Goal: Transaction & Acquisition: Purchase product/service

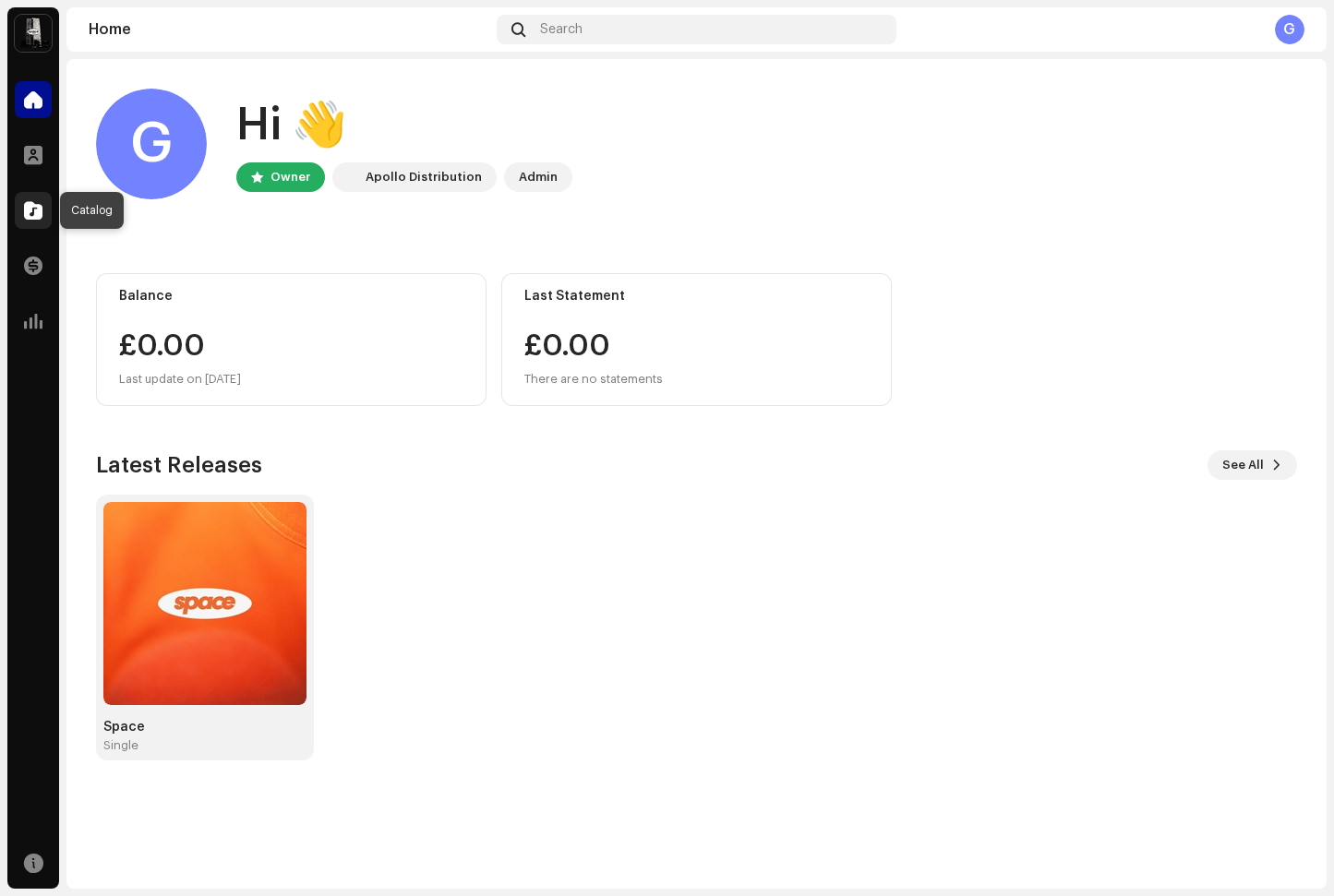
click at [38, 195] on div at bounding box center [33, 210] width 37 height 37
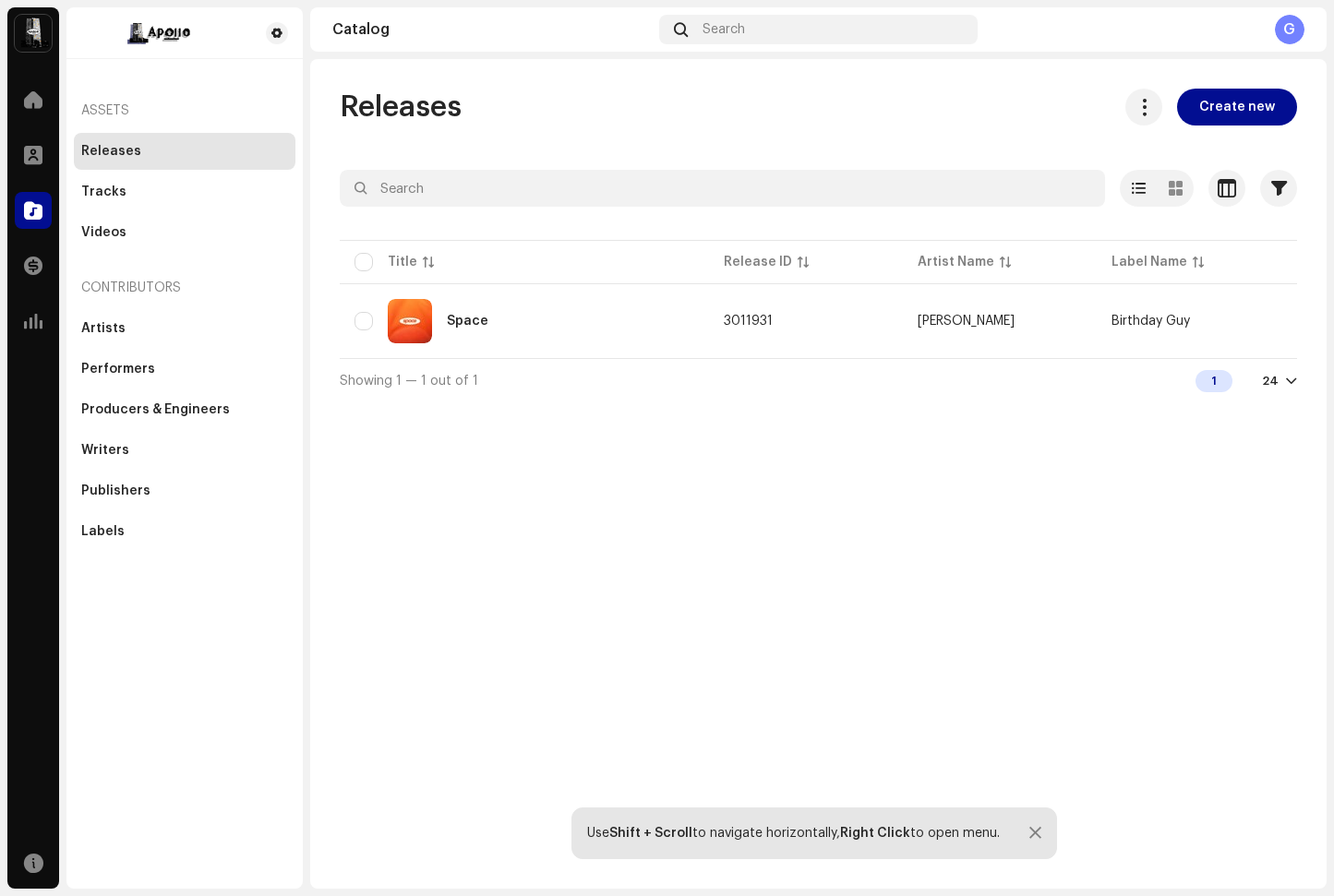
click at [812, 457] on div "Releases Create new Selected 0 Options Filters Distribution status Never Distri…" at bounding box center [818, 474] width 1017 height 830
click at [1153, 108] on span at bounding box center [1144, 106] width 18 height 15
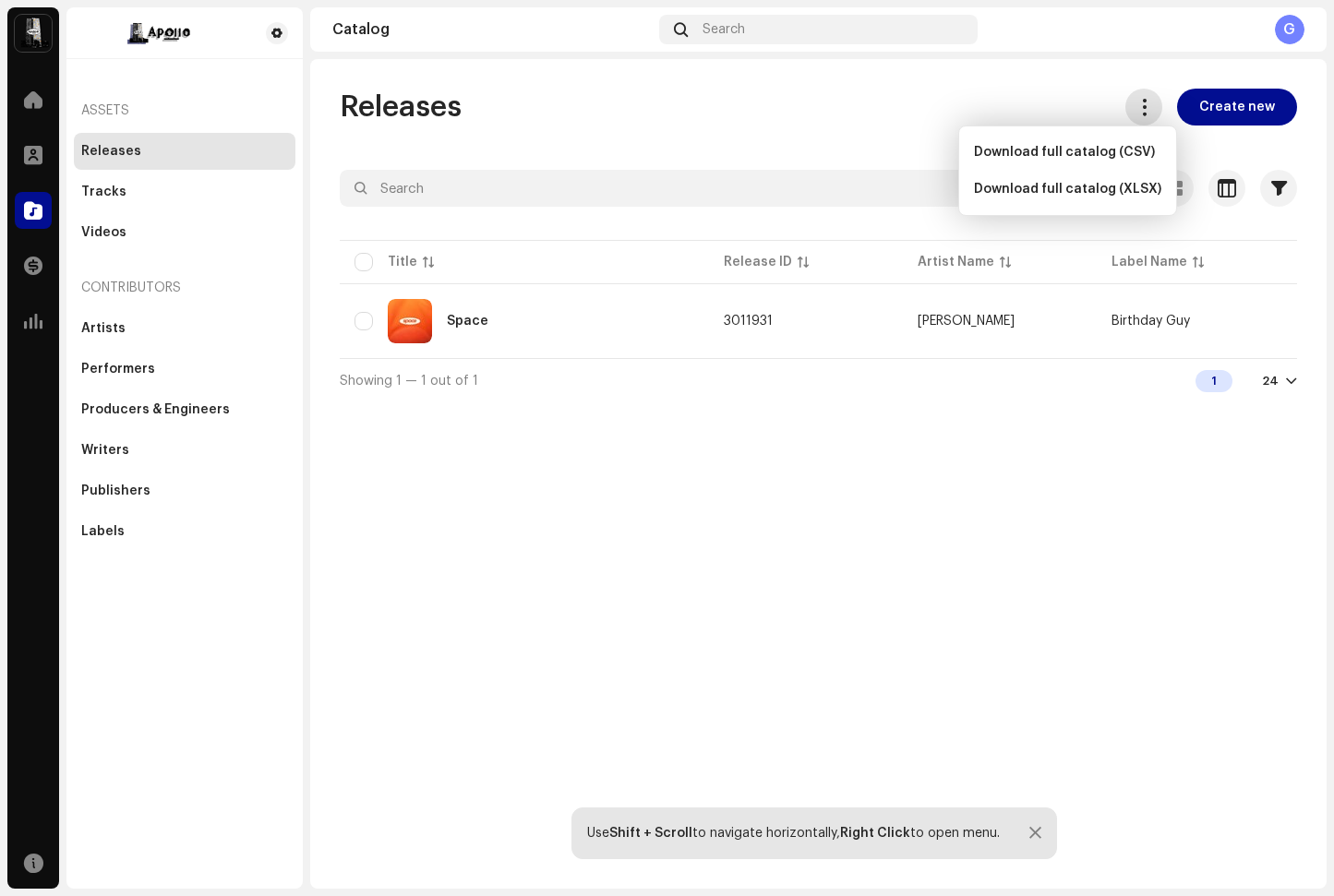
click at [1153, 108] on span at bounding box center [1144, 106] width 18 height 15
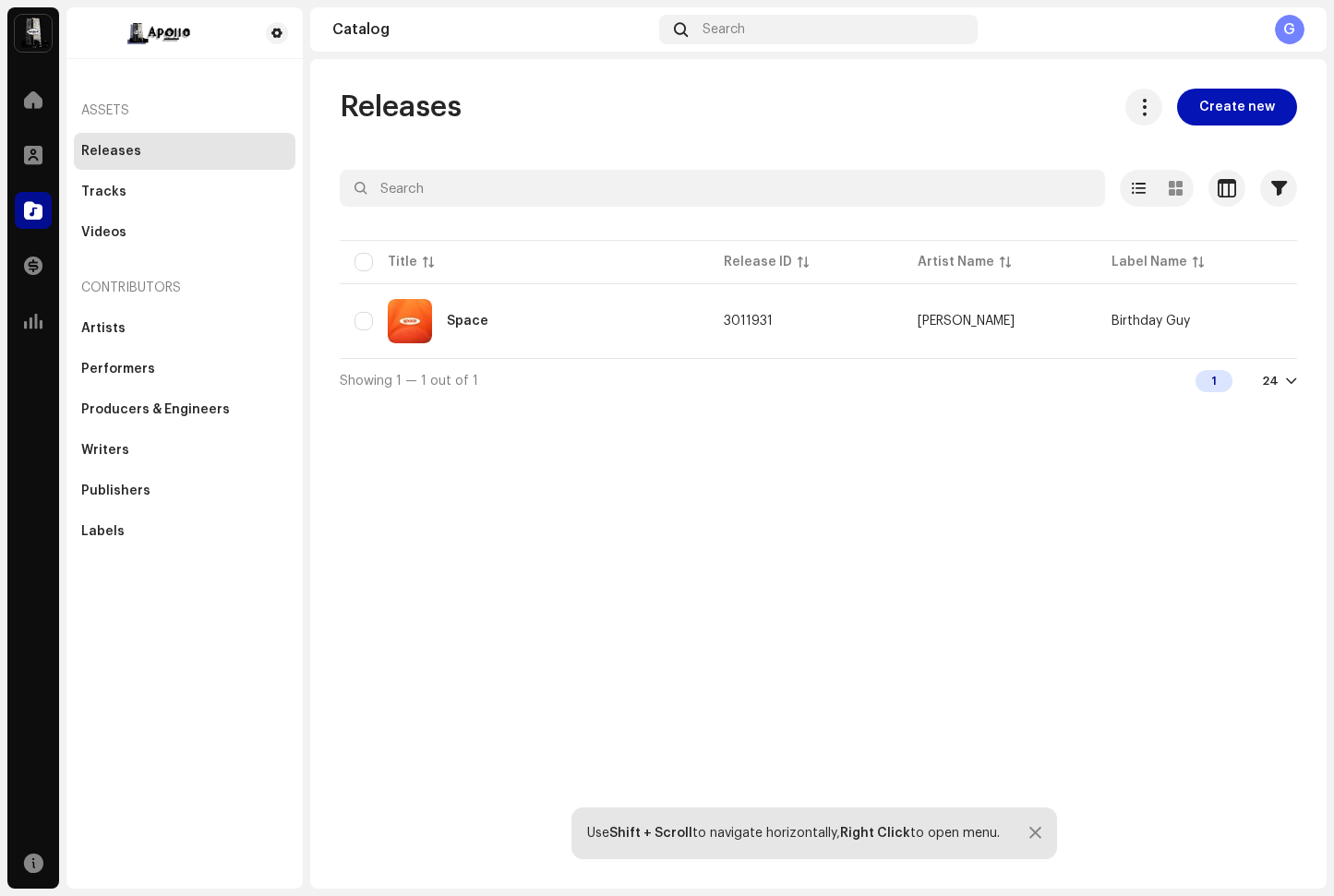
click at [1223, 102] on span "Create new" at bounding box center [1237, 107] width 76 height 37
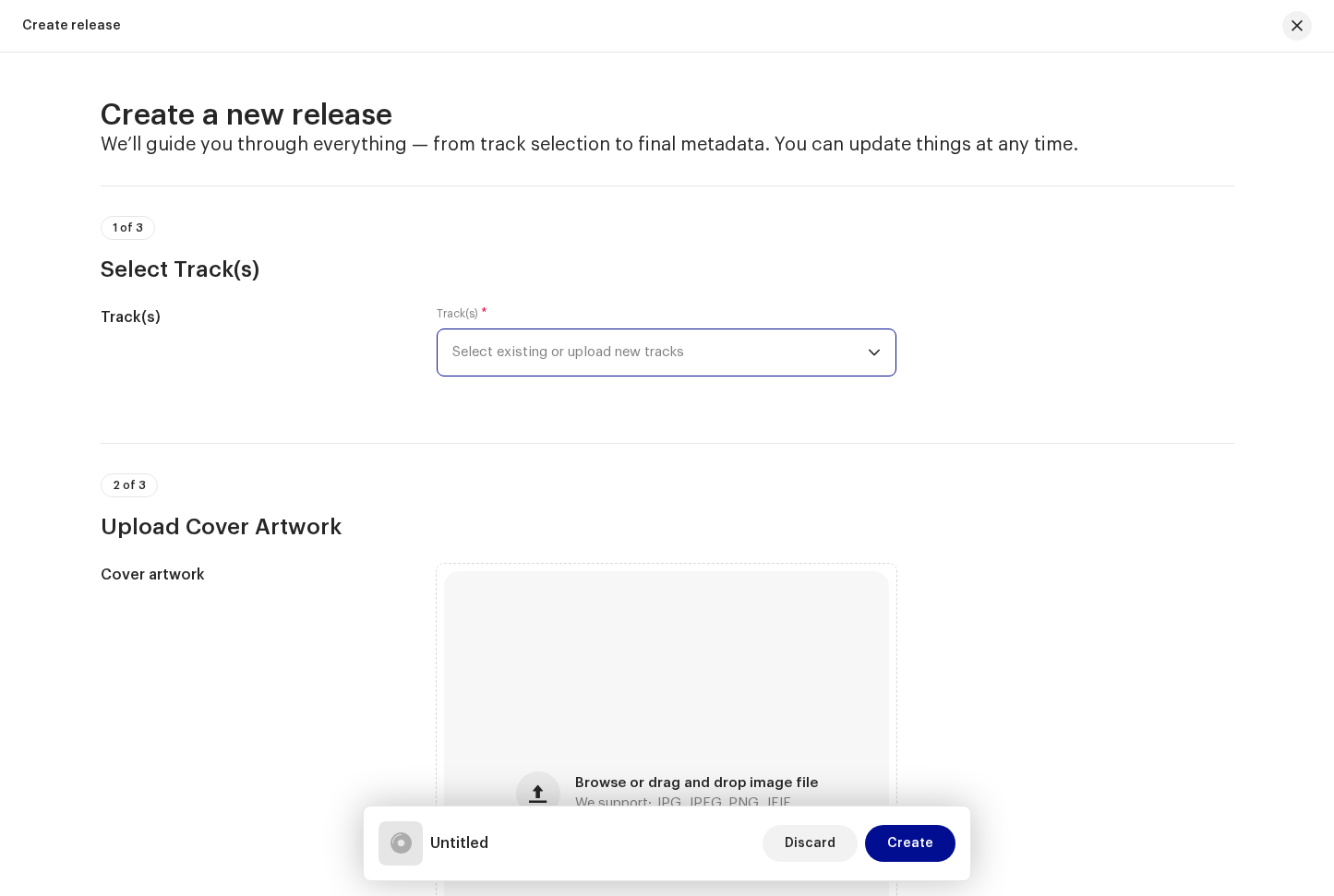
click at [572, 344] on span "Select existing or upload new tracks" at bounding box center [660, 352] width 415 height 46
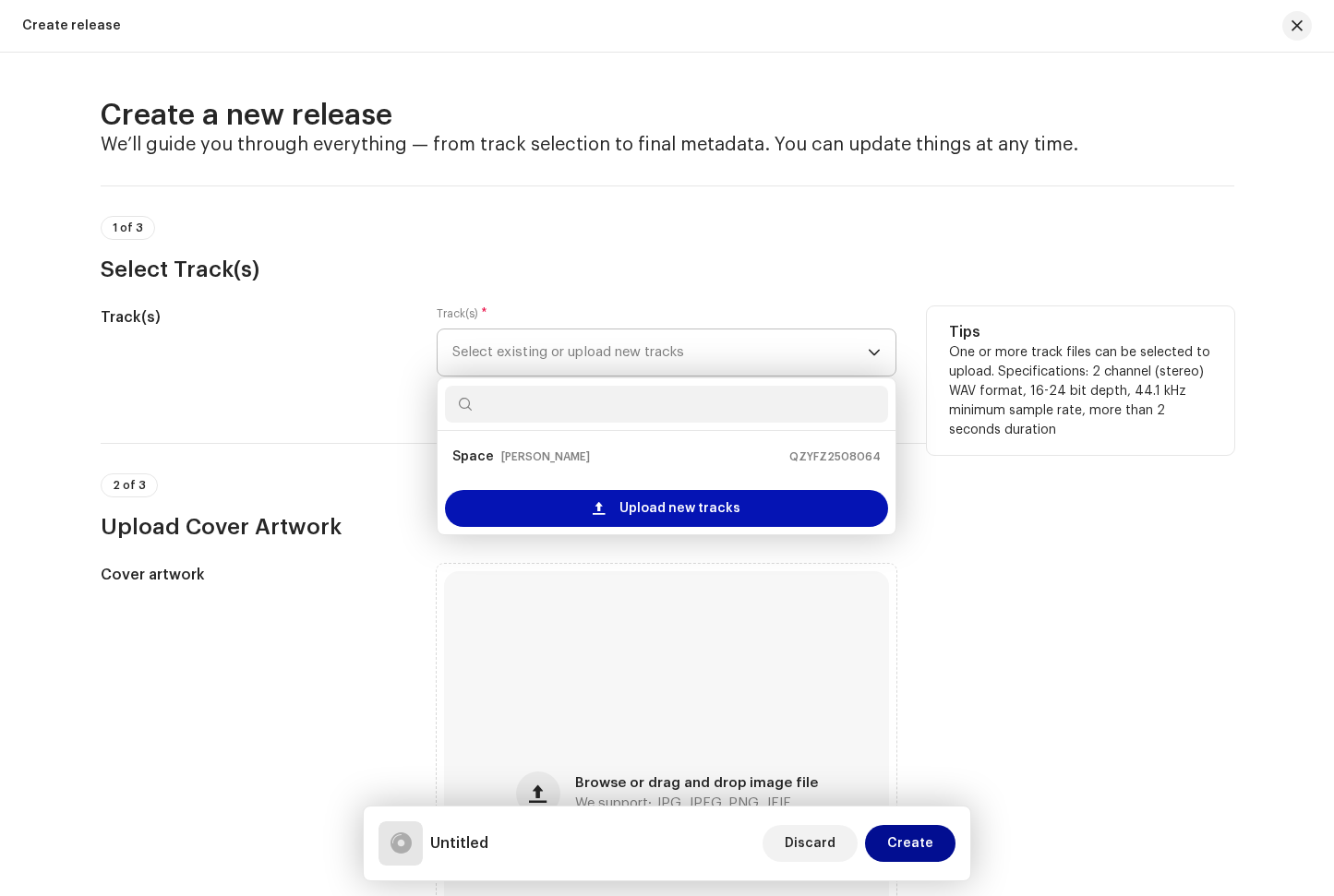
click at [622, 502] on span "Upload new tracks" at bounding box center [680, 509] width 121 height 37
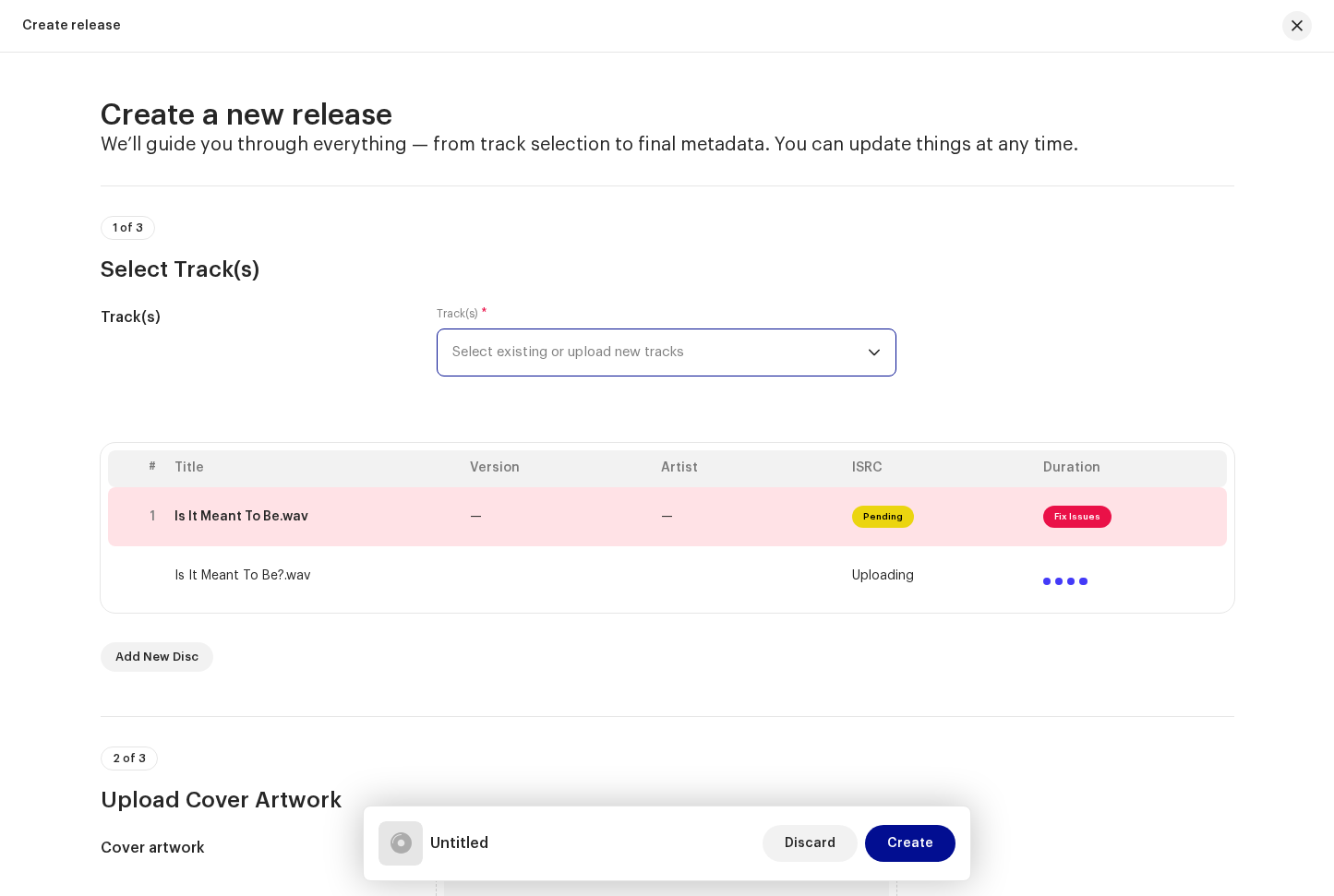
click at [681, 359] on span "Select existing or upload new tracks" at bounding box center [660, 352] width 415 height 46
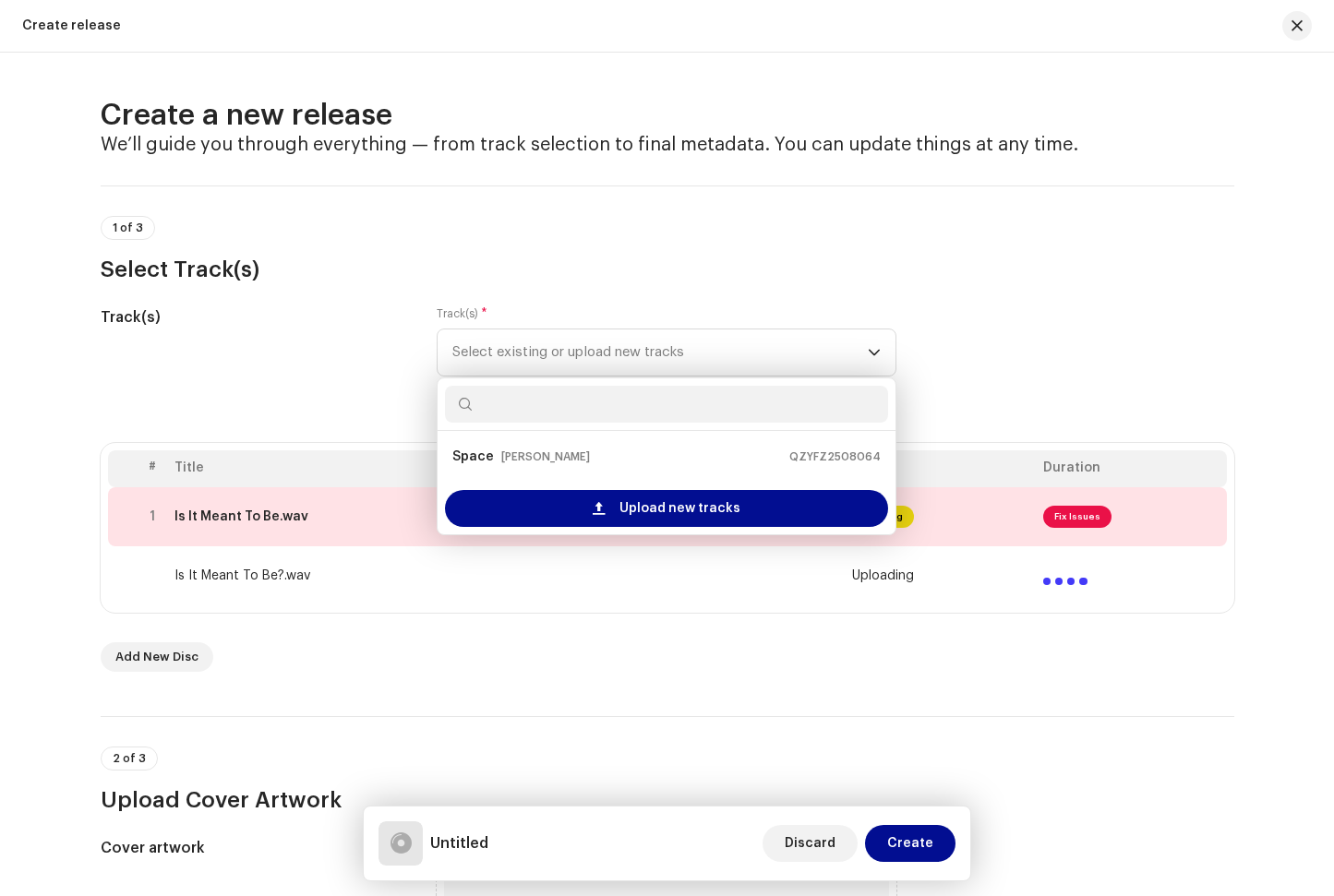
click at [694, 257] on h3 "Select Track(s)" at bounding box center [667, 269] width 1134 height 29
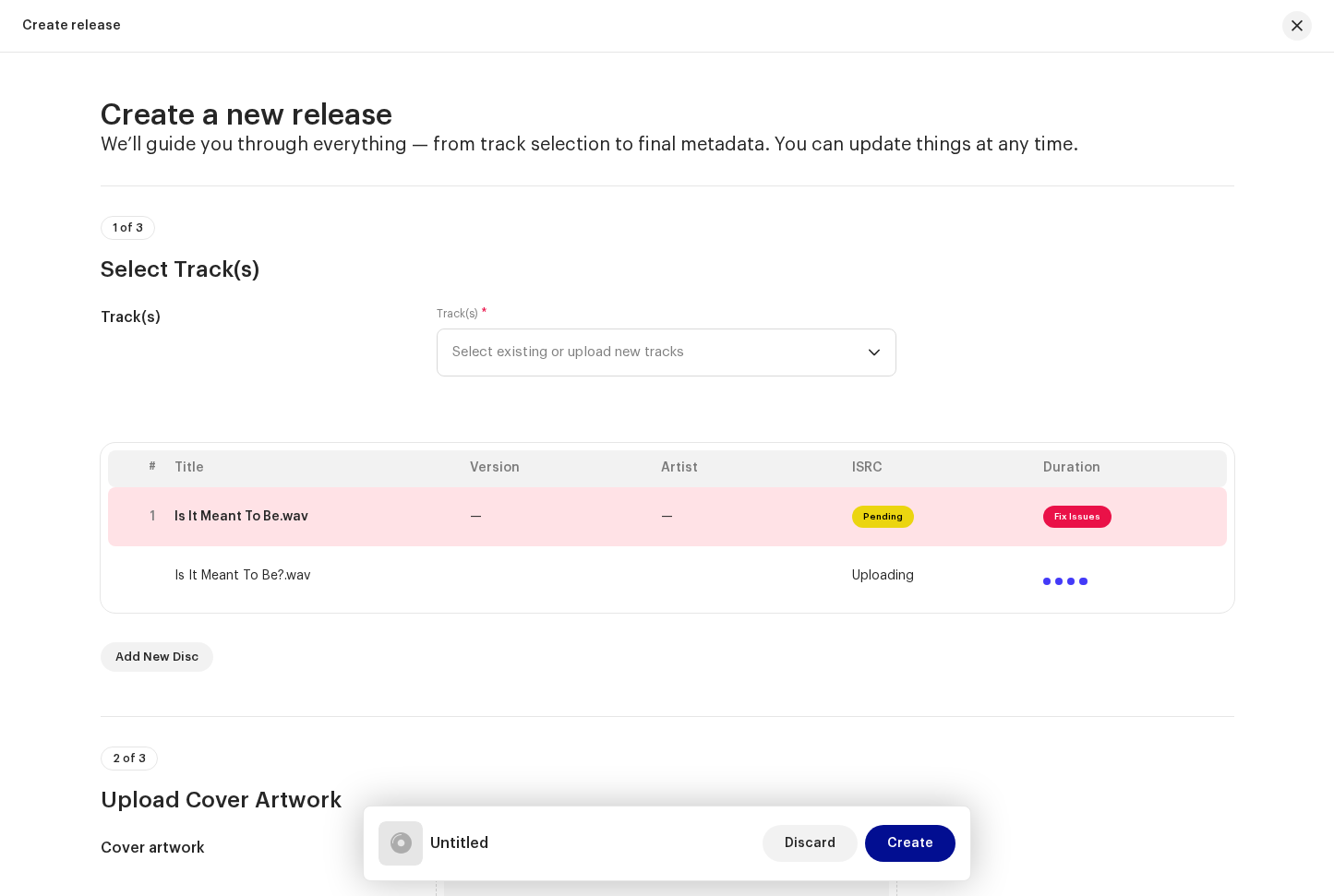
click at [621, 519] on td "—" at bounding box center [558, 517] width 191 height 59
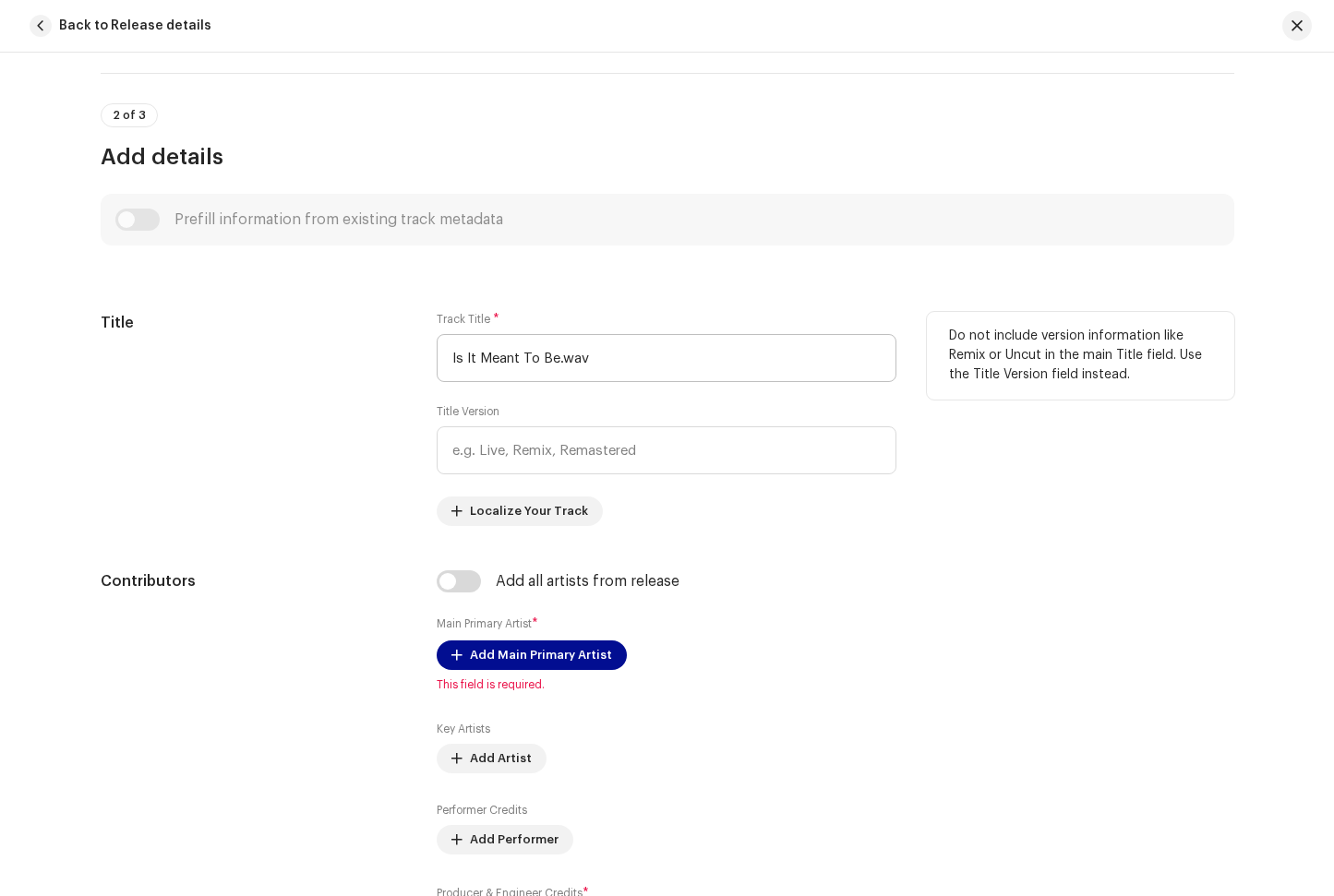
scroll to position [454, 0]
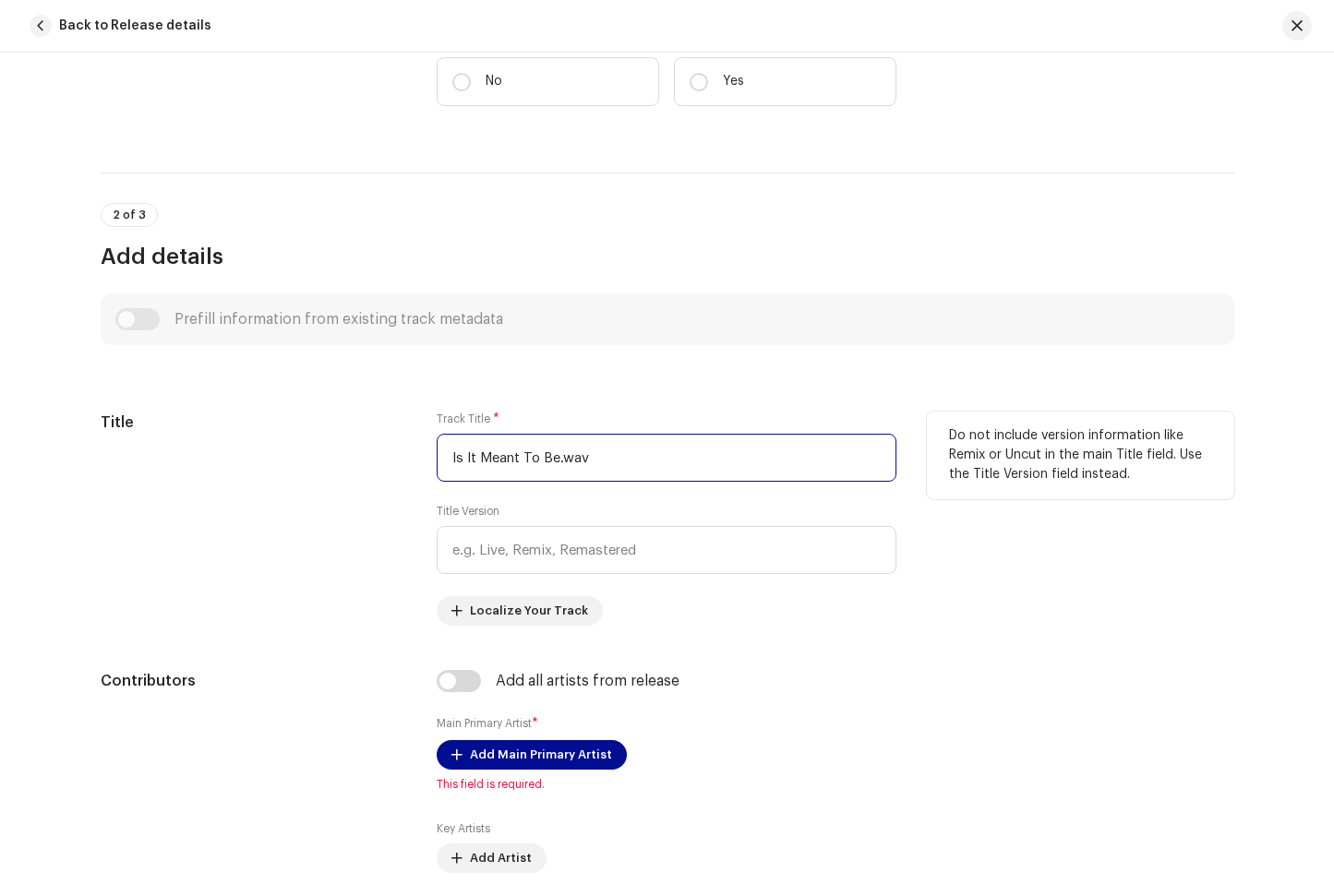
click at [592, 461] on input "Is It Meant To Be.wav" at bounding box center [667, 457] width 459 height 48
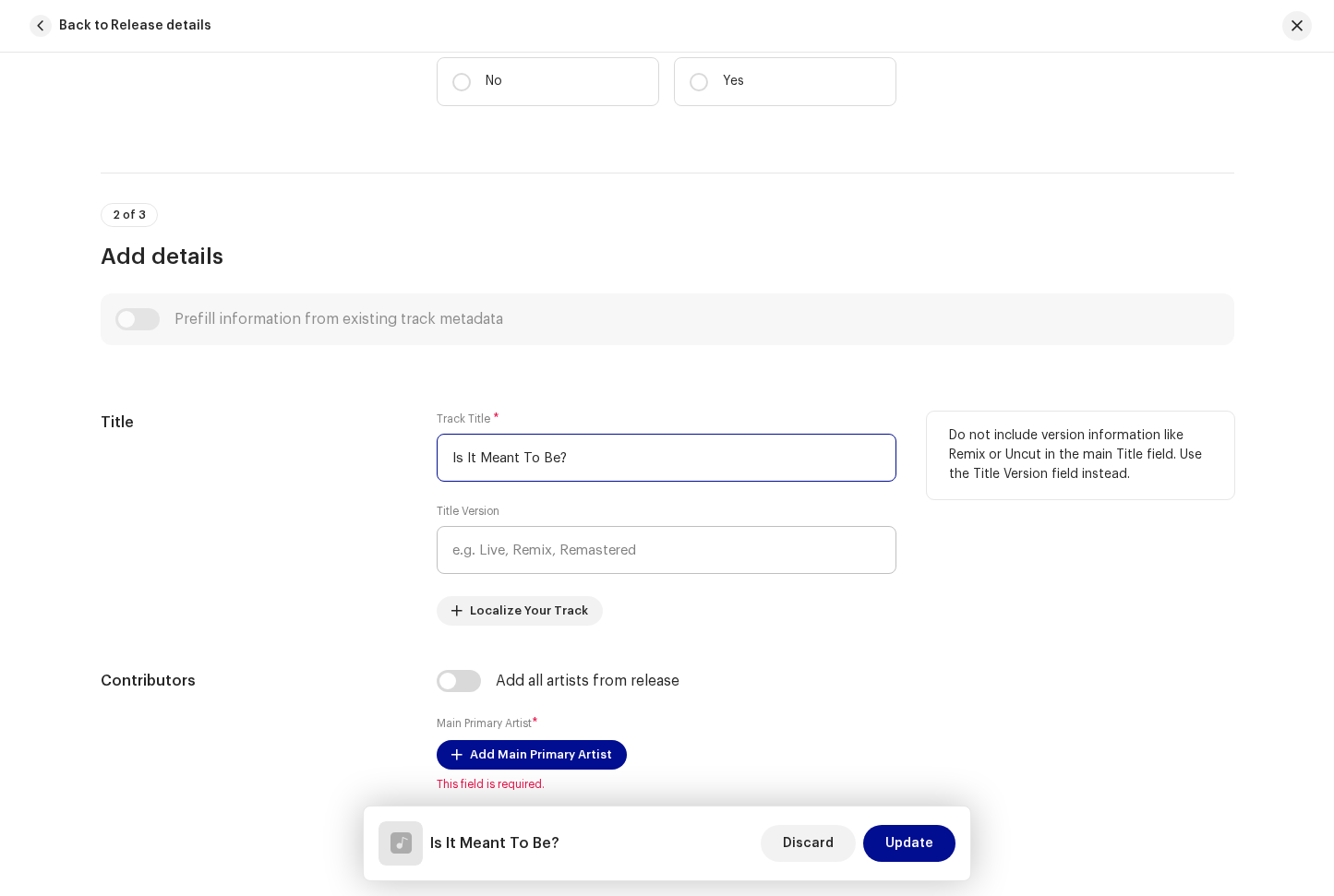
type input "Is It Meant To Be?"
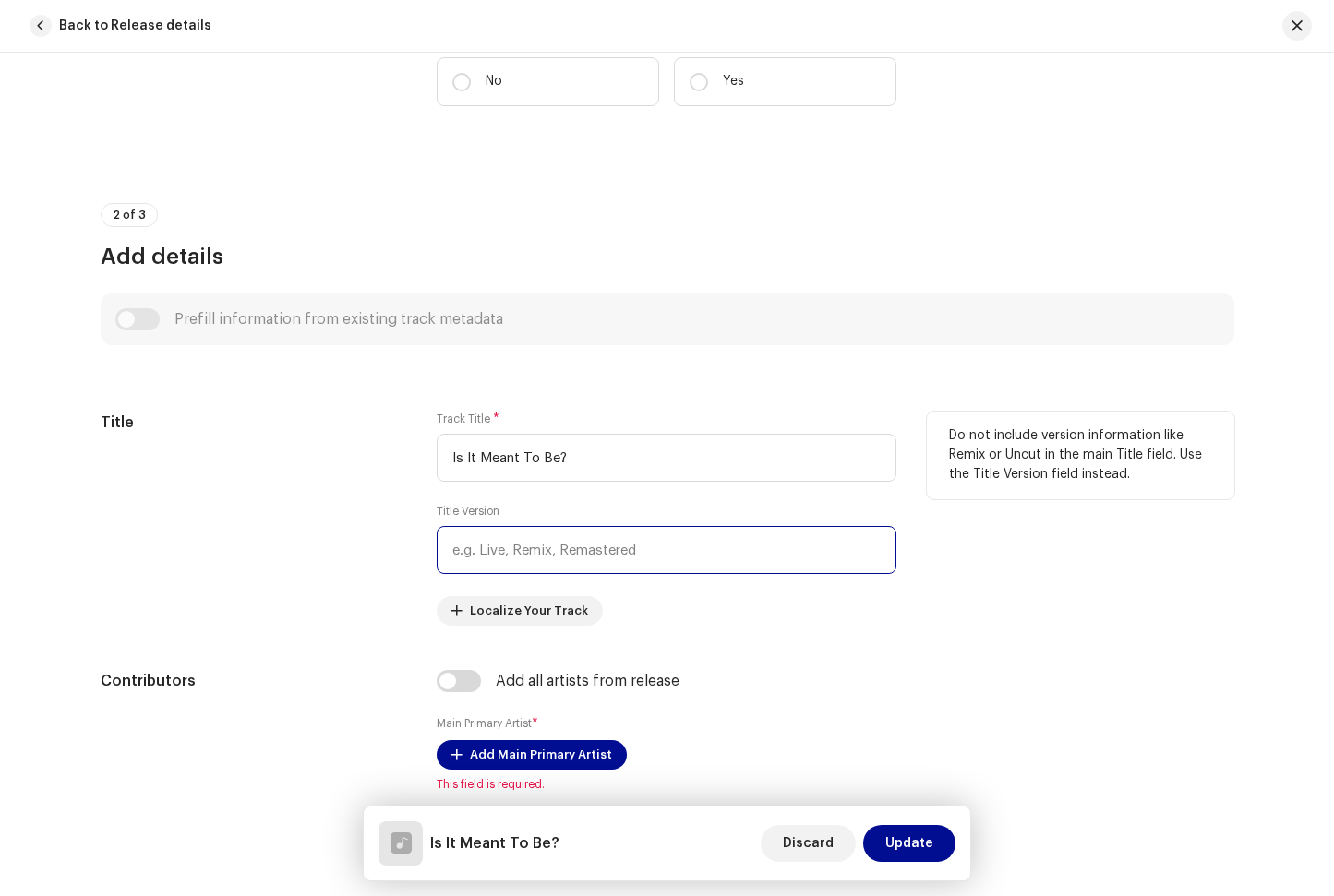
click at [593, 543] on input "text" at bounding box center [667, 550] width 459 height 48
click at [355, 436] on div "Title" at bounding box center [254, 519] width 307 height 214
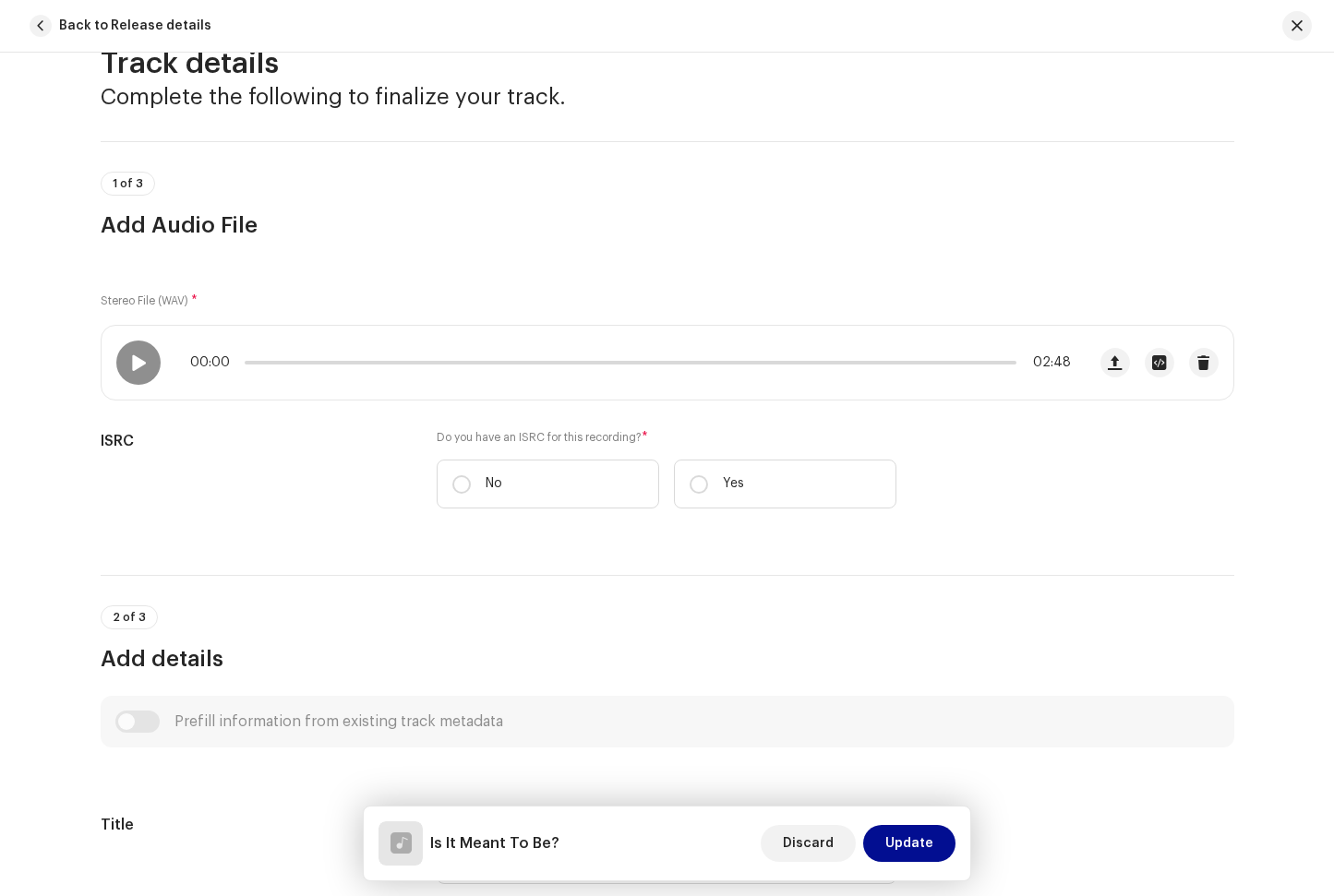
scroll to position [0, 0]
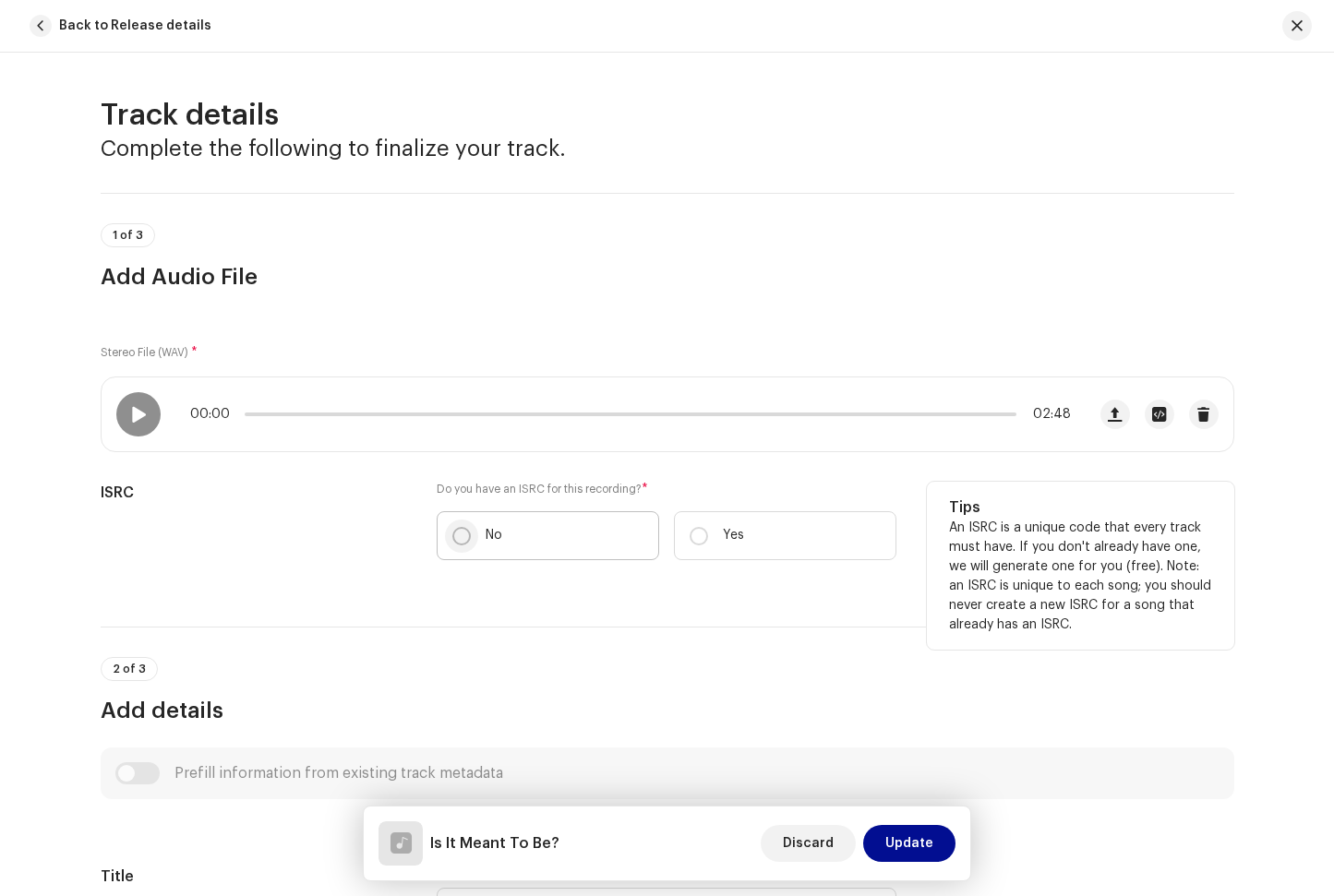
click at [459, 529] on input "No" at bounding box center [461, 536] width 18 height 18
radio input "true"
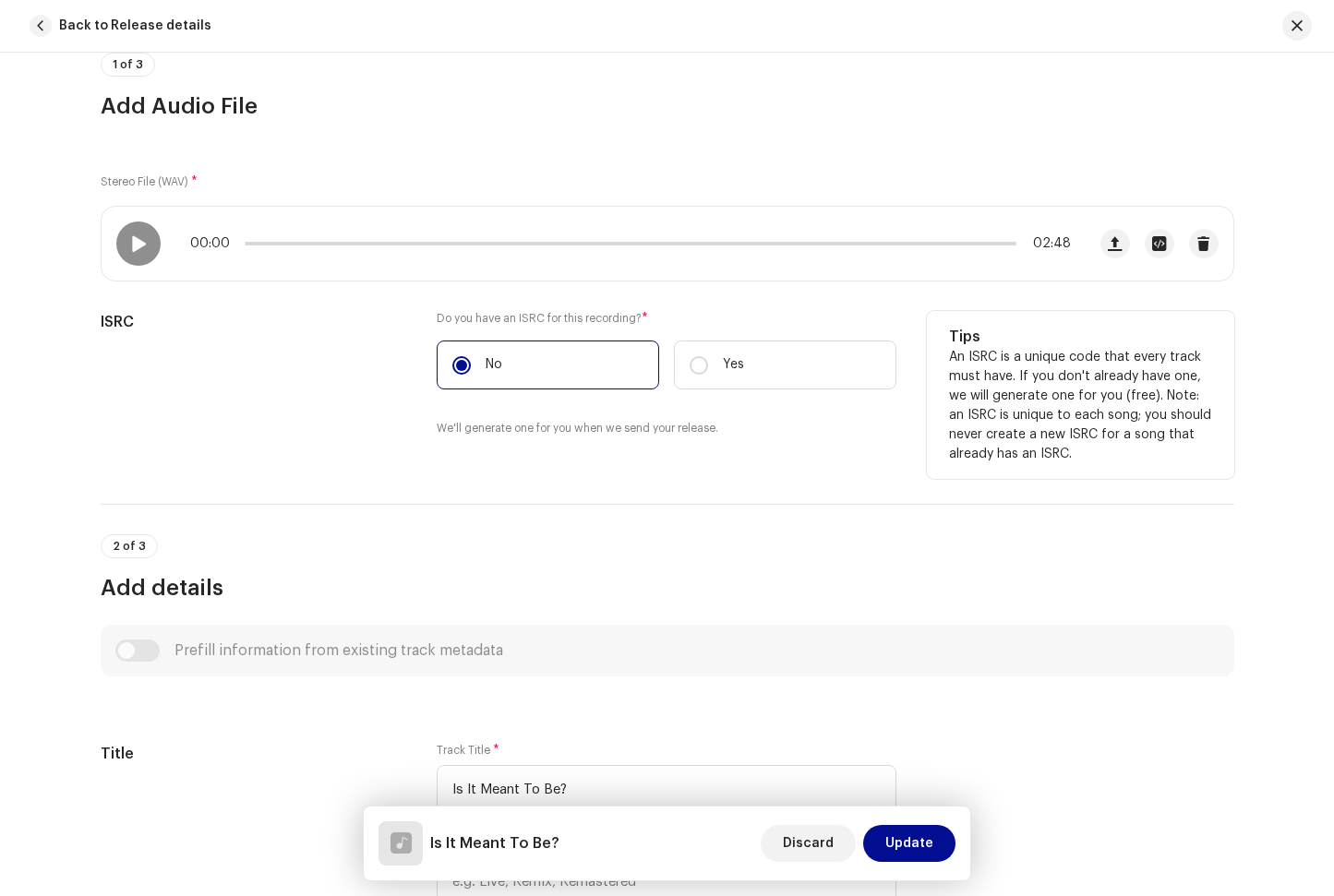
scroll to position [176, 0]
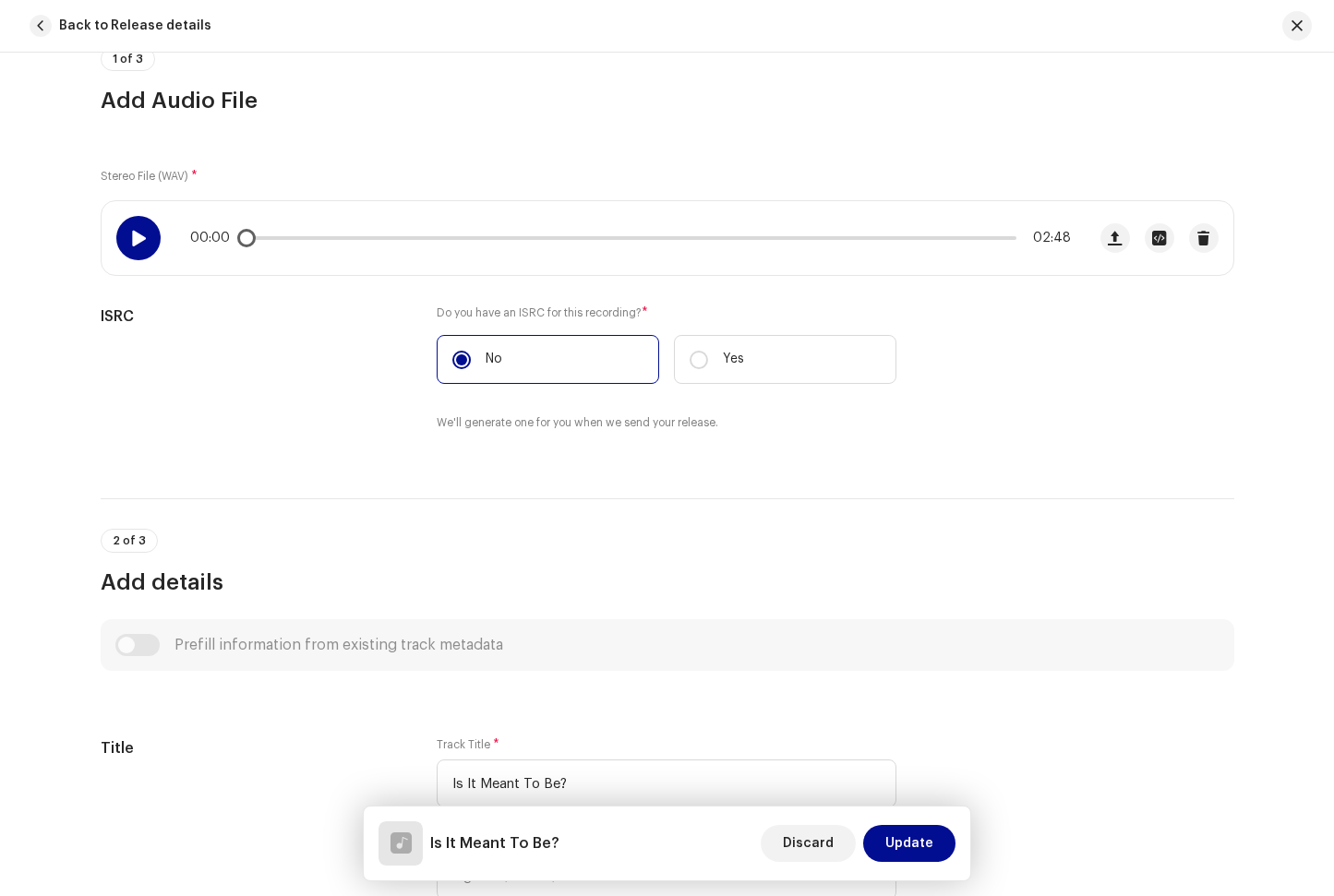
click at [139, 254] on div at bounding box center [139, 238] width 45 height 45
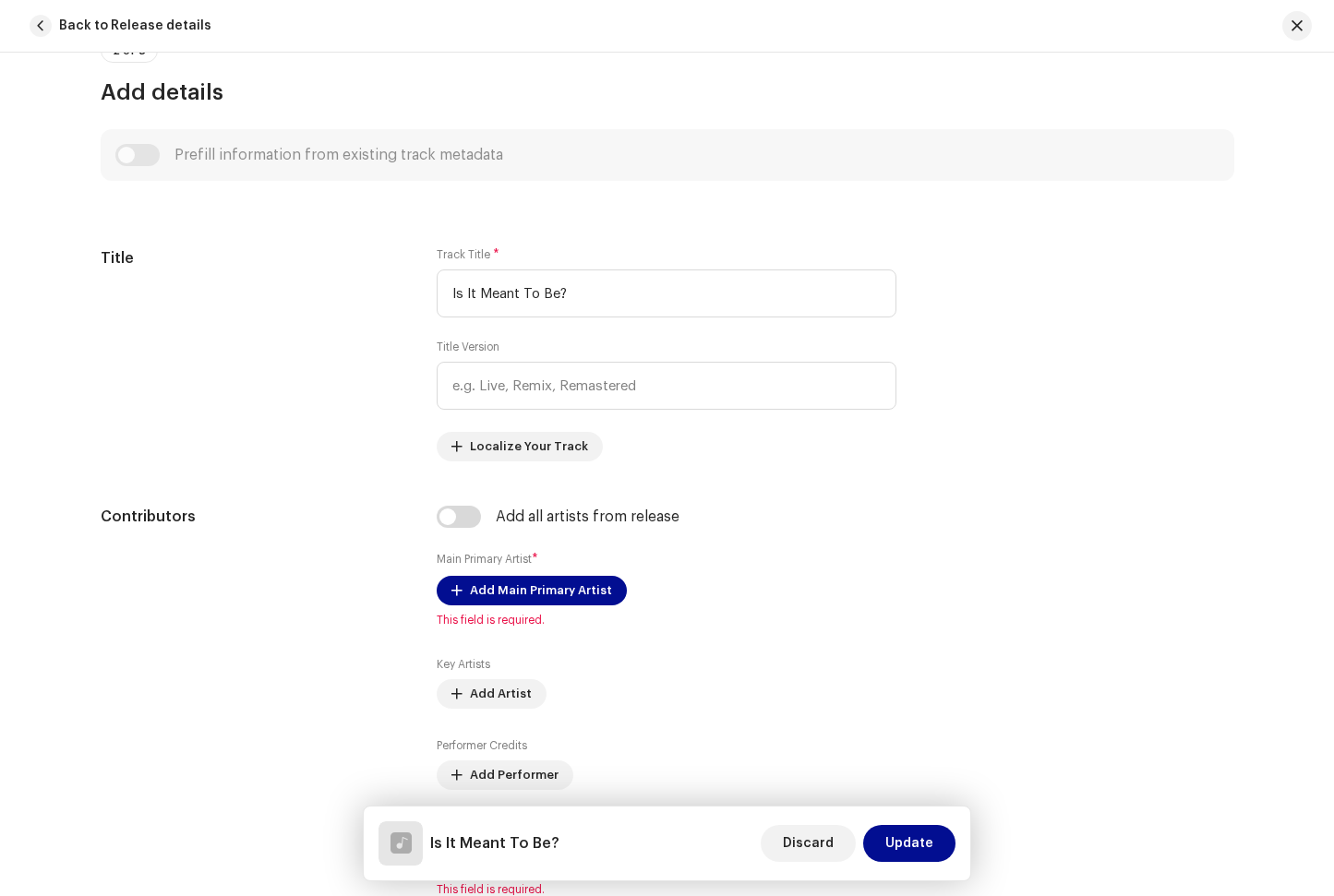
scroll to position [674, 0]
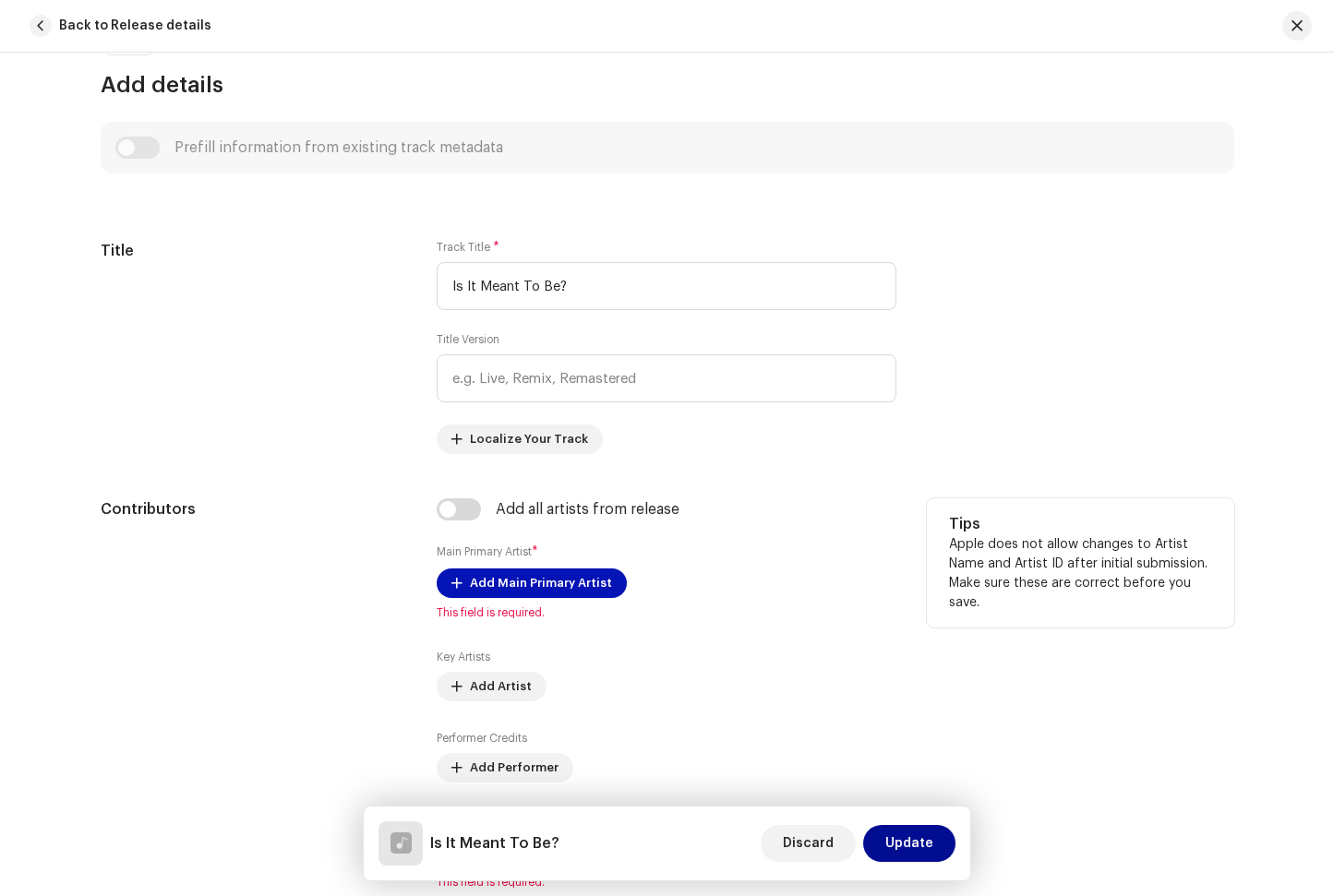
click at [494, 585] on span "Add Main Primary Artist" at bounding box center [541, 584] width 142 height 37
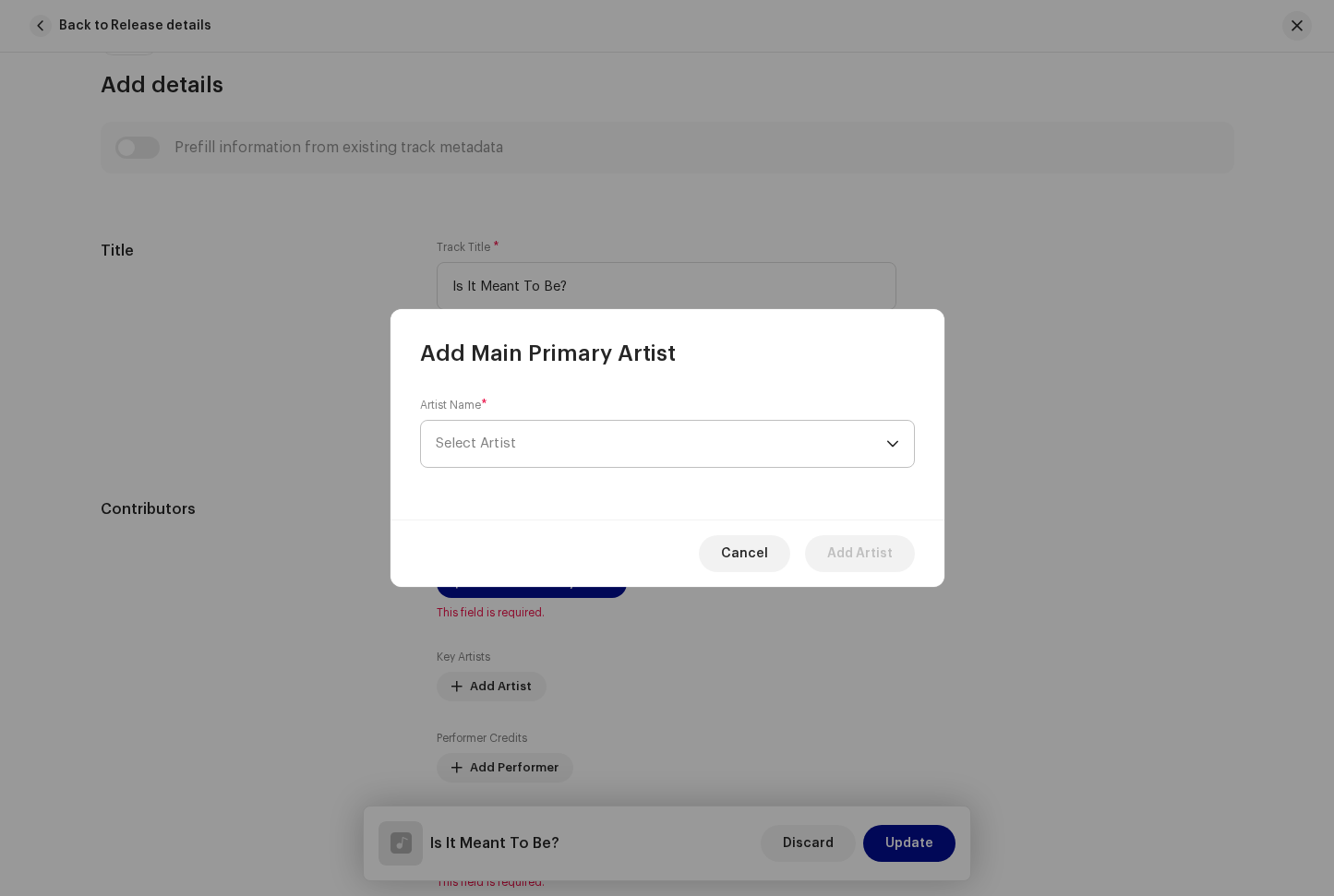
click at [524, 422] on span "Select Artist" at bounding box center [661, 444] width 451 height 46
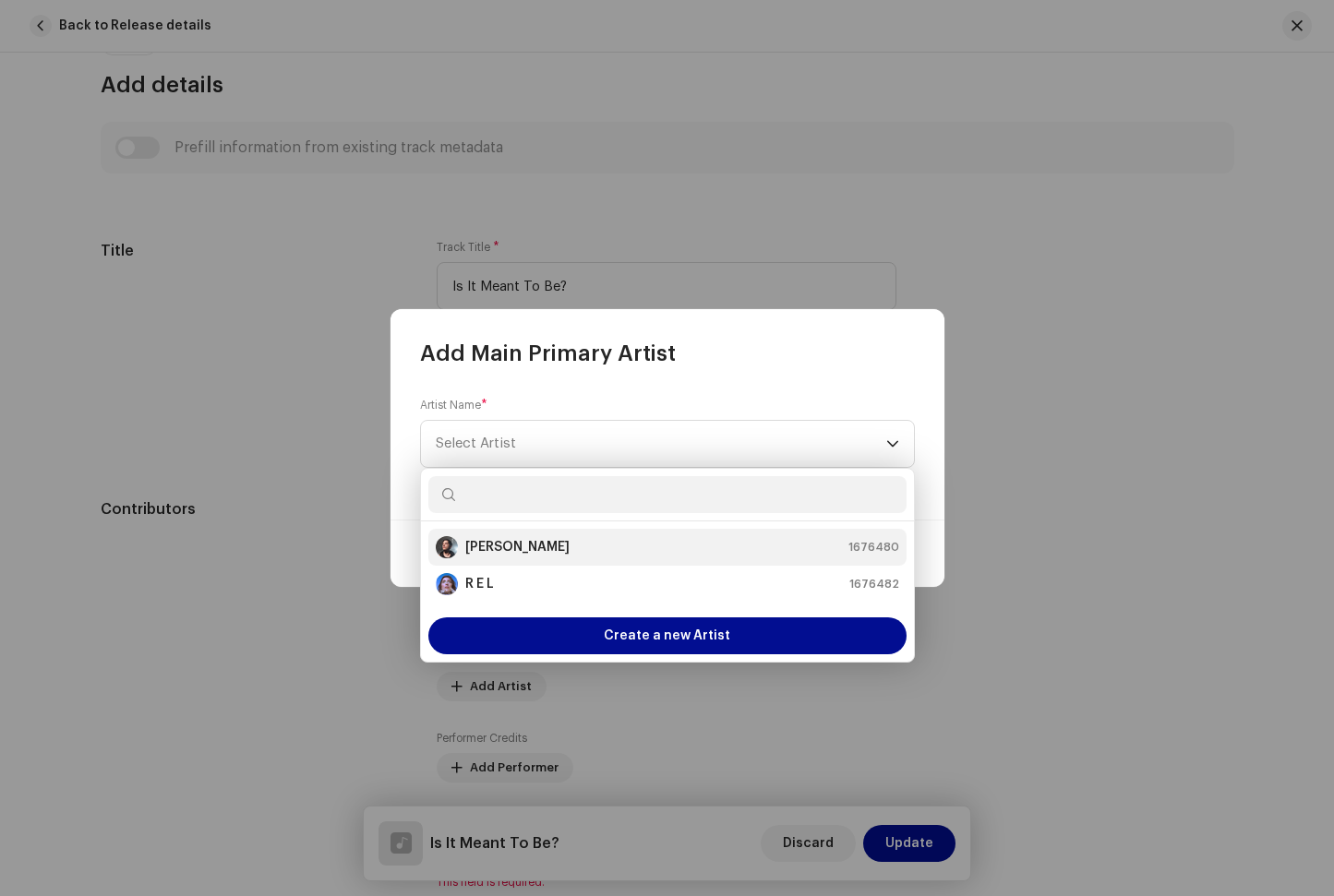
click at [537, 542] on strong "[PERSON_NAME]" at bounding box center [517, 547] width 104 height 18
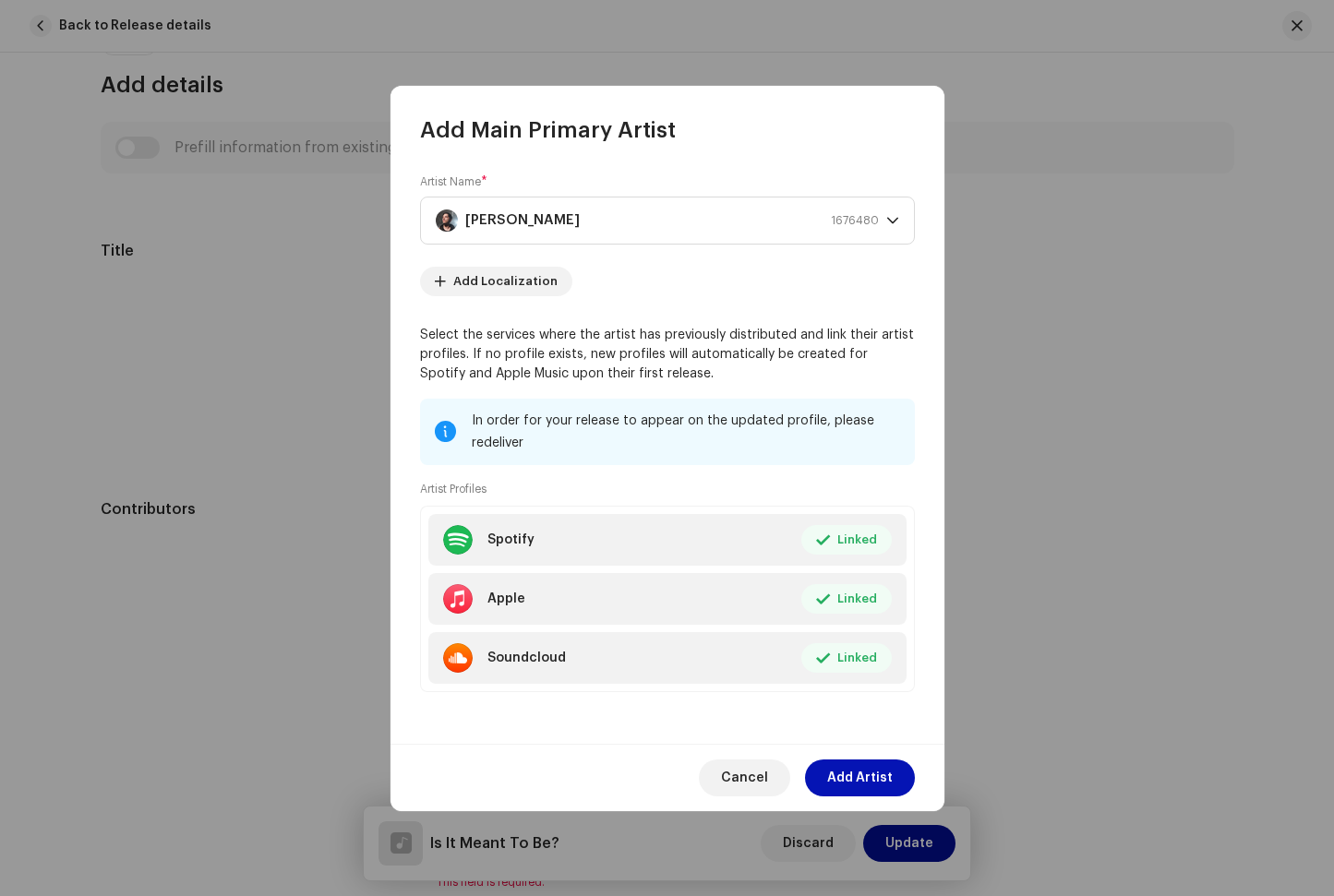
click at [886, 772] on span "Add Artist" at bounding box center [859, 778] width 65 height 37
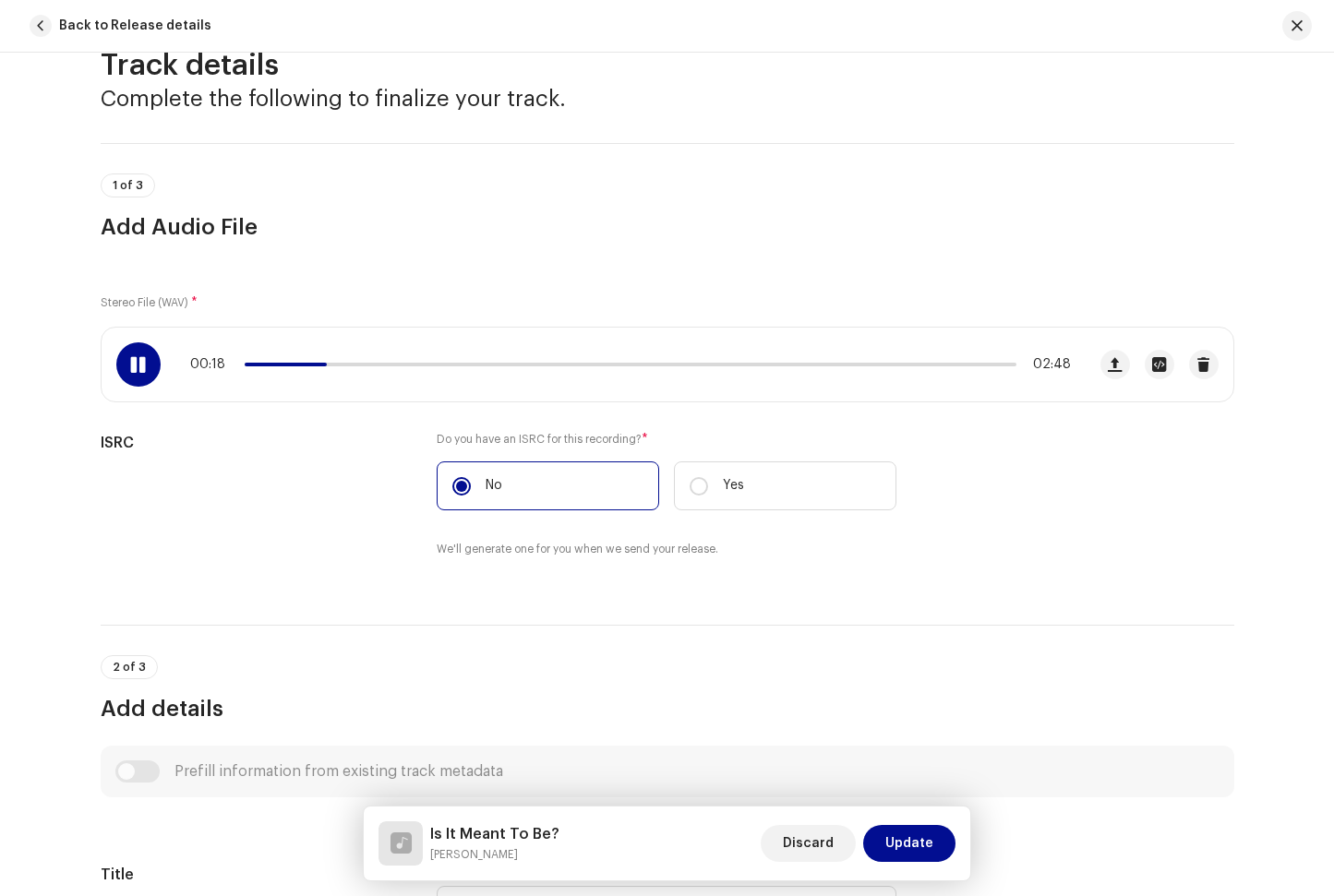
scroll to position [8, 0]
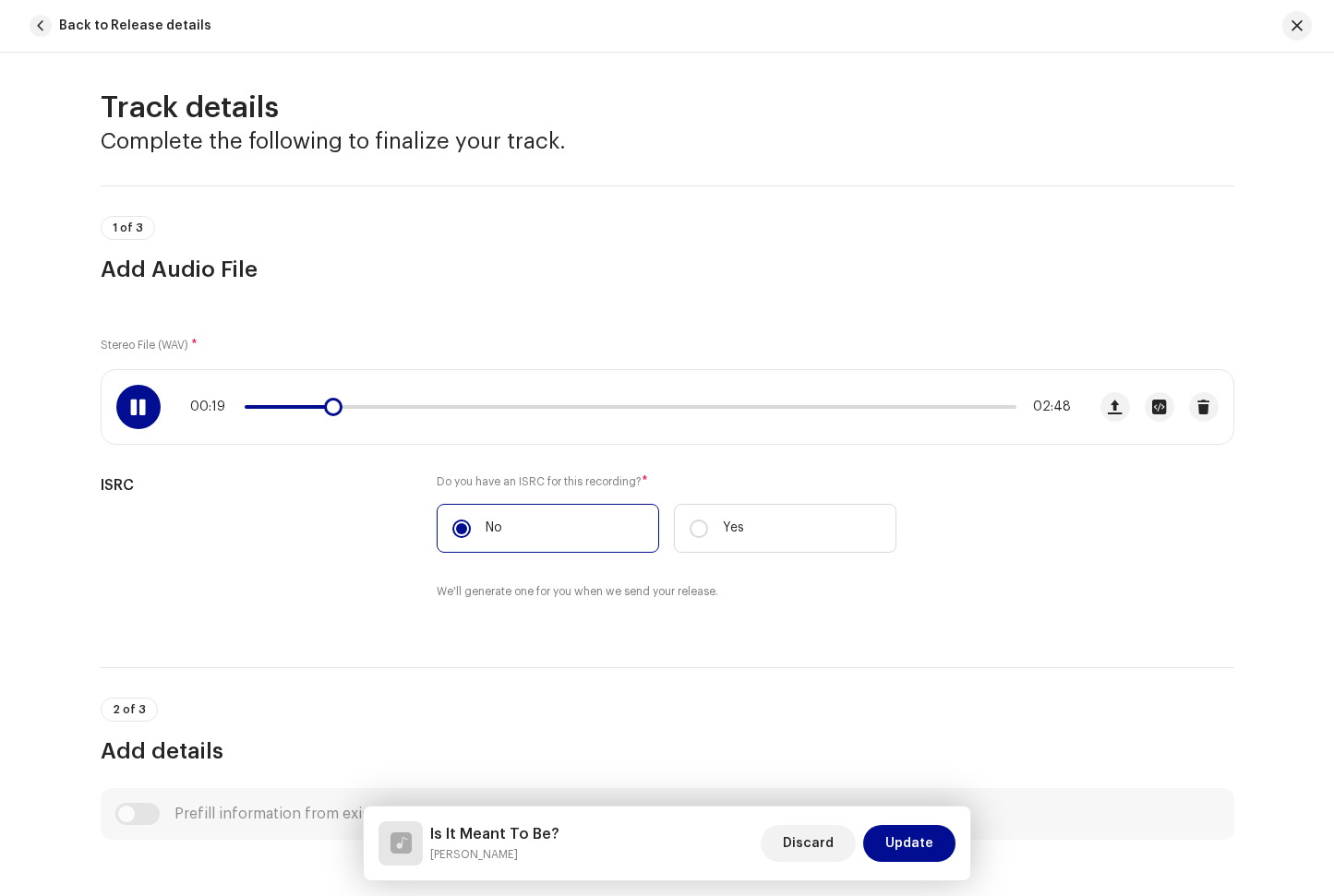
click at [131, 414] on span at bounding box center [138, 407] width 16 height 15
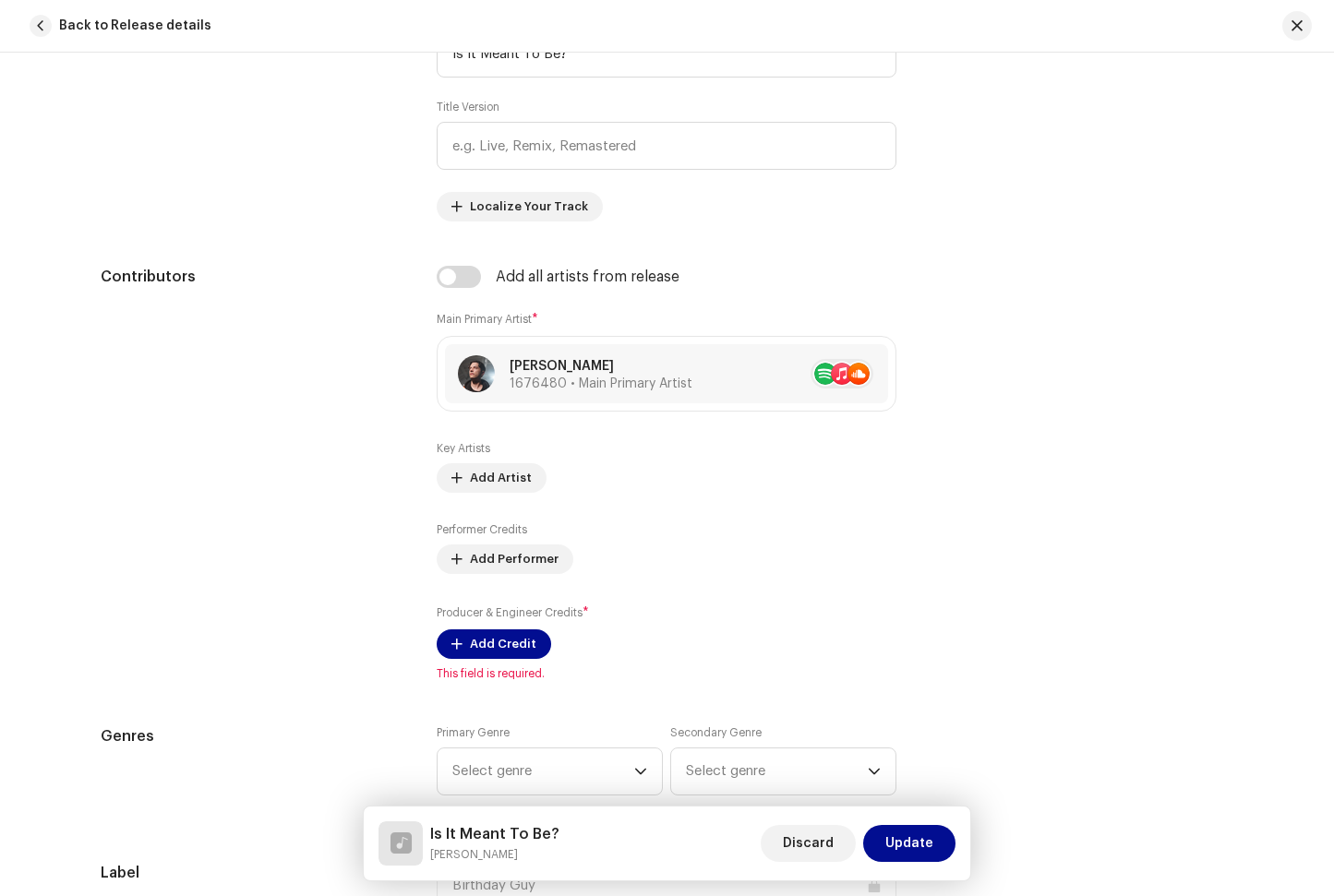
scroll to position [908, 0]
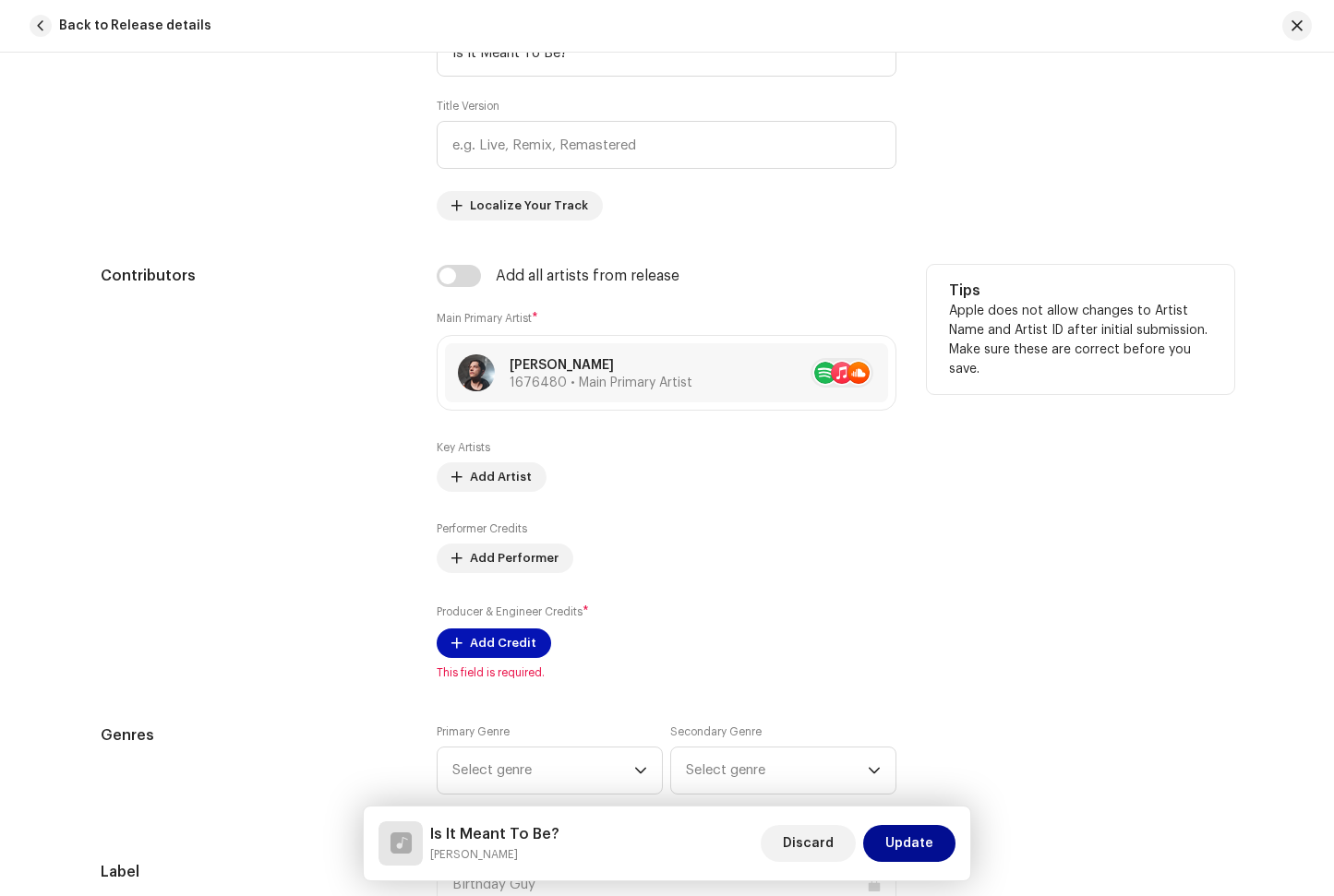
click at [507, 657] on span "Add Credit" at bounding box center [503, 643] width 66 height 37
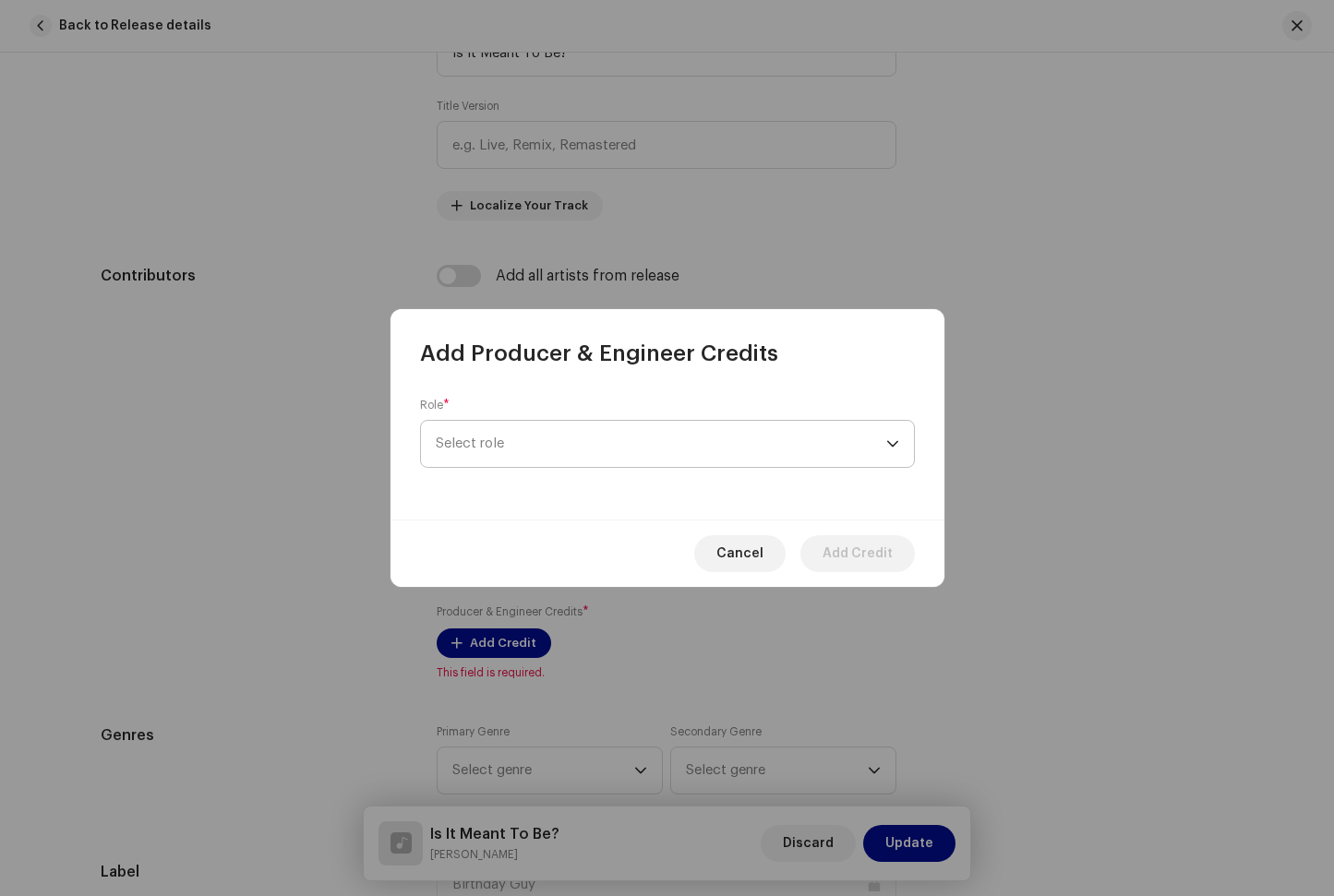
click at [500, 448] on span "Select role" at bounding box center [661, 444] width 451 height 46
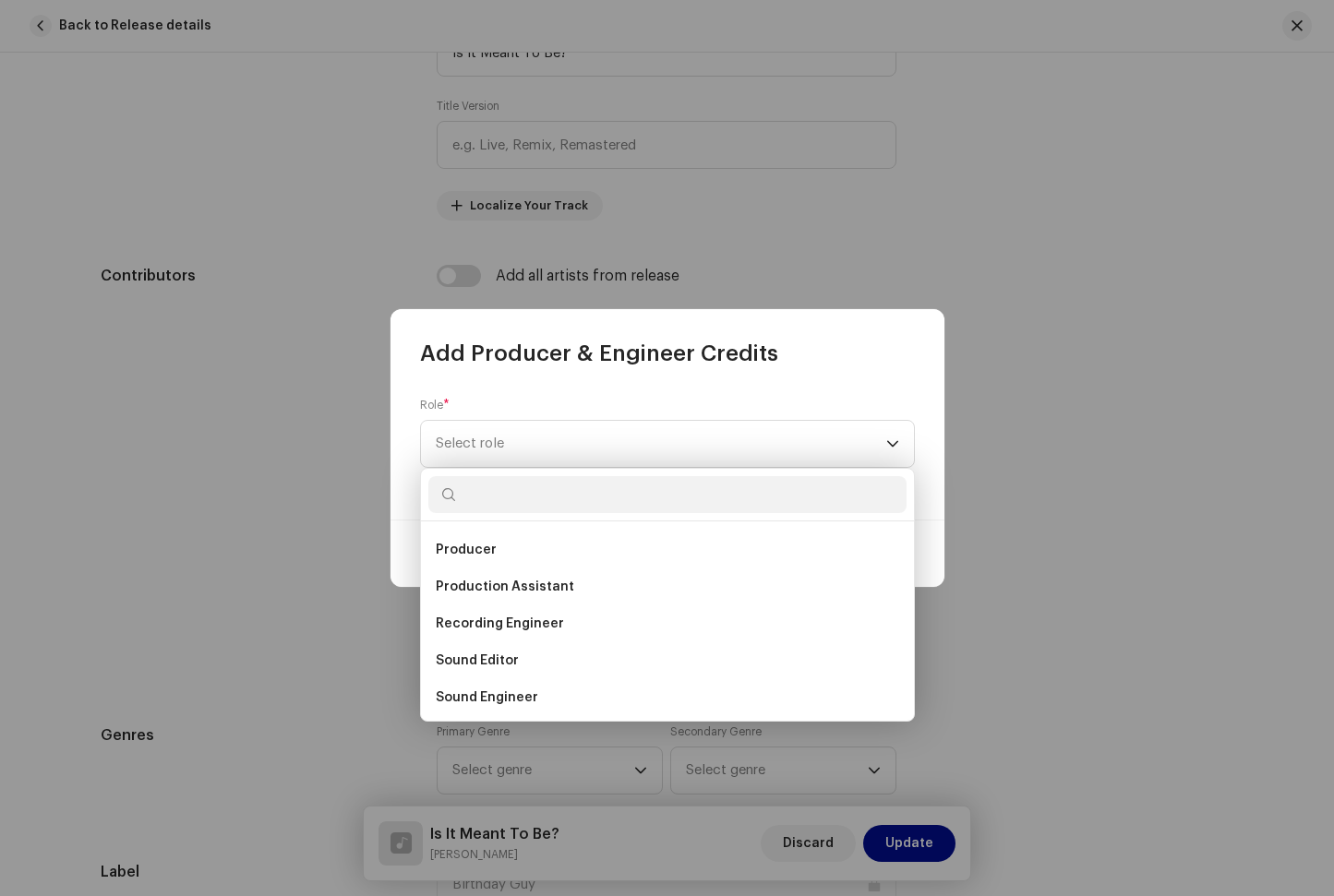
scroll to position [738, 0]
click at [482, 547] on span "Producer" at bounding box center [466, 547] width 61 height 18
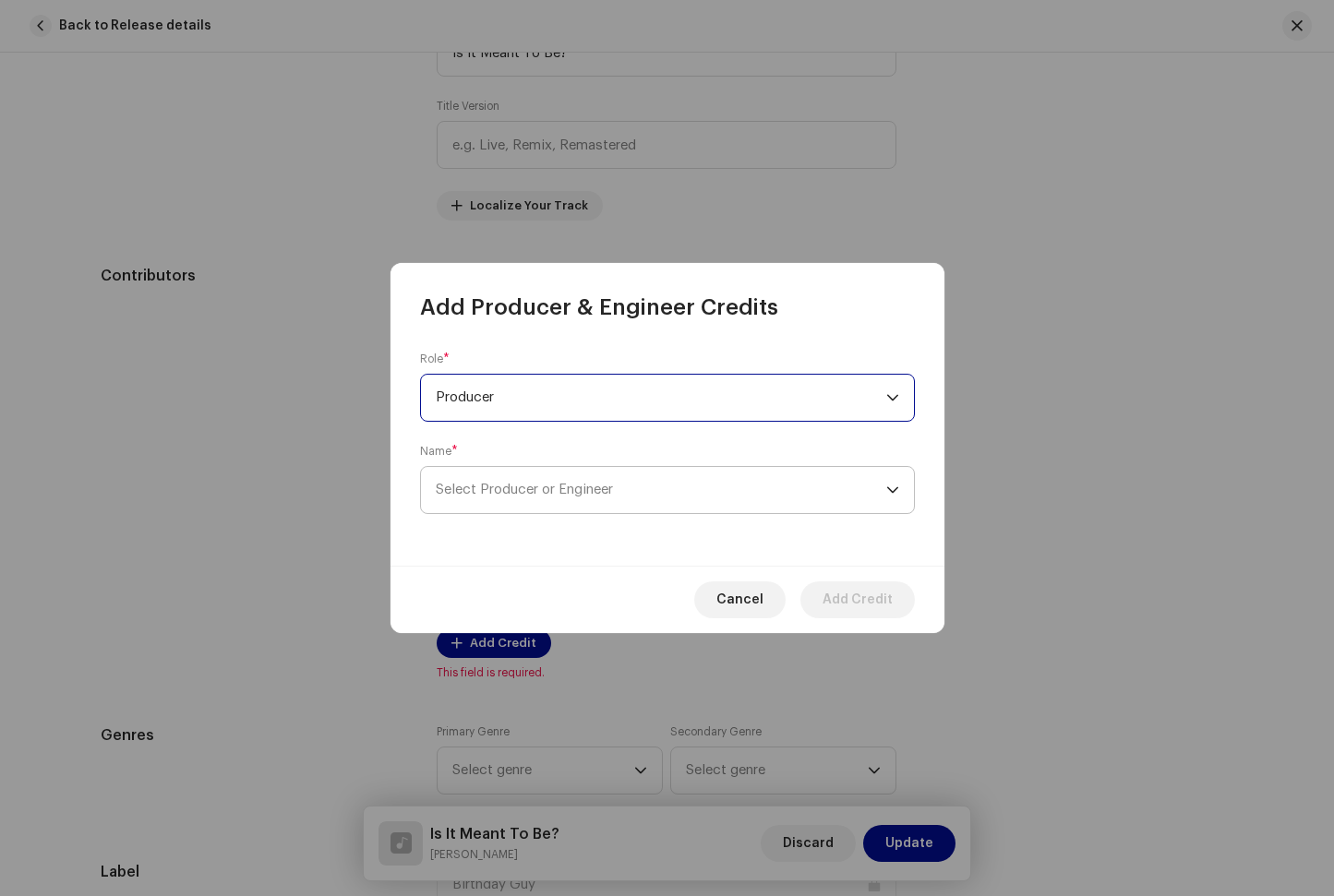
click at [528, 480] on span "Select Producer or Engineer" at bounding box center [661, 489] width 451 height 46
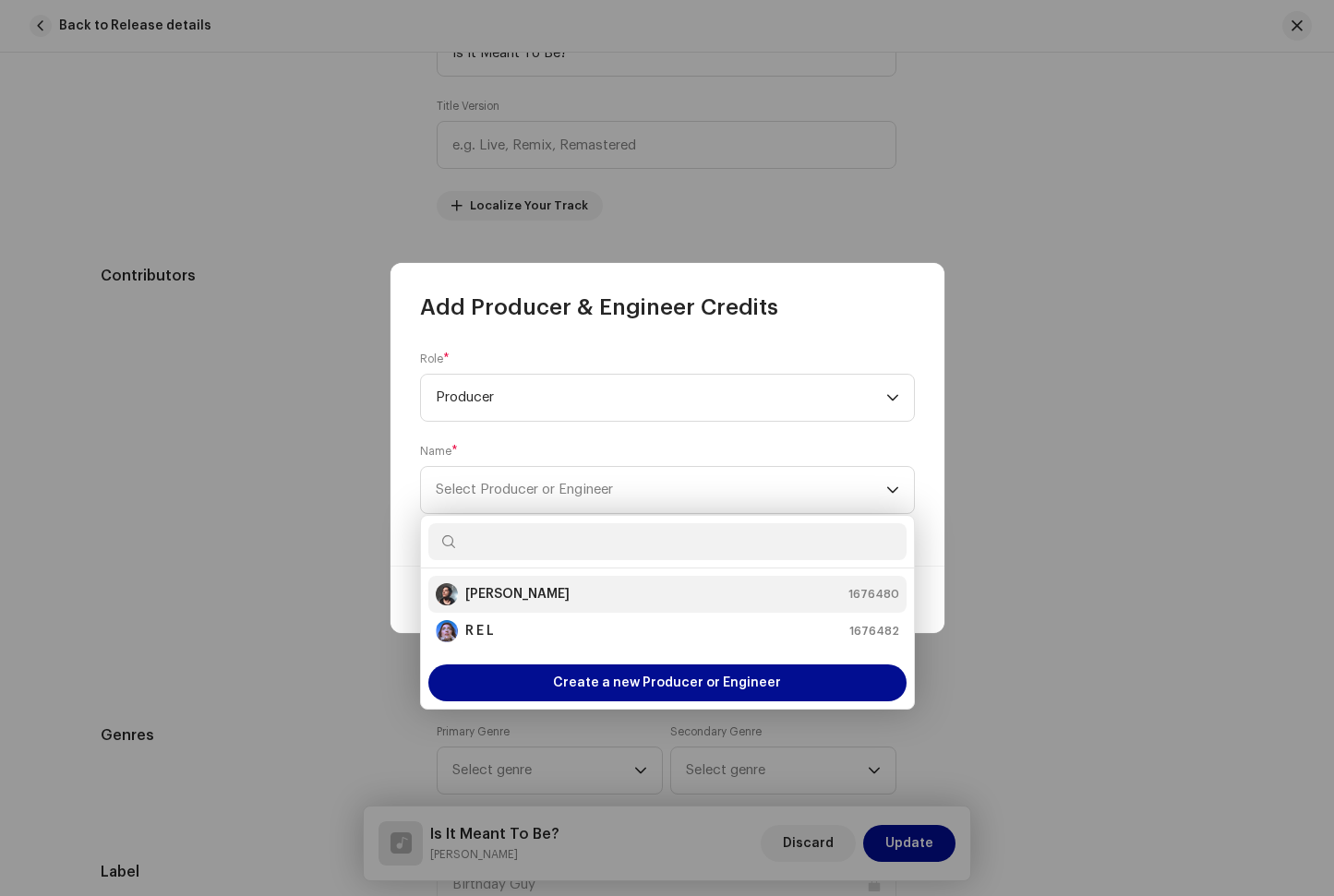
click at [533, 596] on strong "[PERSON_NAME]" at bounding box center [517, 593] width 104 height 18
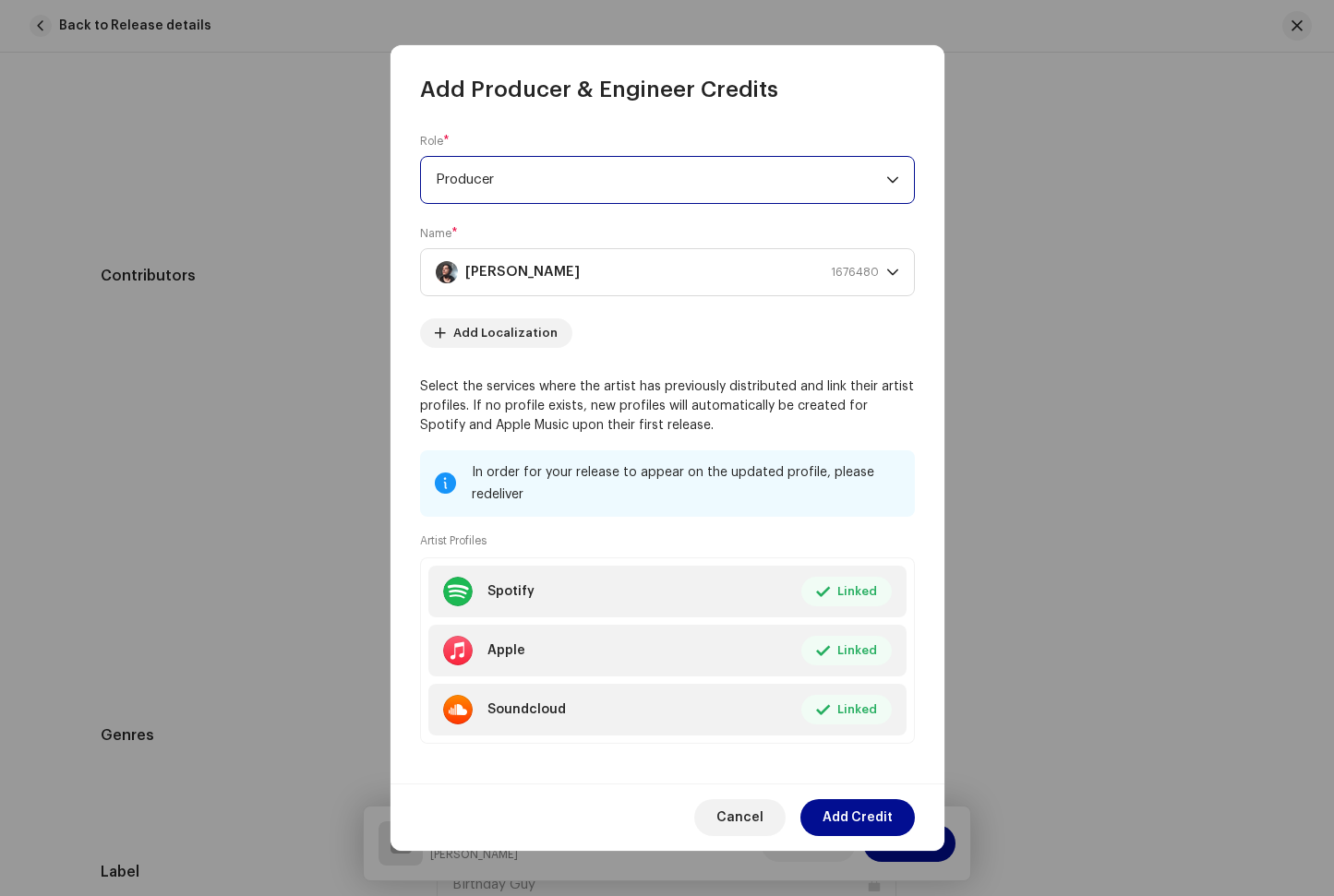
click at [569, 178] on span "Producer" at bounding box center [661, 179] width 451 height 46
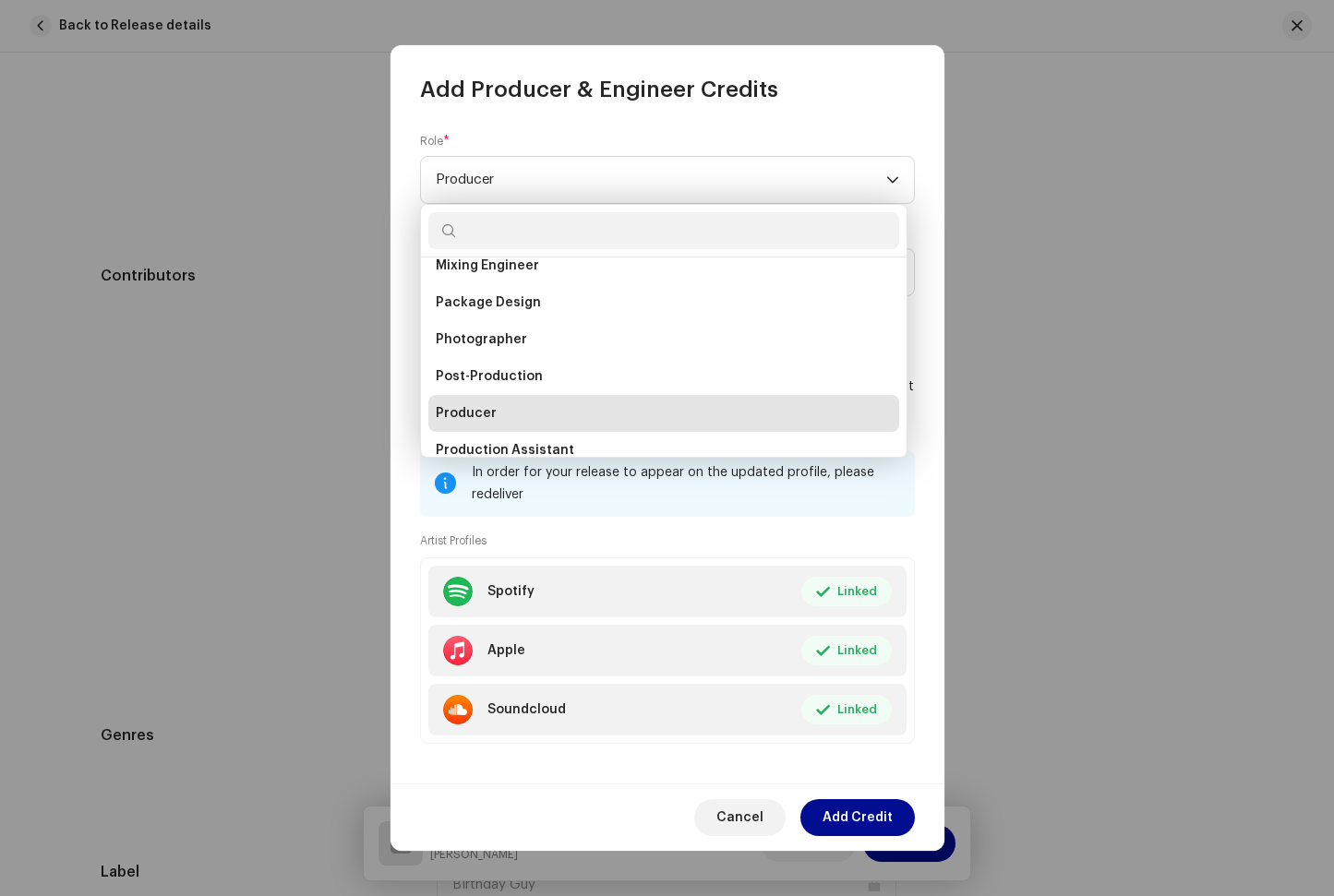
scroll to position [598, 0]
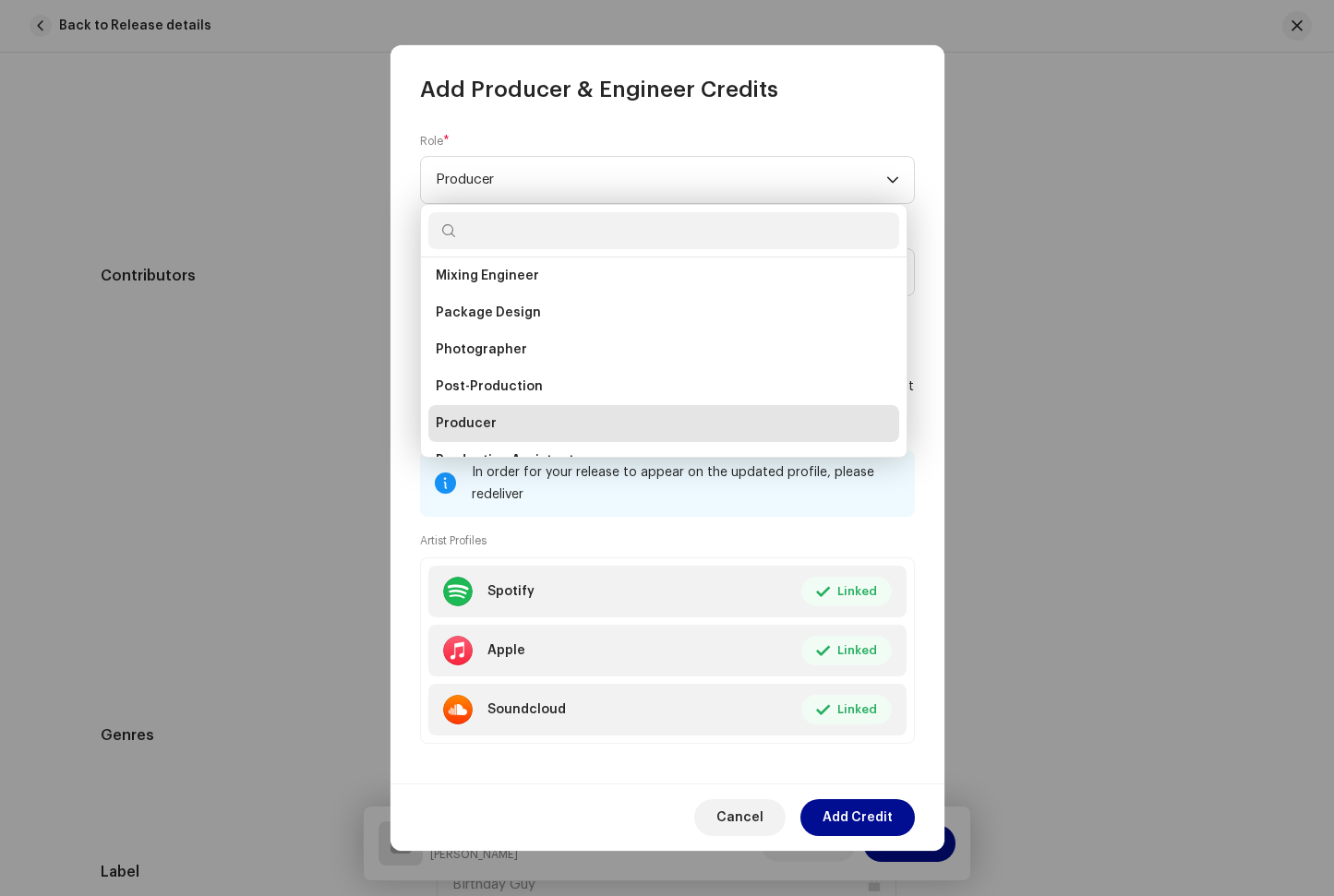
click at [749, 116] on div "Role * Producer Name * [PERSON_NAME] 1676480 Add Localization Select the servic…" at bounding box center [667, 444] width 554 height 680
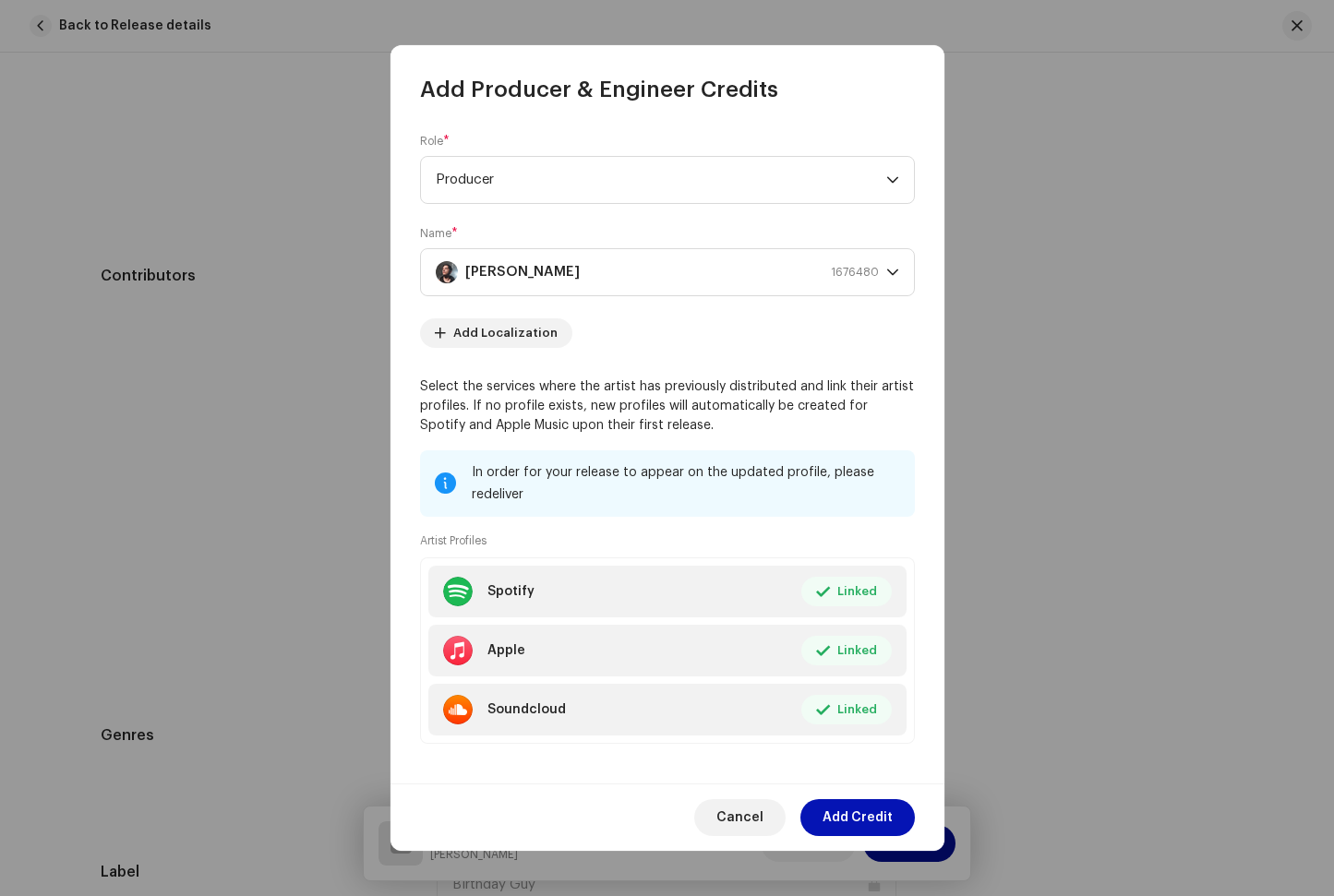
click at [887, 822] on span "Add Credit" at bounding box center [857, 818] width 70 height 37
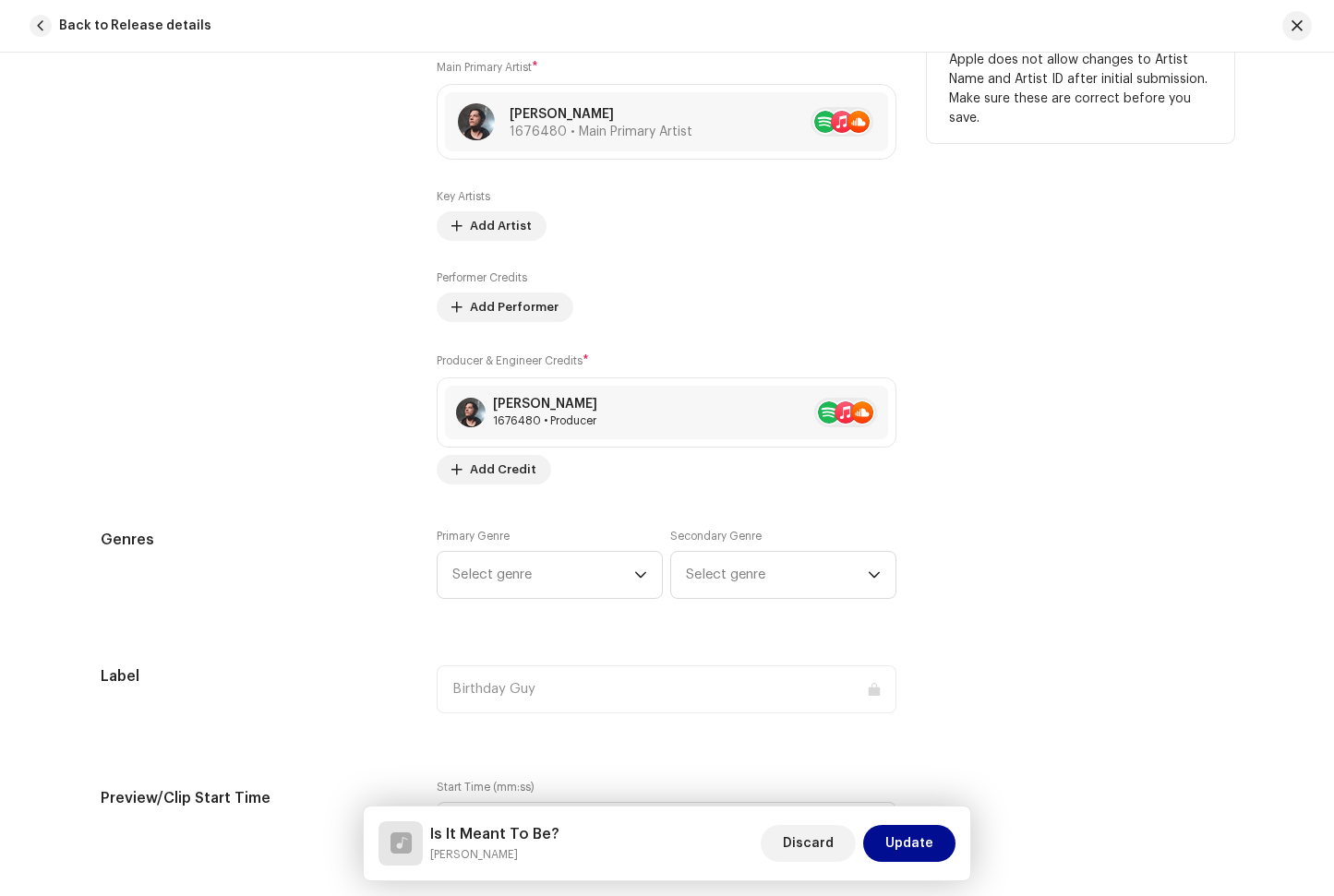
scroll to position [1265, 0]
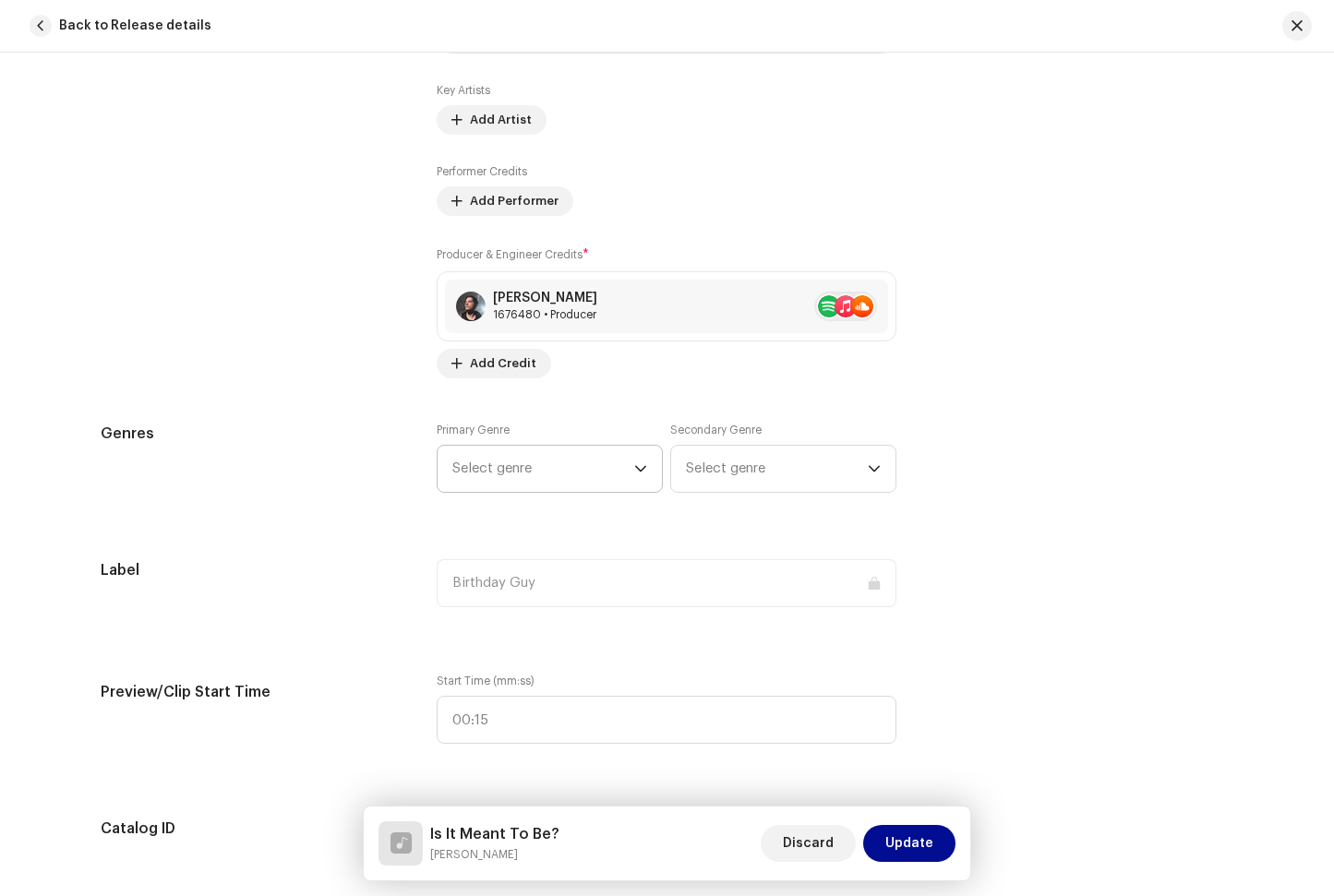
click at [564, 476] on span "Select genre" at bounding box center [543, 468] width 182 height 46
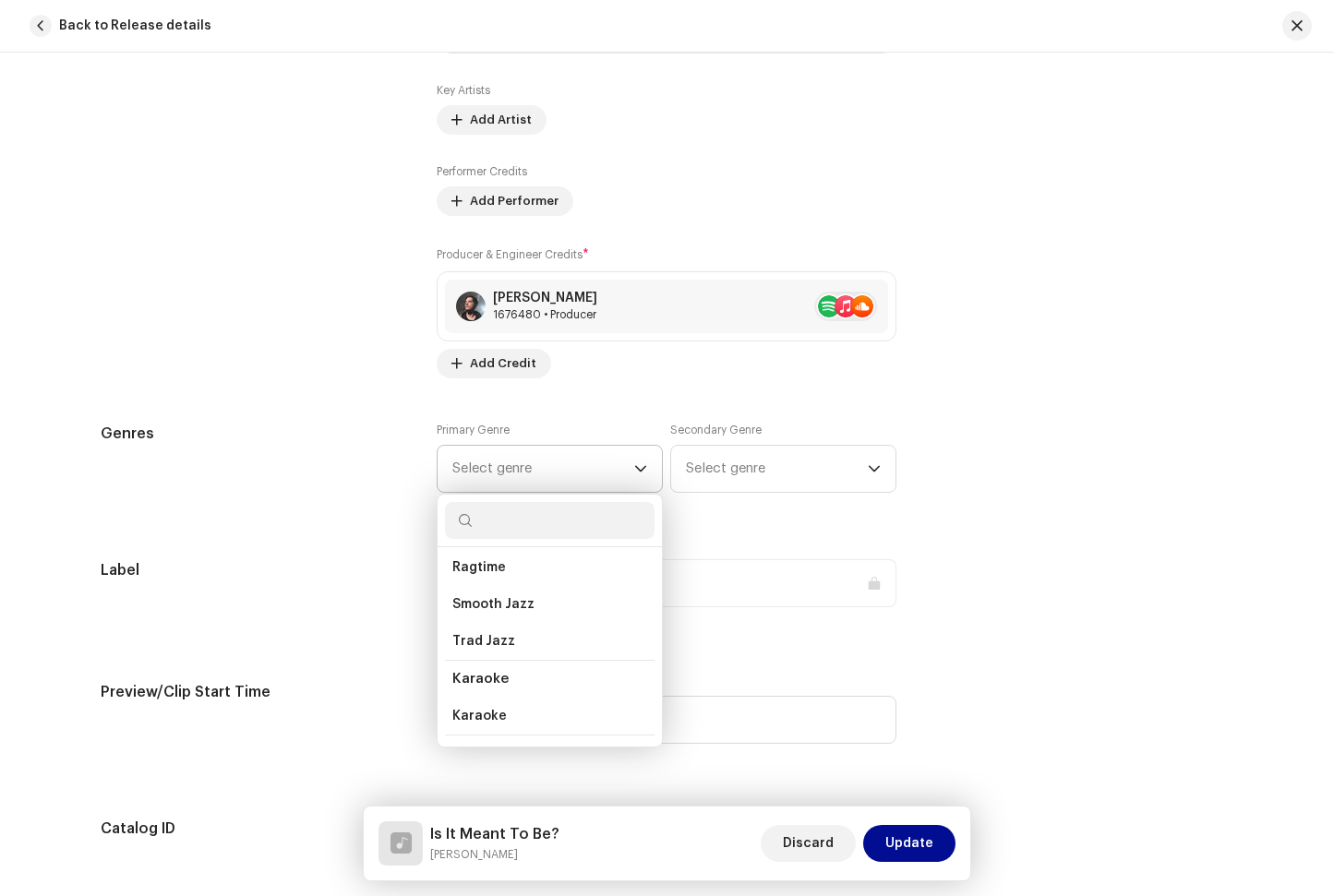
scroll to position [10111, 0]
click at [364, 451] on div "Genres" at bounding box center [254, 469] width 307 height 92
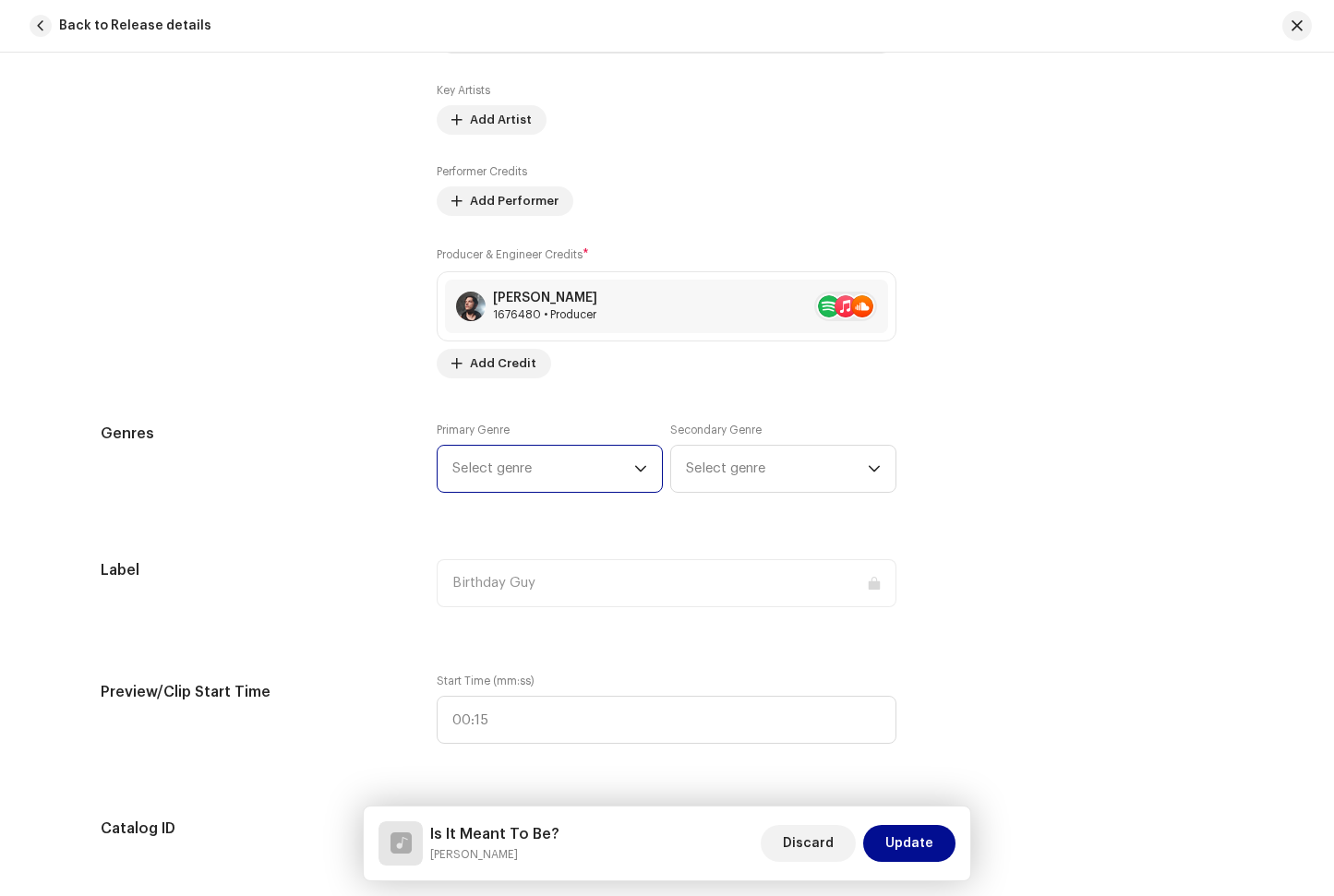
click at [539, 484] on span "Select genre" at bounding box center [543, 468] width 182 height 46
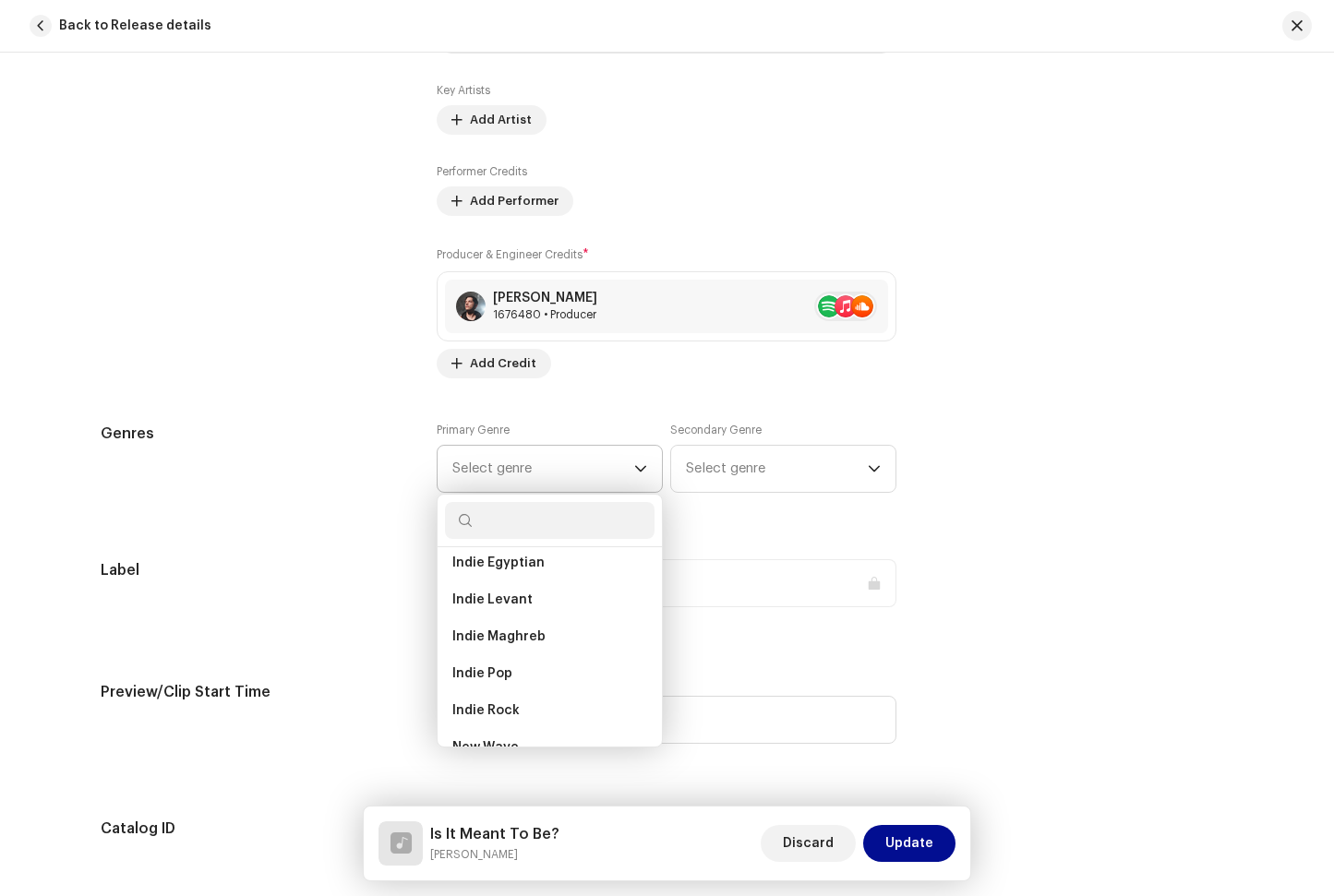
scroll to position [1189, 0]
click at [547, 711] on li "Indie Rock" at bounding box center [549, 714] width 209 height 37
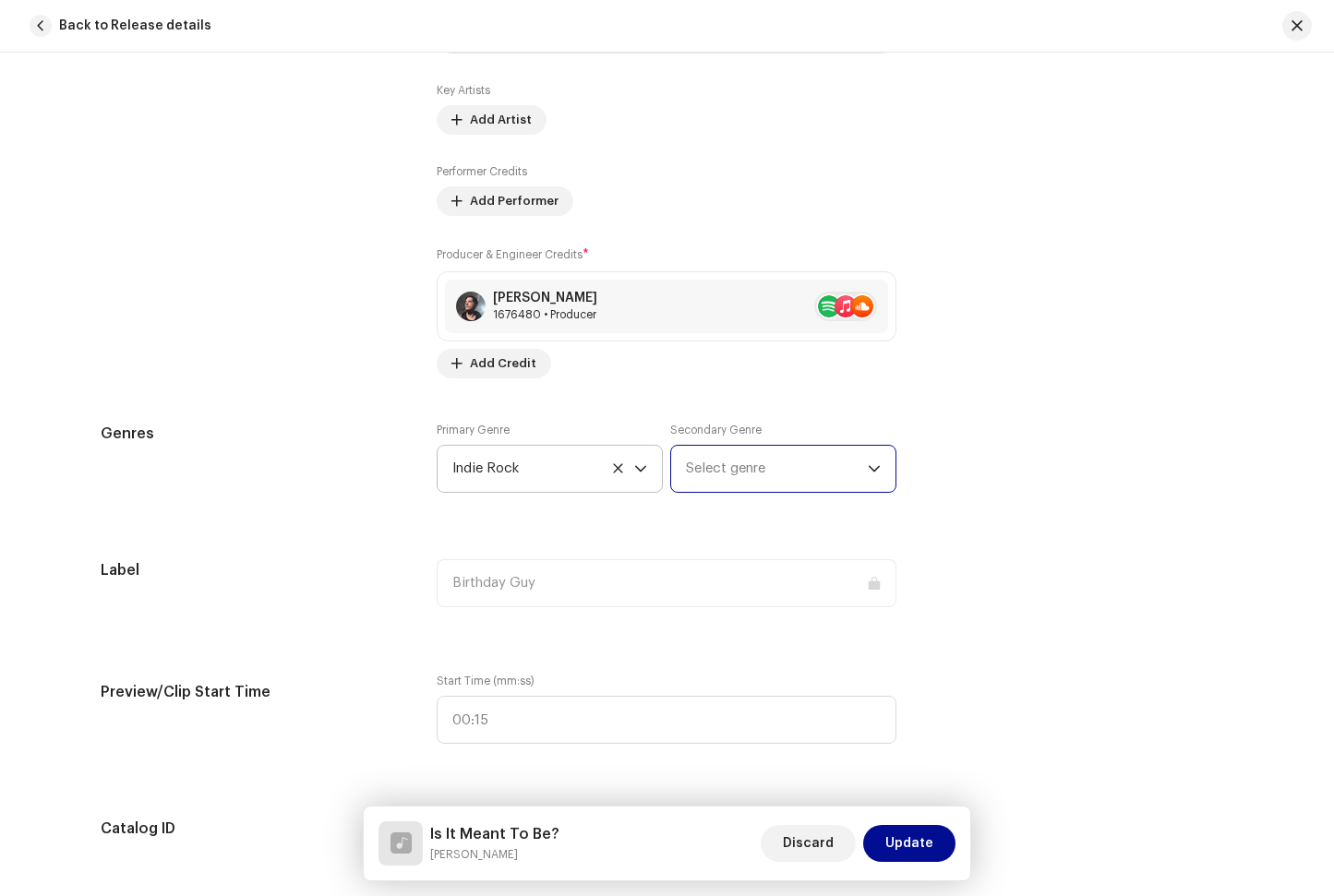
click at [754, 464] on span "Select genre" at bounding box center [776, 468] width 182 height 46
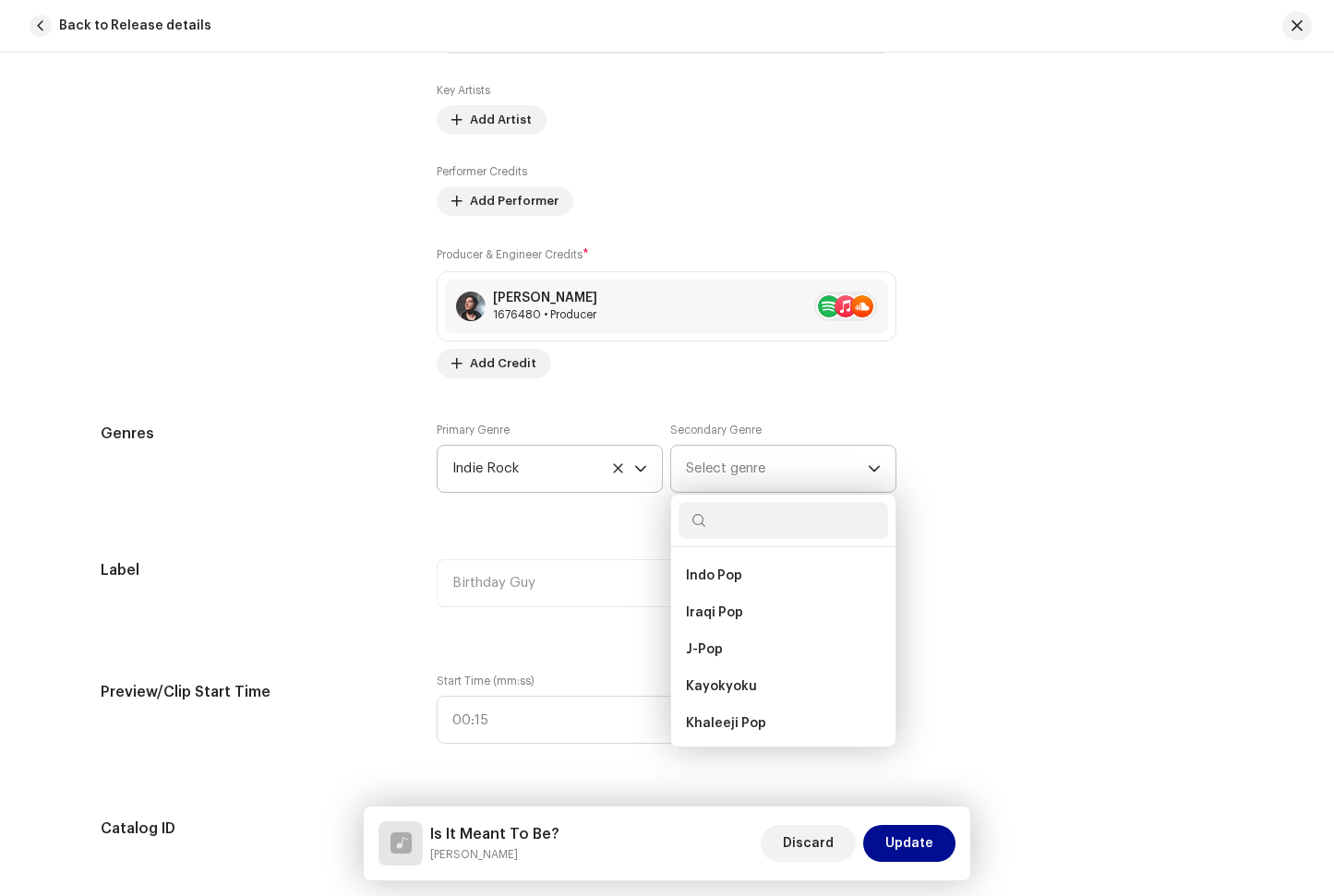
scroll to position [11919, 0]
click at [1199, 663] on div "Track details Complete the following to finalize your track. 1 of 3 Add Audio F…" at bounding box center [667, 824] width 1193 height 3984
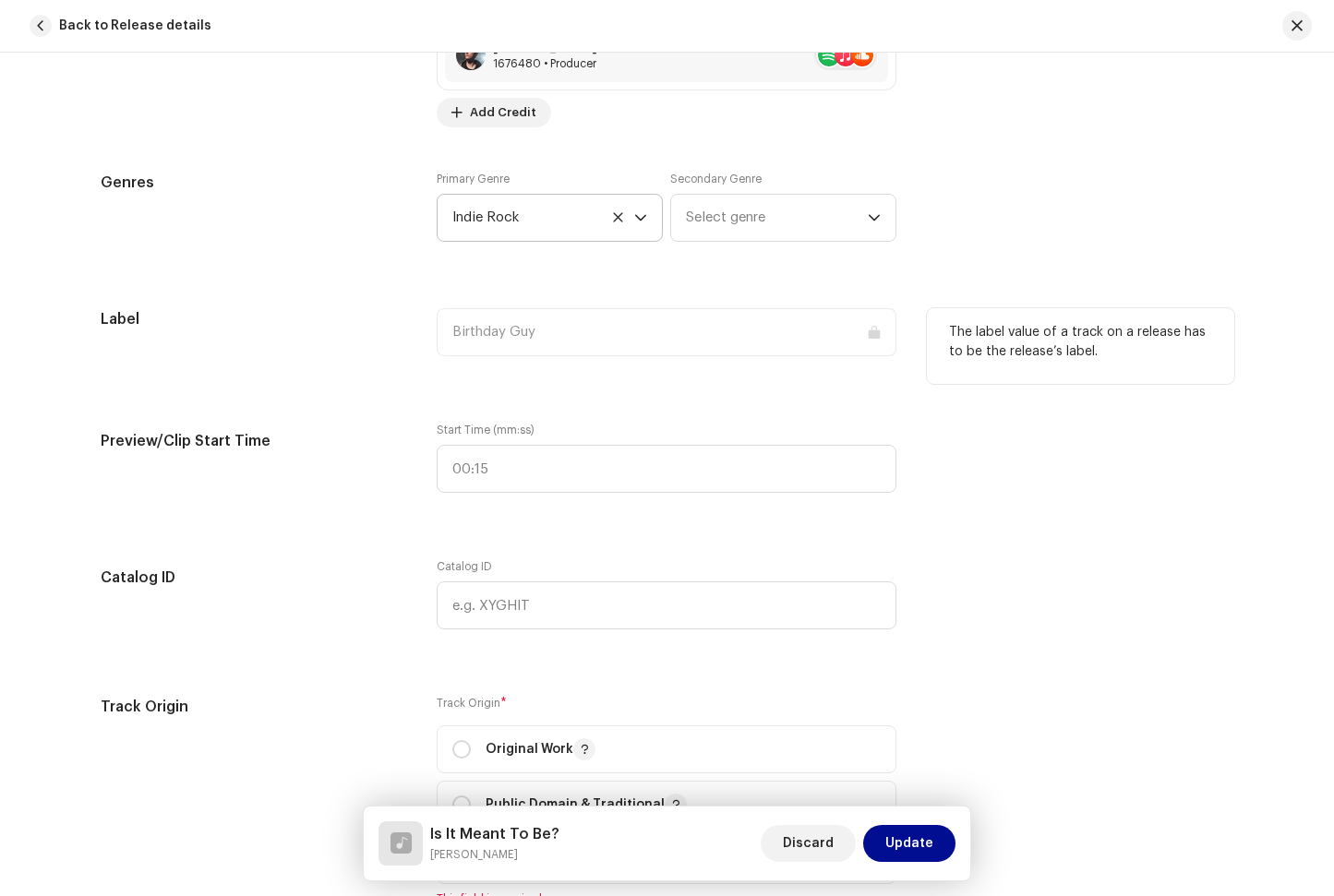
scroll to position [1543, 0]
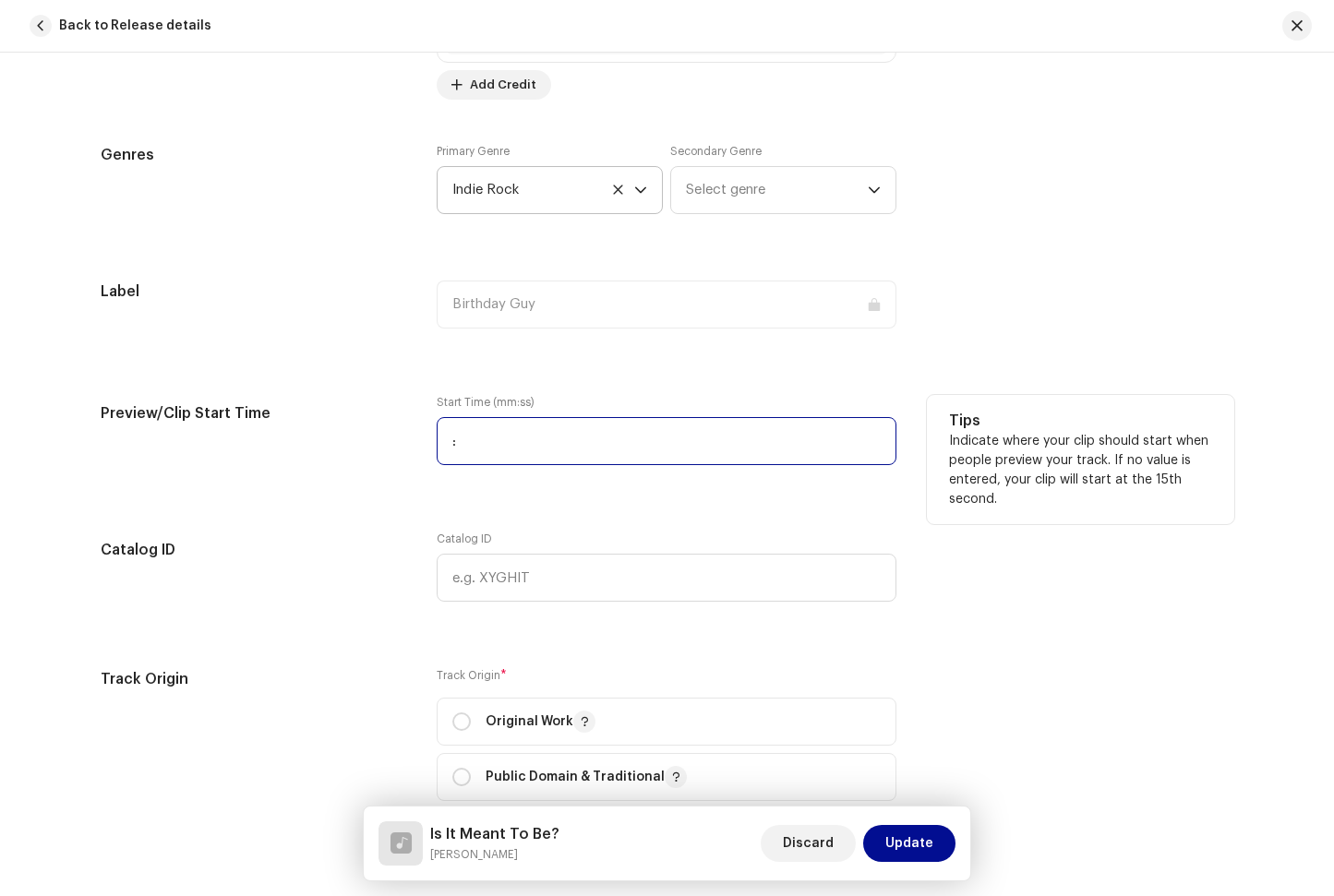
click at [548, 436] on input ":" at bounding box center [667, 441] width 459 height 48
type input "01:03"
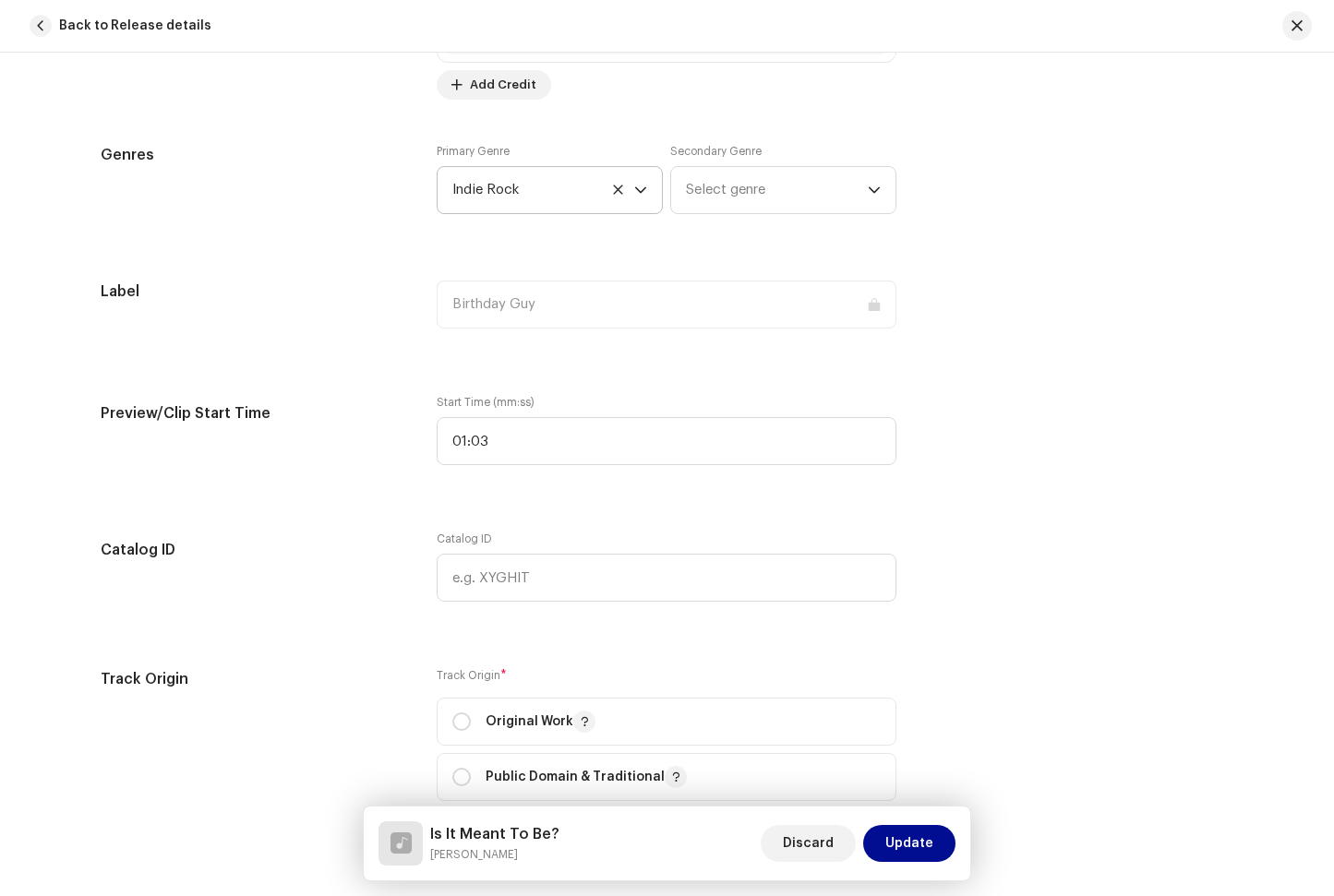
click at [1195, 375] on div "Track details Complete the following to finalize your track. 1 of 3 Add Audio F…" at bounding box center [667, 545] width 1193 height 3984
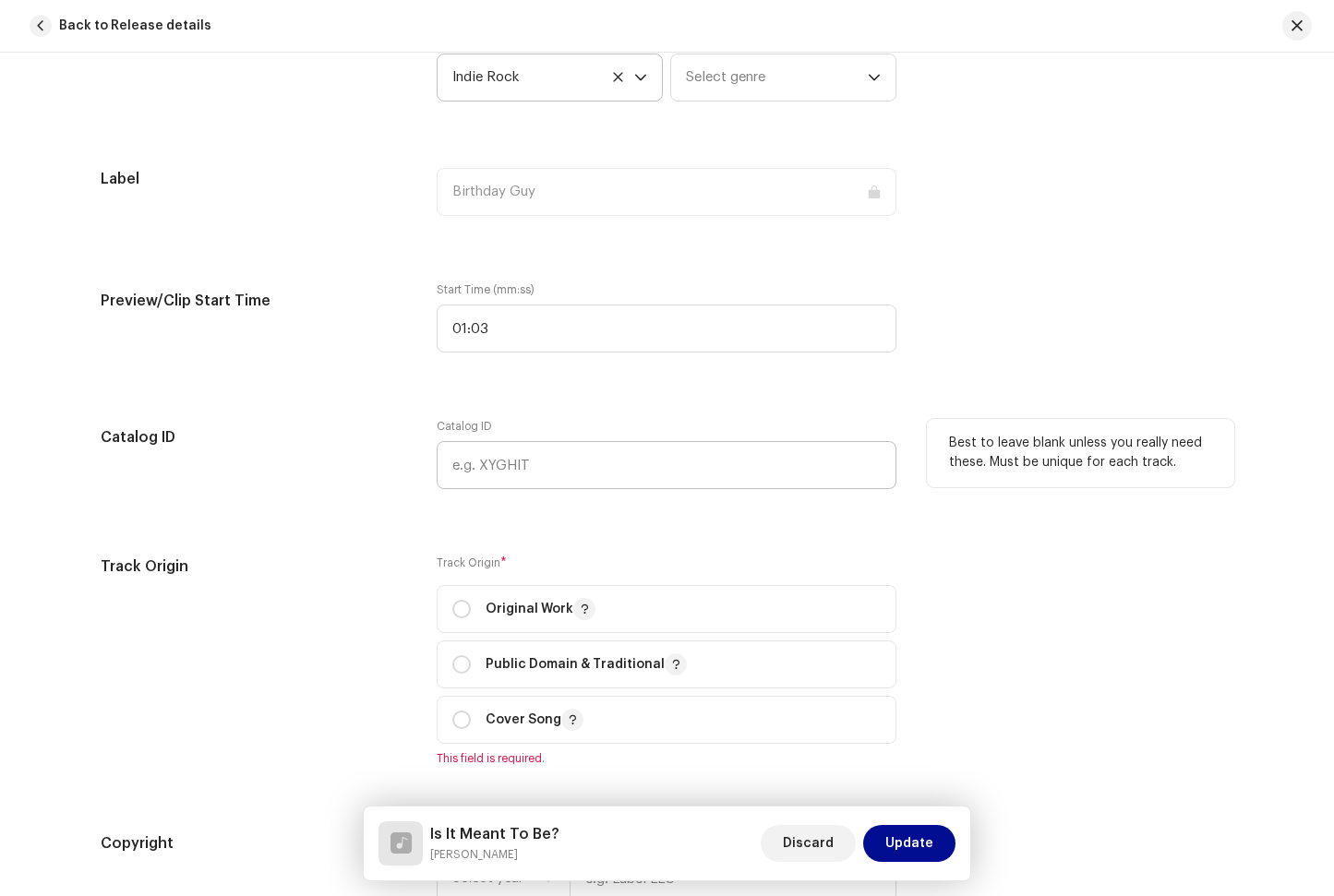
scroll to position [1659, 0]
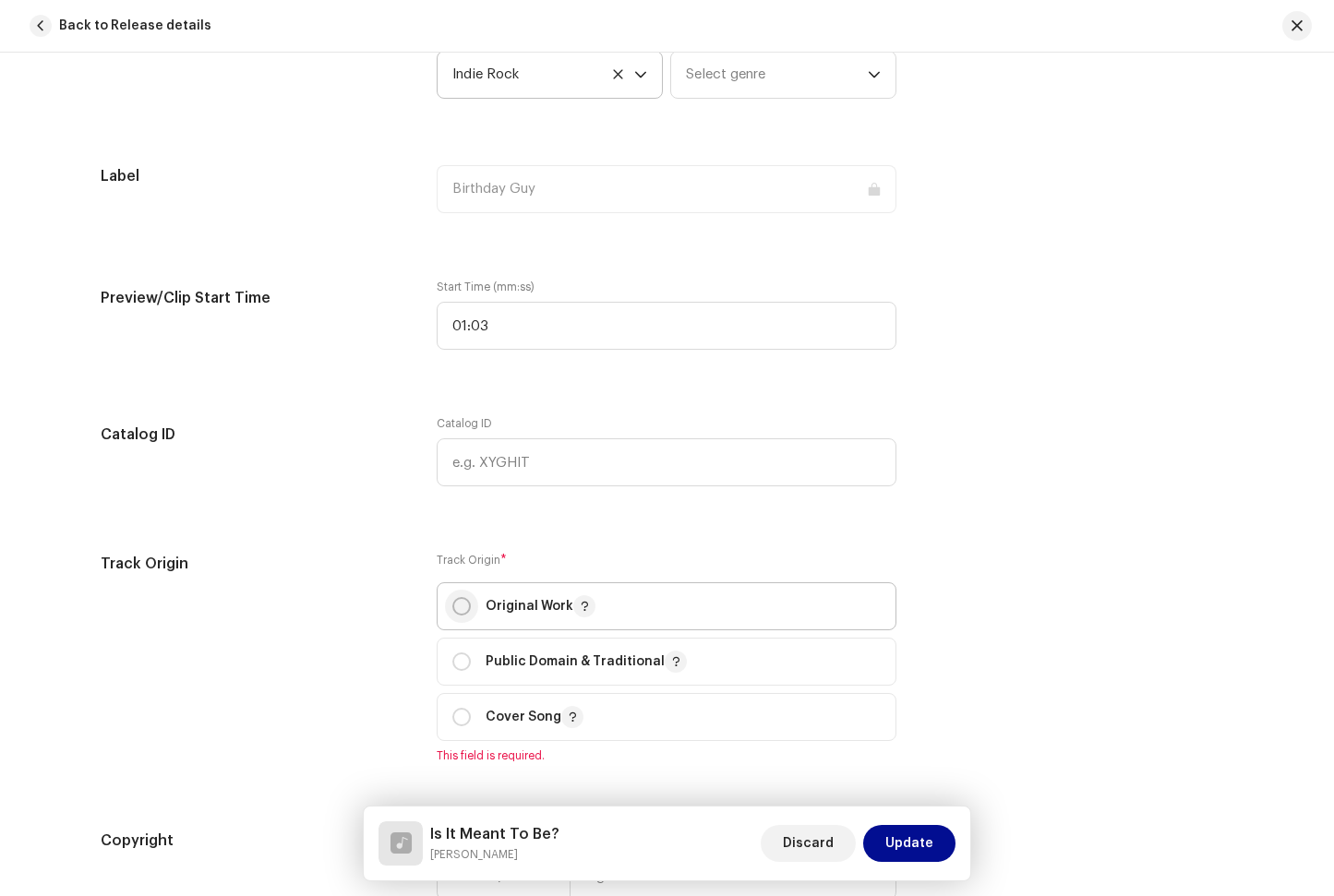
click at [459, 605] on input "radio" at bounding box center [461, 606] width 18 height 18
radio input "true"
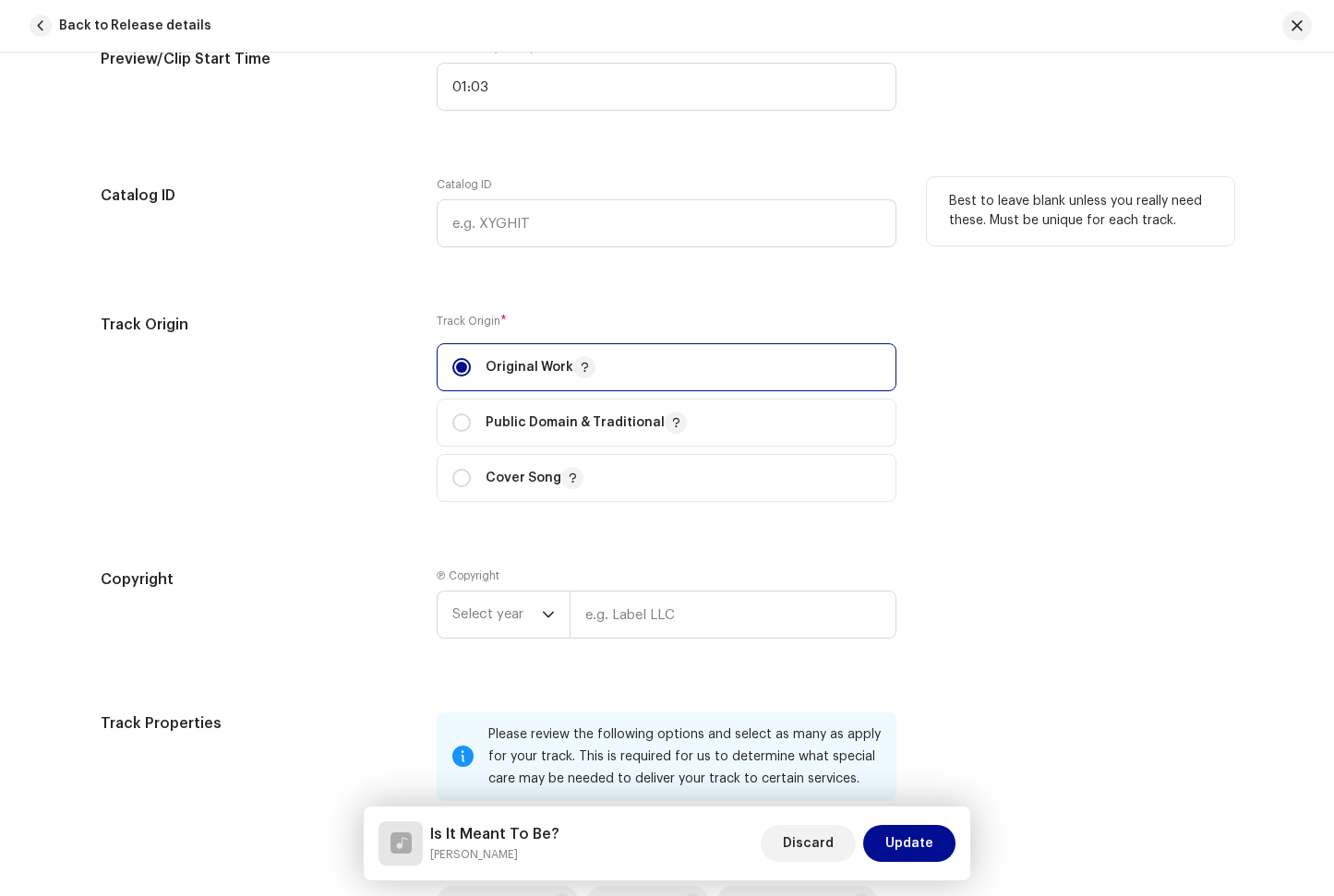
scroll to position [1927, 0]
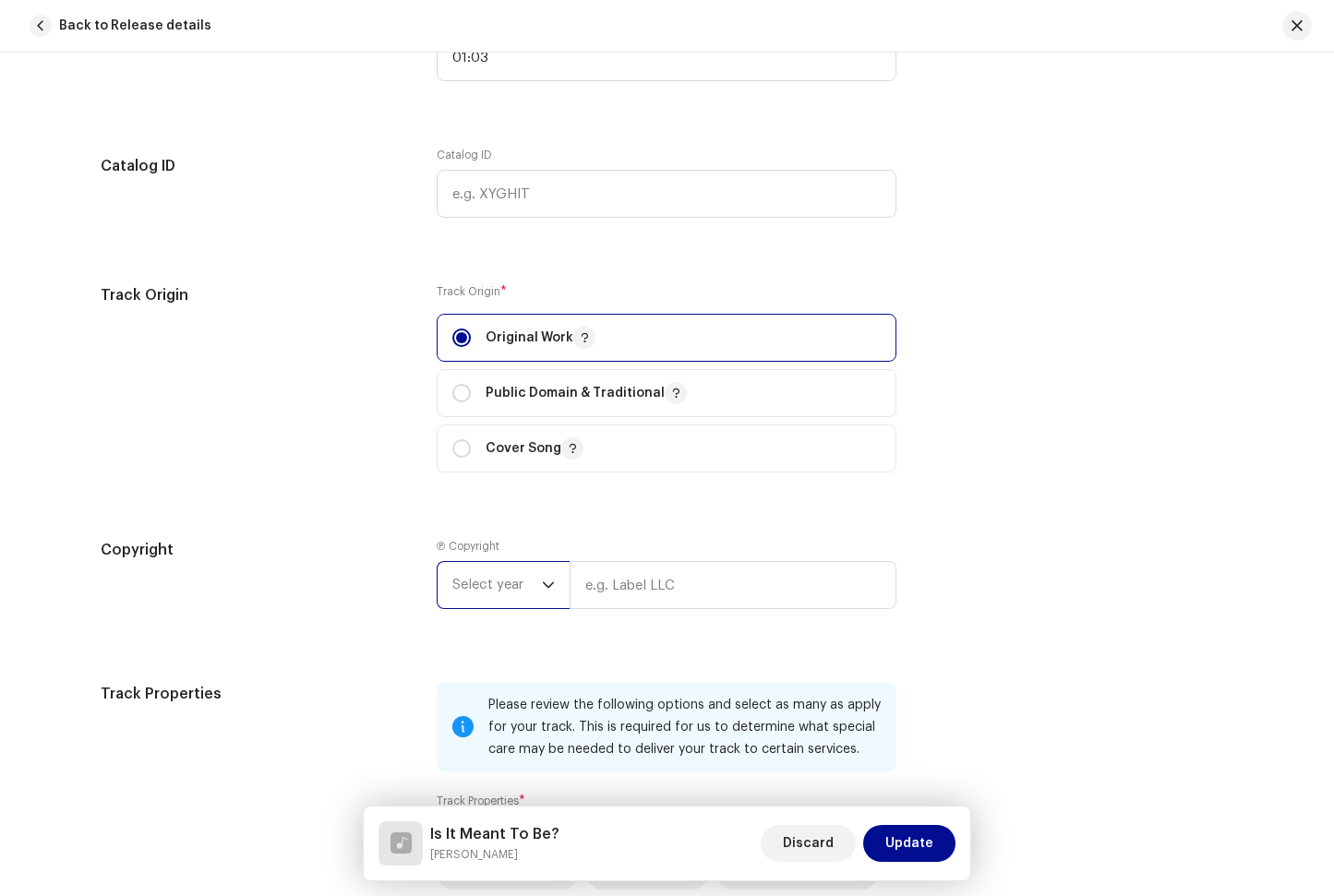
click at [511, 589] on span "Select year" at bounding box center [497, 585] width 90 height 46
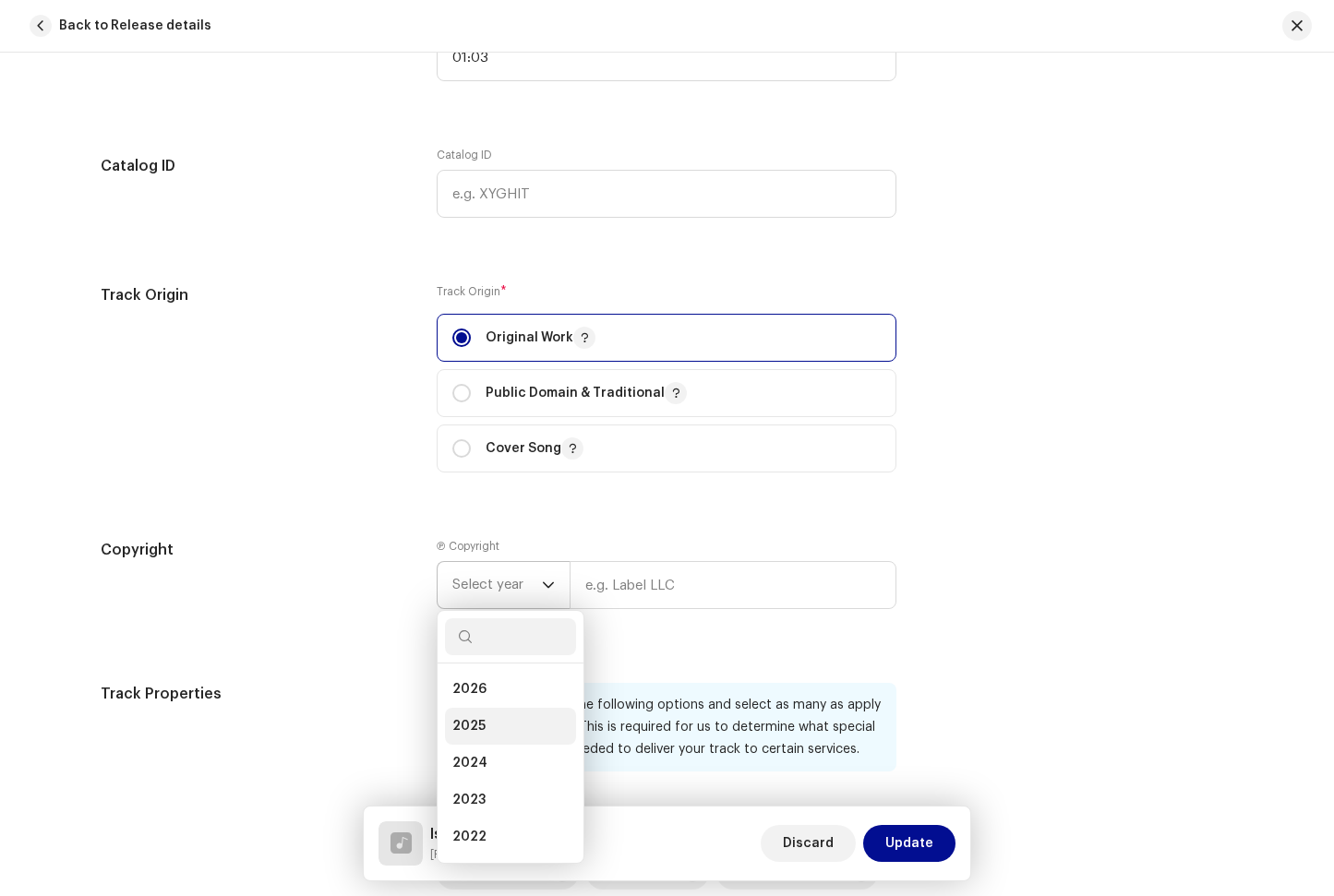
click at [523, 722] on li "2025" at bounding box center [510, 727] width 131 height 37
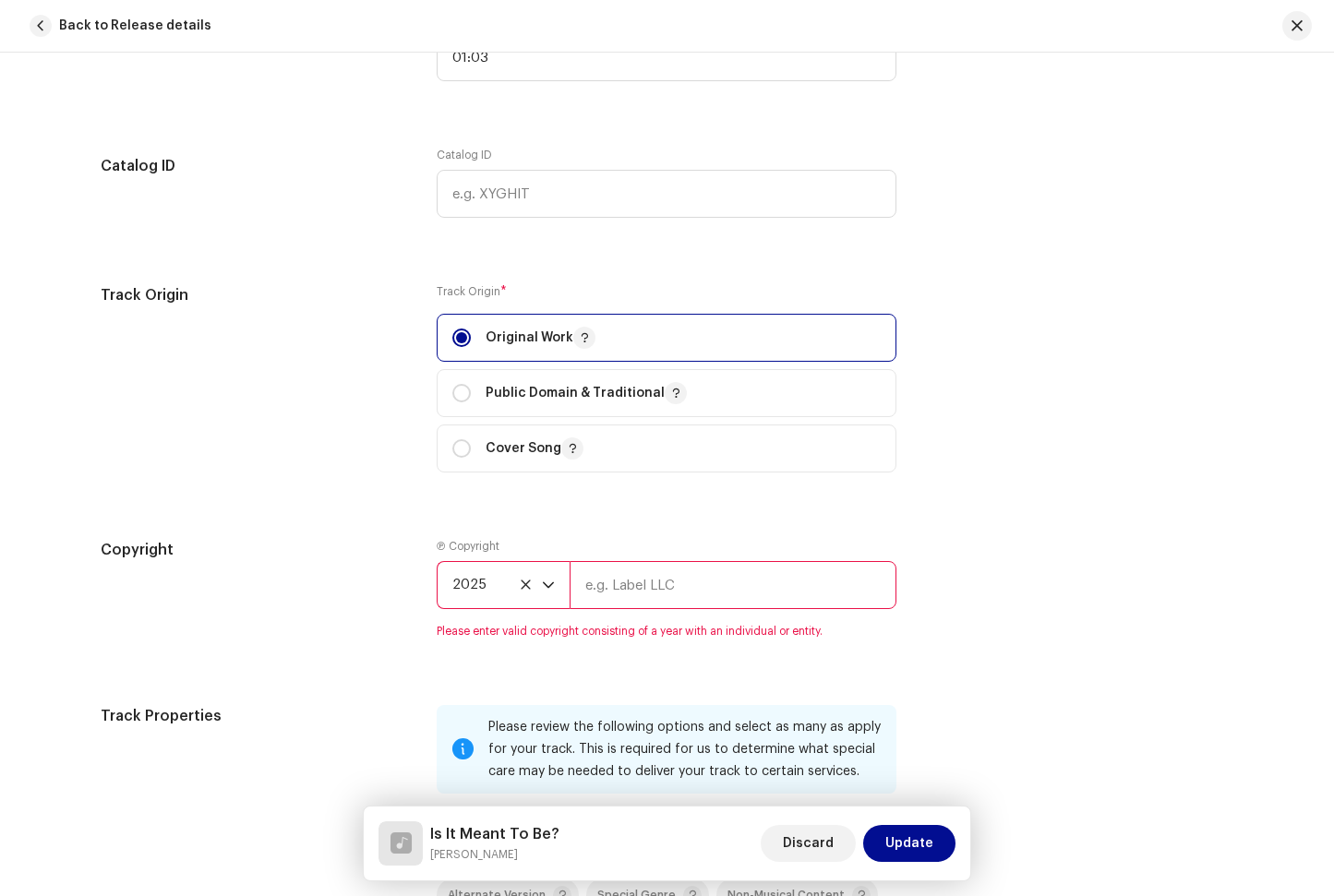
click at [655, 574] on input "text" at bounding box center [733, 585] width 327 height 48
type input "Birthday Guy"
click at [995, 530] on div "Track details Complete the following to finalize your track. 1 of 3 Add Audio F…" at bounding box center [667, 161] width 1193 height 3984
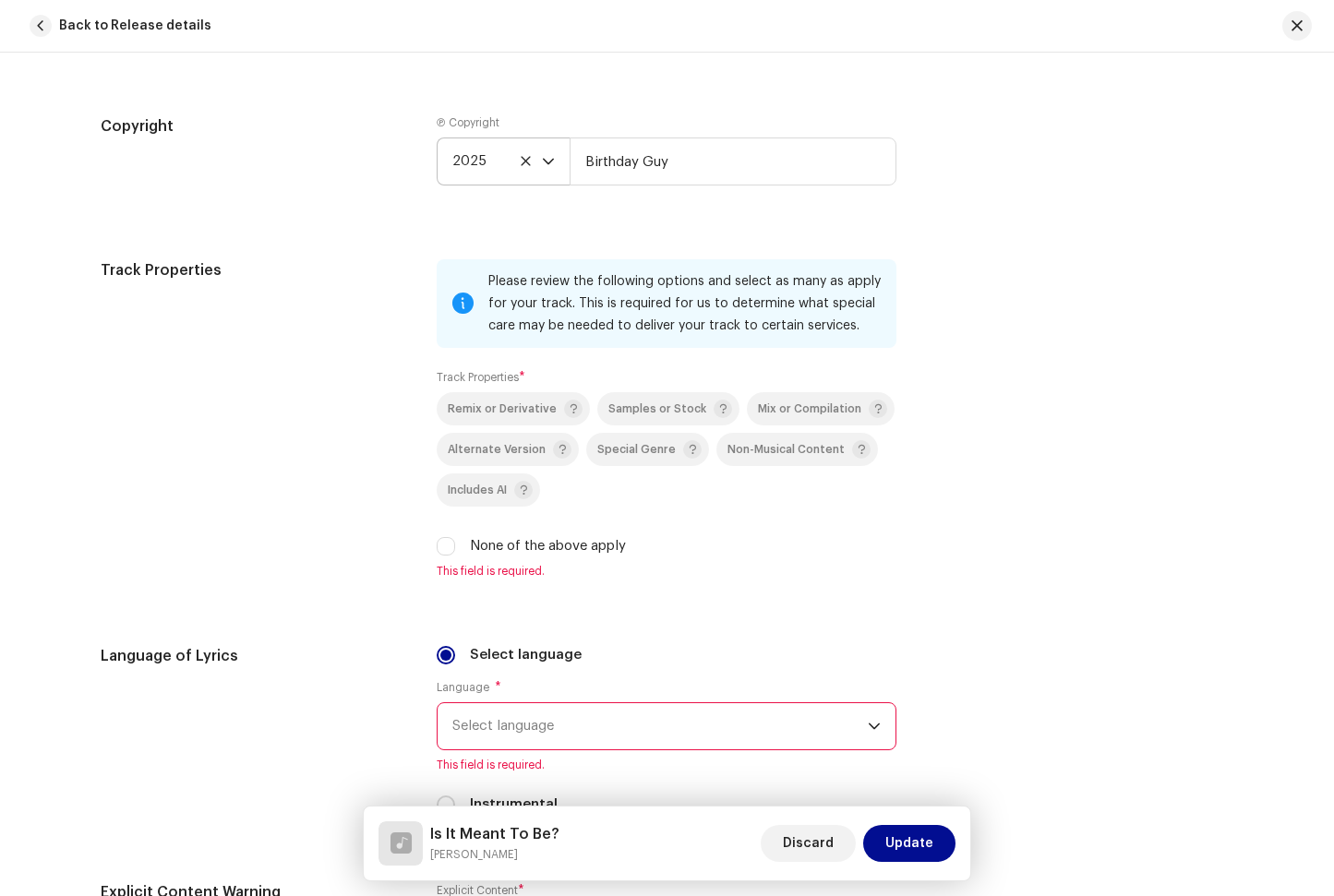
scroll to position [2352, 0]
click at [438, 546] on input "None of the above apply" at bounding box center [446, 544] width 18 height 18
checkbox input "true"
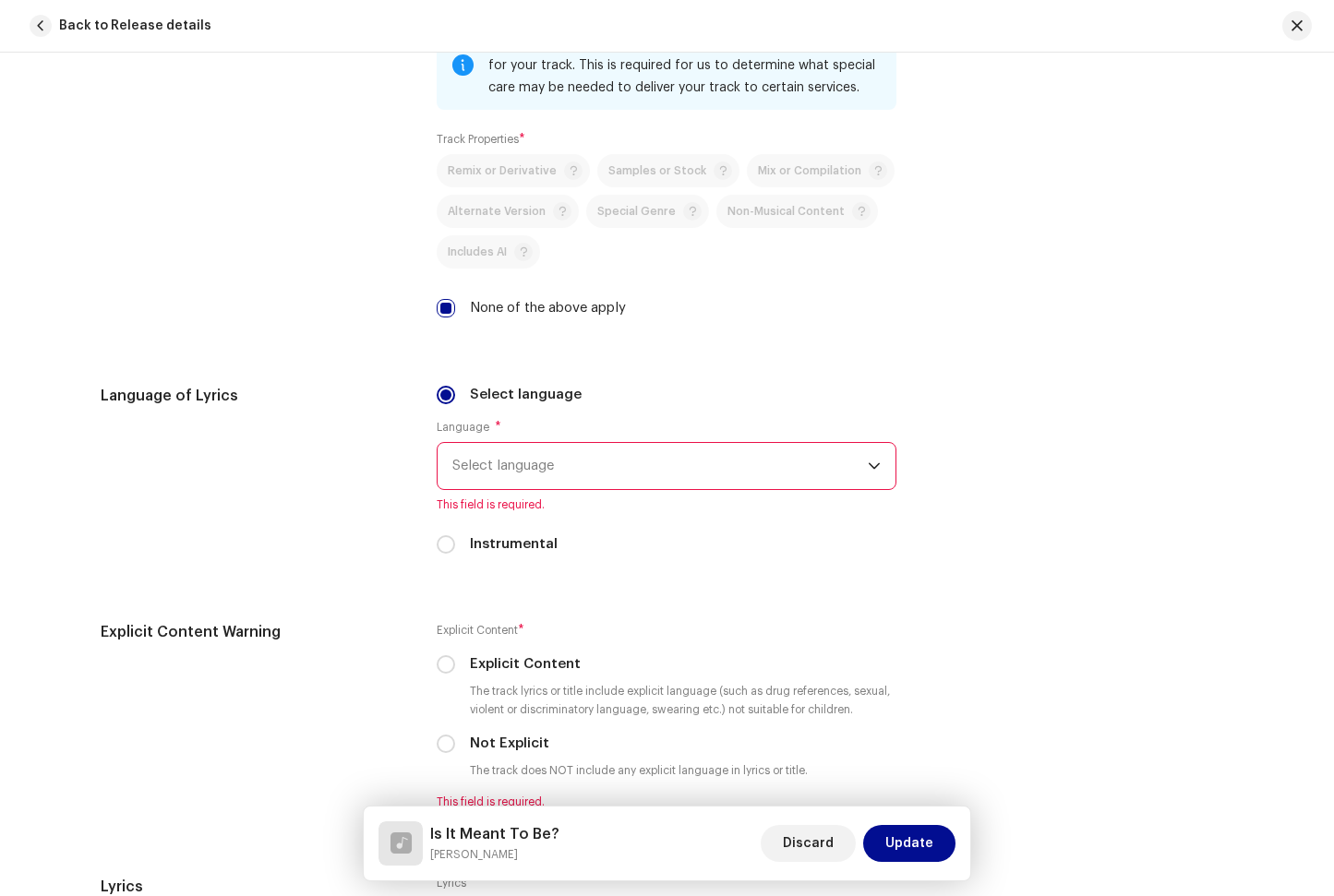
scroll to position [2619, 0]
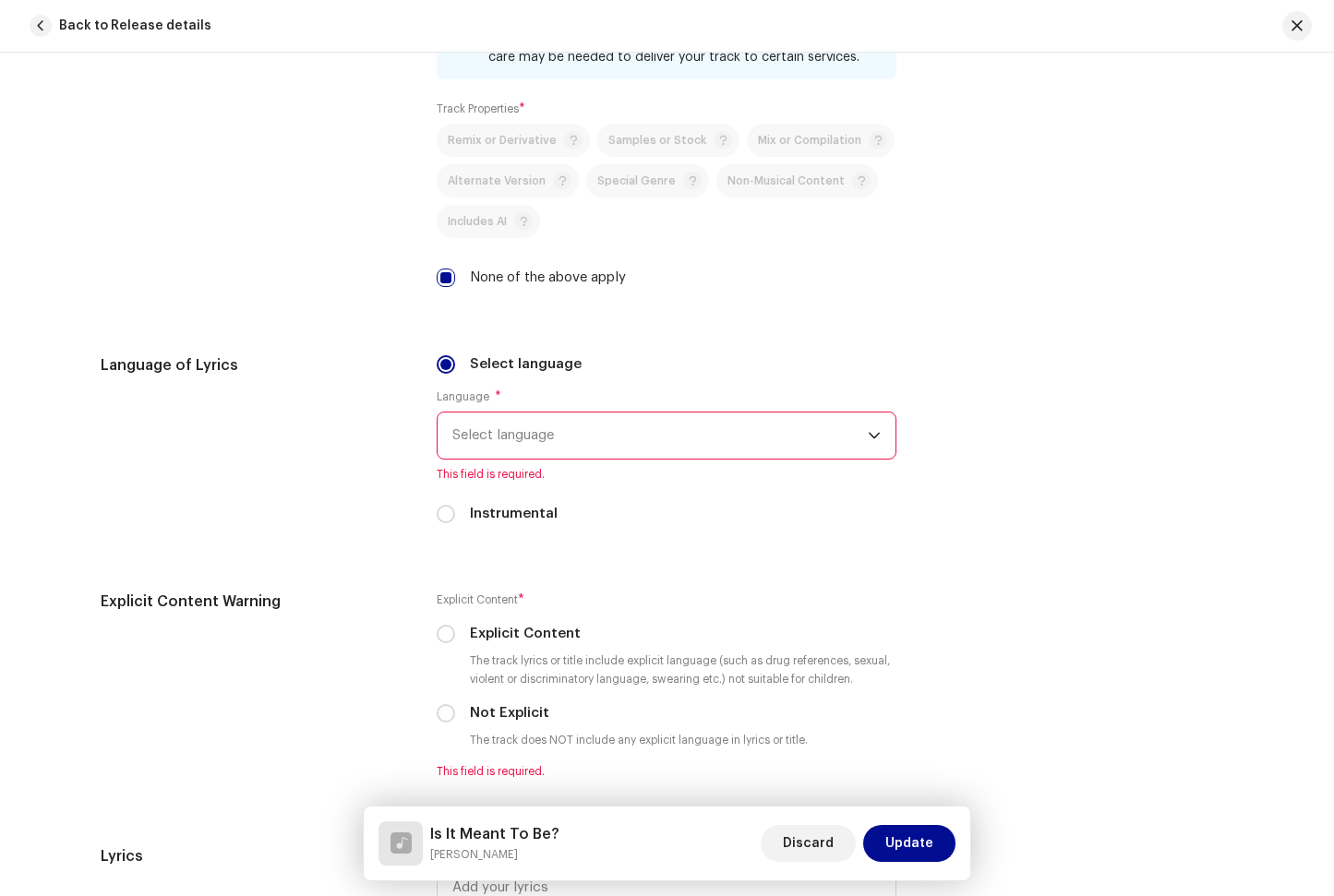
click at [592, 418] on span "Select language" at bounding box center [660, 435] width 415 height 46
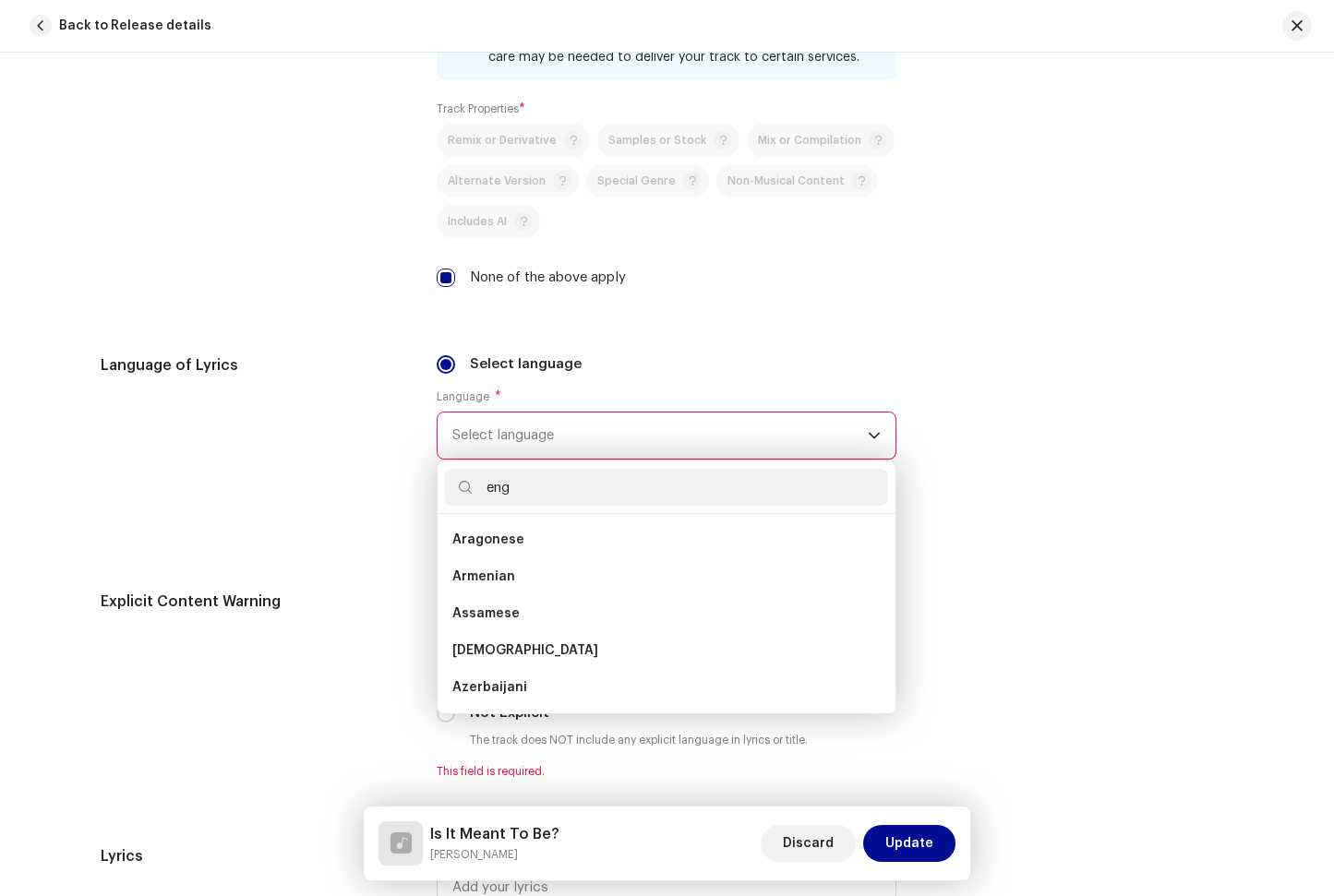
scroll to position [0, 0]
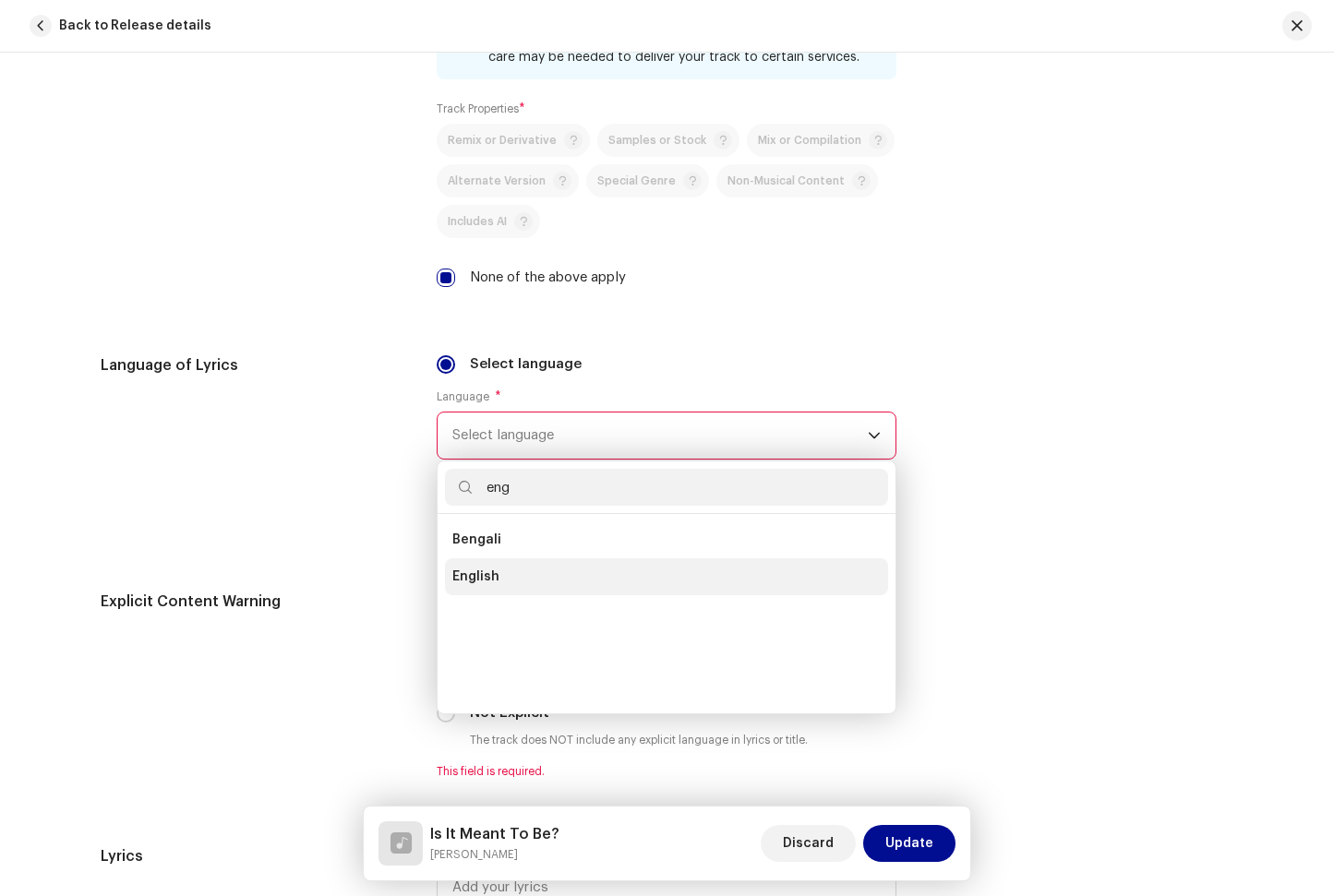
type input "eng"
click at [551, 586] on li "English" at bounding box center [666, 577] width 443 height 37
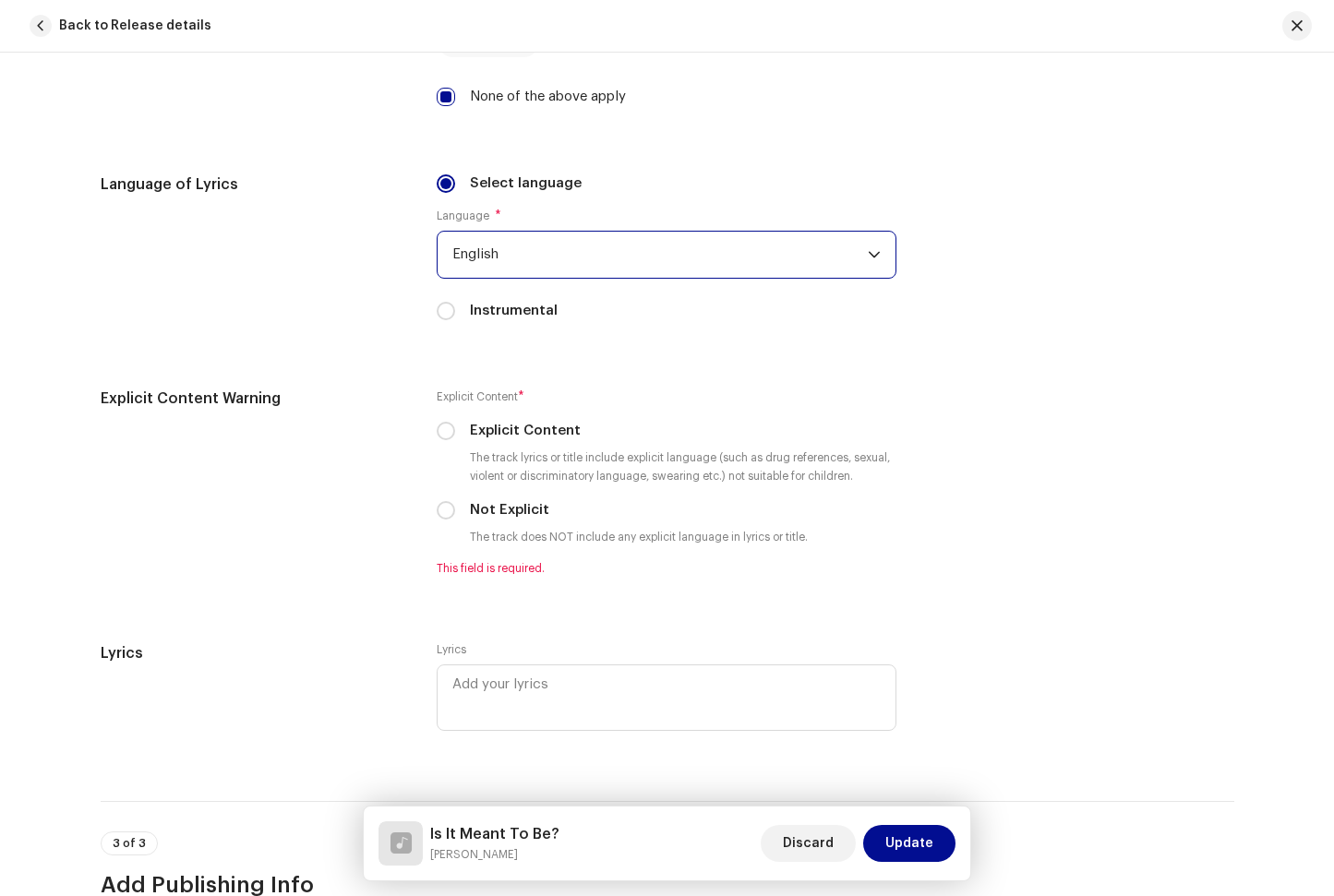
scroll to position [2804, 0]
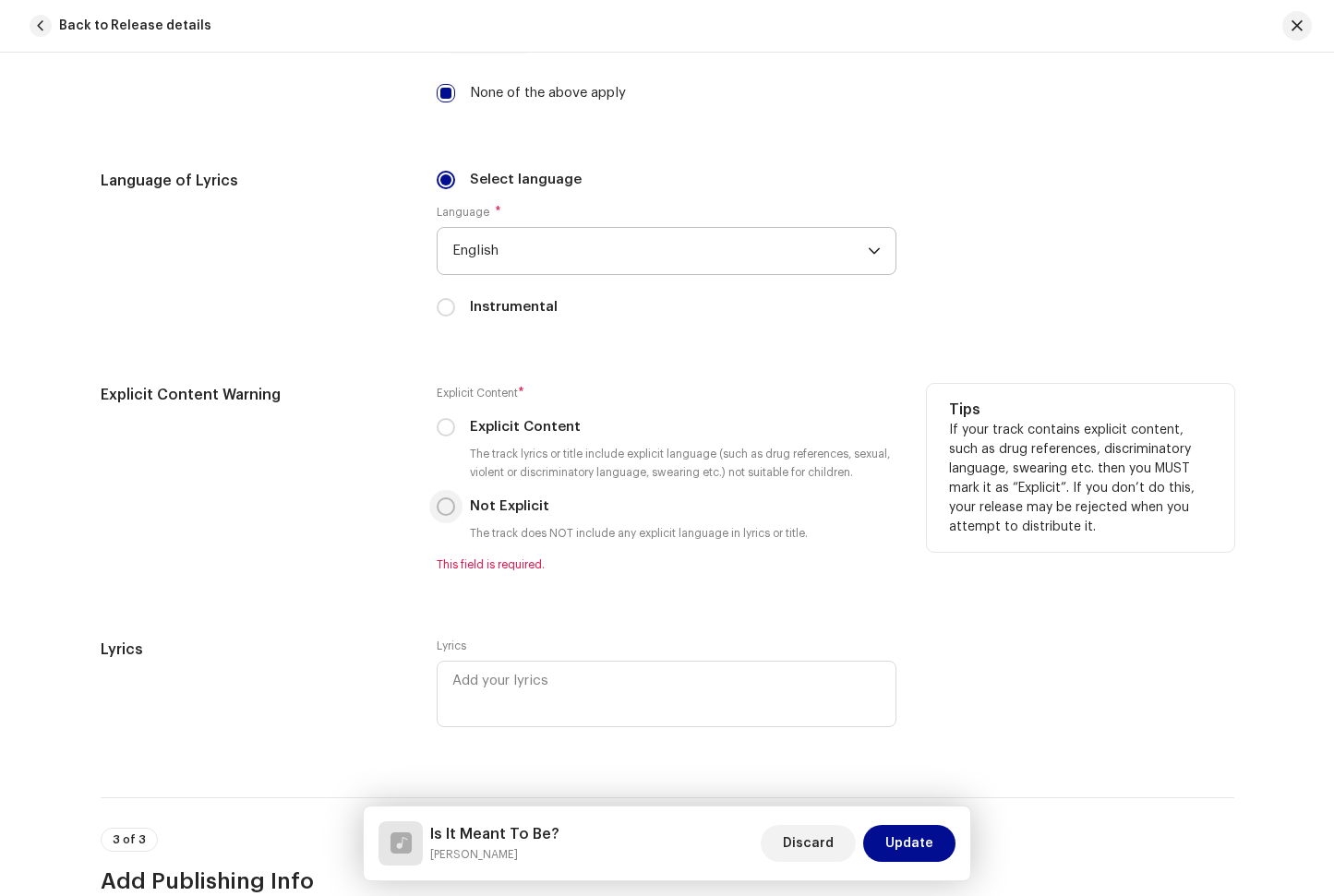
click at [446, 511] on input "Not Explicit" at bounding box center [446, 506] width 18 height 18
radio input "true"
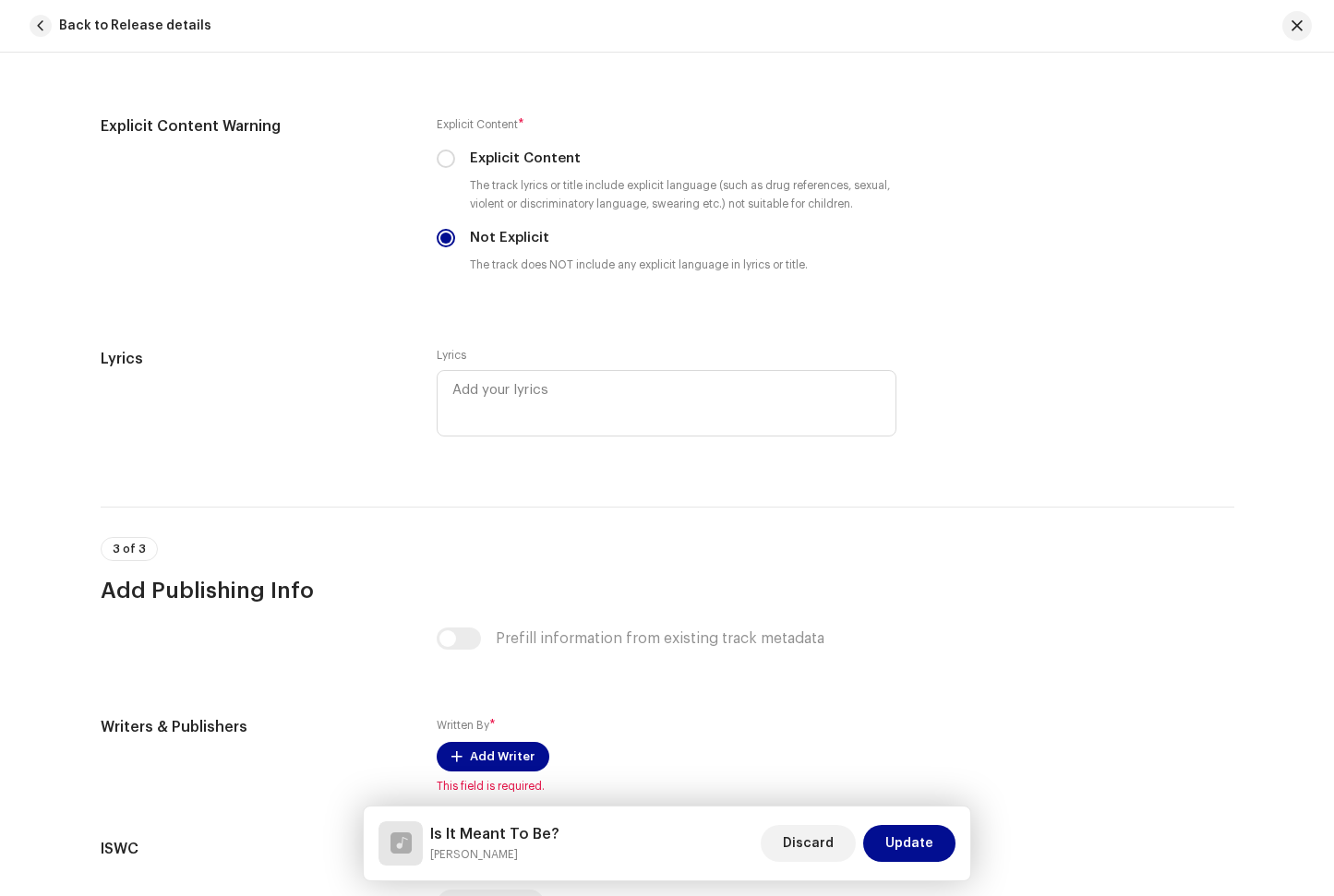
scroll to position [3277, 0]
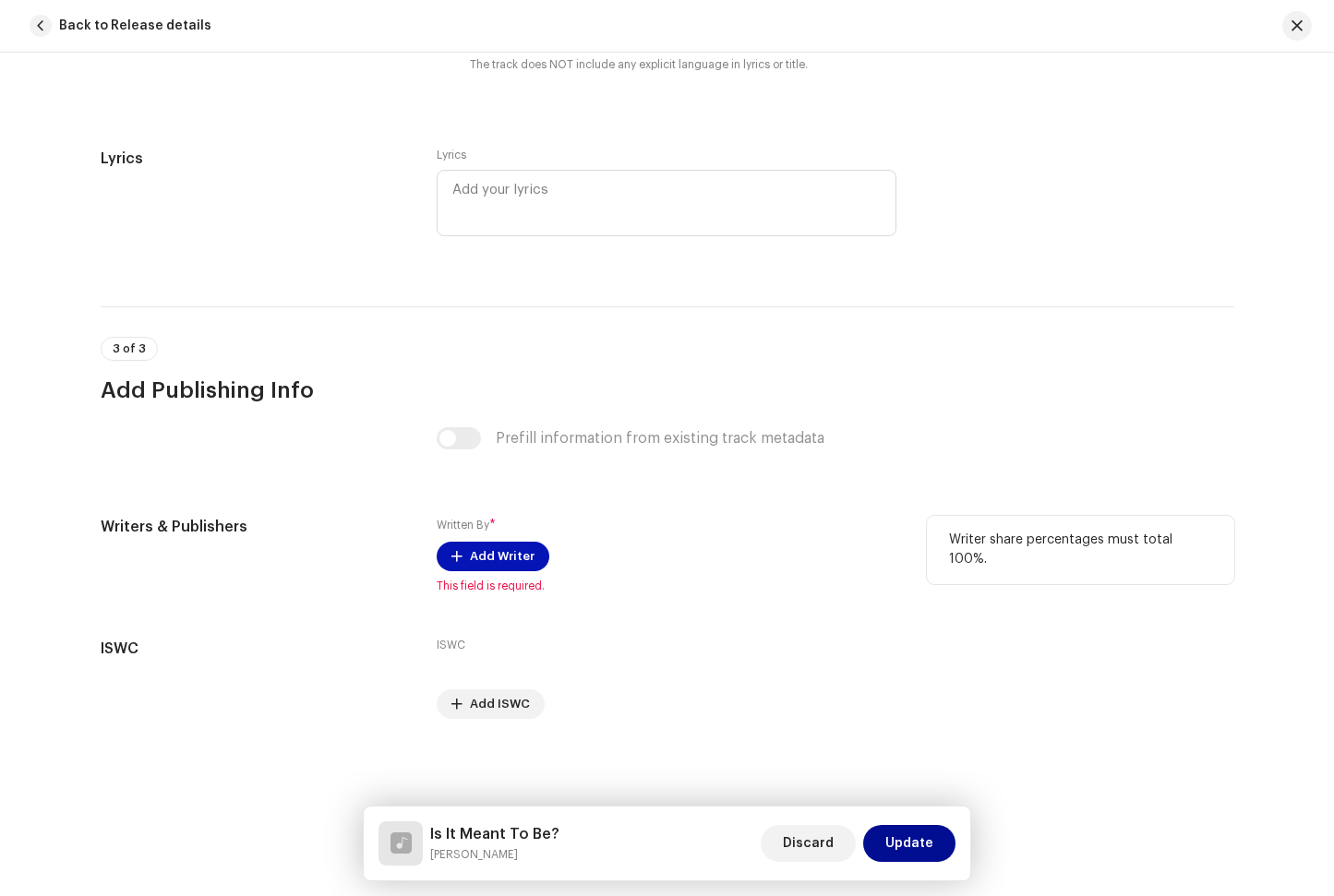
click at [515, 559] on span "Add Writer" at bounding box center [502, 556] width 64 height 37
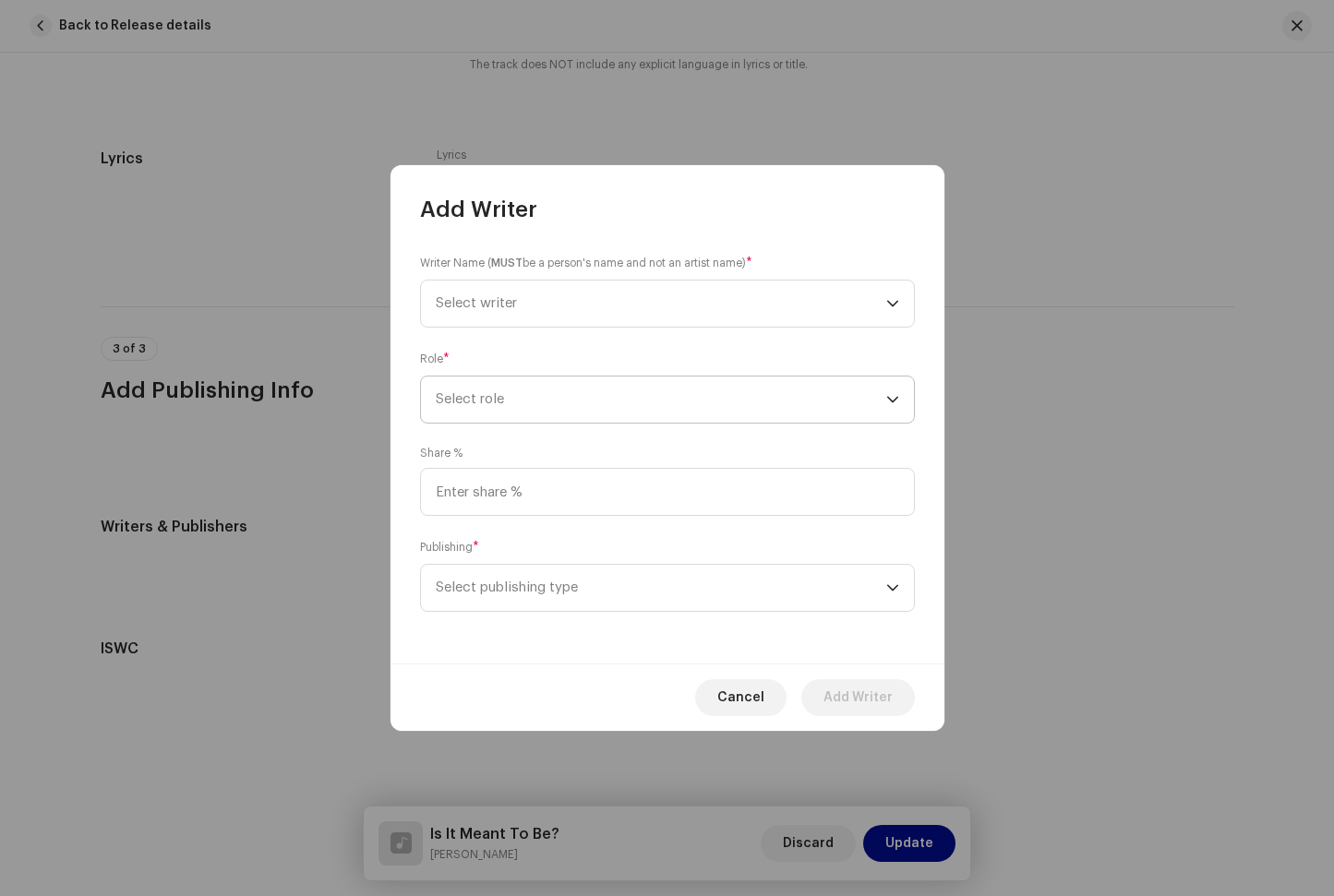
click at [525, 387] on span "Select role" at bounding box center [661, 399] width 451 height 46
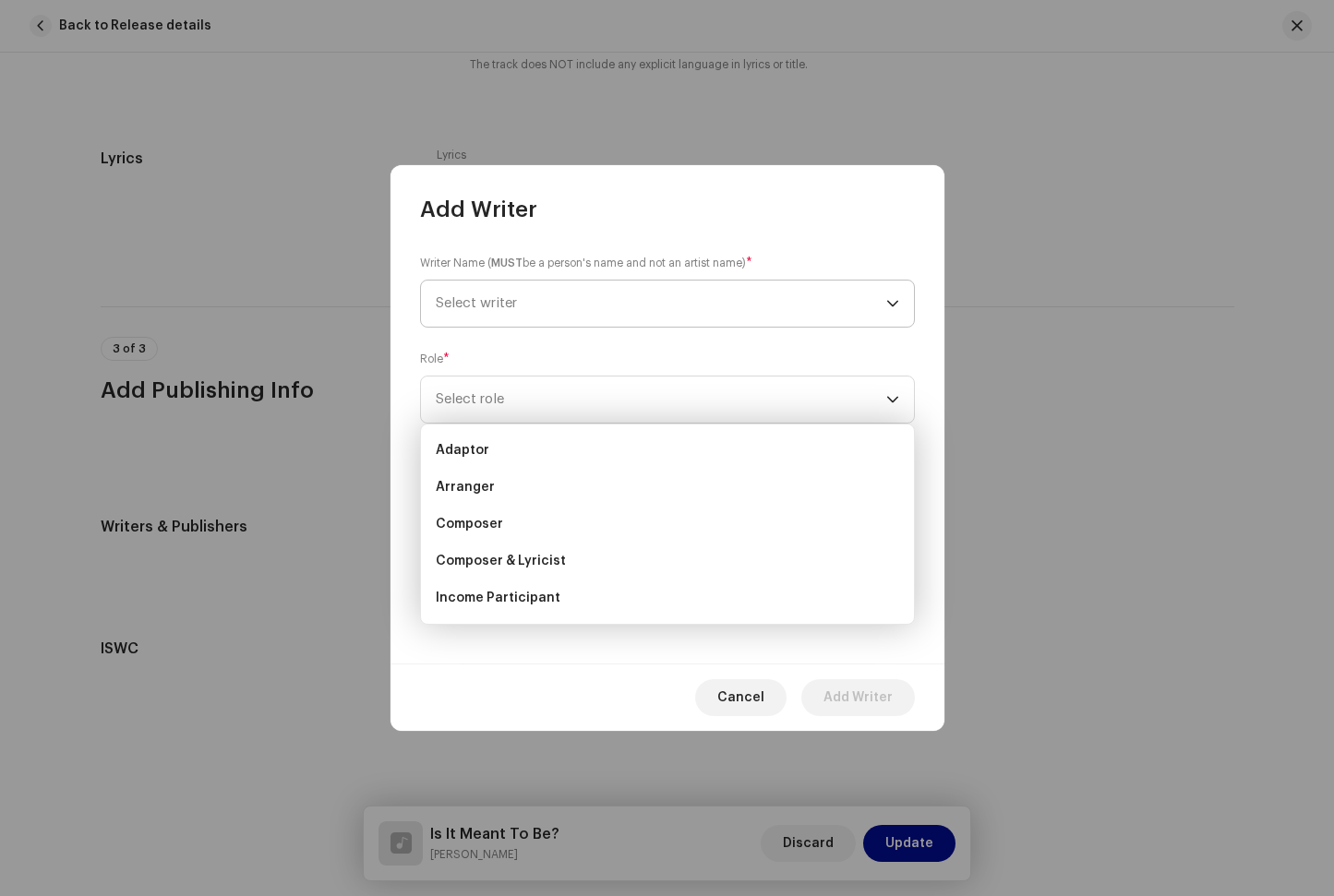
click at [568, 287] on span "Select writer" at bounding box center [661, 303] width 451 height 46
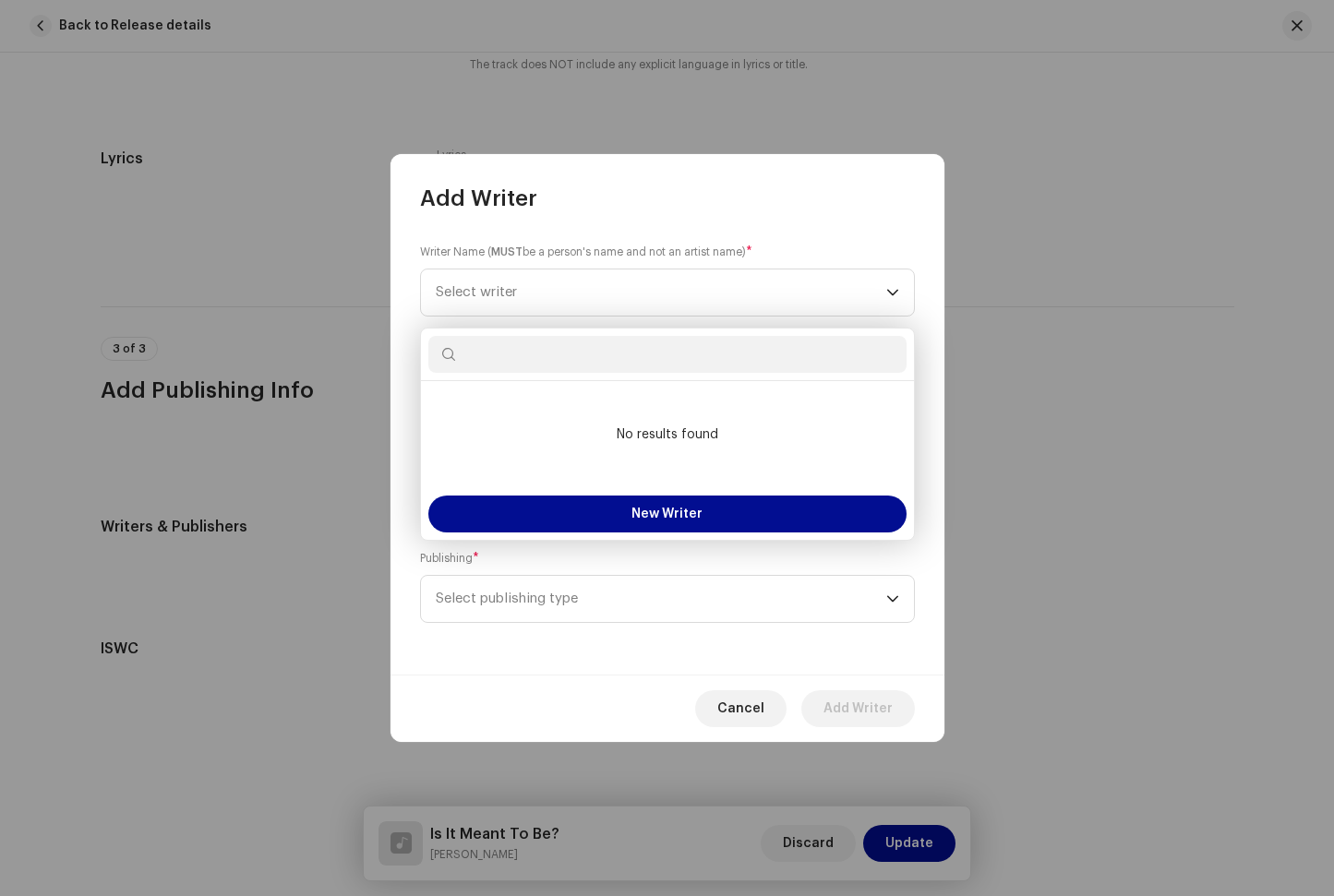
click at [665, 236] on div "Writer Name ( MUST be a person's name and not an artist name) * Select writer R…" at bounding box center [667, 444] width 554 height 461
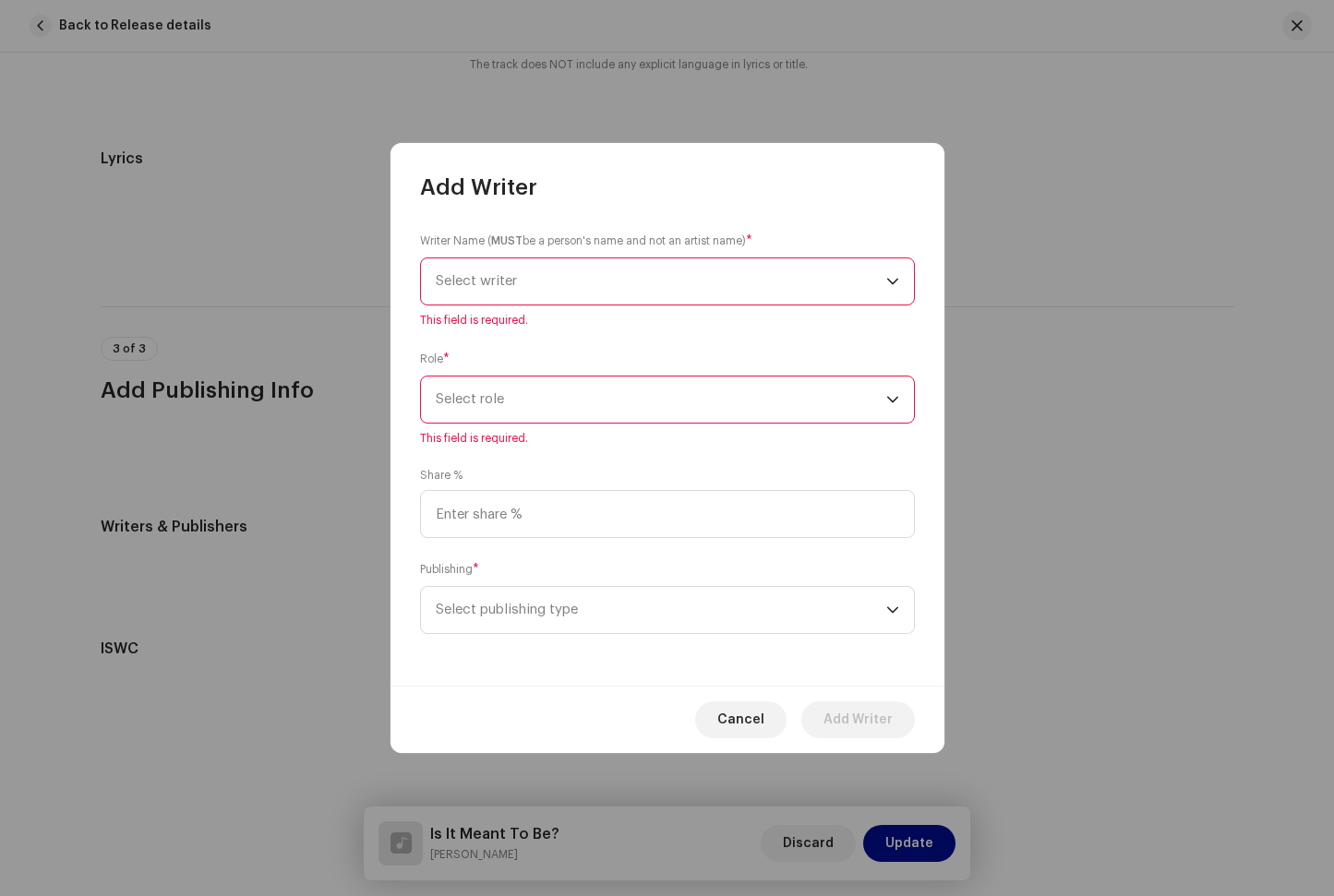
click at [502, 412] on span "Select role" at bounding box center [661, 399] width 451 height 46
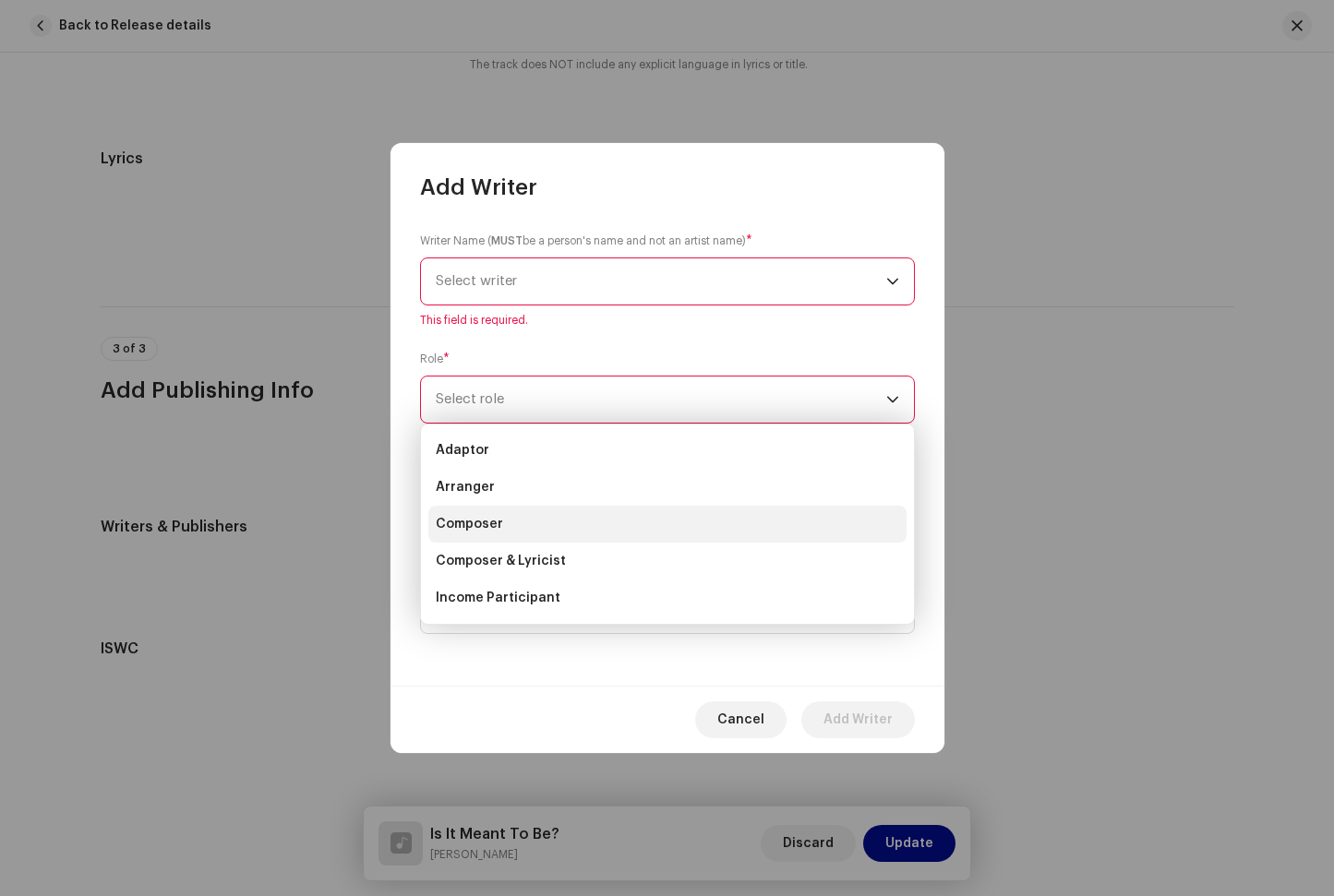
scroll to position [48, 0]
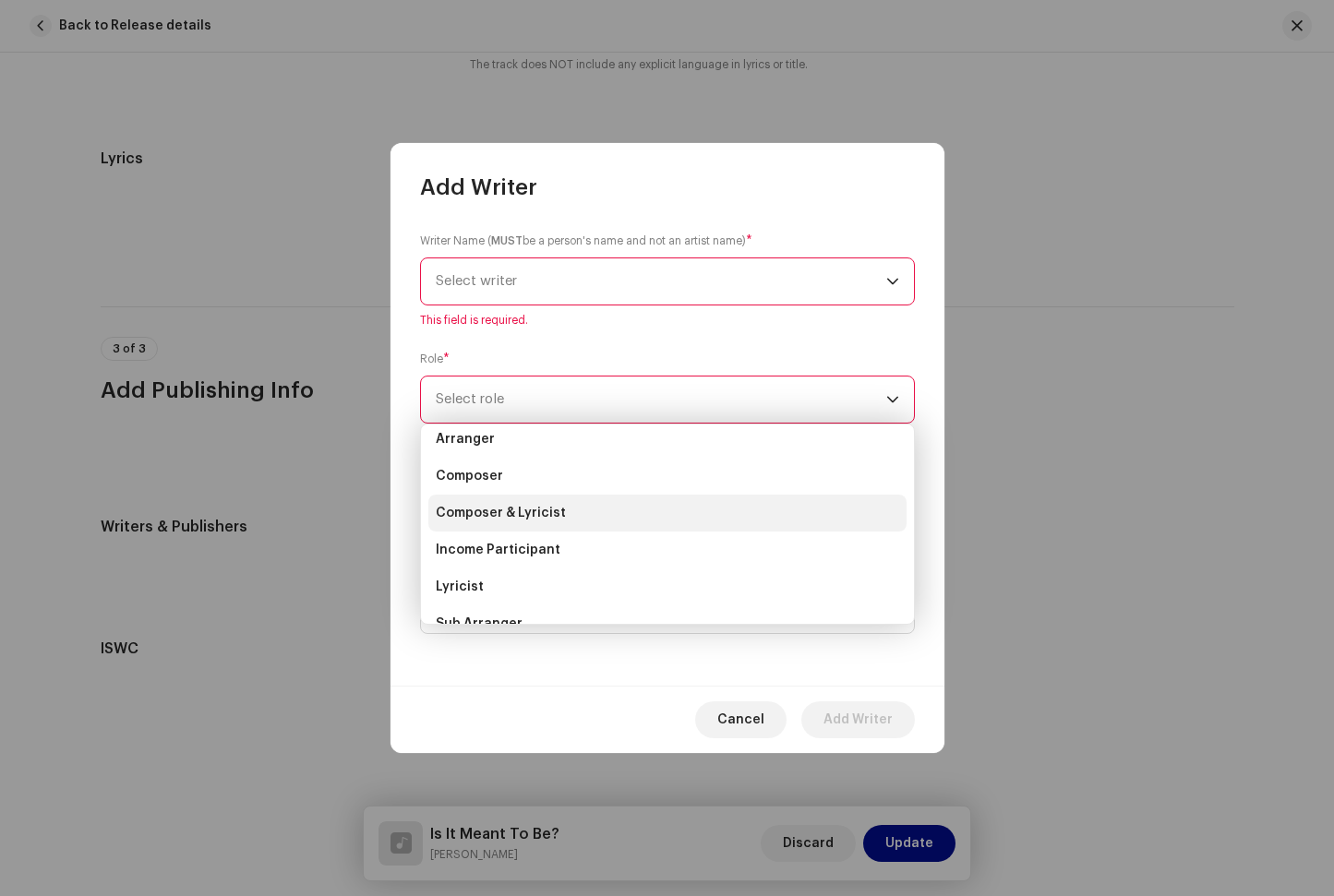
click at [532, 515] on span "Composer & Lyricist" at bounding box center [501, 513] width 130 height 18
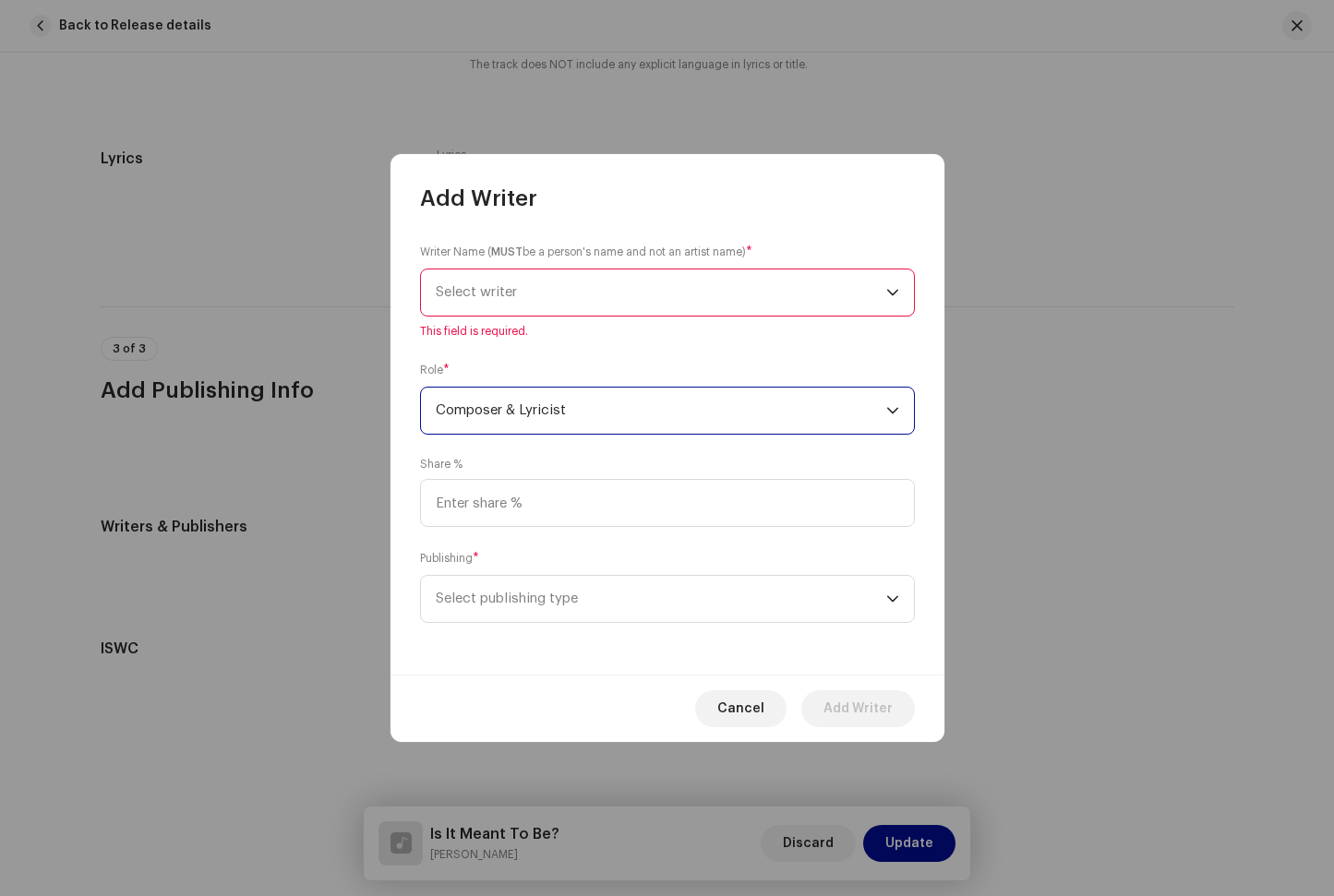
click at [565, 275] on span "Select writer" at bounding box center [661, 292] width 451 height 46
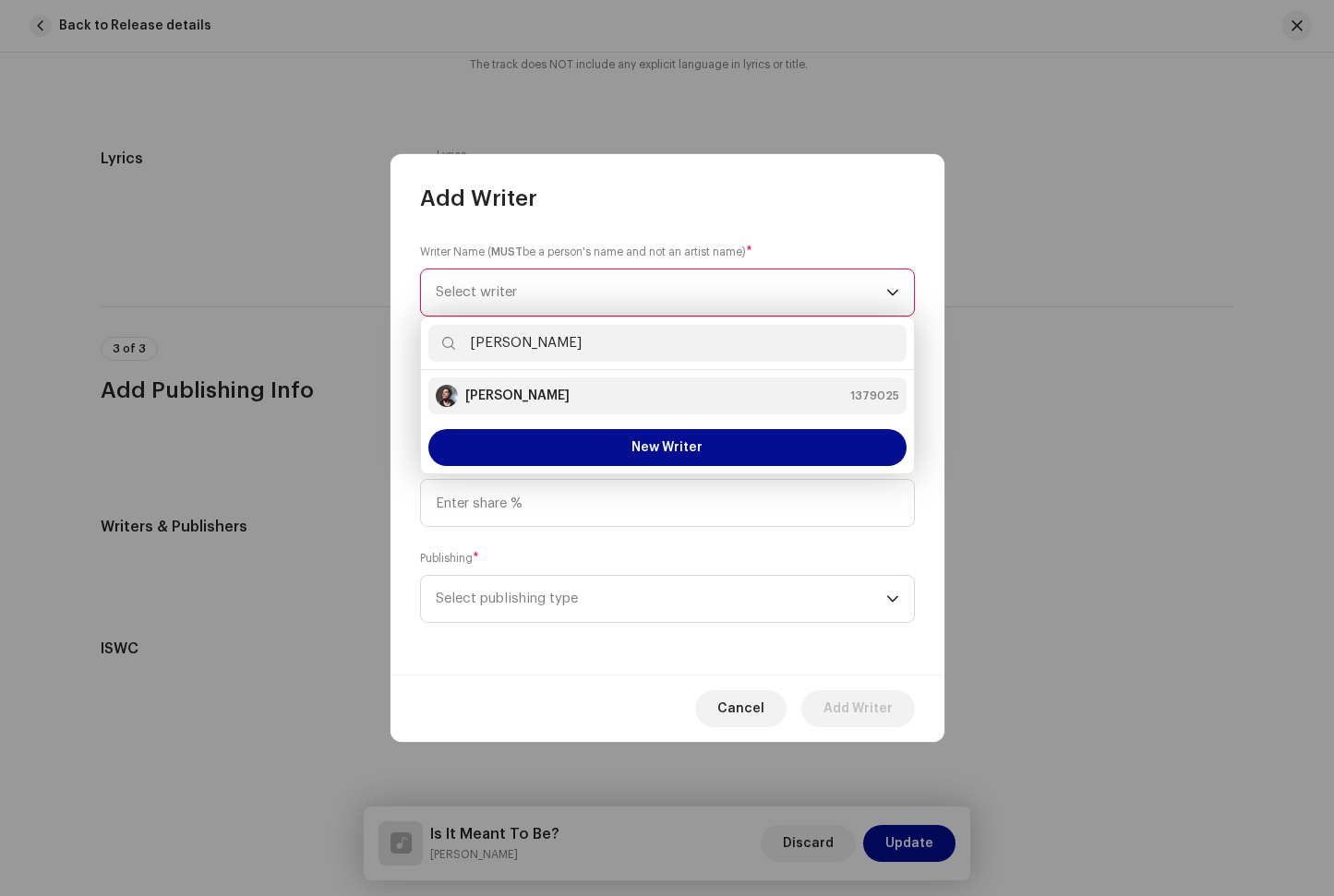
type input "[PERSON_NAME]"
click at [519, 401] on strong "[PERSON_NAME]" at bounding box center [517, 396] width 104 height 18
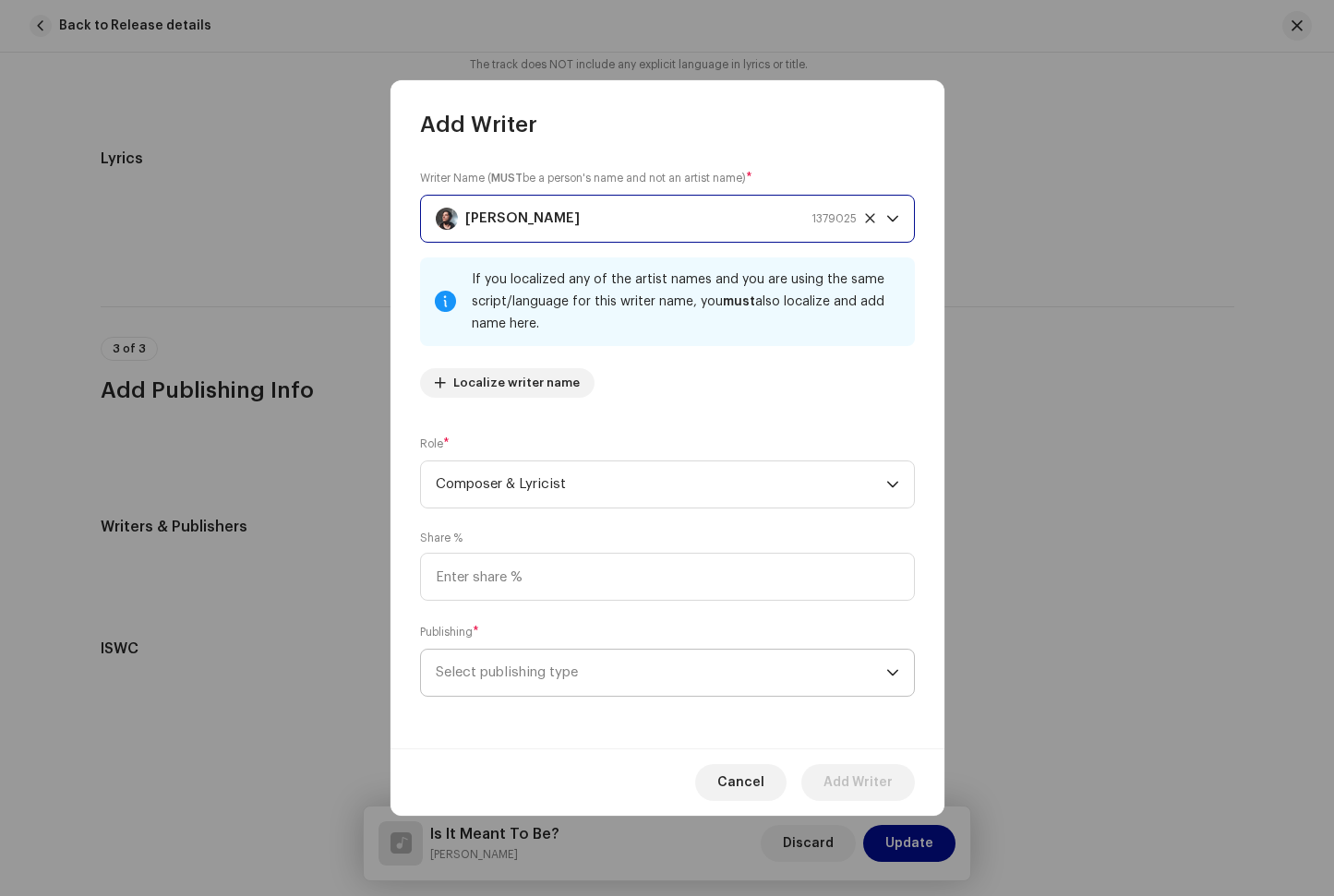
click at [536, 656] on span "Select publishing type" at bounding box center [661, 672] width 451 height 46
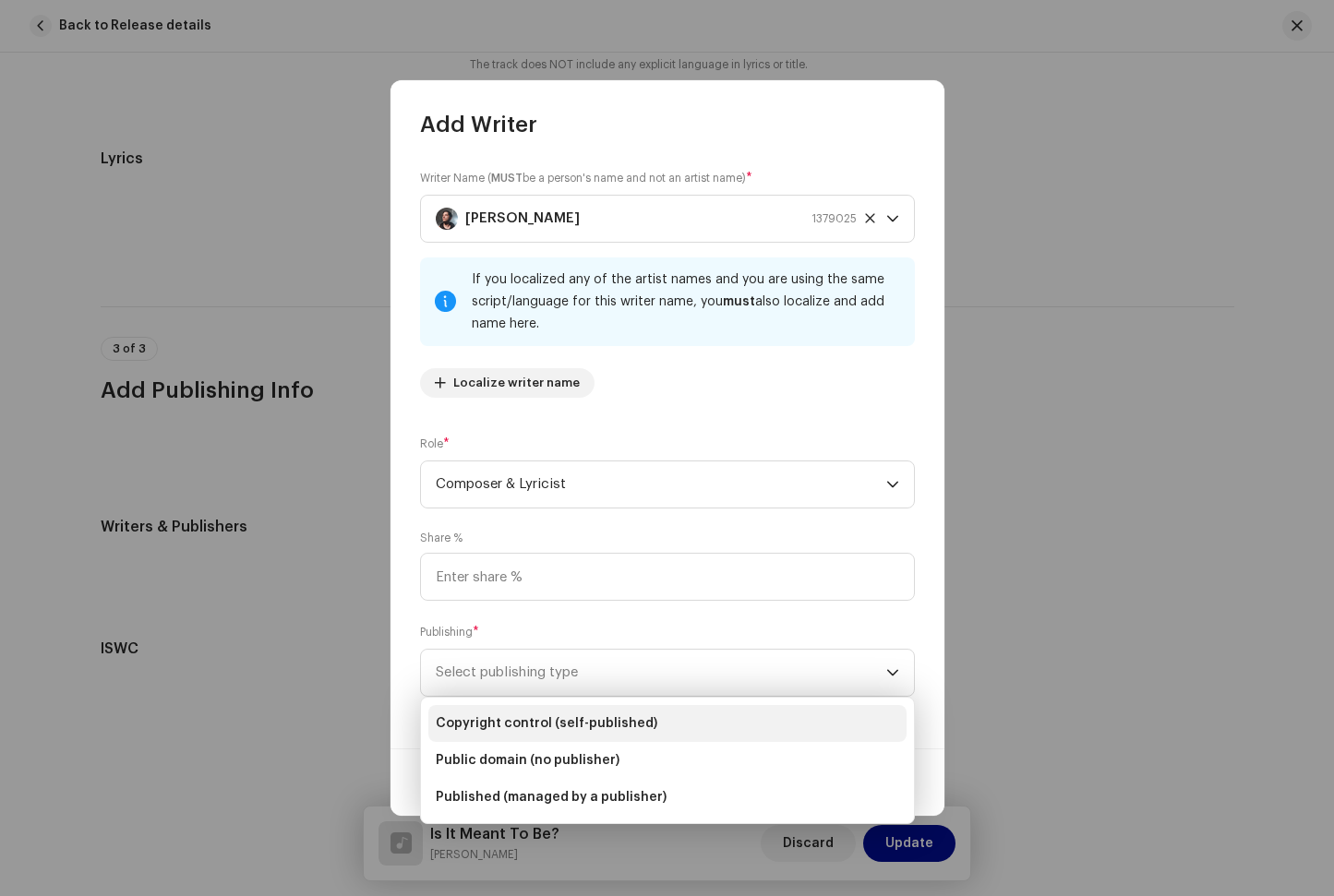
click at [595, 716] on span "Copyright control (self-published)" at bounding box center [547, 723] width 222 height 18
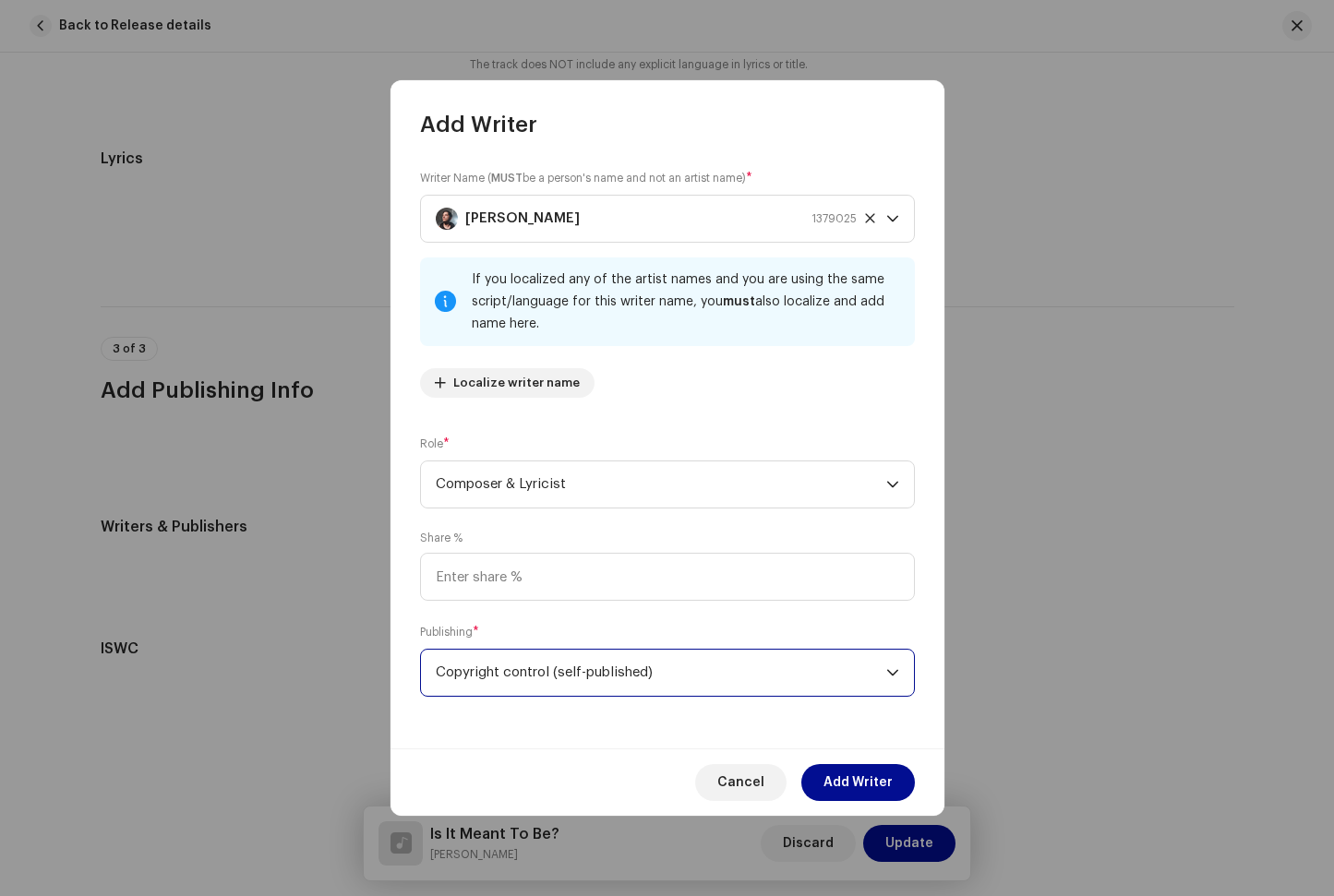
click at [671, 740] on div "Writer Name ( MUST be a person's name and not an artist name) * [PERSON_NAME] 1…" at bounding box center [667, 444] width 554 height 609
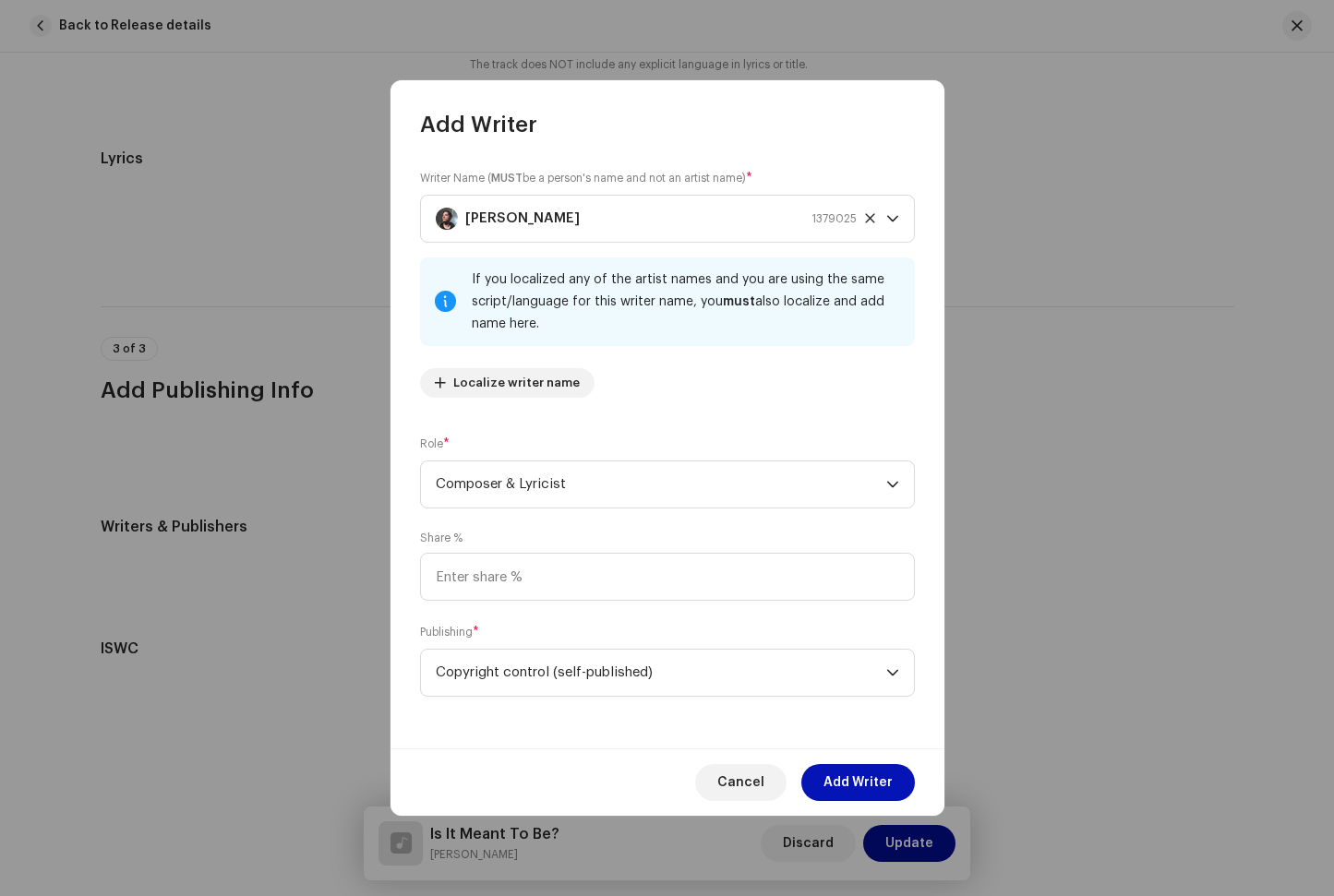
click at [882, 791] on span "Add Writer" at bounding box center [857, 783] width 69 height 37
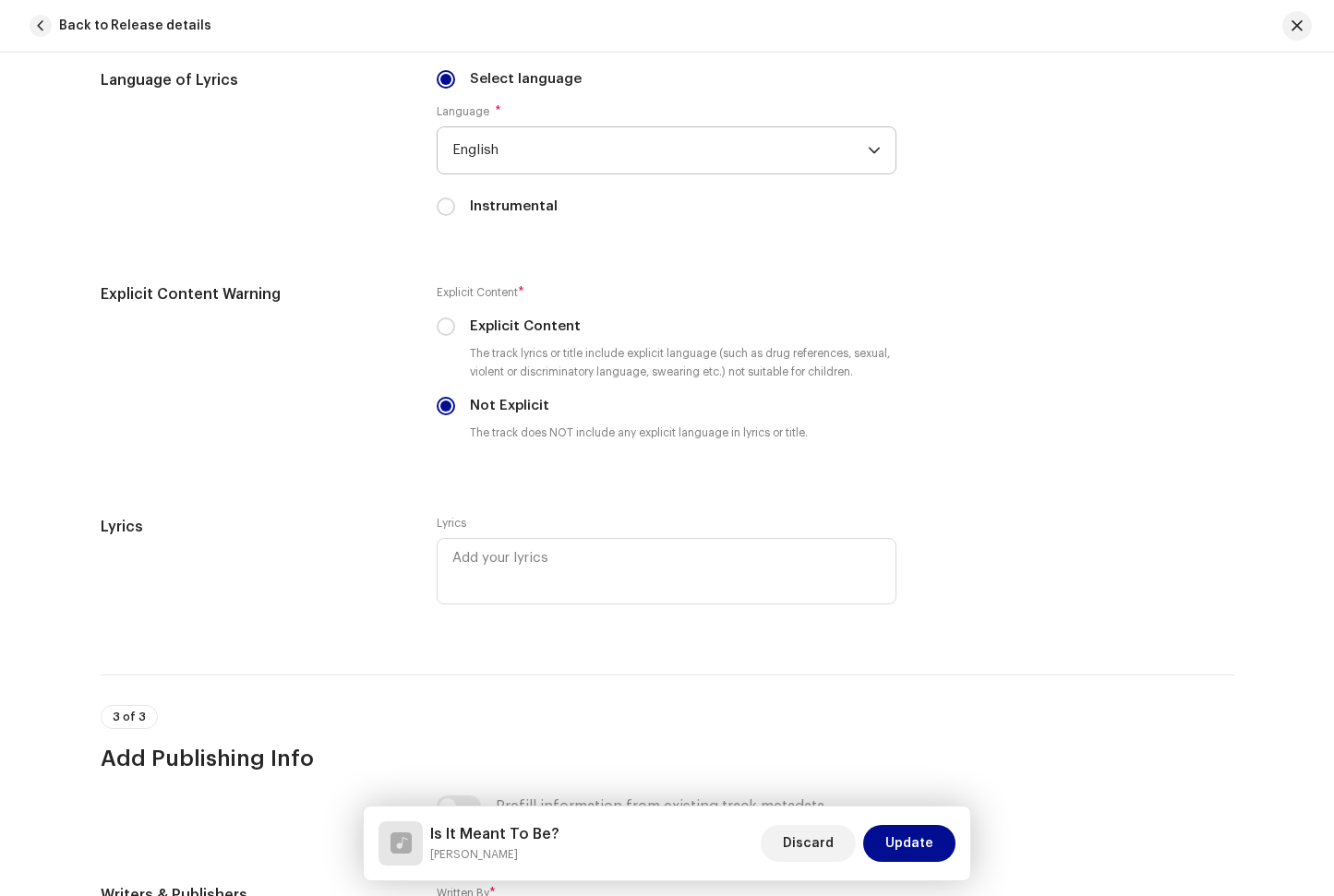
scroll to position [2733, 0]
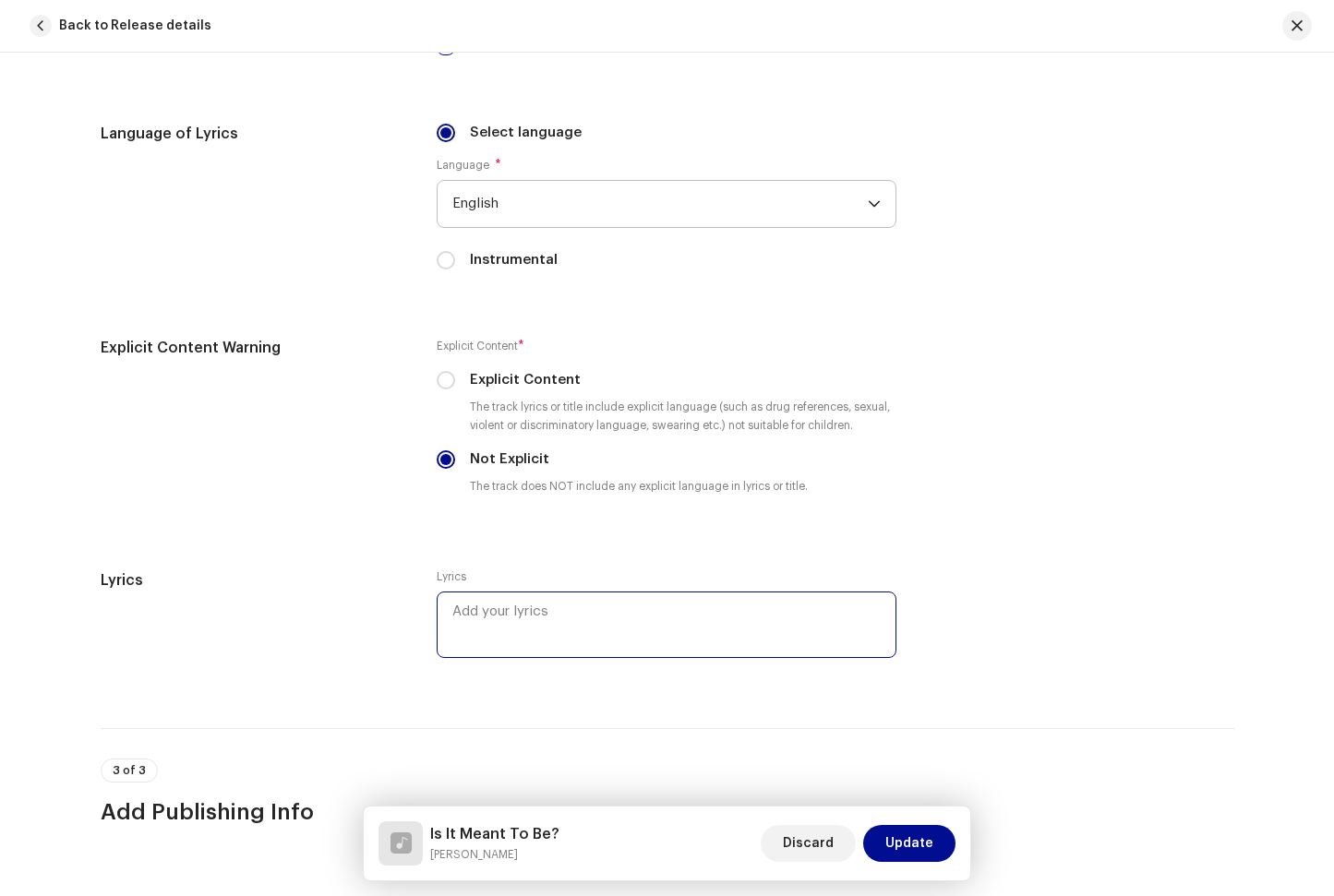
click at [583, 620] on textarea at bounding box center [667, 625] width 459 height 66
paste textarea "Same story in my head, Lost without an end. I don’t know how far, We’ll see thi…"
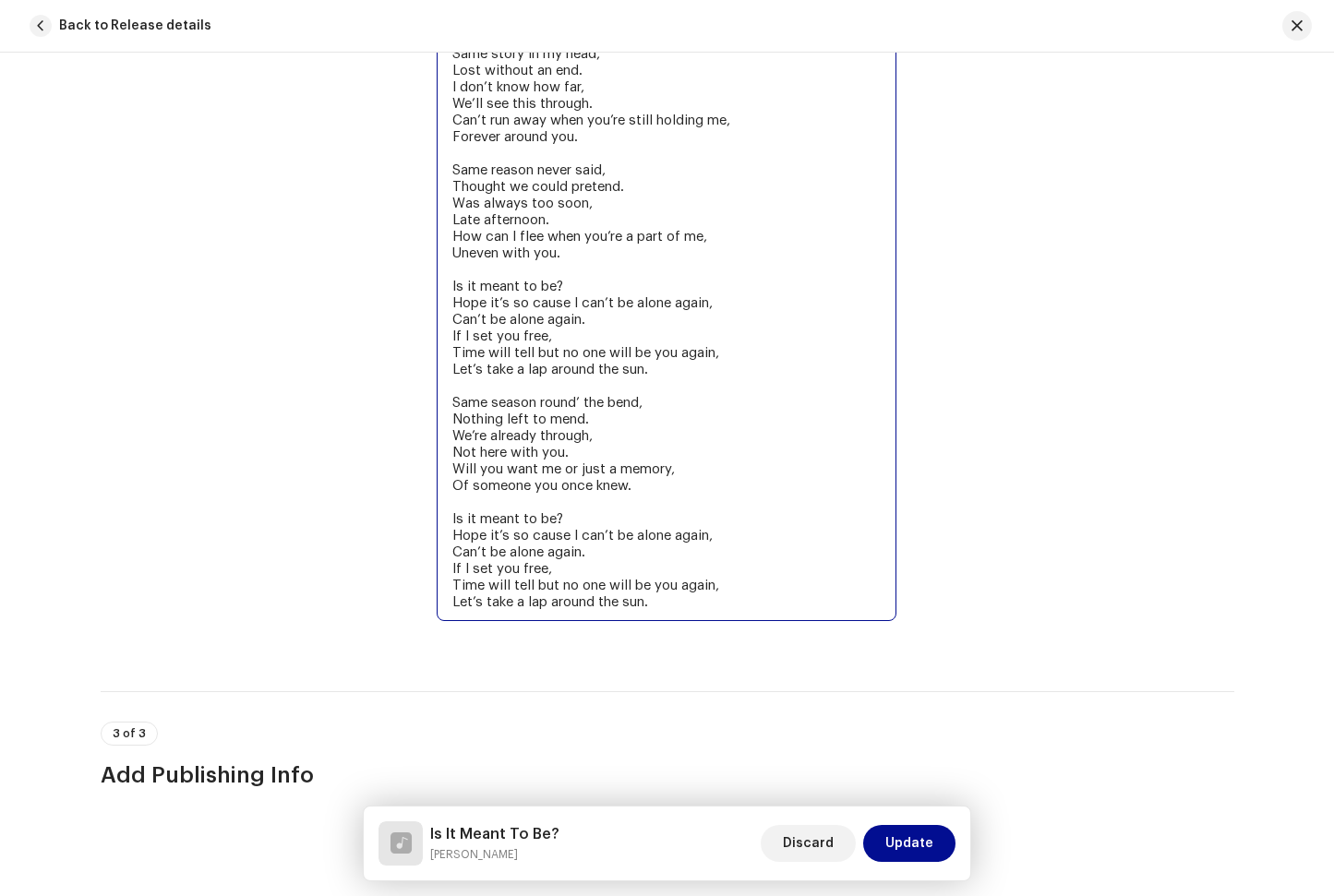
scroll to position [3414, 0]
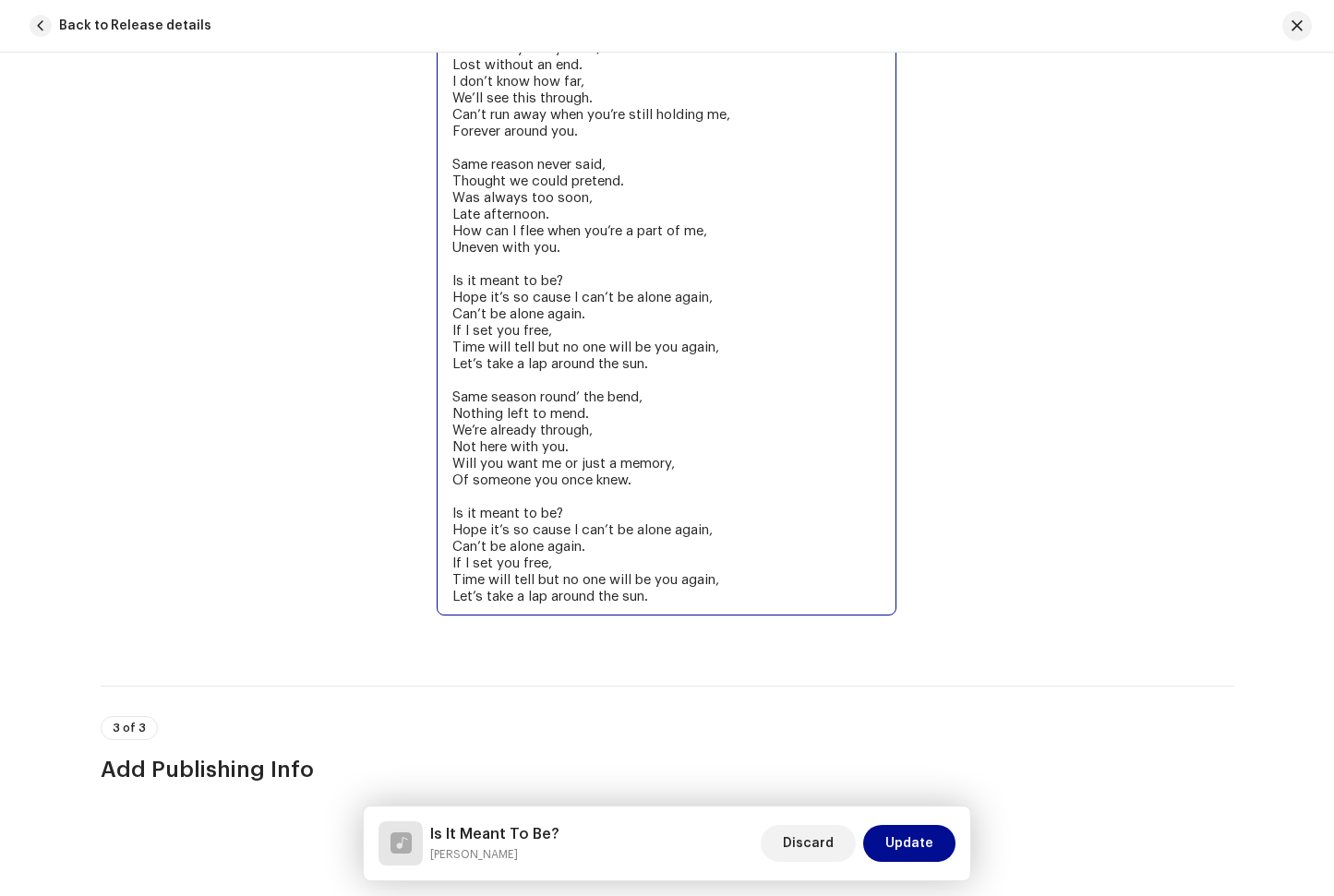
click at [736, 351] on textarea "Same story in my head, Lost without an end. I don’t know how far, We’ll see thi…" at bounding box center [667, 321] width 459 height 587
click at [730, 585] on textarea "Same story in my head, Lost without an end. I don’t know how far, We’ll see thi…" at bounding box center [667, 321] width 459 height 587
click at [748, 448] on textarea "Same story in my head, Lost without an end. I don’t know how far, We’ll see thi…" at bounding box center [667, 321] width 459 height 587
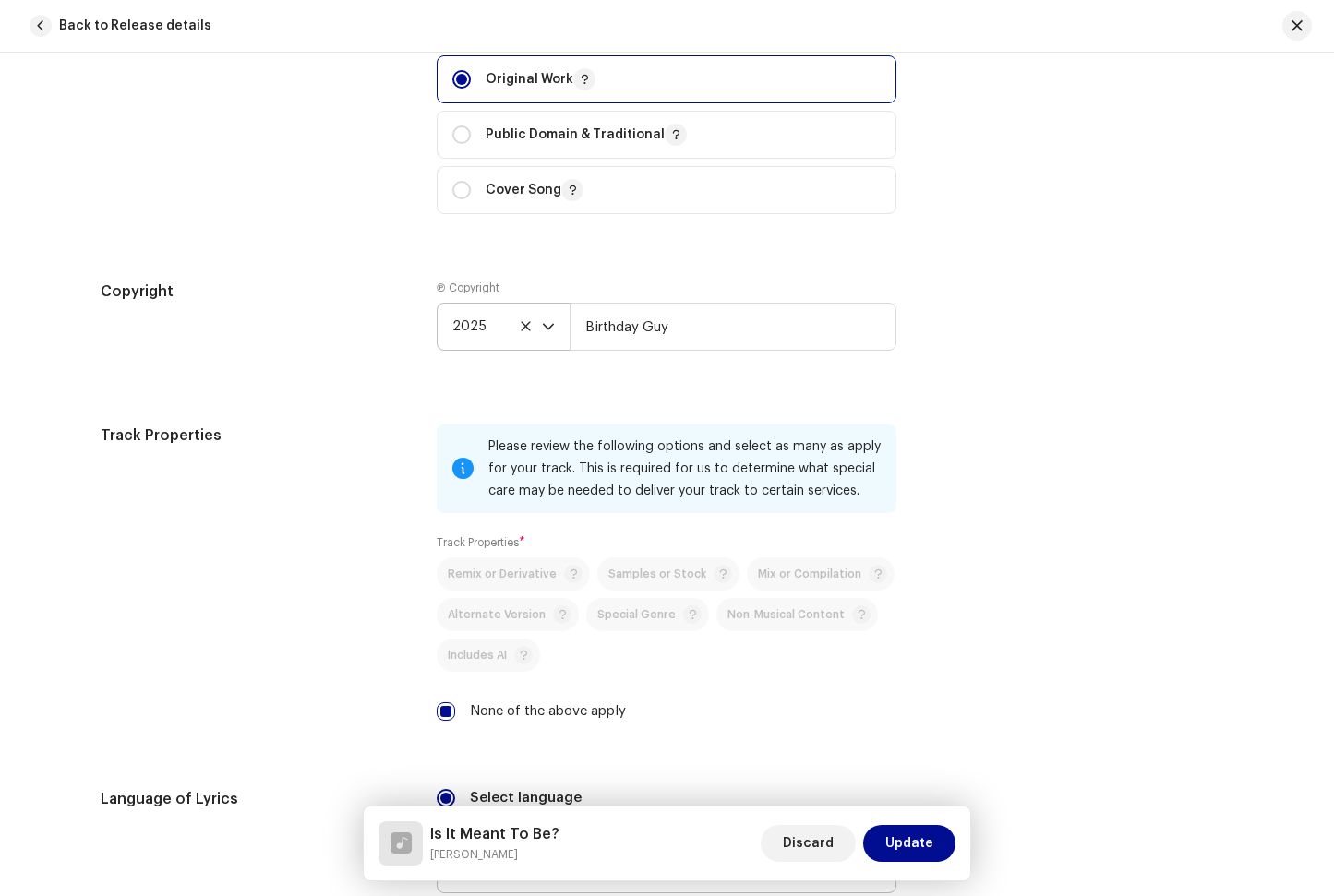
scroll to position [1846, 0]
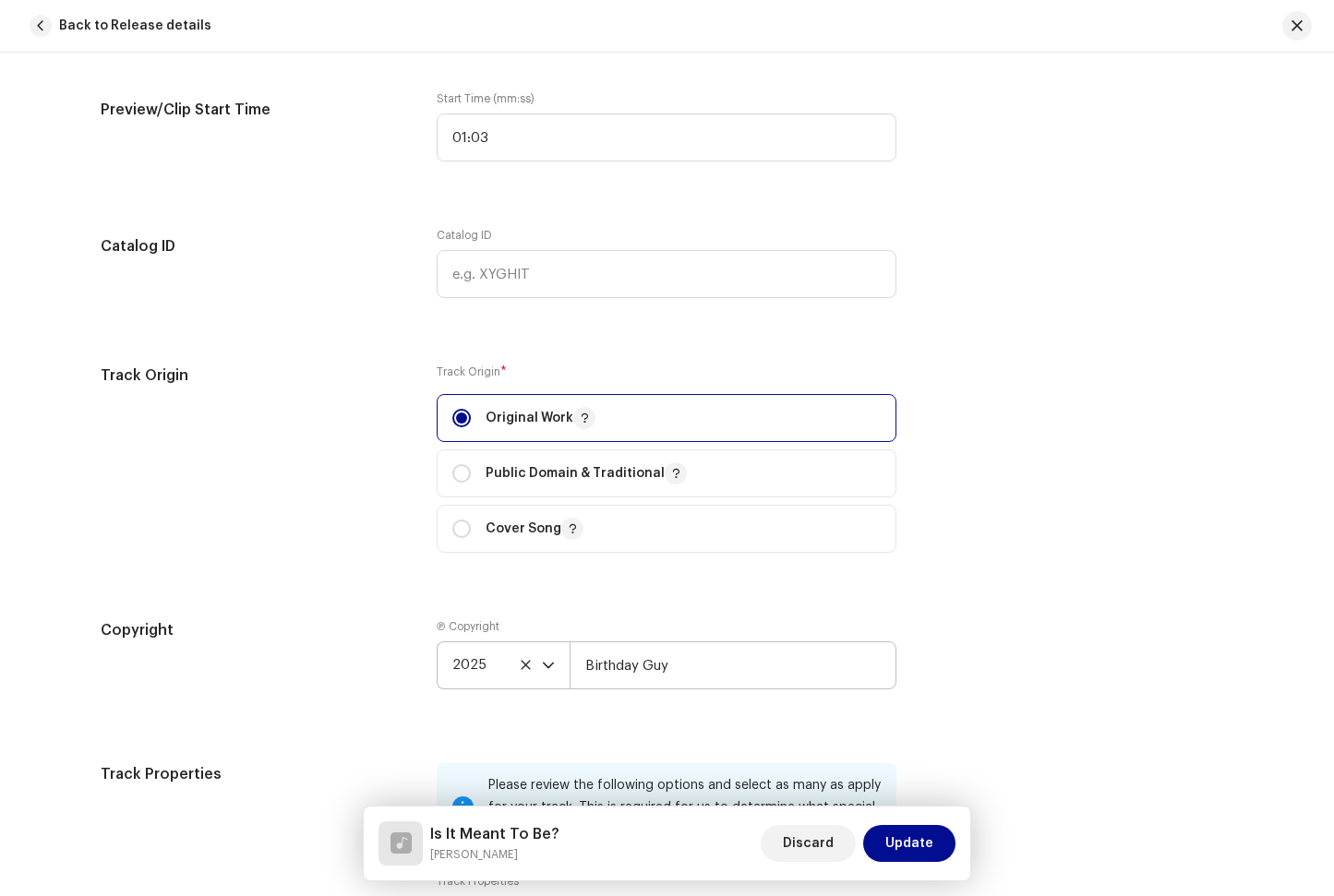
type textarea "Same story in my head, Lost without an end. I don’t know how far, We’ll see thi…"
click at [701, 670] on input "Birthday Guy" at bounding box center [733, 664] width 327 height 48
click at [1005, 678] on div "Copyright Ⓟ Copyright 2025 Birthday Guy" at bounding box center [667, 669] width 1134 height 99
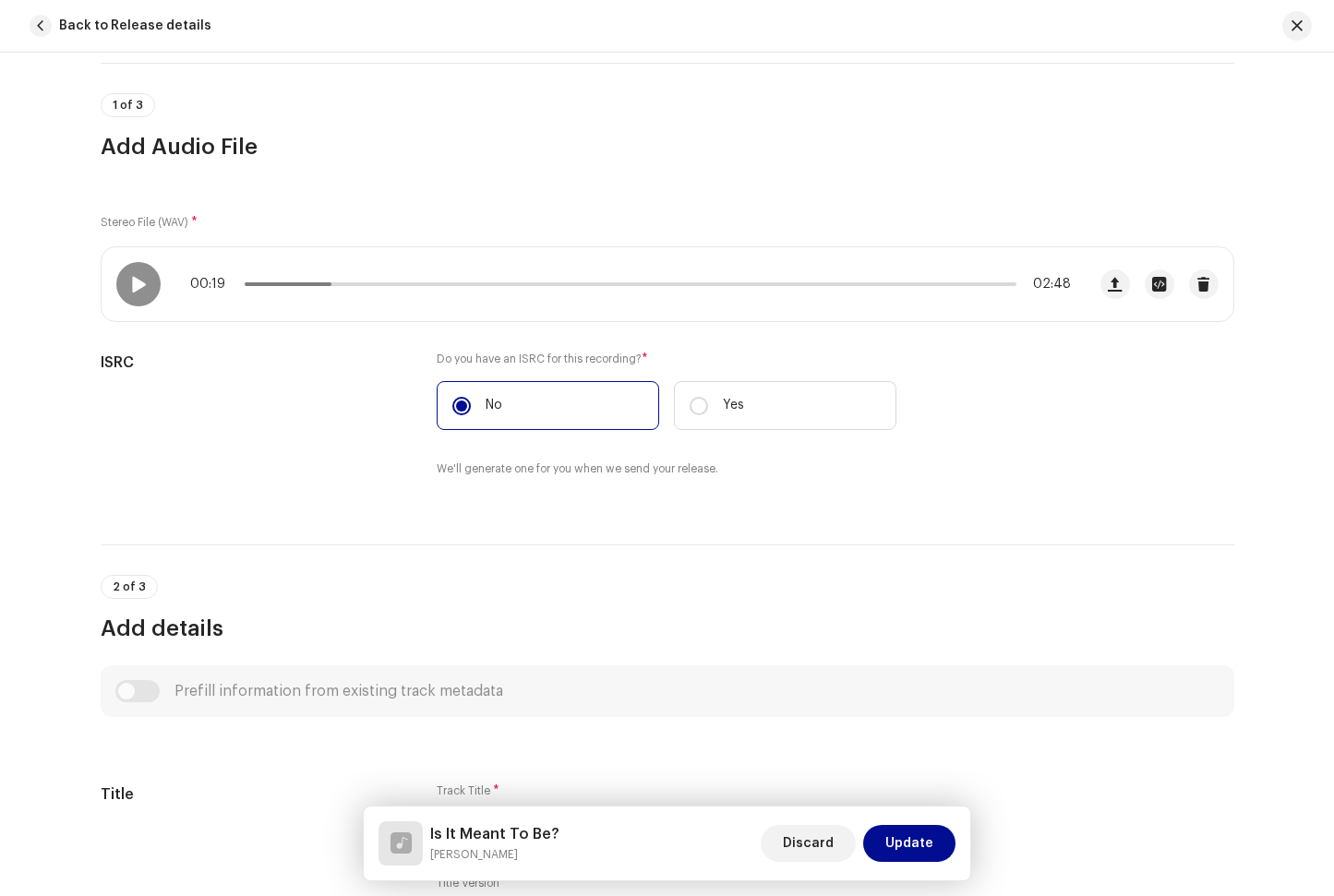
scroll to position [103, 0]
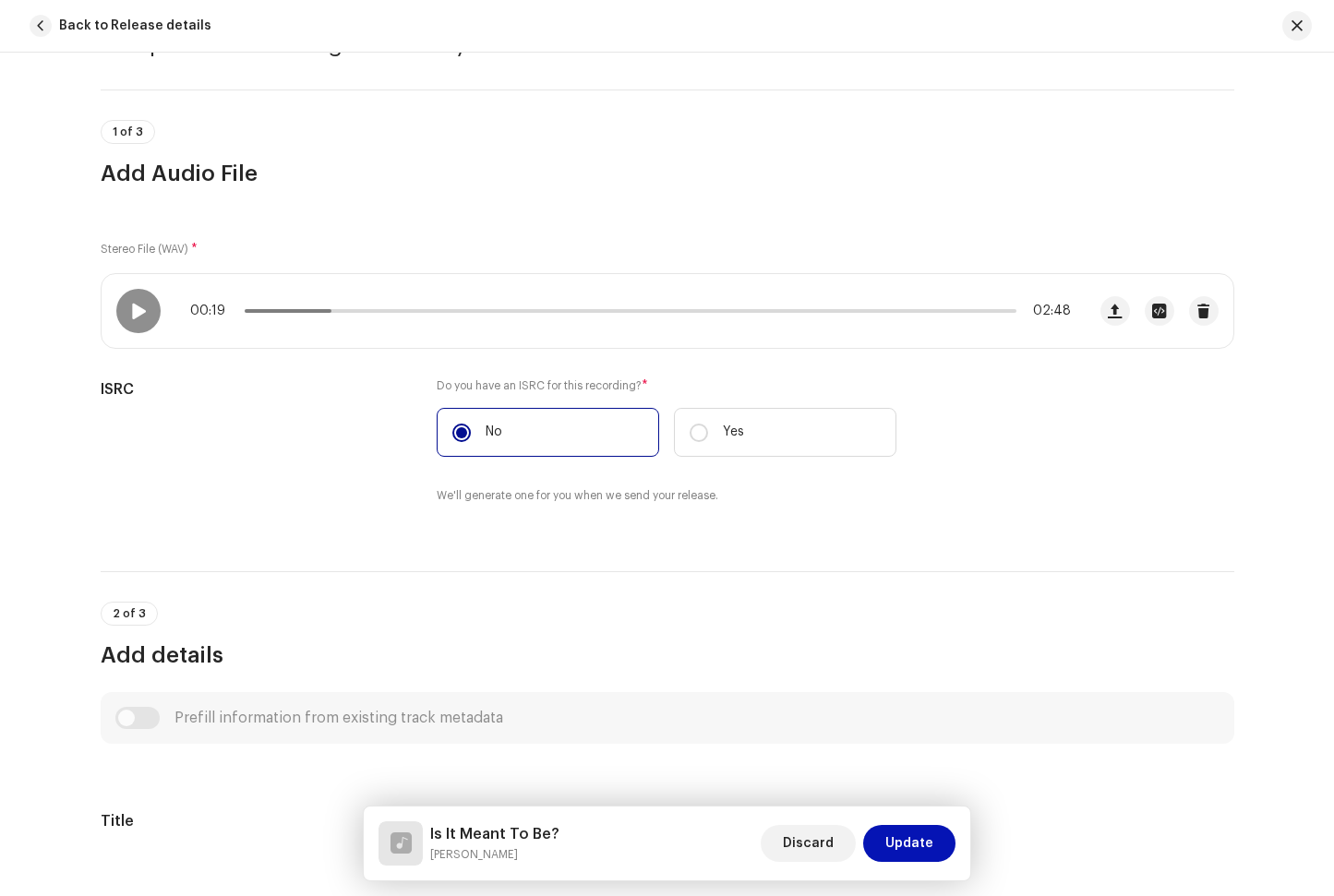
click at [925, 840] on span "Update" at bounding box center [909, 843] width 48 height 37
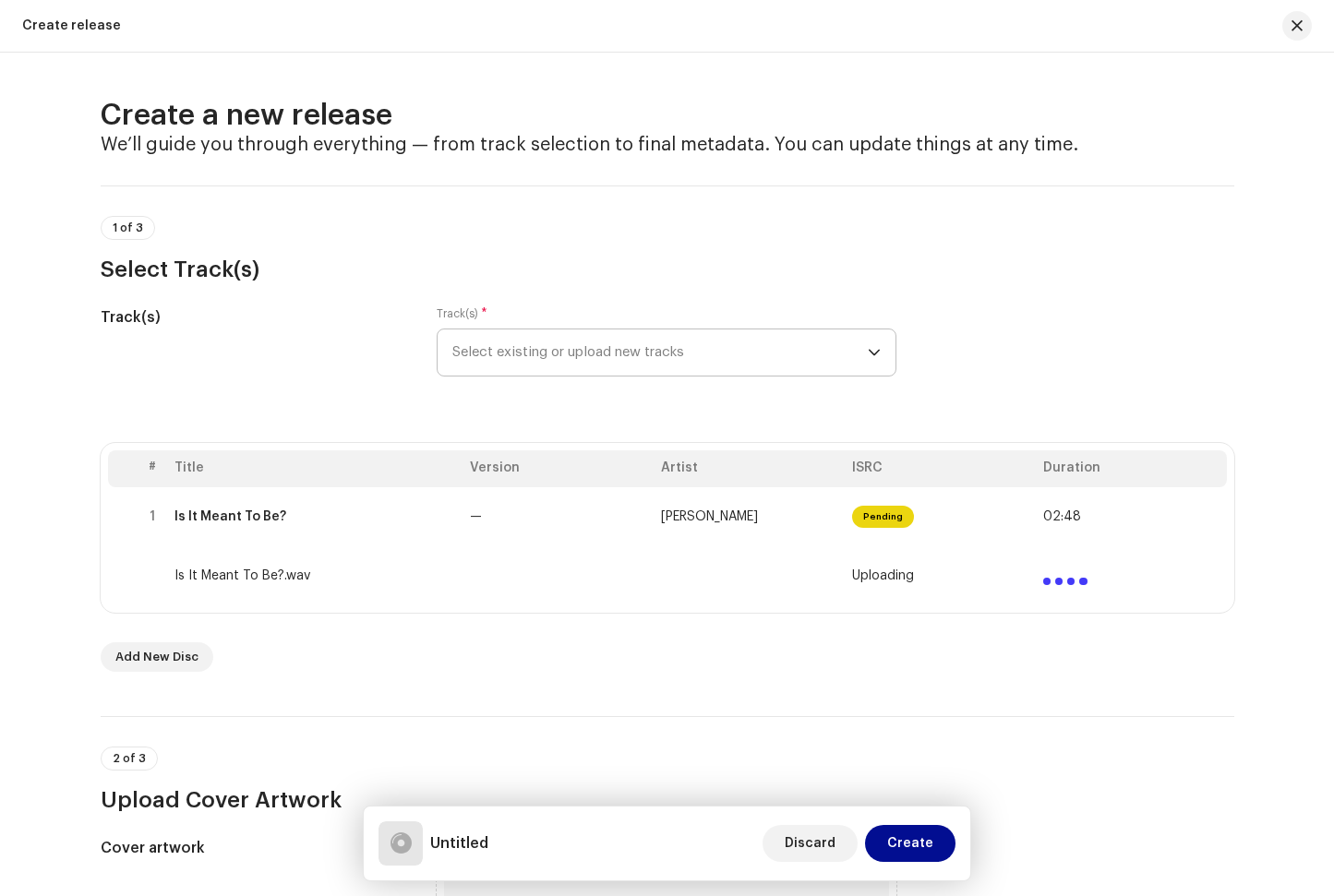
click at [614, 360] on span "Select existing or upload new tracks" at bounding box center [660, 352] width 415 height 46
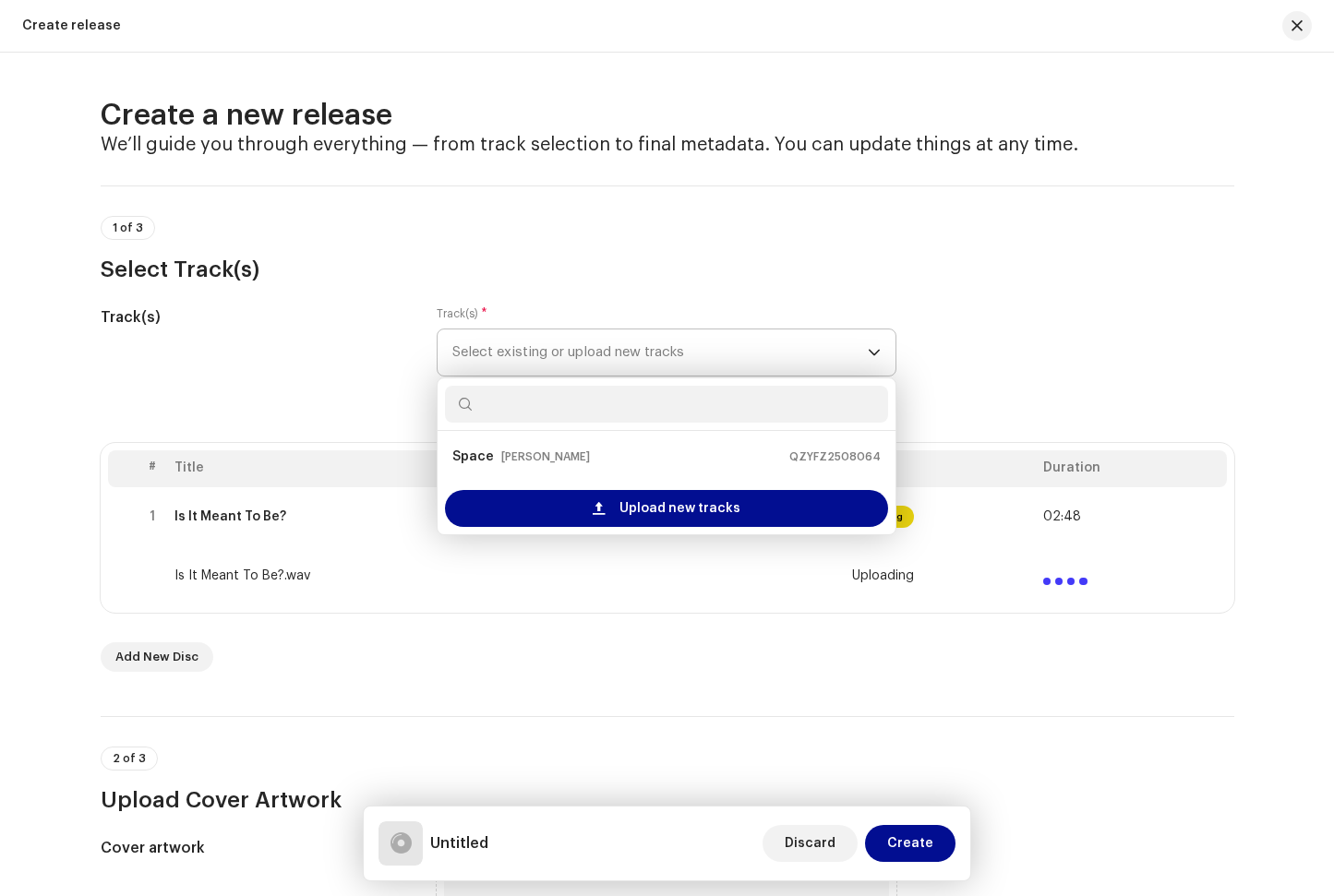
click at [624, 348] on span "Select existing or upload new tracks" at bounding box center [660, 352] width 415 height 46
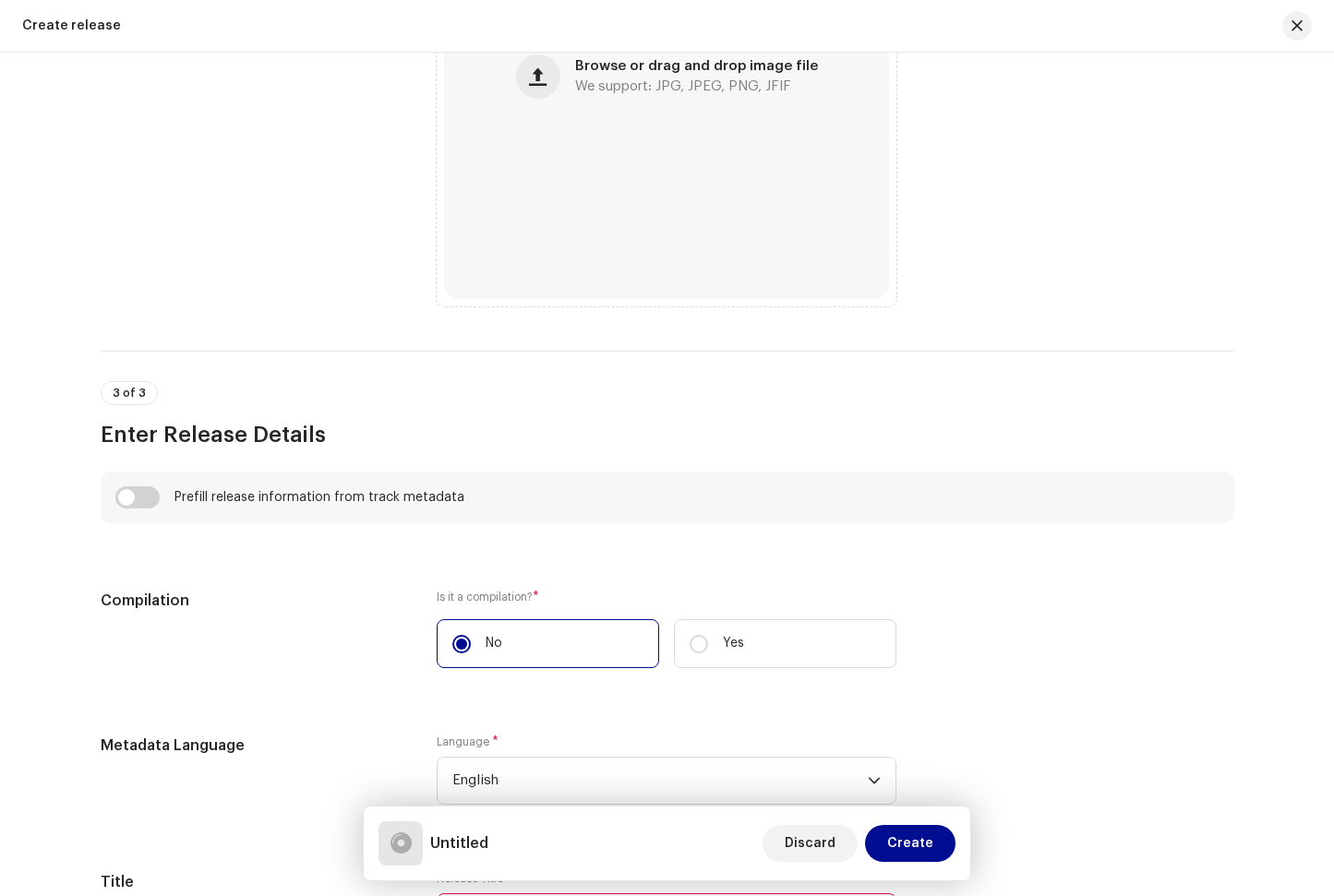
scroll to position [1349, 0]
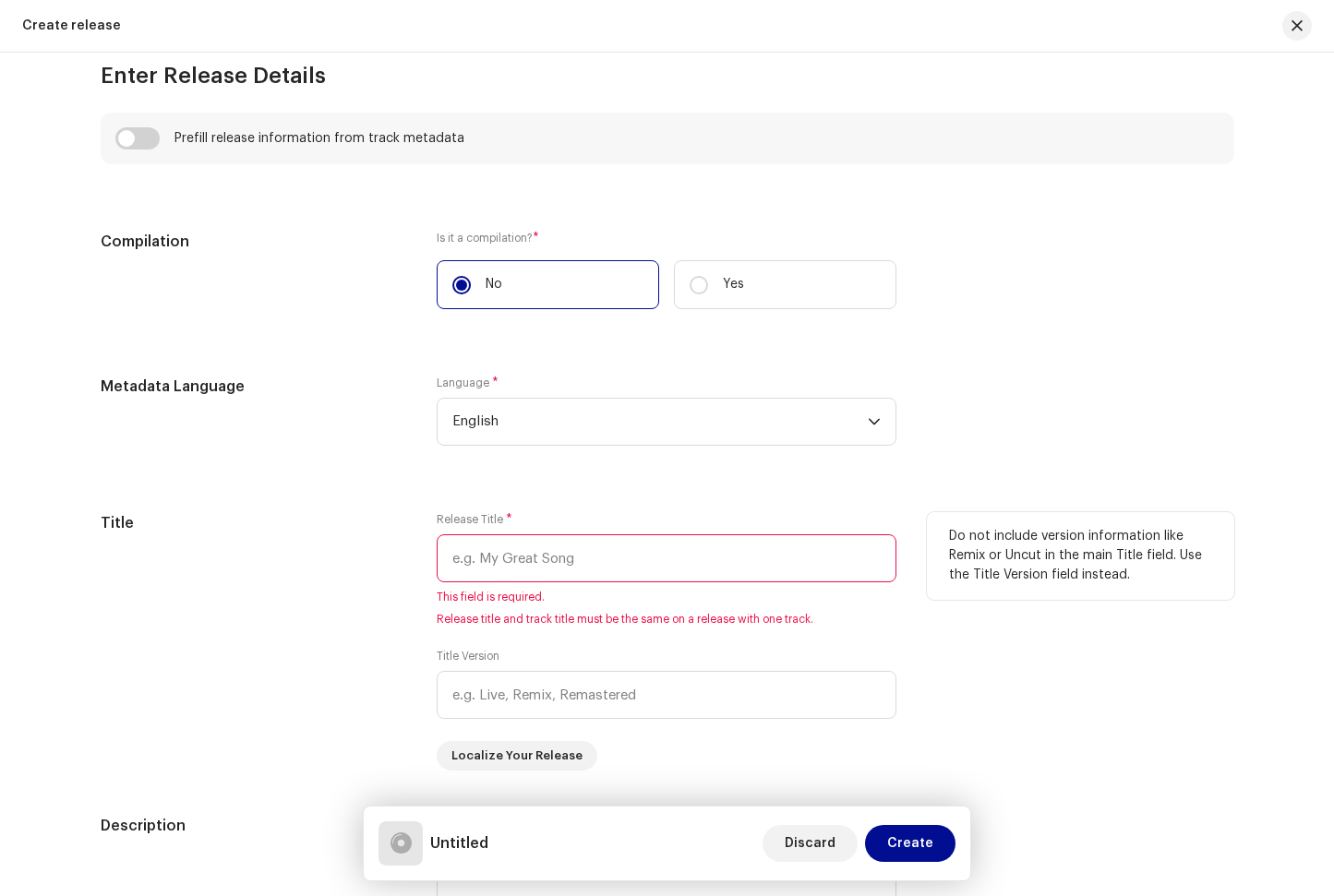
click at [498, 550] on input "text" at bounding box center [667, 557] width 459 height 48
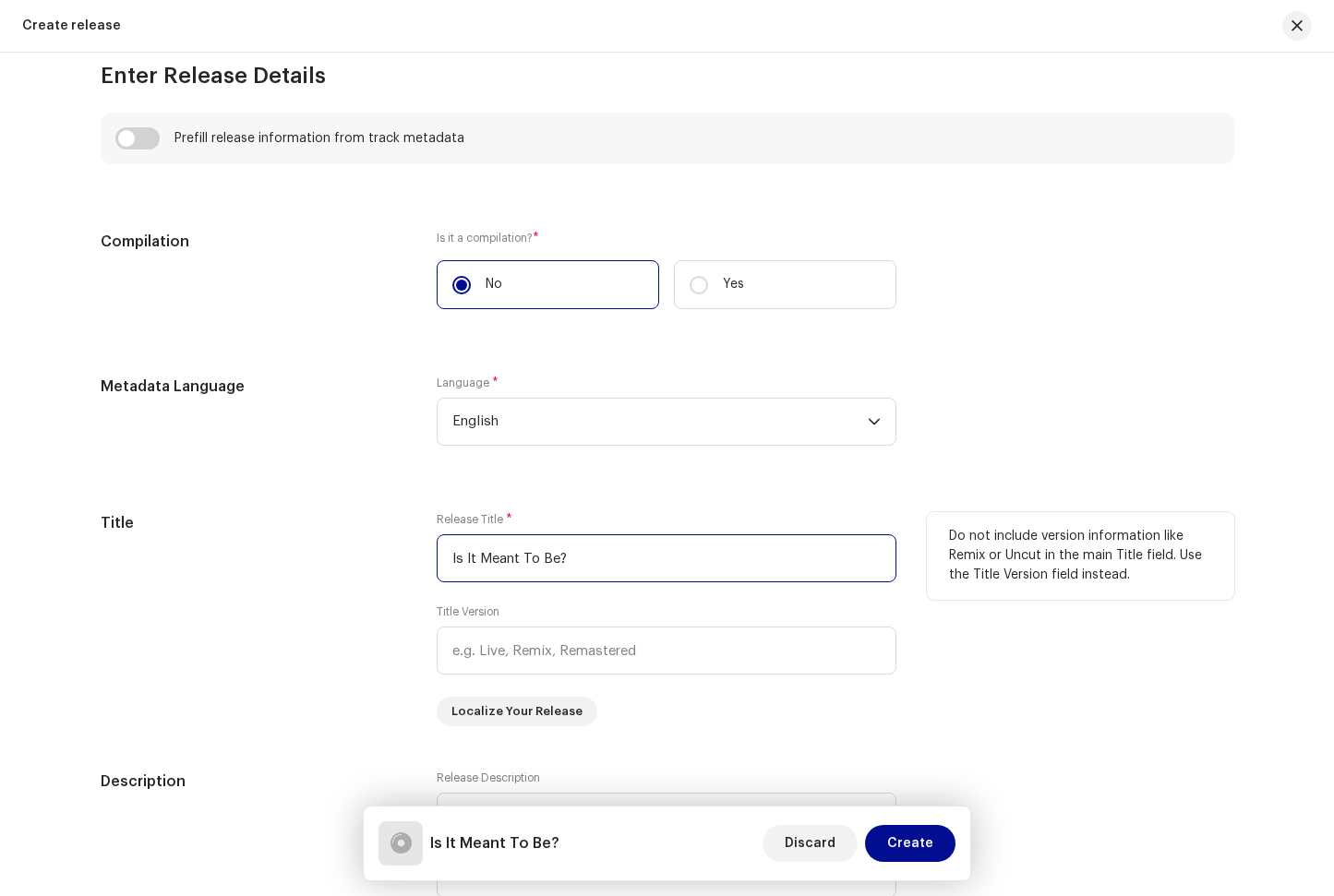
type input "Is It Meant To Be?"
click at [310, 585] on div "Title" at bounding box center [254, 620] width 307 height 214
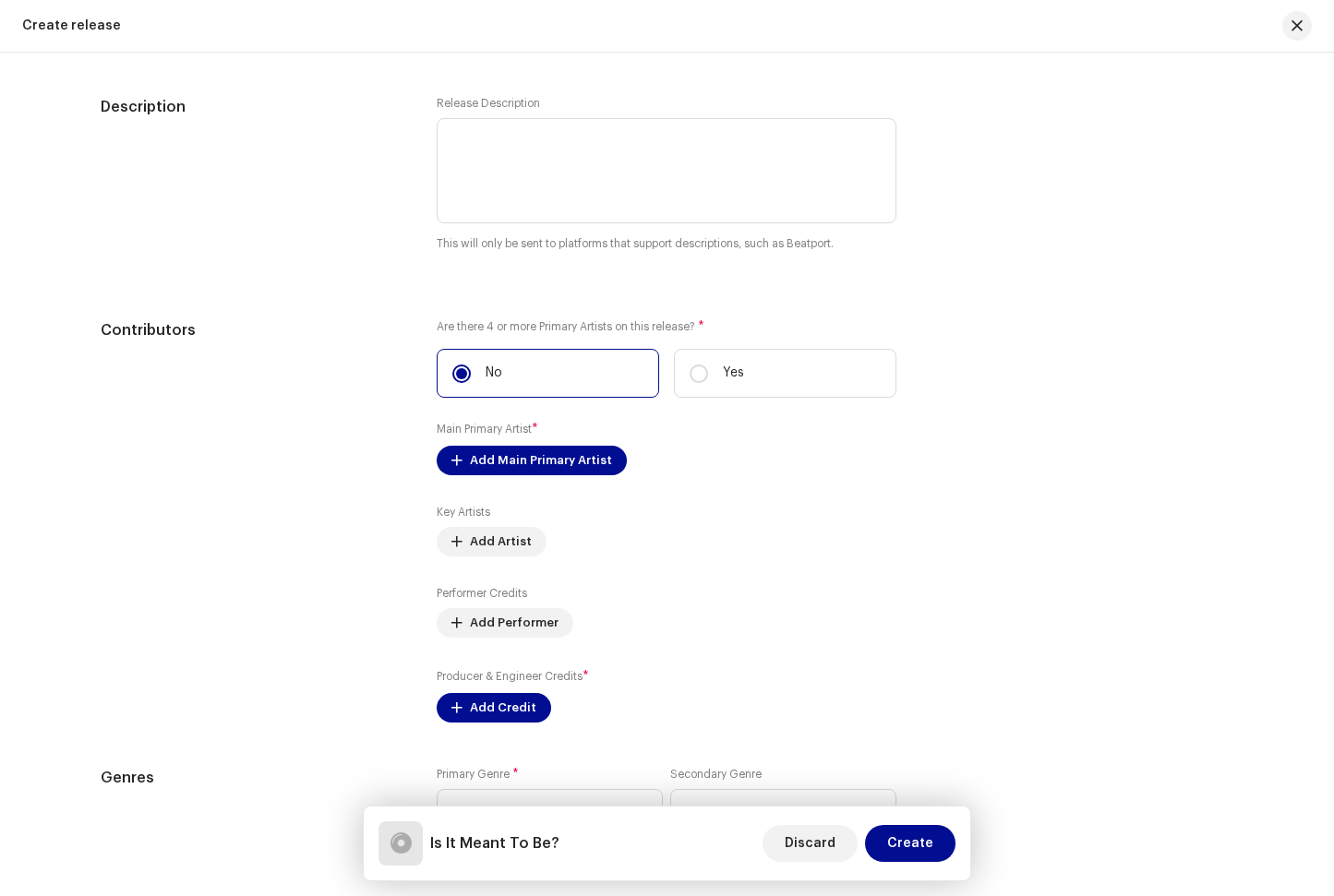
scroll to position [2034, 0]
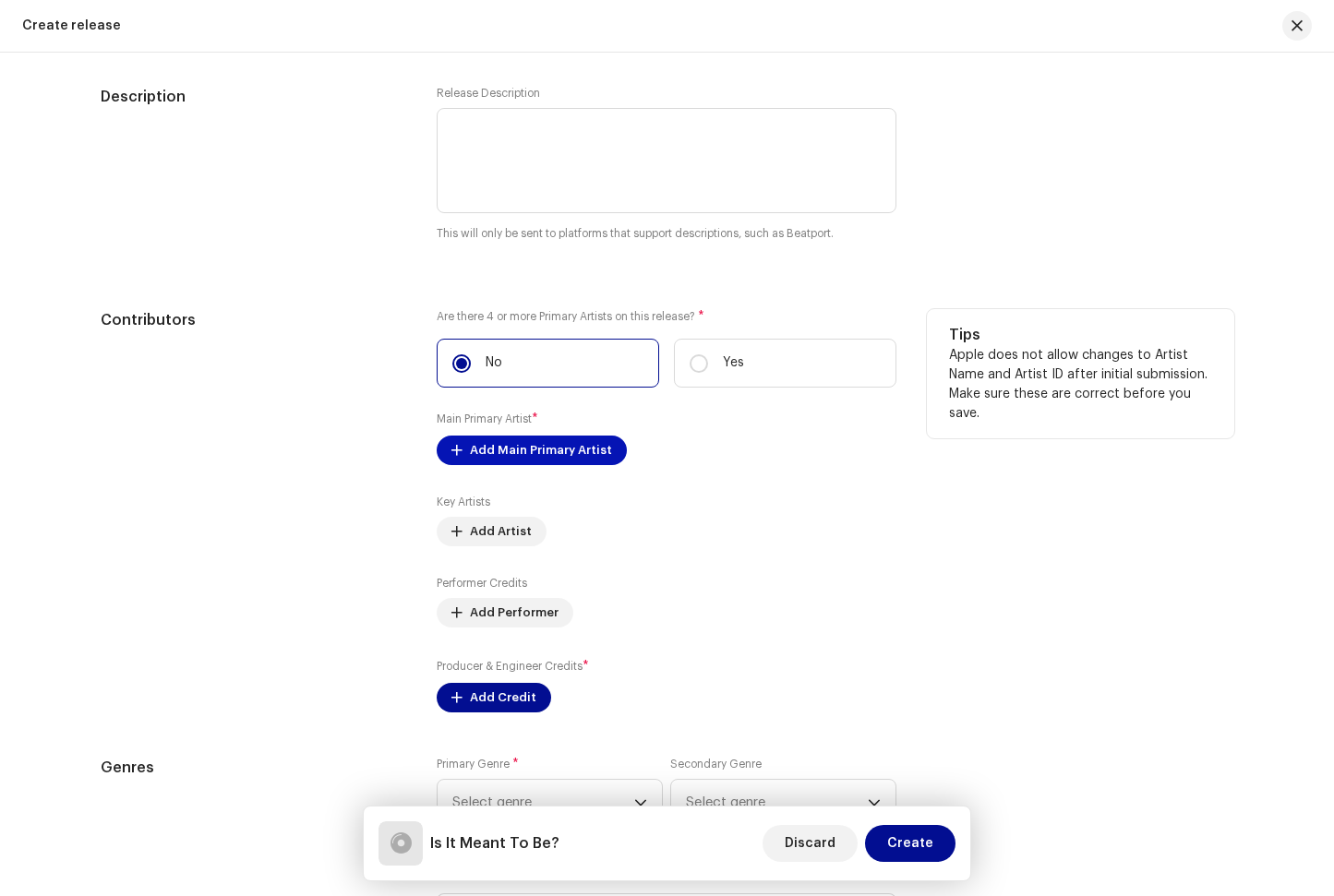
click at [499, 456] on span "Add Main Primary Artist" at bounding box center [541, 450] width 142 height 37
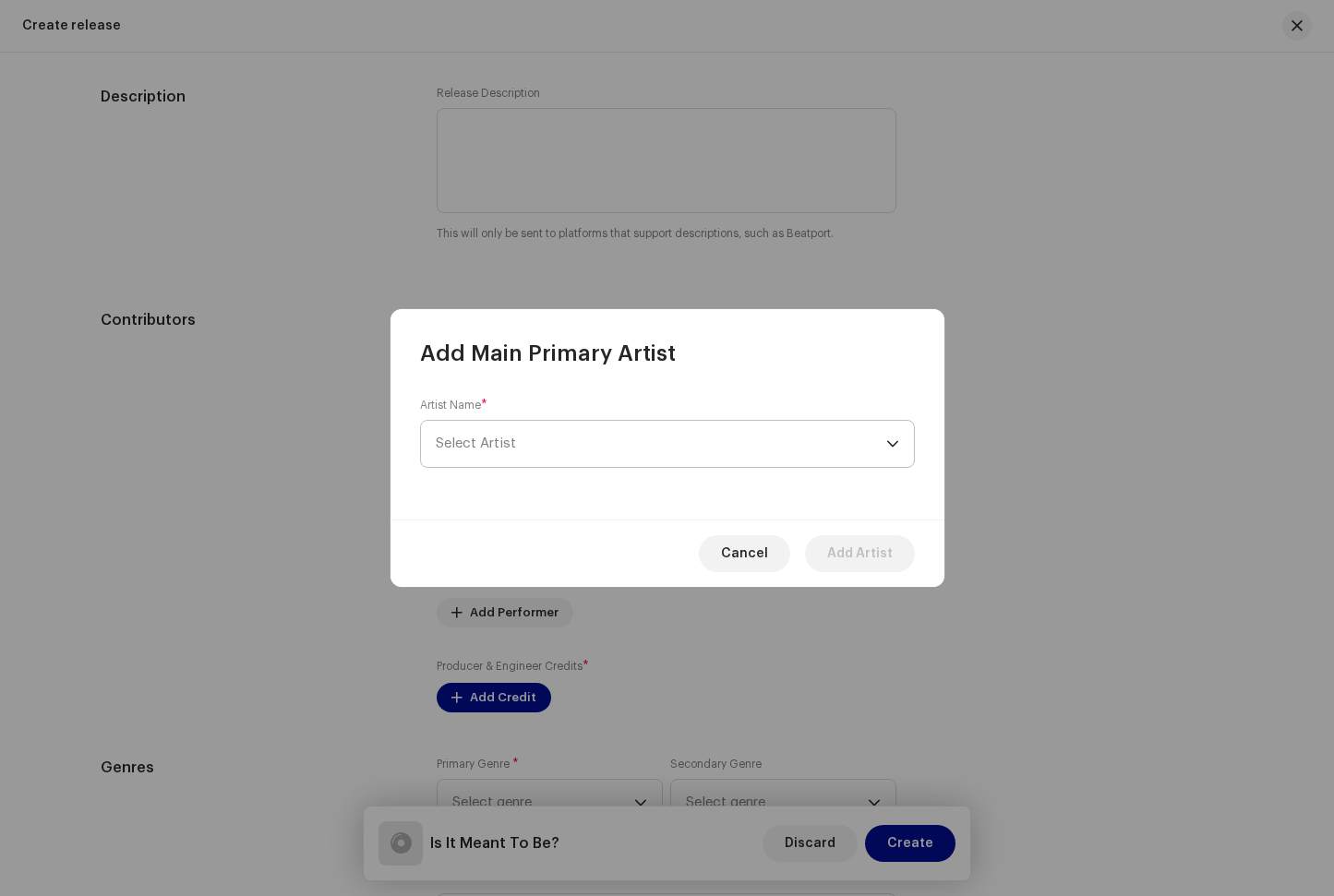
click at [525, 448] on span "Select Artist" at bounding box center [661, 444] width 451 height 46
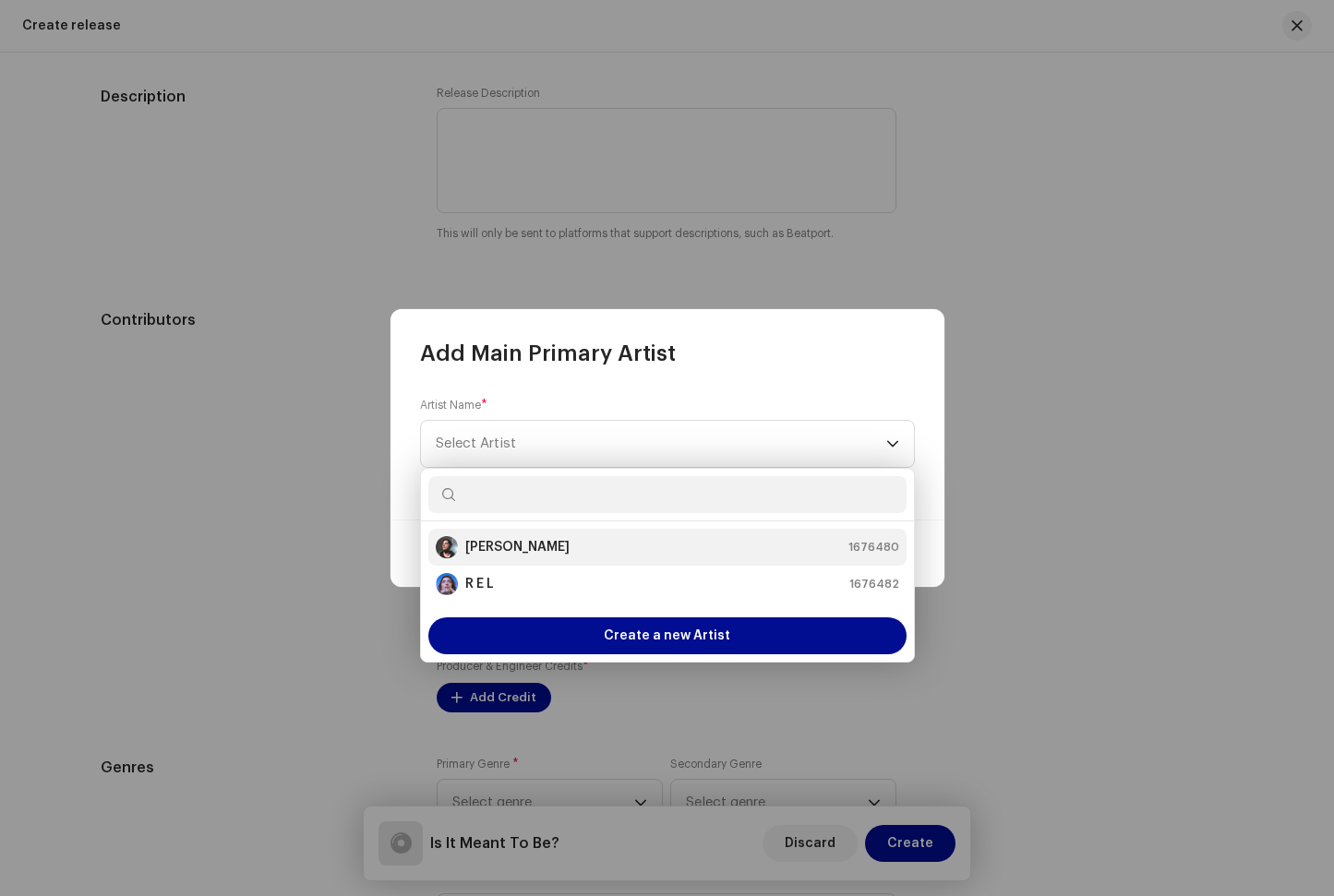
click at [522, 540] on strong "[PERSON_NAME]" at bounding box center [517, 547] width 104 height 18
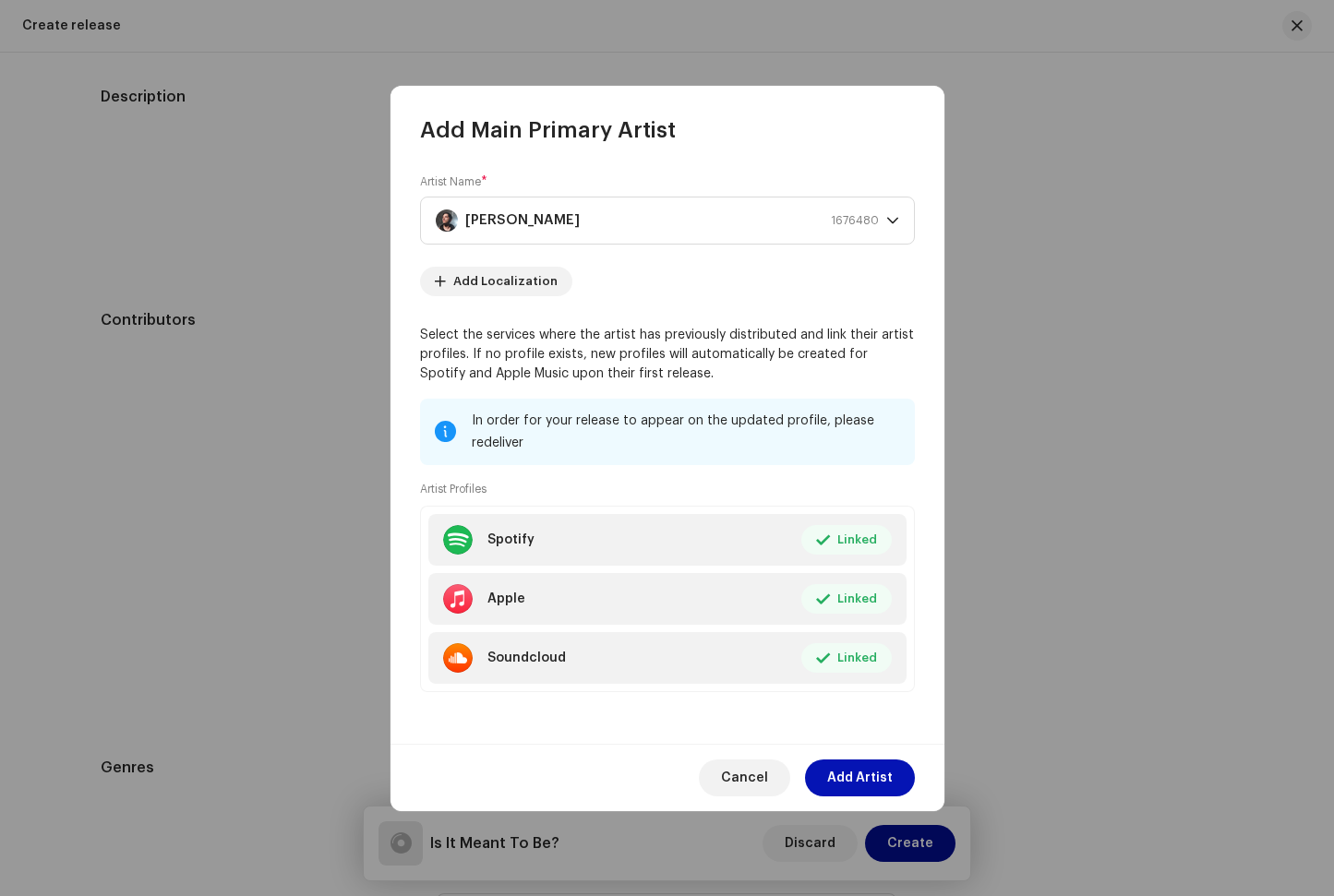
click at [860, 781] on span "Add Artist" at bounding box center [859, 778] width 65 height 37
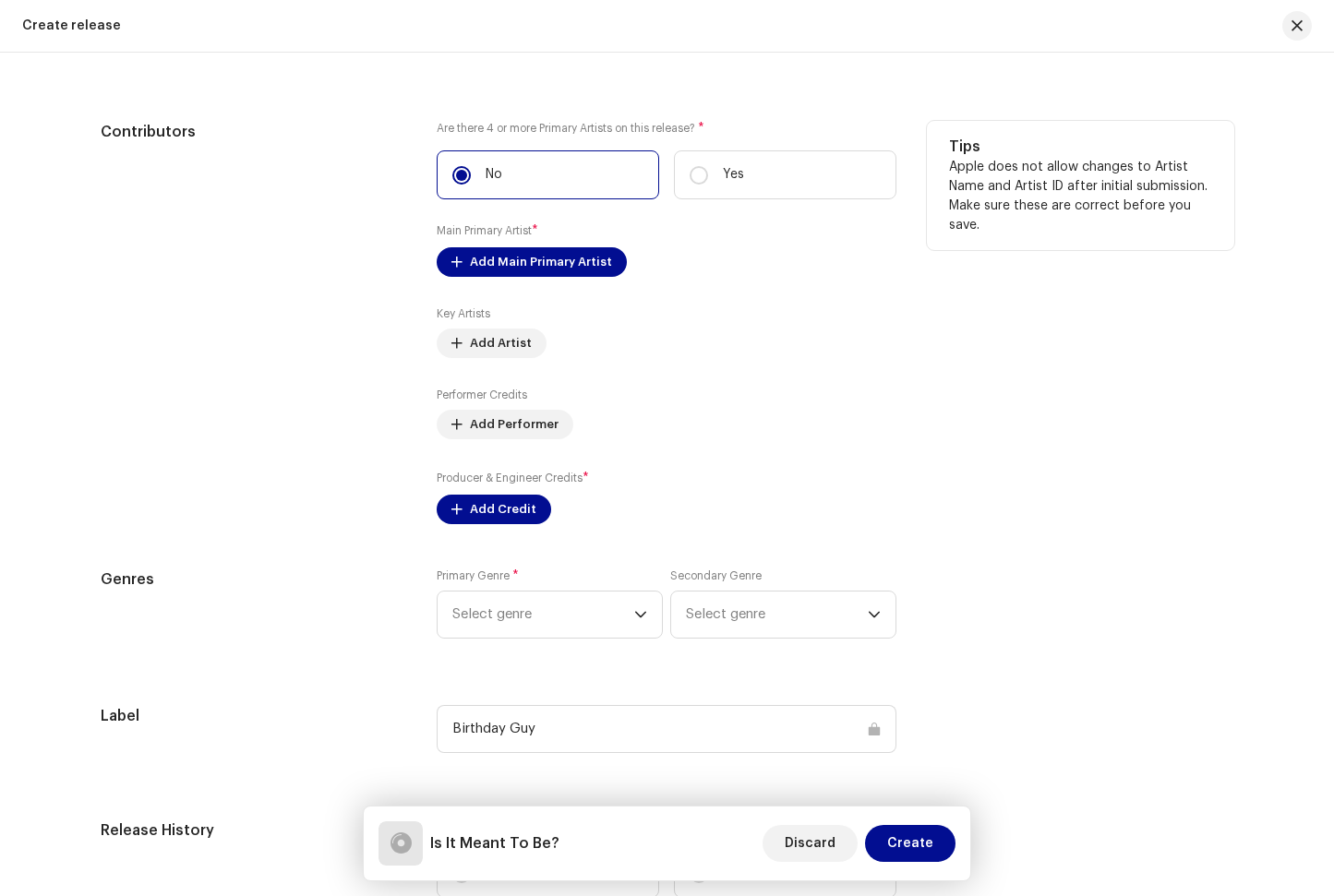
scroll to position [2242, 0]
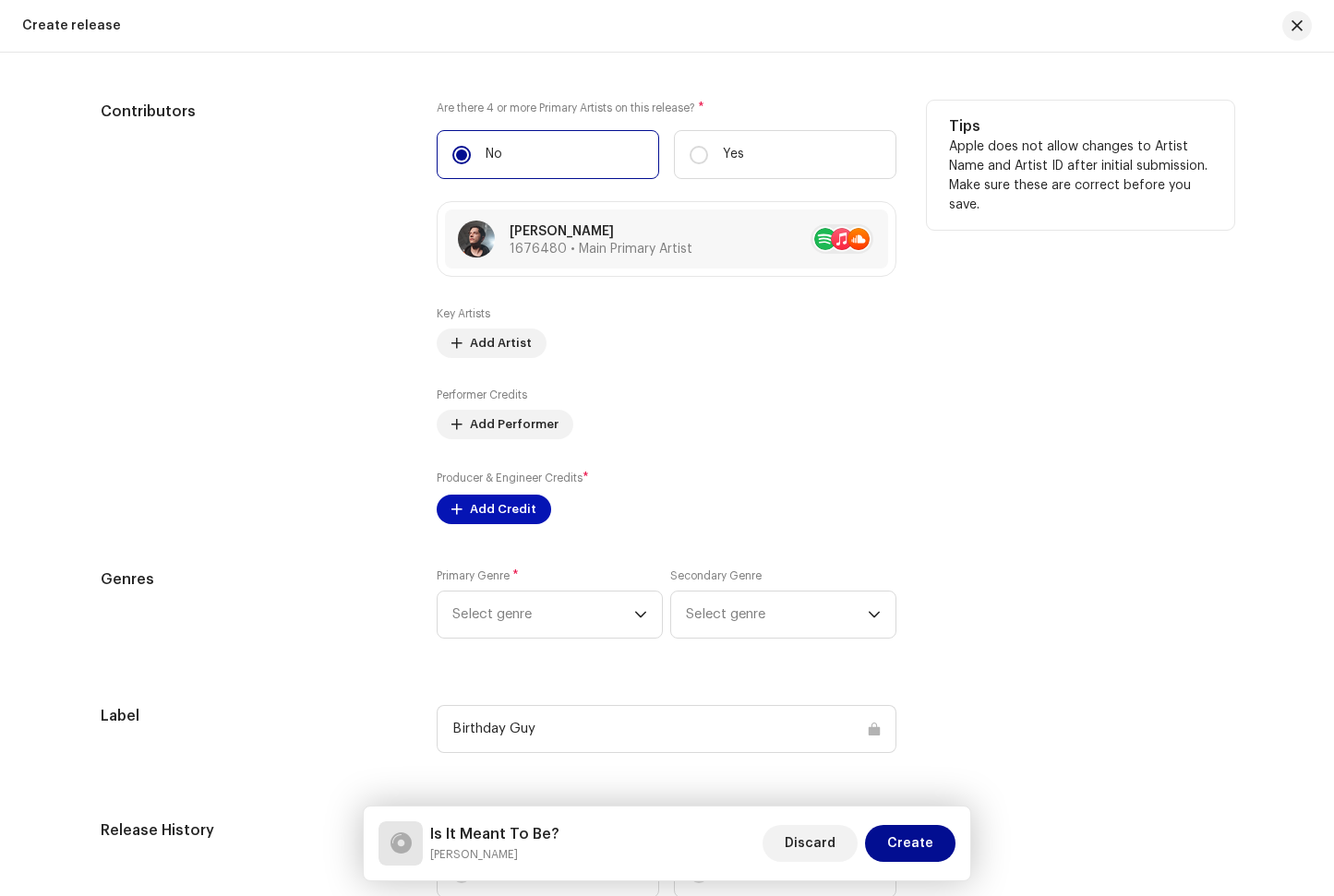
click at [498, 508] on span "Add Credit" at bounding box center [503, 510] width 66 height 37
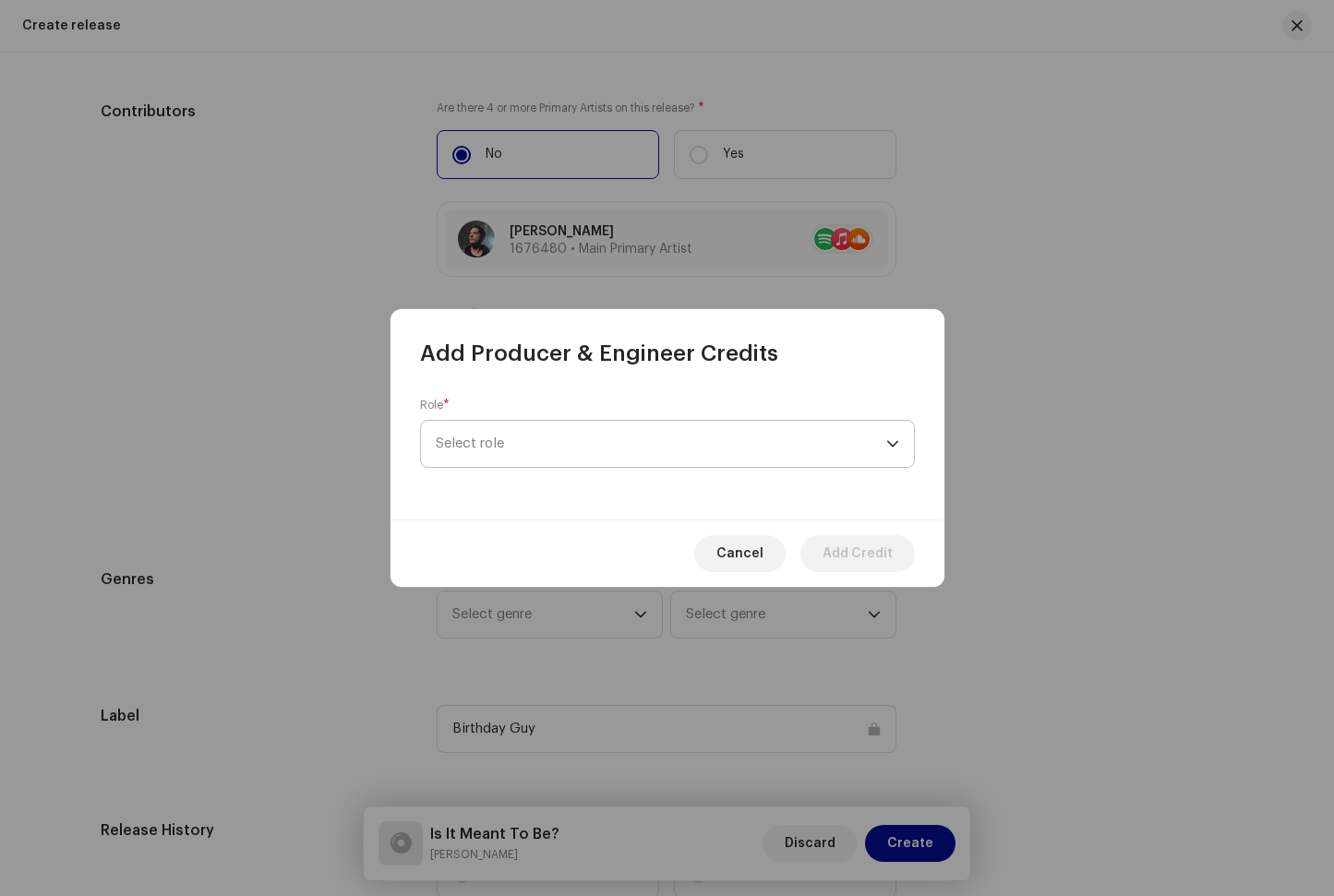
click at [553, 432] on span "Select role" at bounding box center [661, 444] width 451 height 46
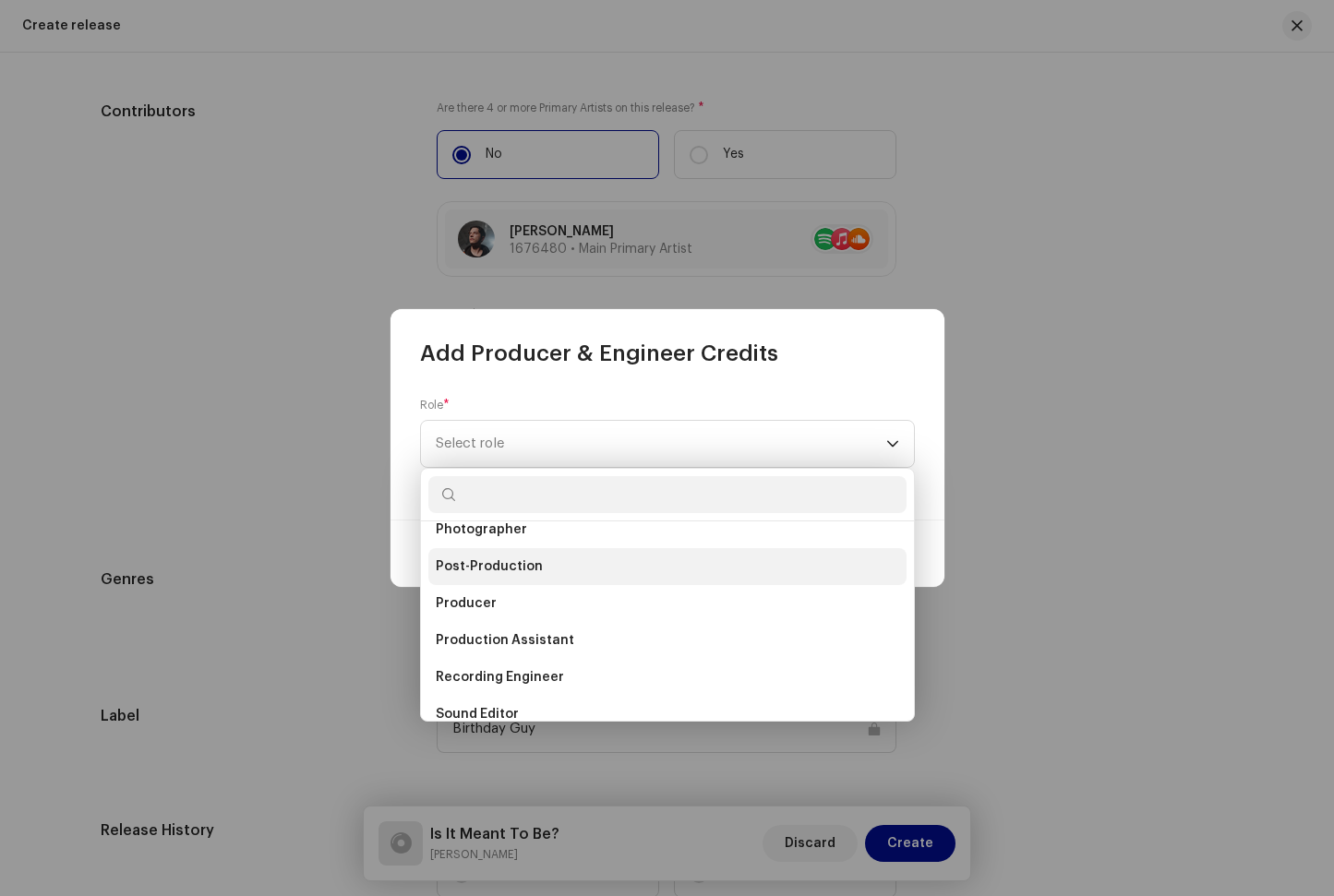
scroll to position [679, 0]
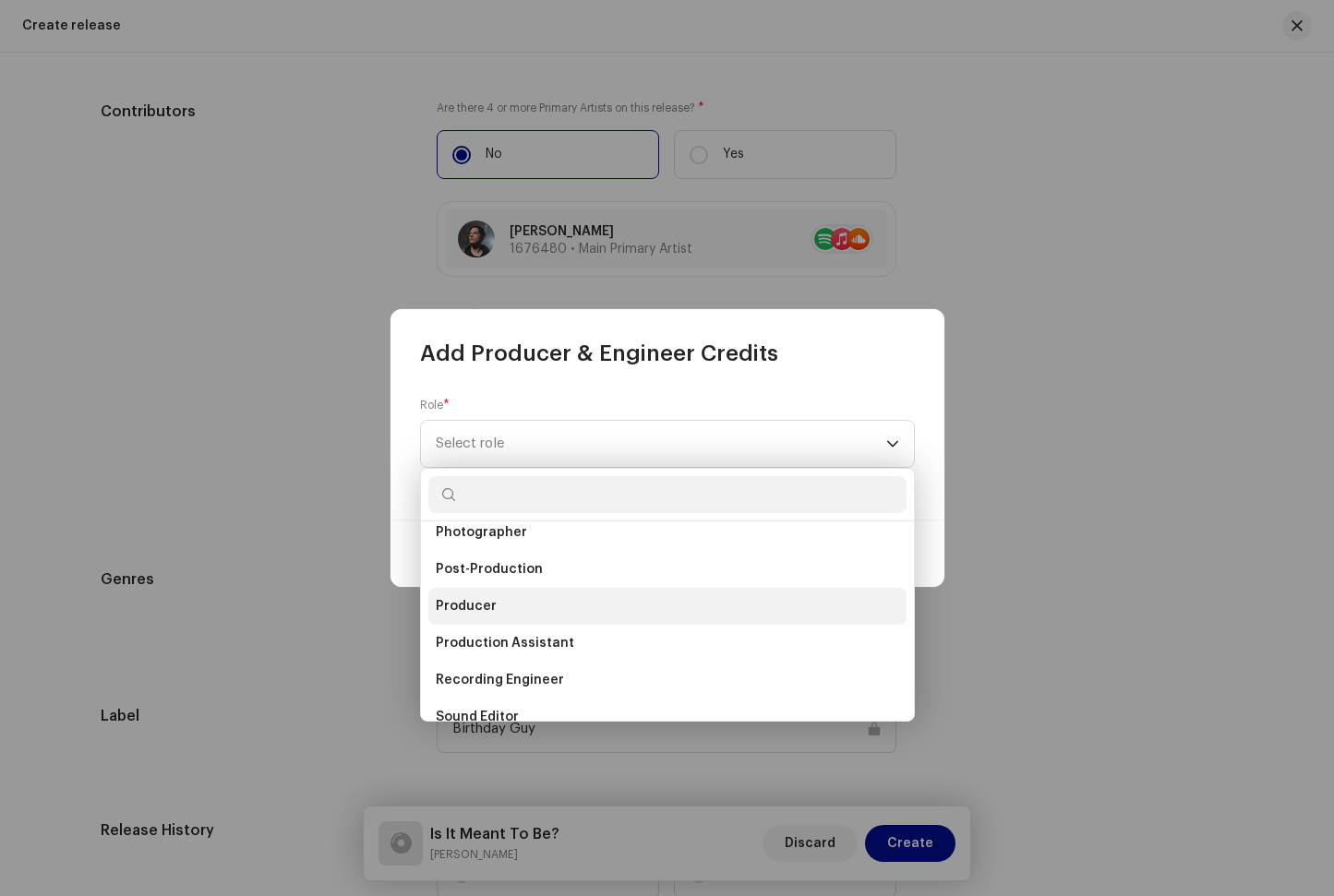
click at [523, 594] on li "Producer" at bounding box center [667, 606] width 478 height 37
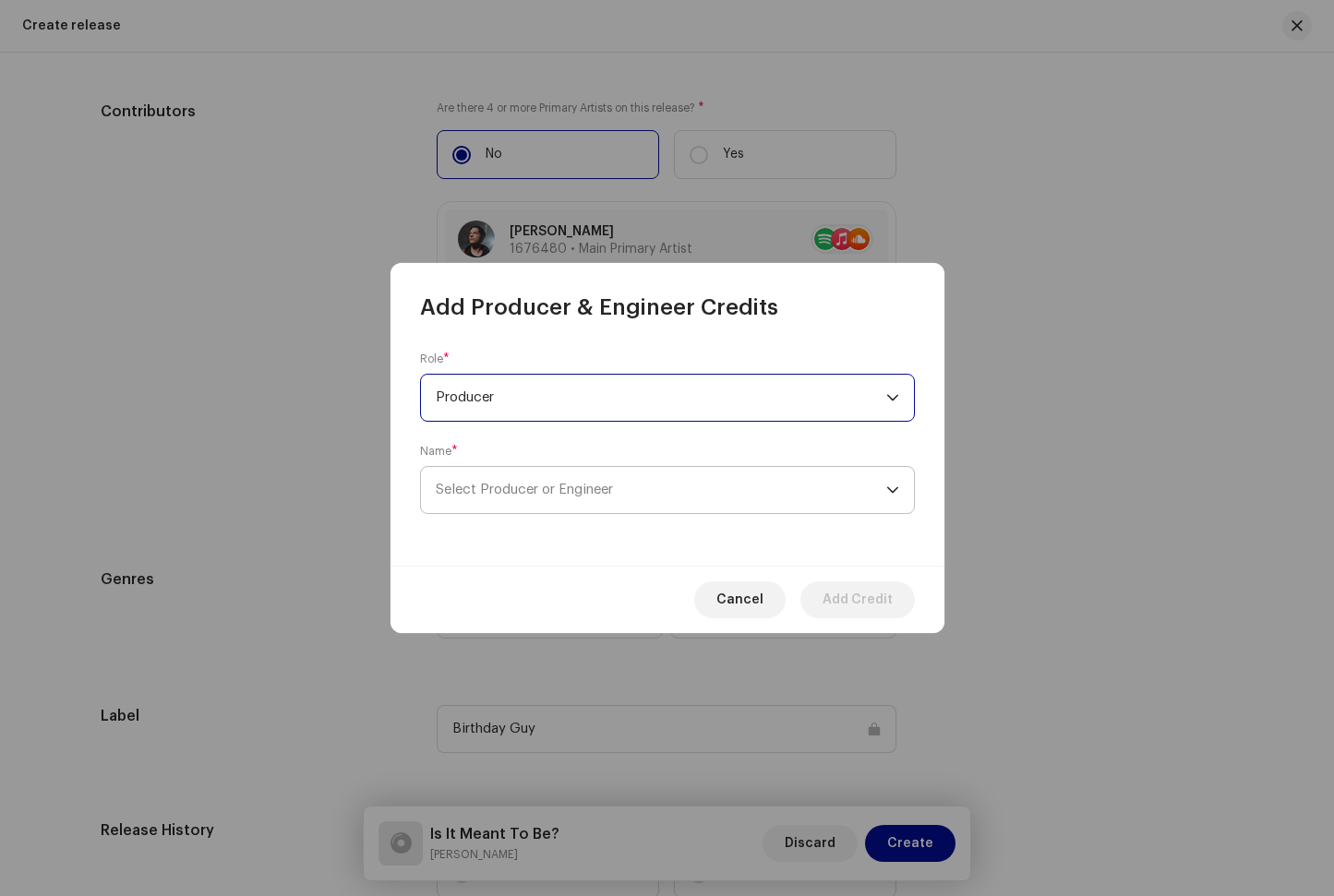
click at [559, 495] on span "Select Producer or Engineer" at bounding box center [524, 489] width 177 height 14
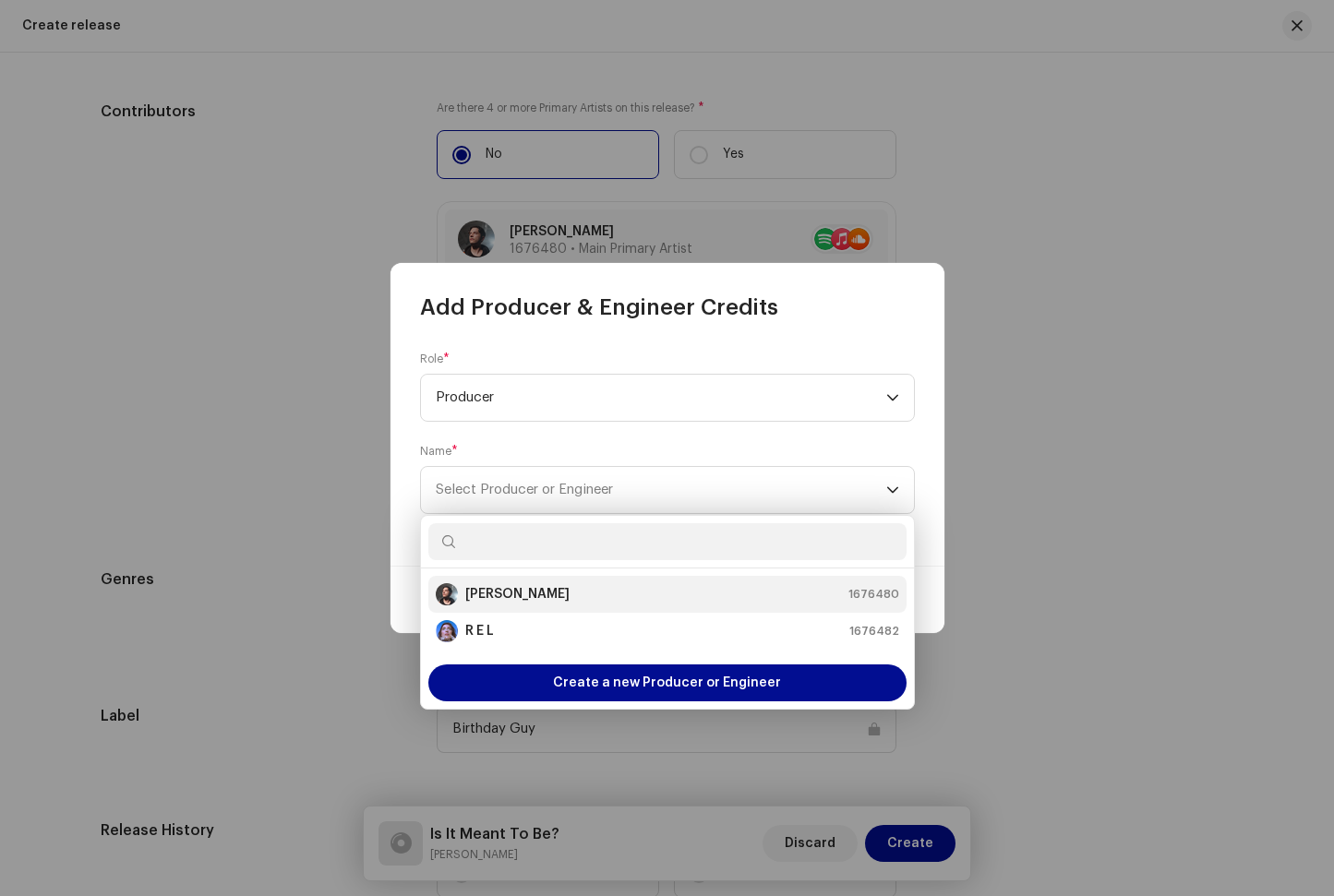
click at [543, 585] on strong "[PERSON_NAME]" at bounding box center [517, 593] width 104 height 18
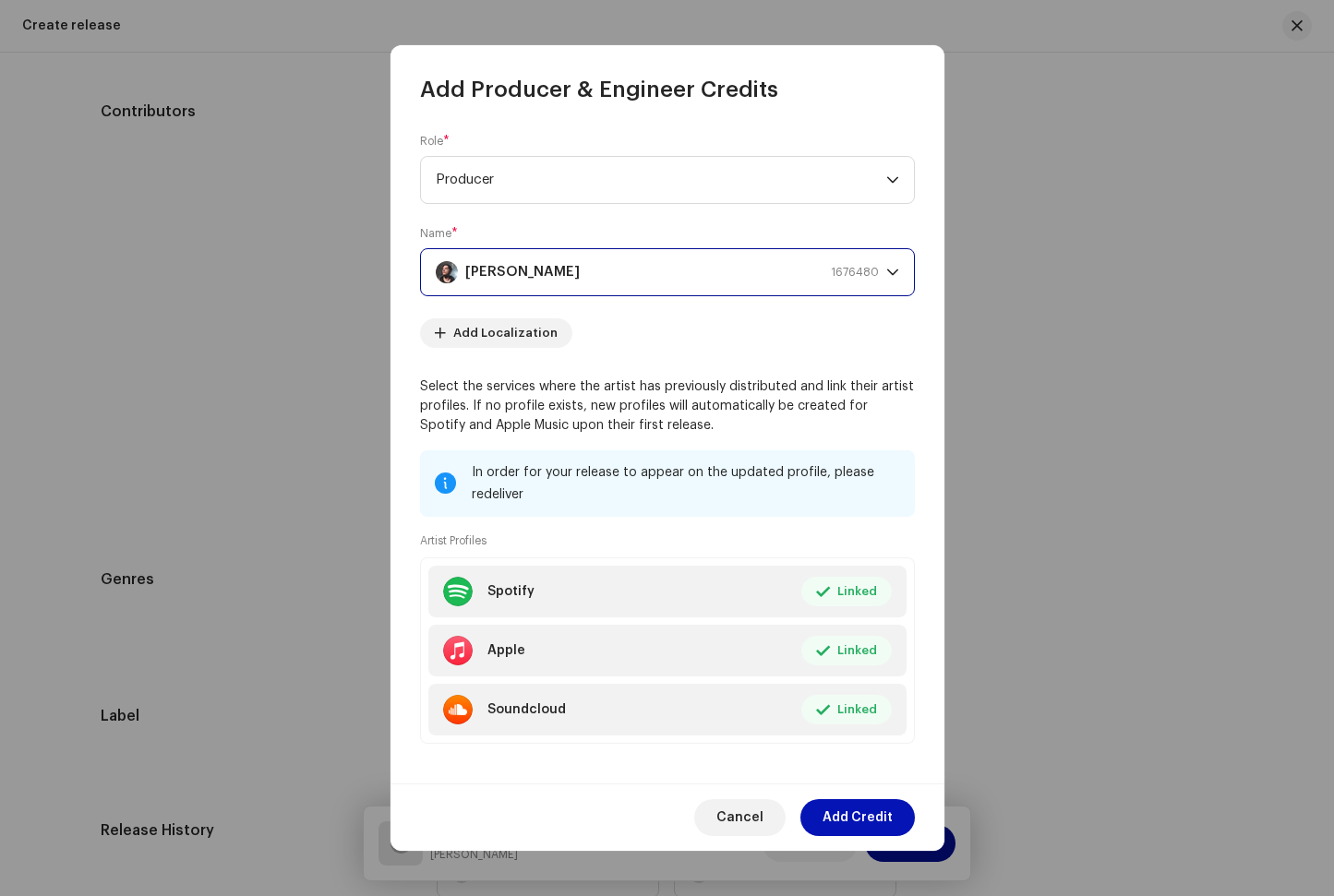
click at [873, 811] on span "Add Credit" at bounding box center [857, 818] width 70 height 37
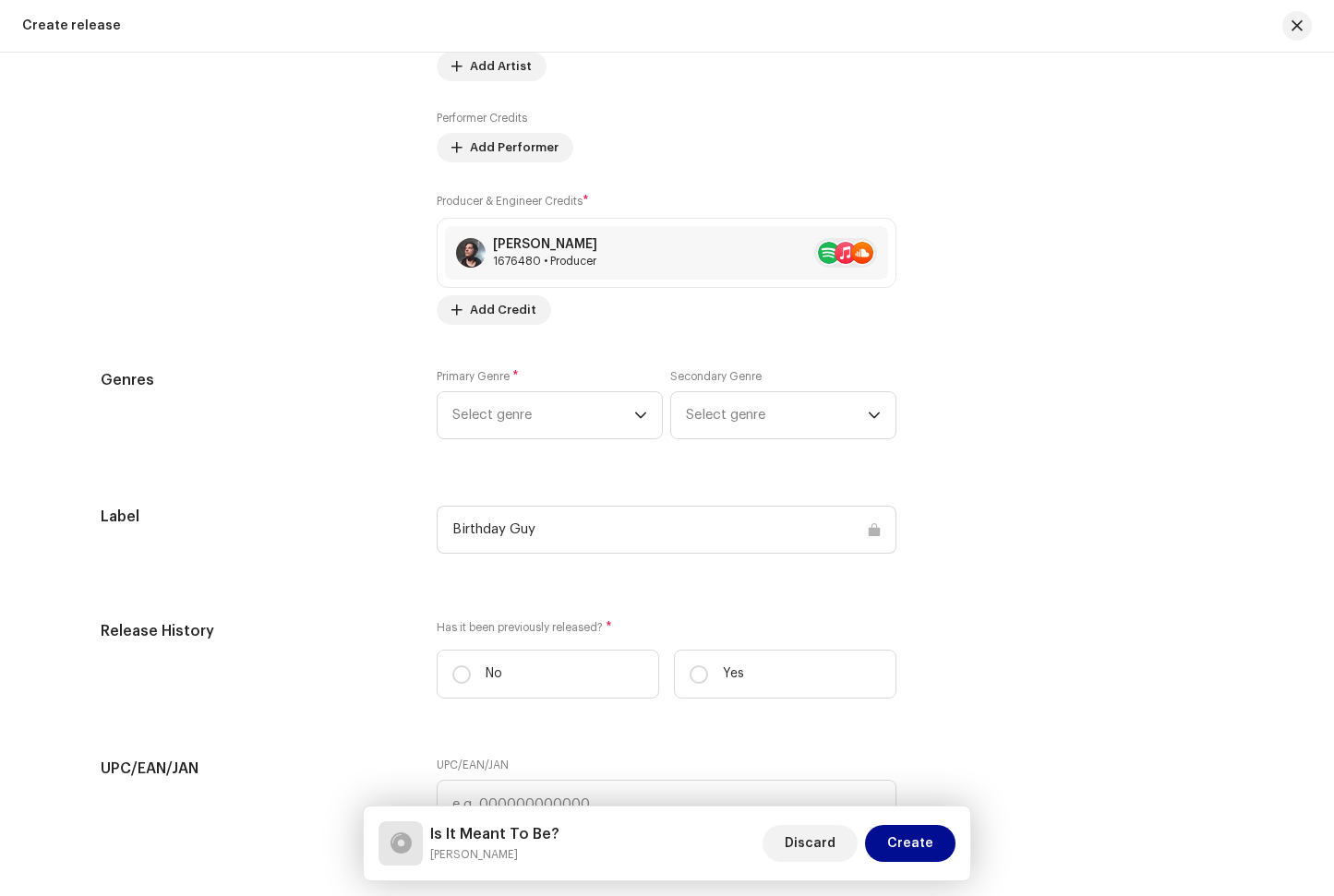
scroll to position [2545, 0]
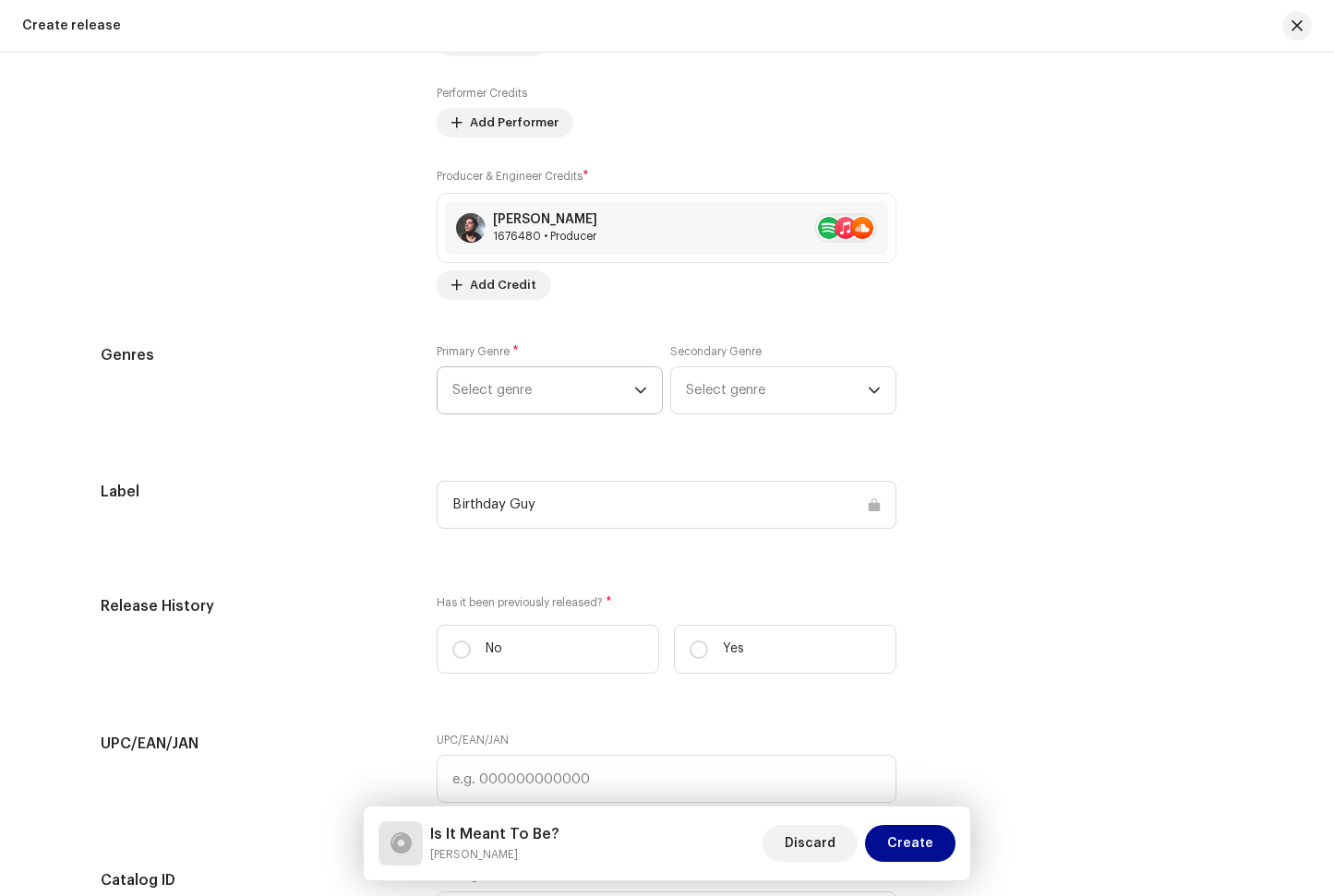
click at [513, 392] on span "Select genre" at bounding box center [543, 390] width 182 height 46
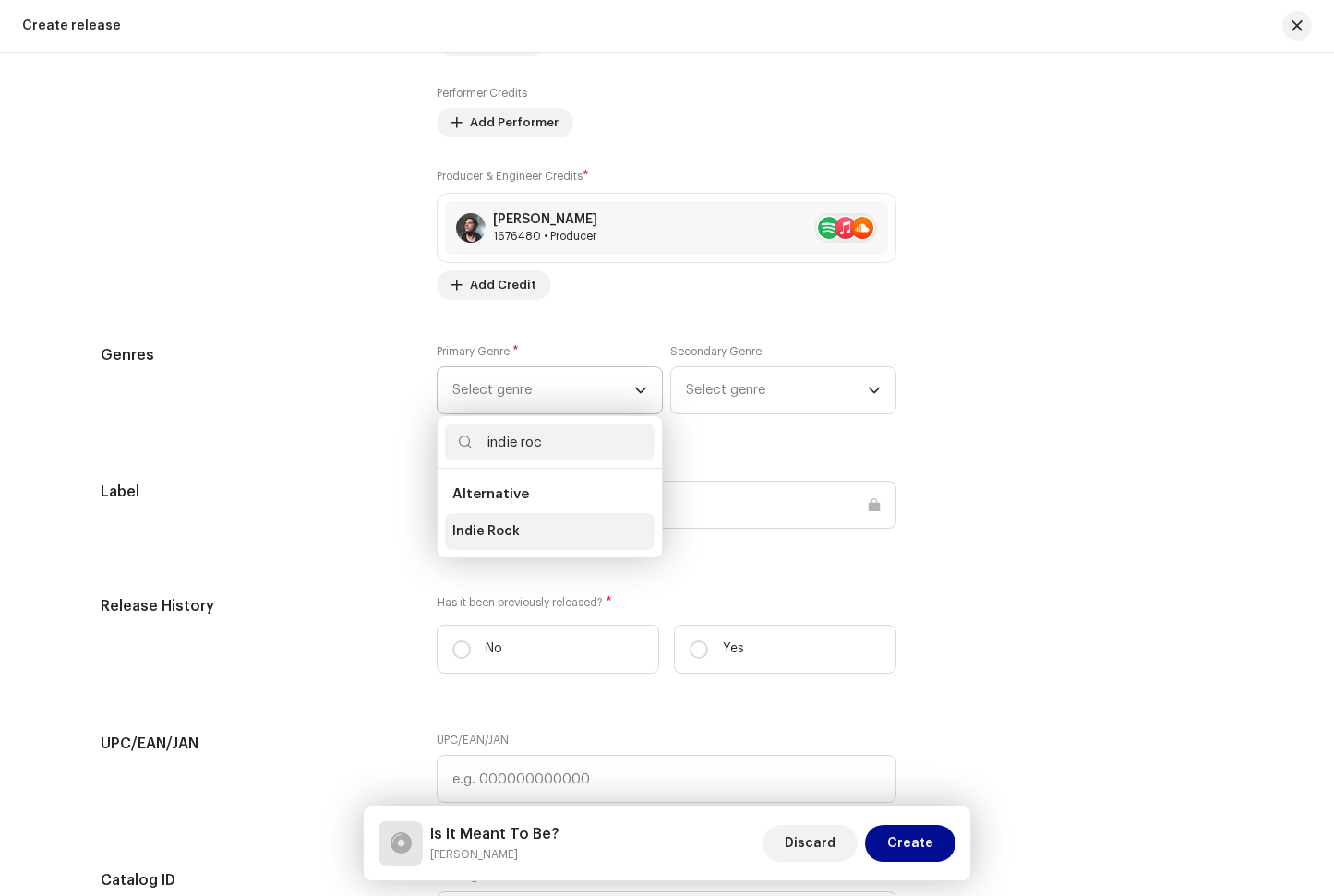
type input "indie roc"
click at [523, 527] on li "Indie Rock" at bounding box center [549, 531] width 209 height 37
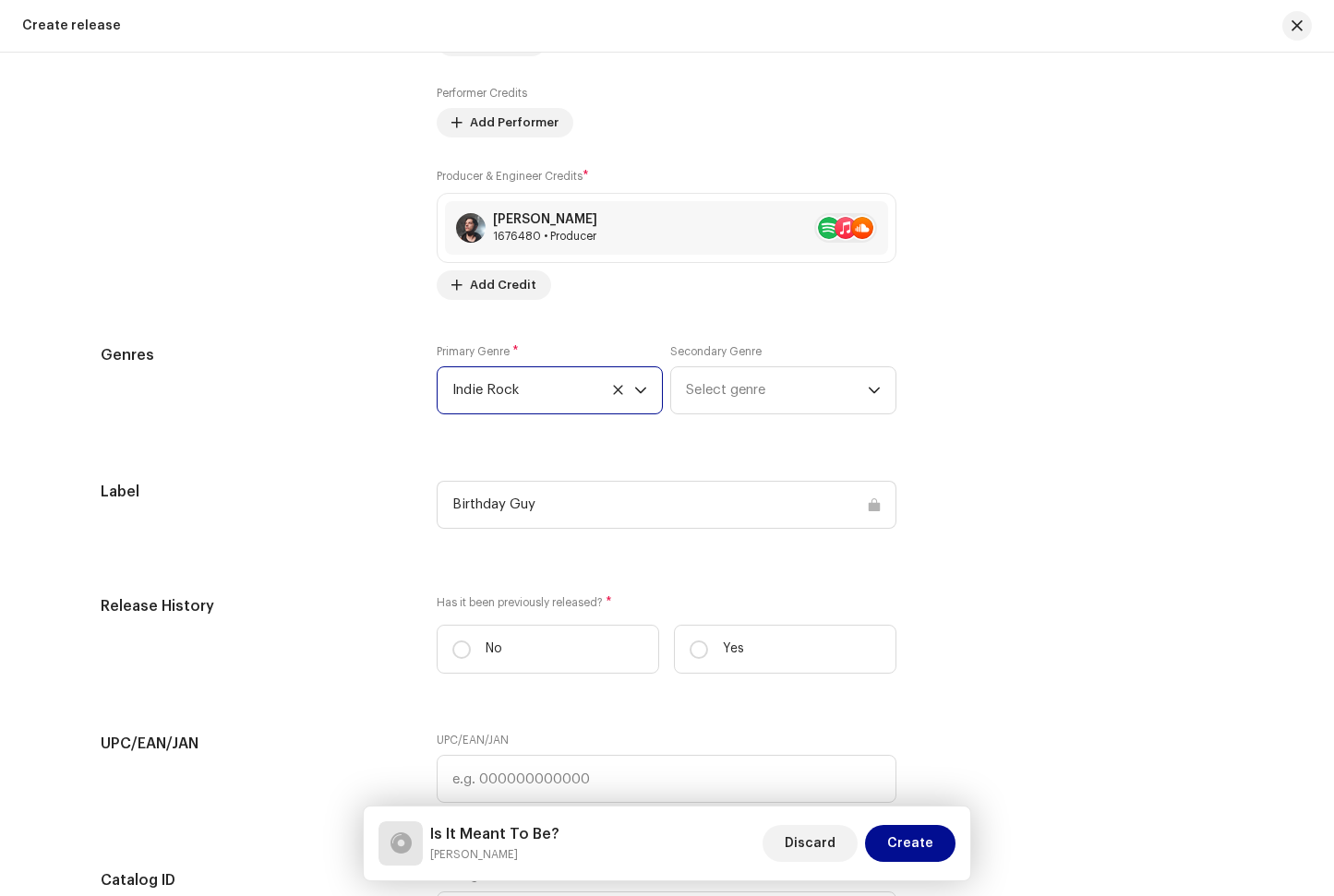
click at [1026, 382] on div "Genres Primary Genre * Indie Rock Secondary Genre Select genre" at bounding box center [667, 390] width 1134 height 92
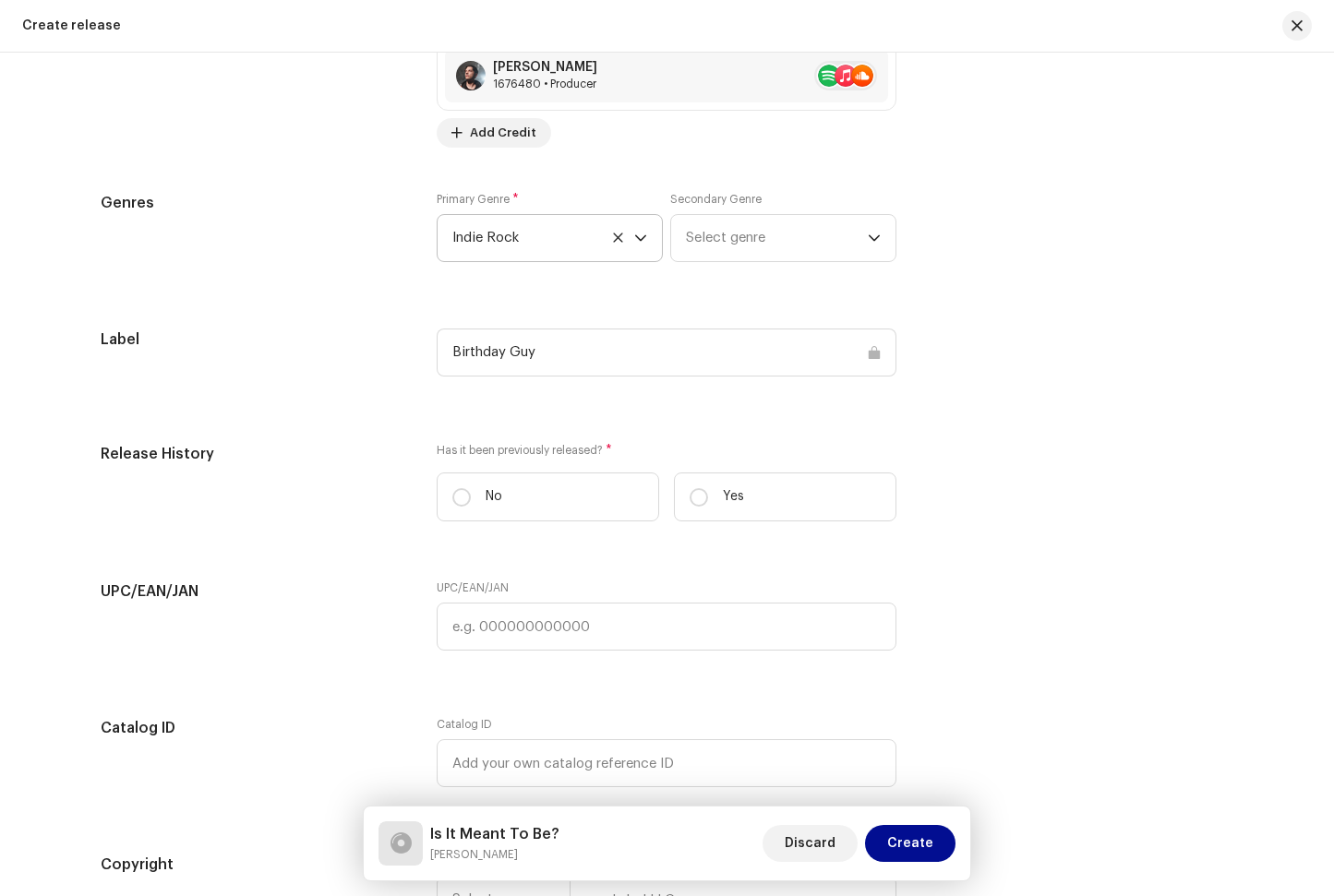
scroll to position [2706, 0]
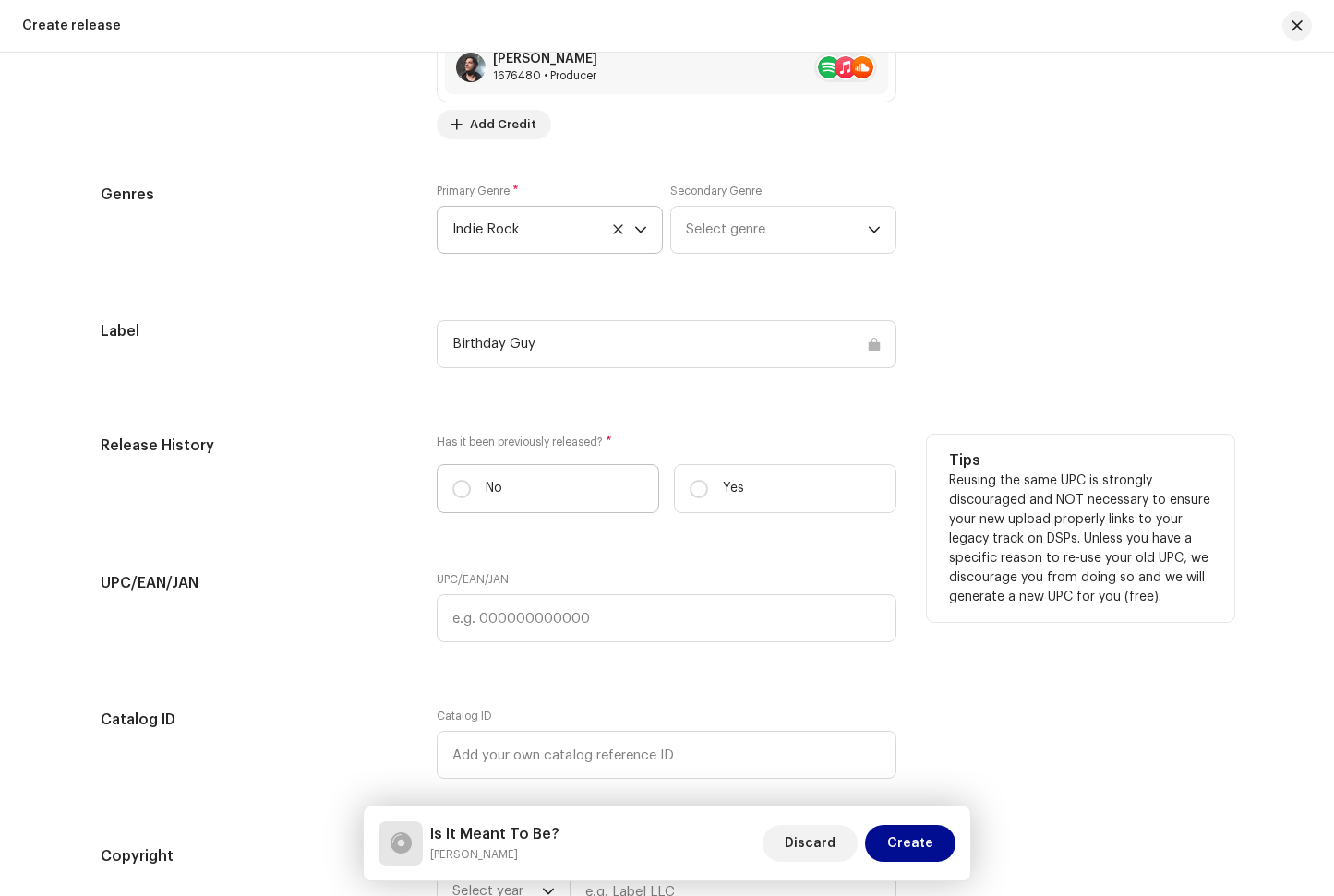
click at [523, 485] on label "No" at bounding box center [548, 488] width 223 height 49
click at [471, 485] on input "No" at bounding box center [461, 488] width 18 height 18
radio input "true"
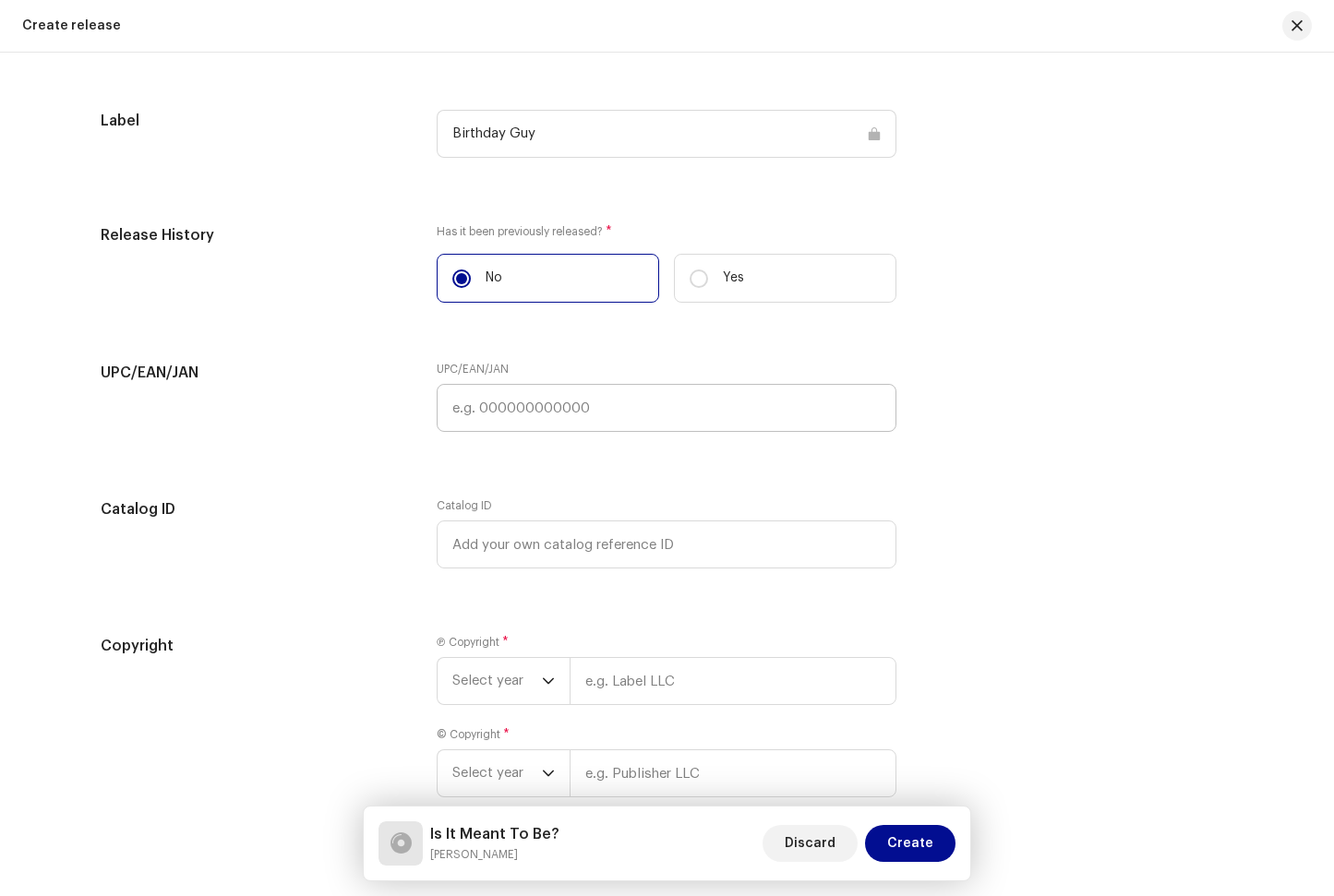
scroll to position [3022, 0]
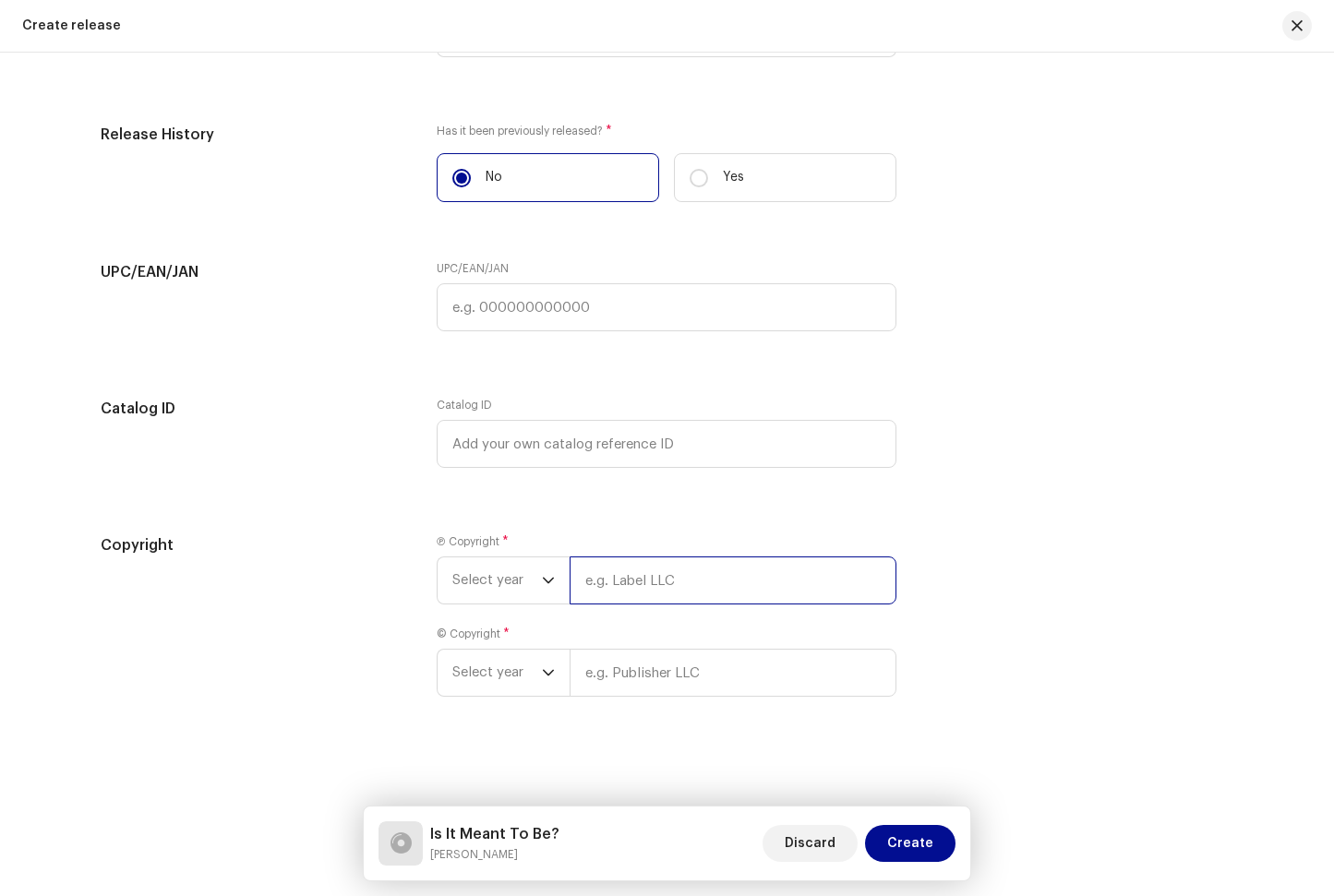
click at [683, 587] on input "text" at bounding box center [733, 580] width 327 height 48
click at [526, 571] on span "Select year" at bounding box center [497, 580] width 90 height 46
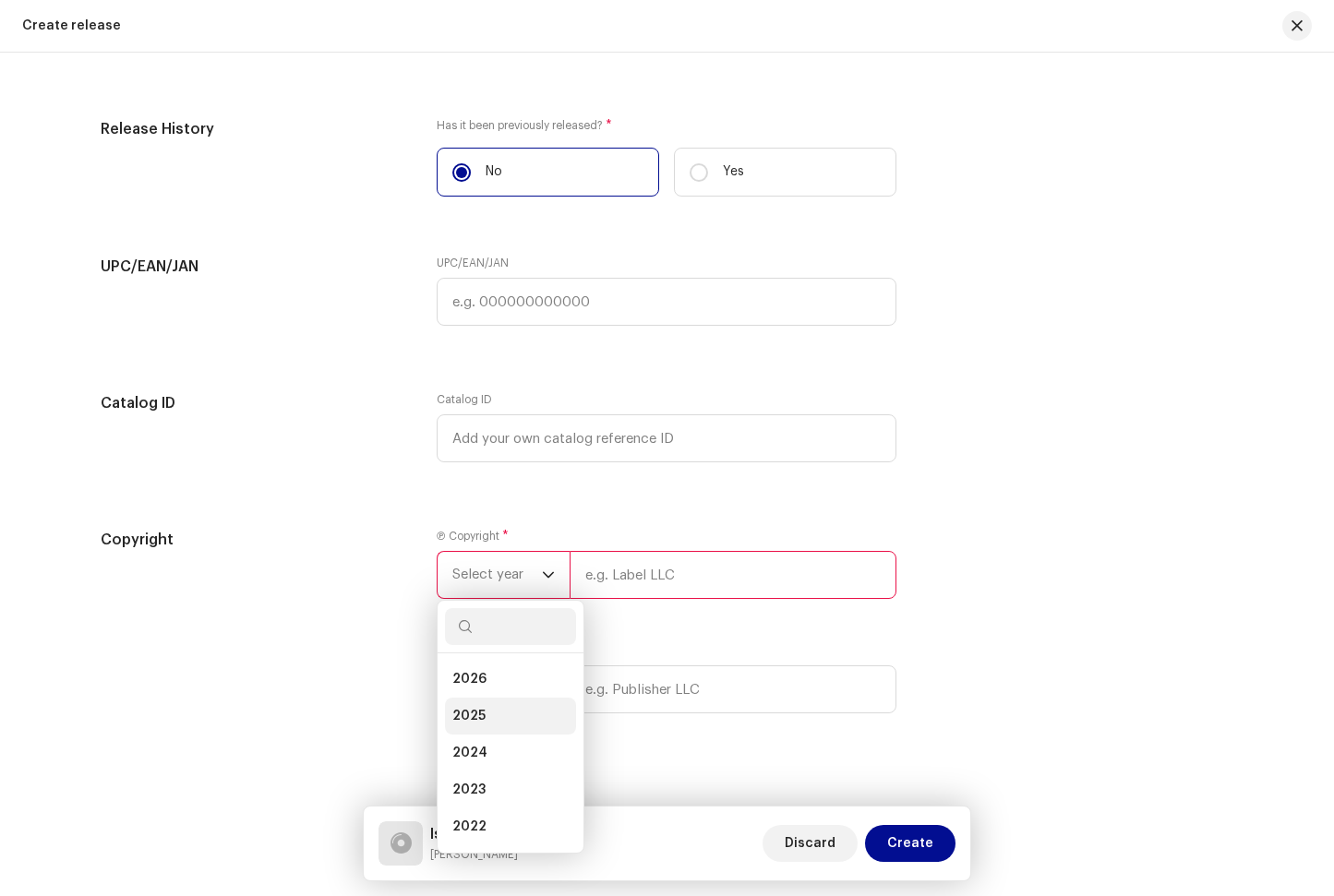
click at [511, 726] on li "2025" at bounding box center [510, 716] width 131 height 37
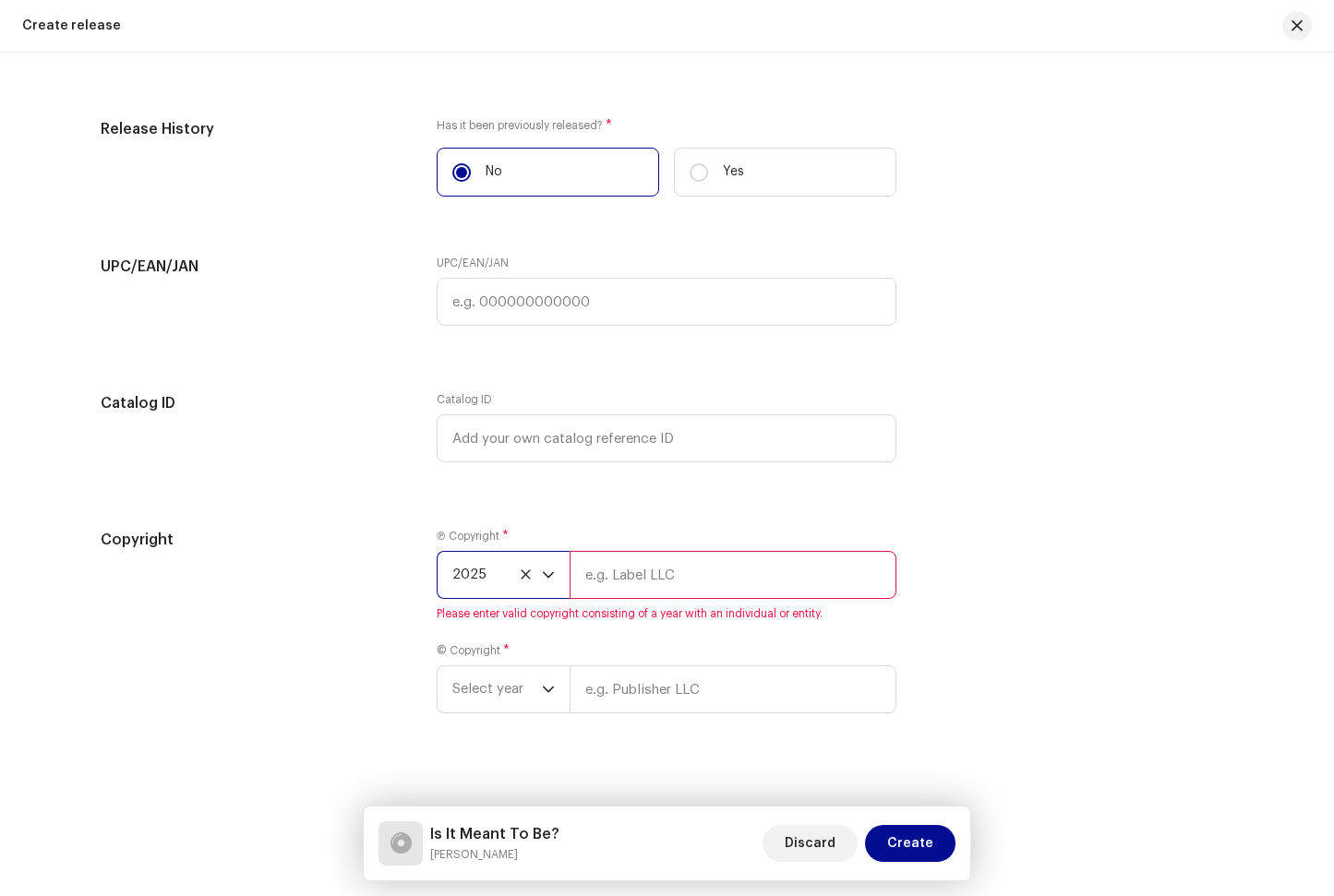
click at [627, 581] on input "text" at bounding box center [733, 574] width 327 height 48
type input "Birthday Guy"
click at [512, 692] on span "Select year" at bounding box center [497, 689] width 90 height 46
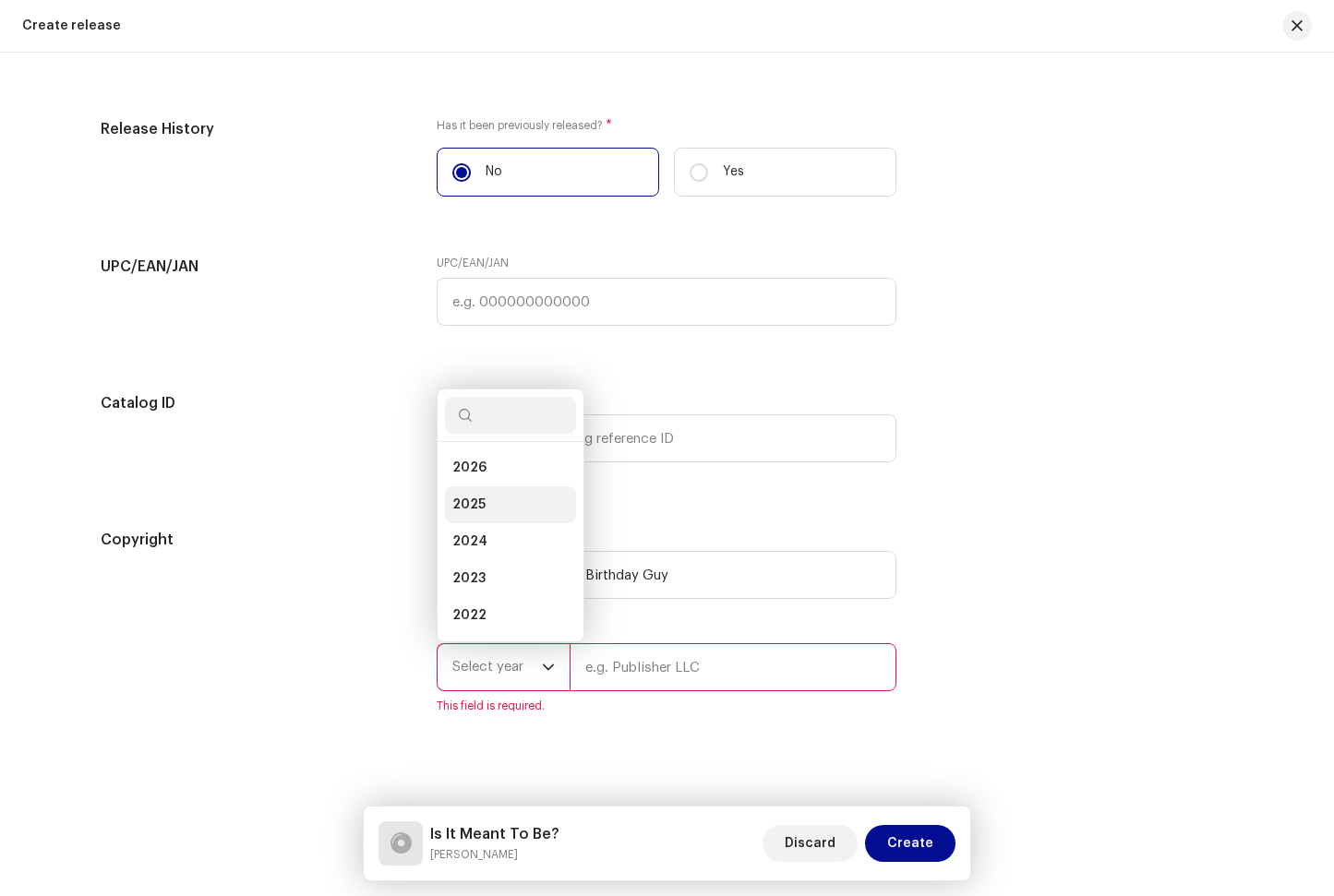
click at [524, 516] on li "2025" at bounding box center [510, 505] width 131 height 37
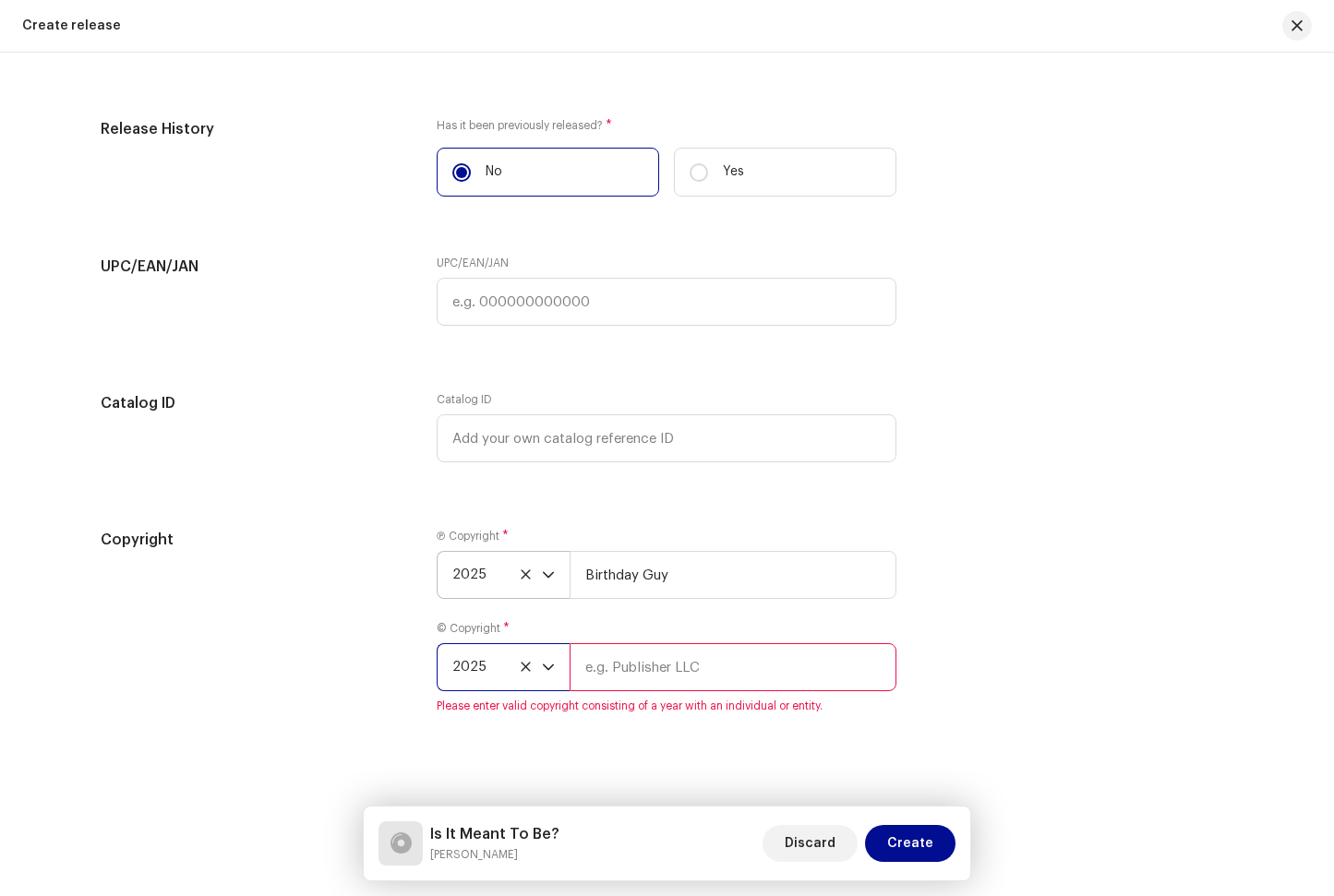
click at [636, 688] on input "text" at bounding box center [733, 666] width 327 height 48
type input "Birthday Guy"
click at [1184, 655] on div "Copyright Ⓟ Copyright * 2025 Birthday Guy © Copyright * 2025 Birthday Guy Pleas…" at bounding box center [667, 632] width 1134 height 207
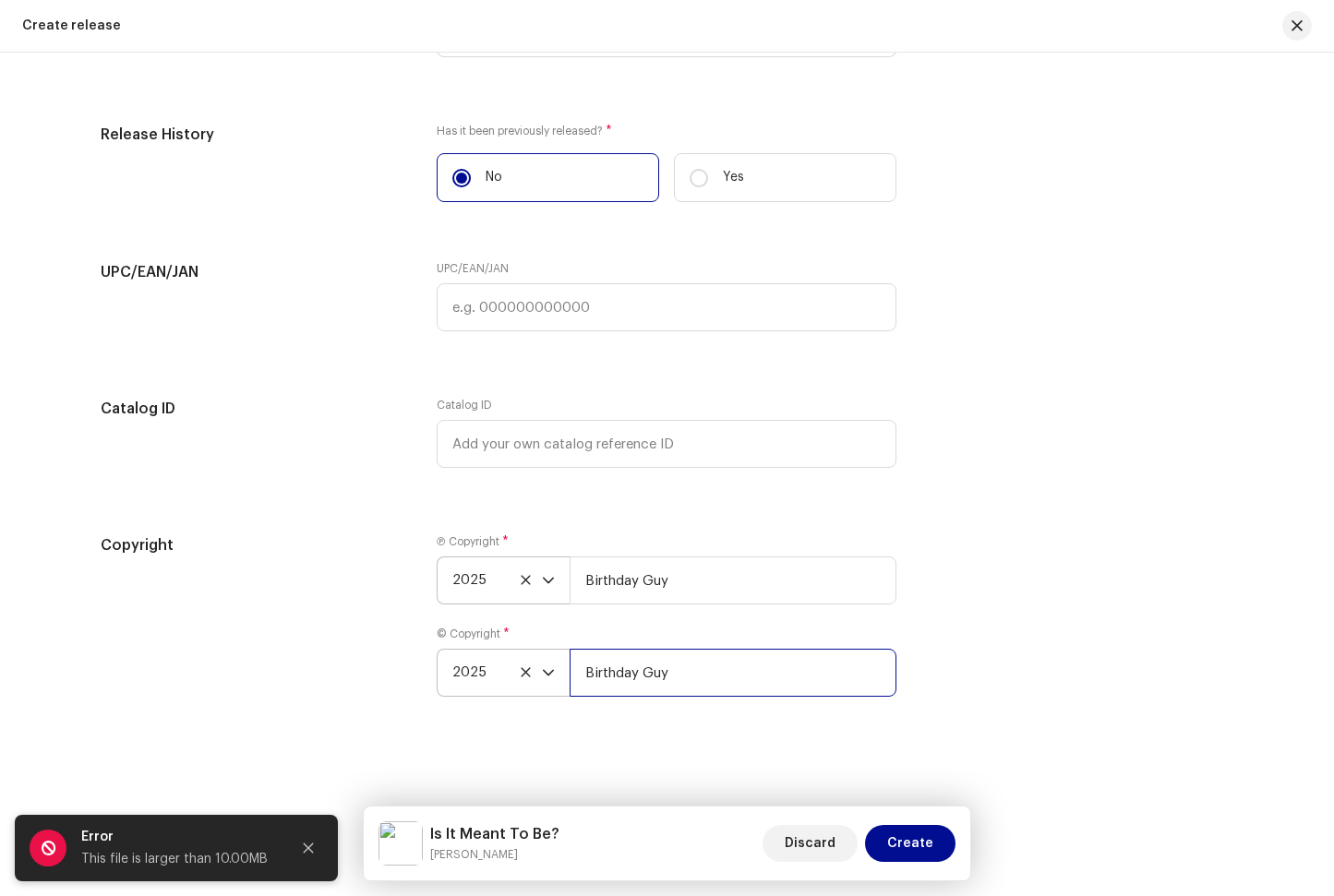
click at [768, 683] on input "Birthday Guy" at bounding box center [733, 672] width 327 height 48
click at [907, 846] on span "Create" at bounding box center [910, 843] width 46 height 37
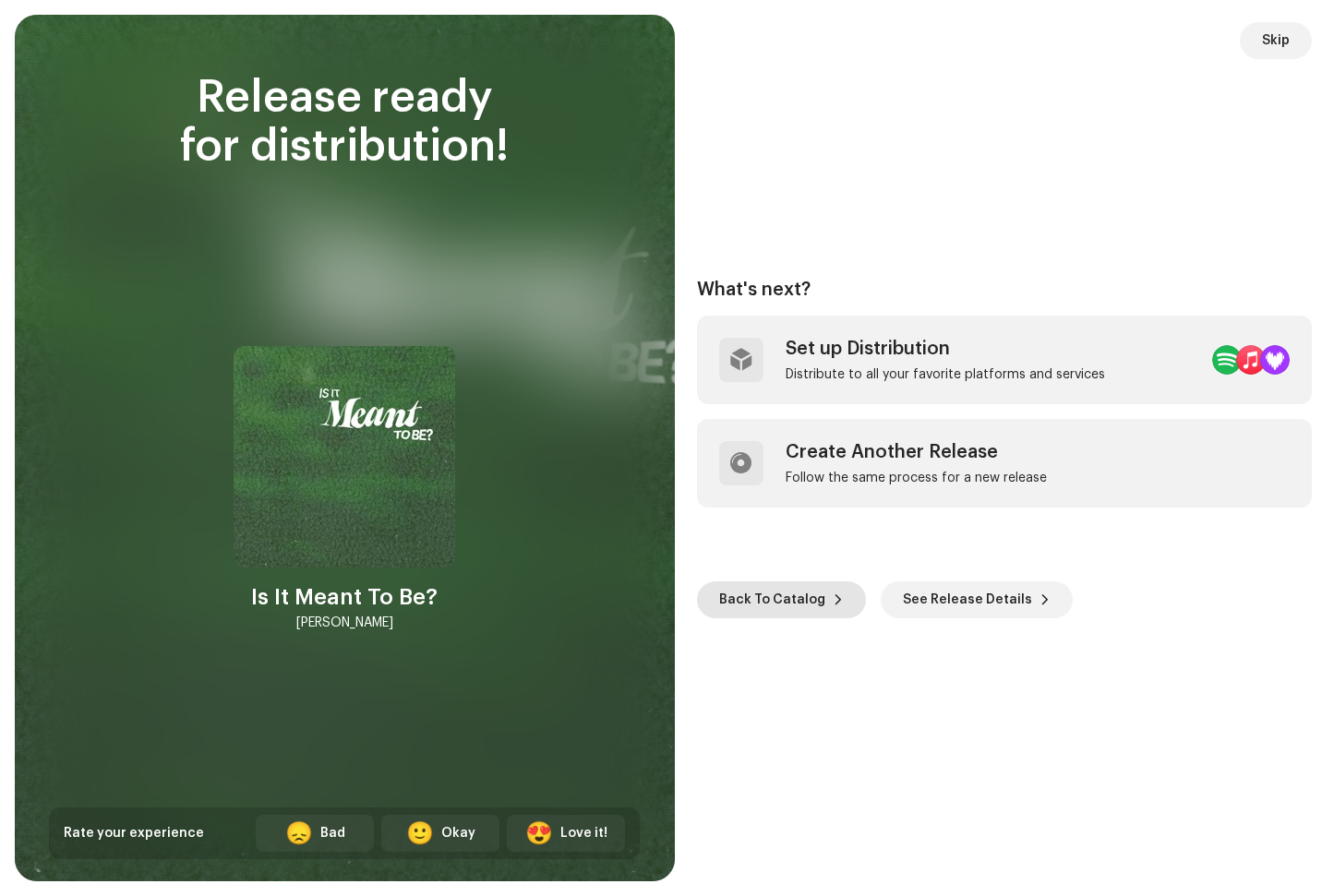
click at [787, 608] on span "Back To Catalog" at bounding box center [772, 600] width 106 height 37
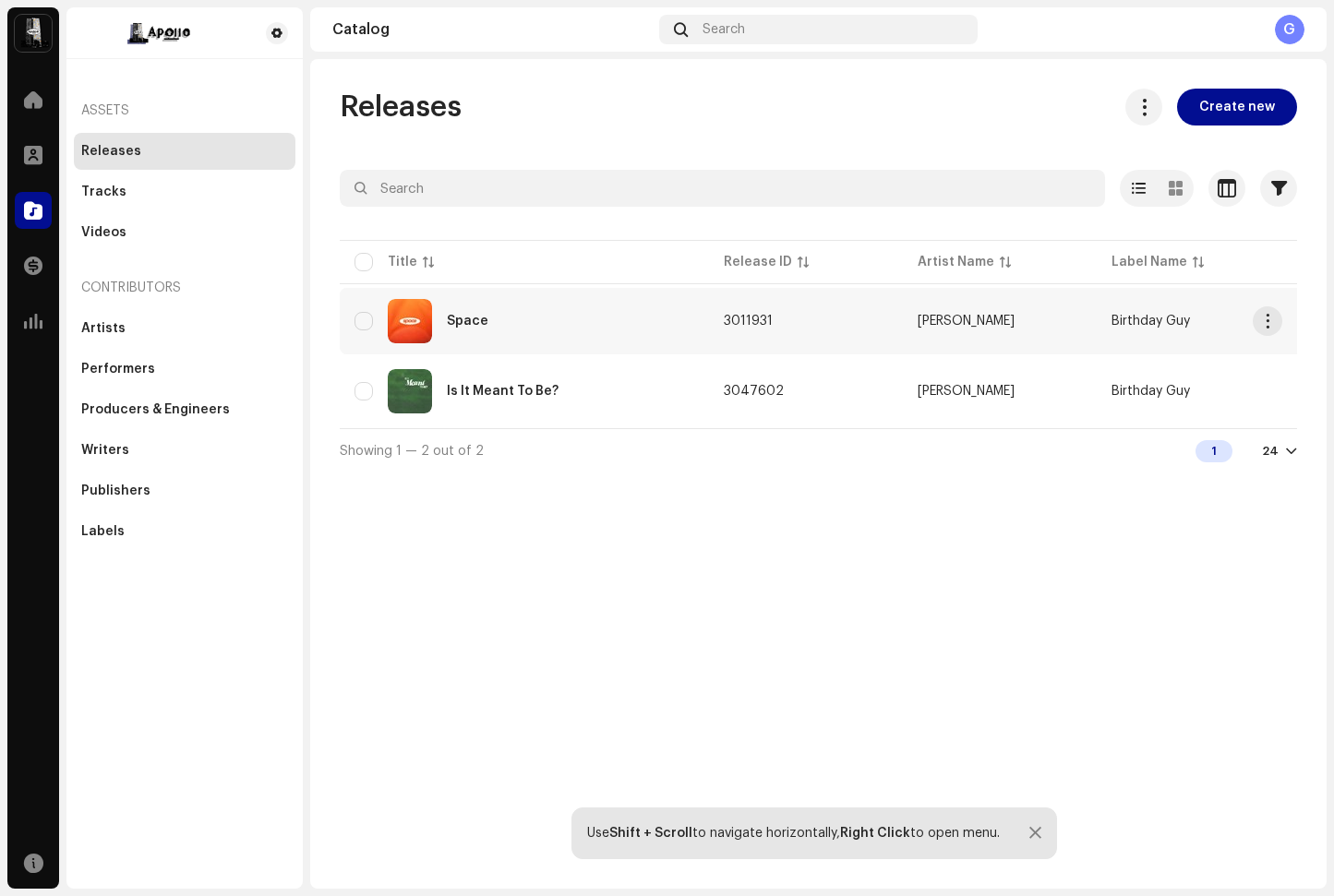
click at [580, 326] on div "Space" at bounding box center [523, 321] width 340 height 45
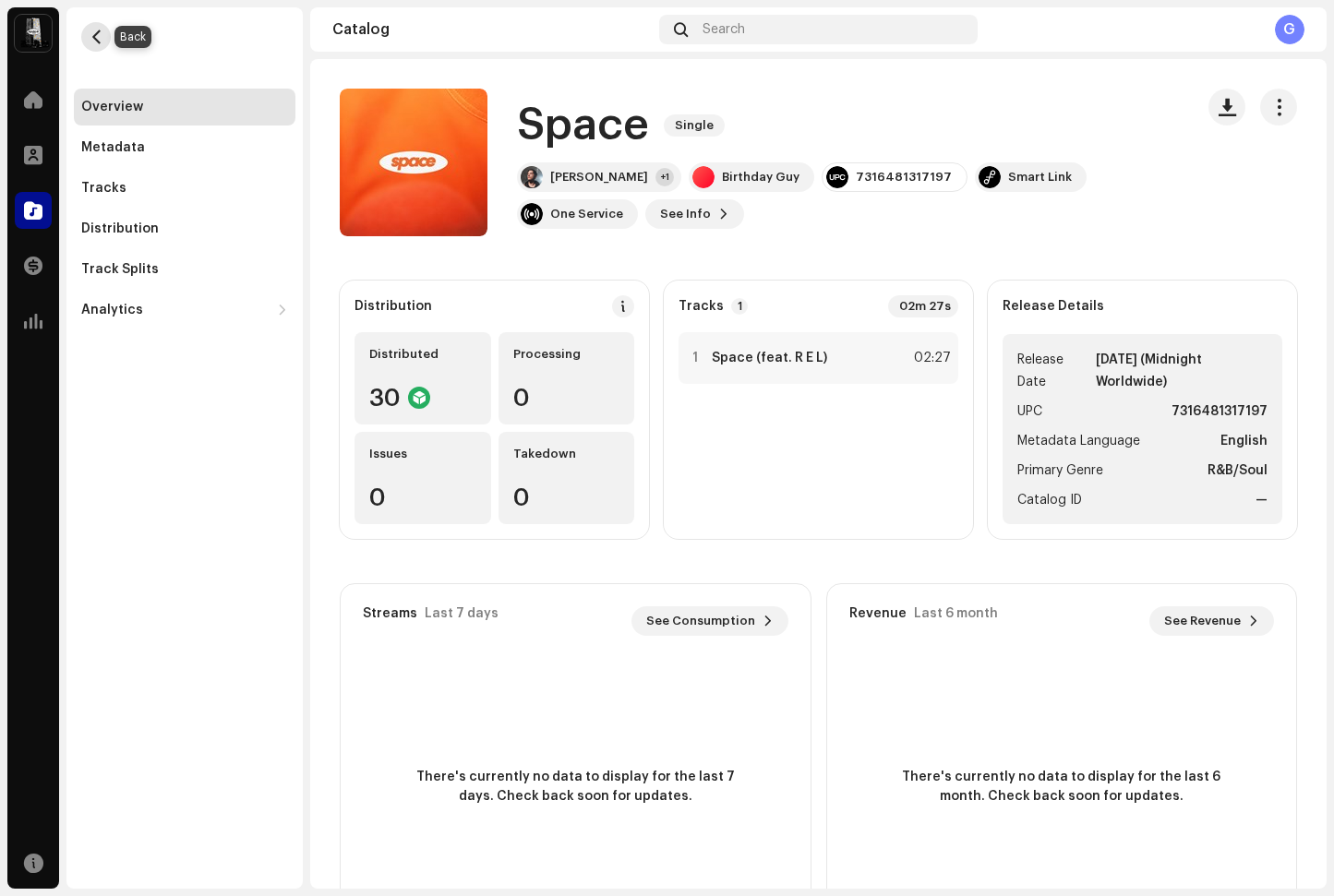
click at [86, 35] on button "button" at bounding box center [95, 37] width 29 height 29
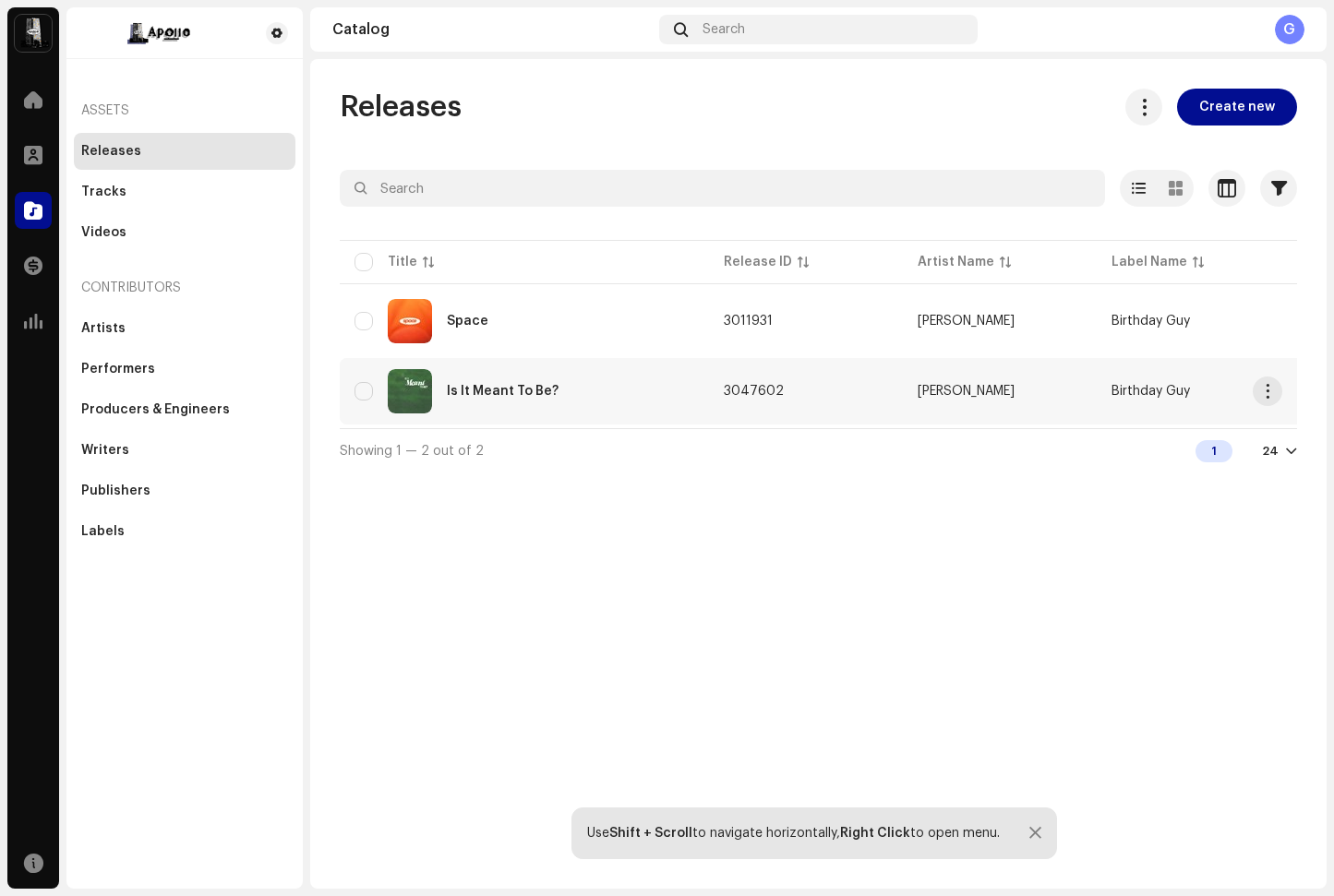
click at [513, 379] on div "Is It Meant To Be?" at bounding box center [523, 391] width 340 height 45
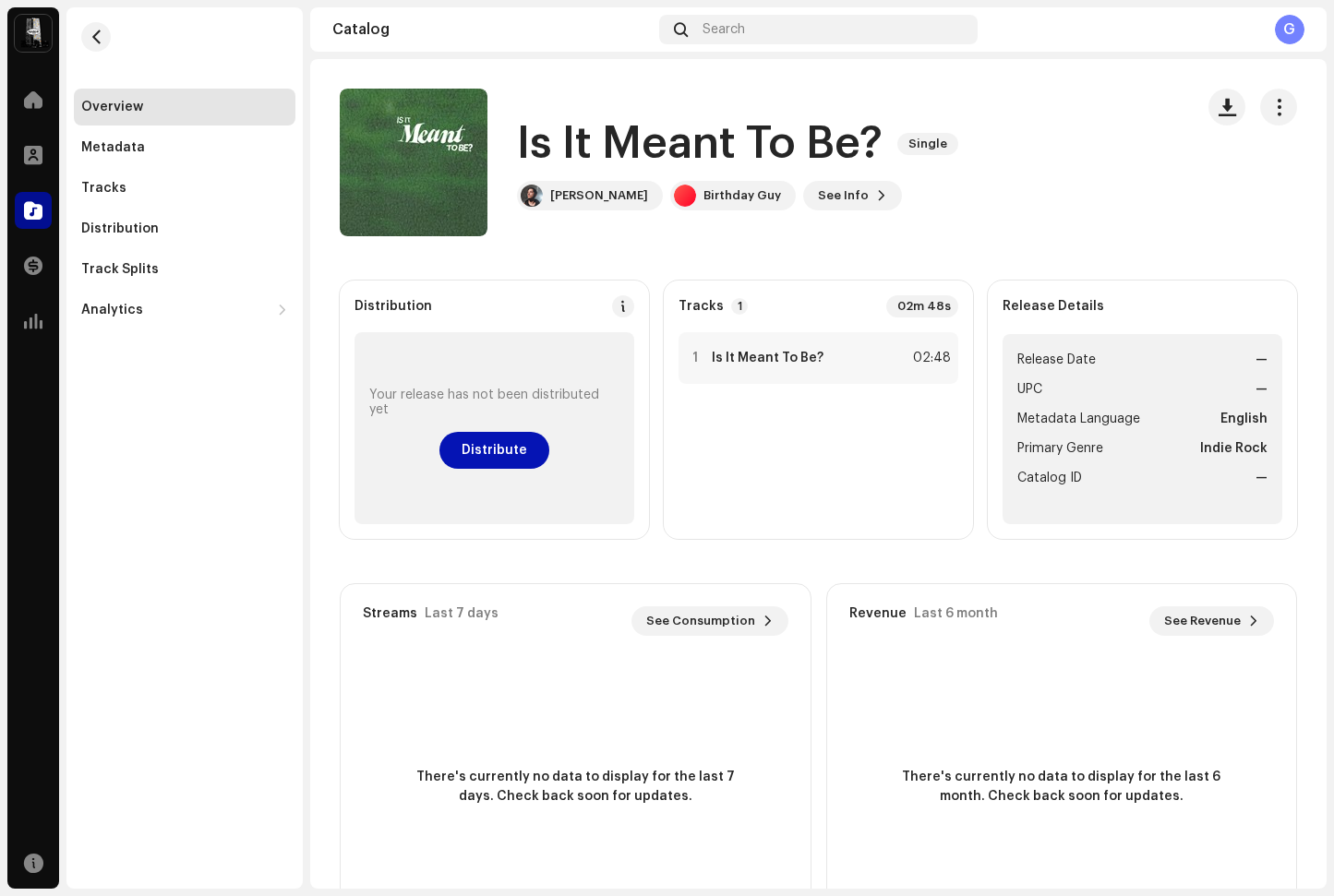
click at [499, 442] on span "Distribute" at bounding box center [493, 450] width 65 height 37
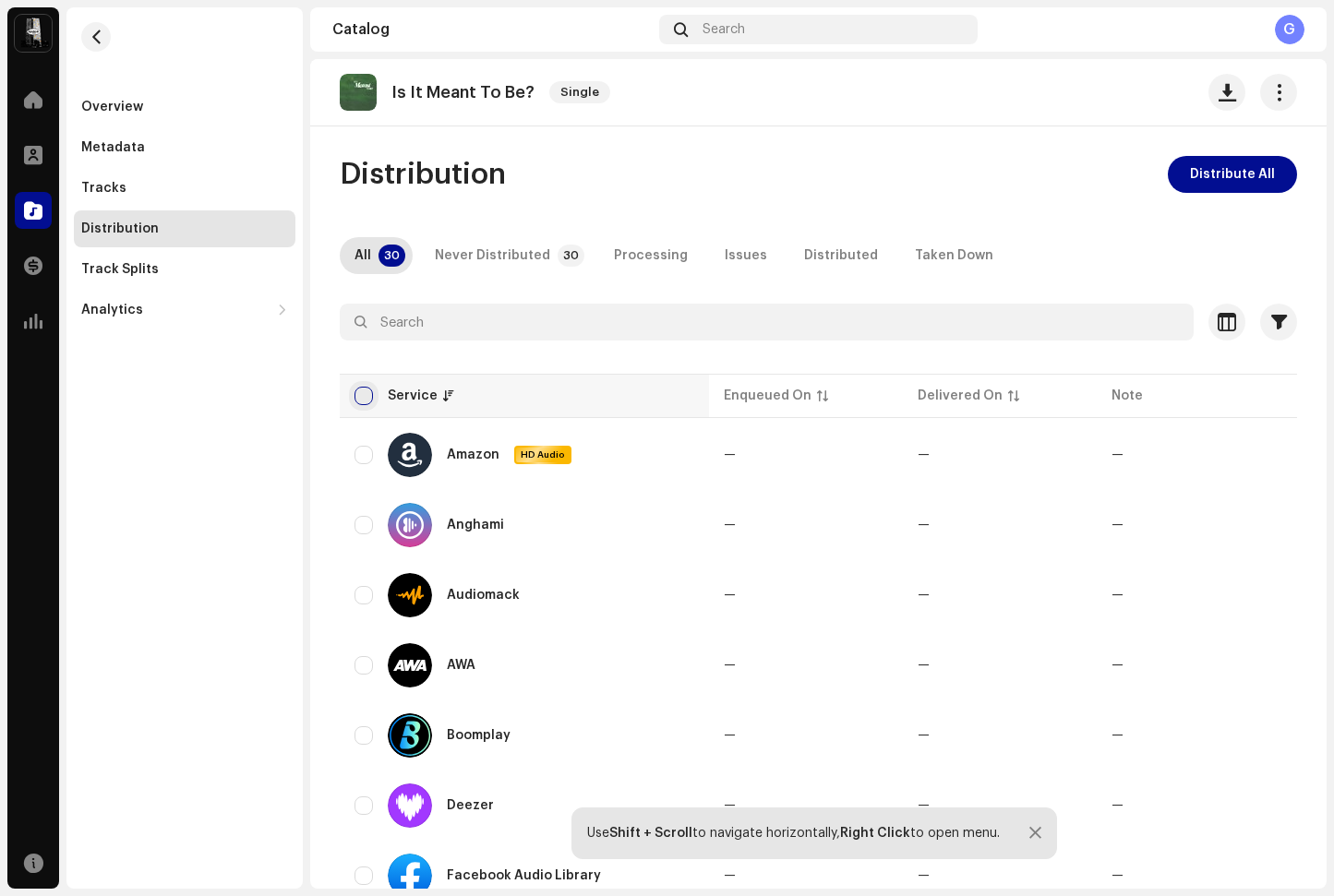
click at [369, 397] on input "checkbox" at bounding box center [363, 396] width 18 height 18
checkbox input "true"
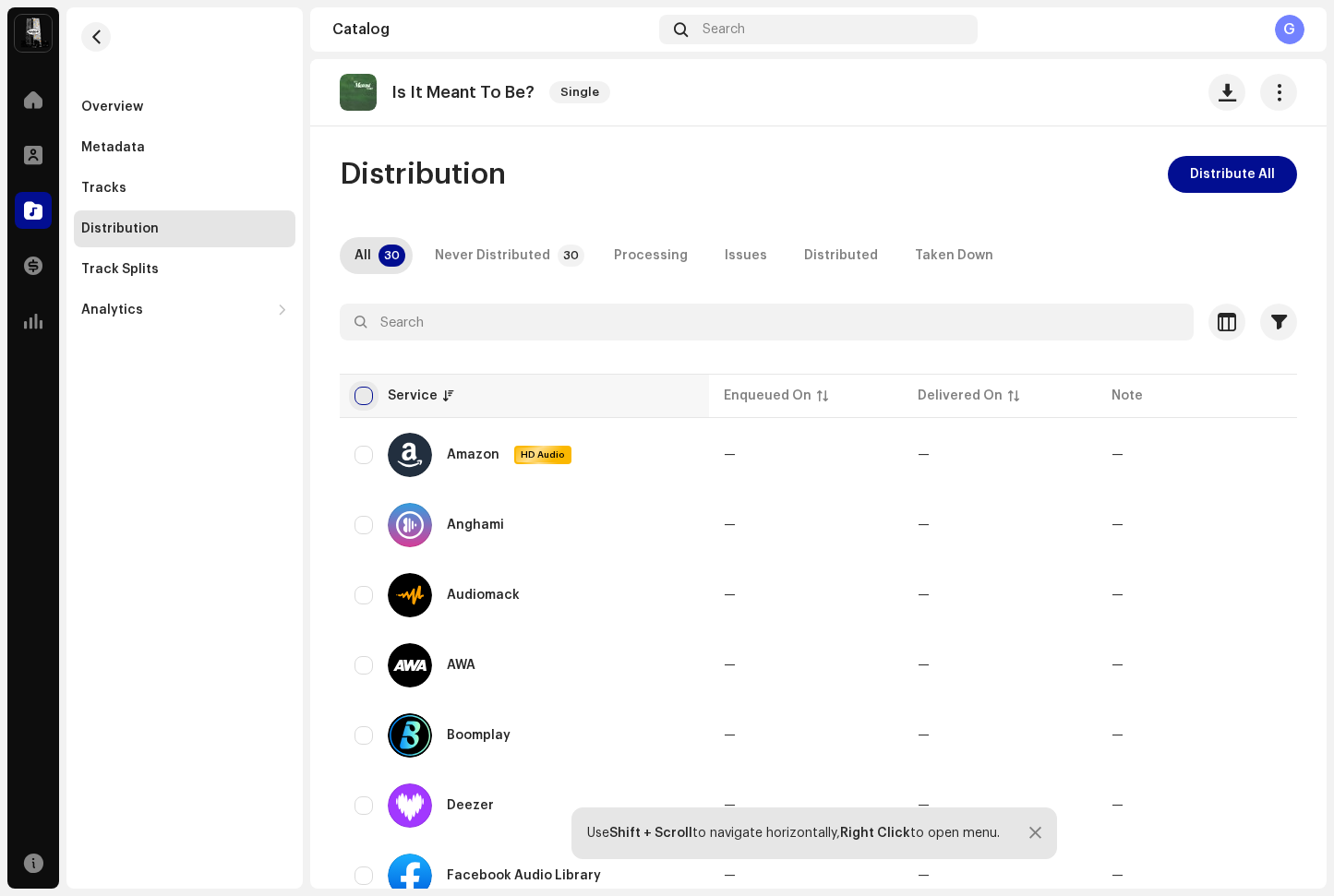
checkbox input "true"
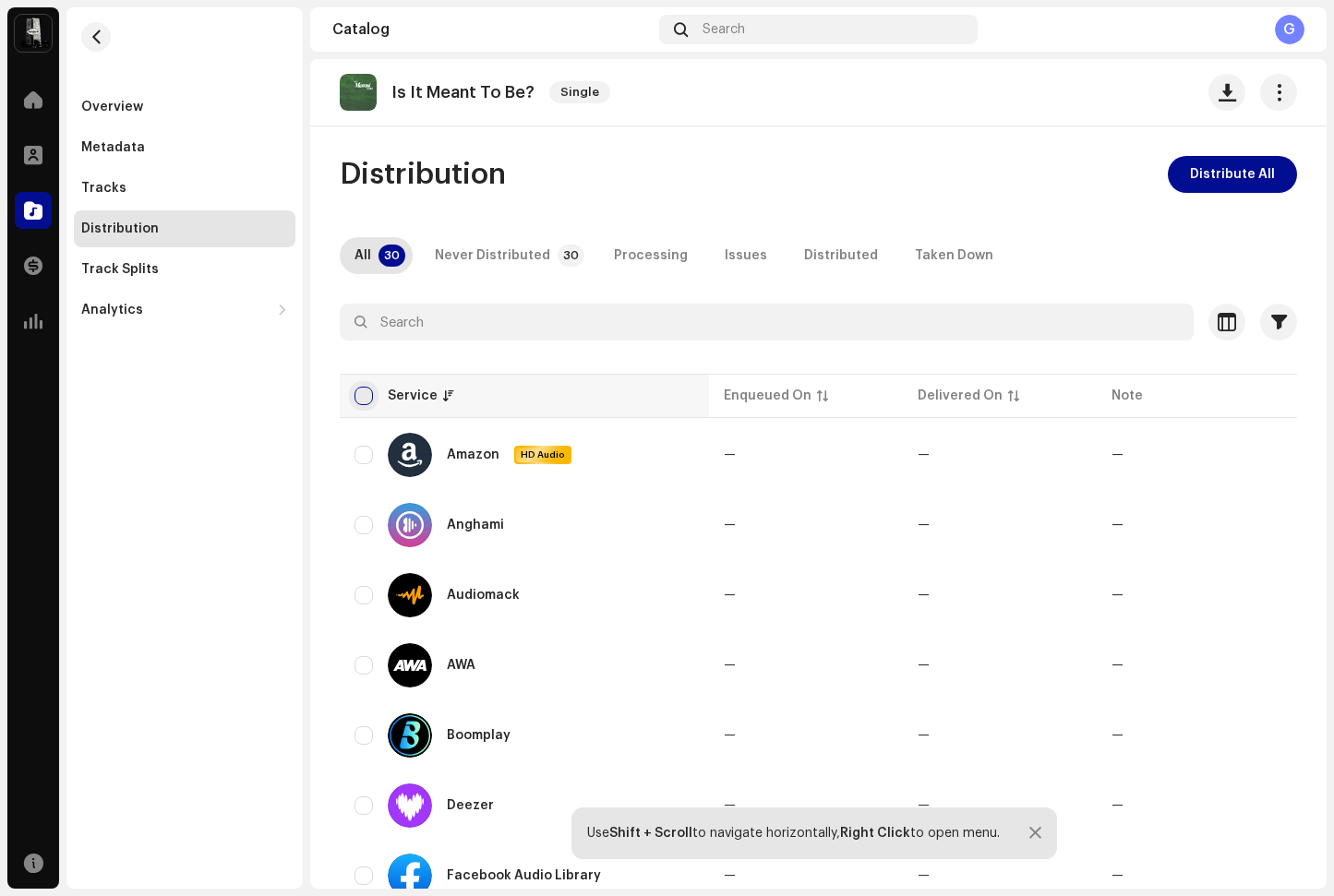
checkbox input "true"
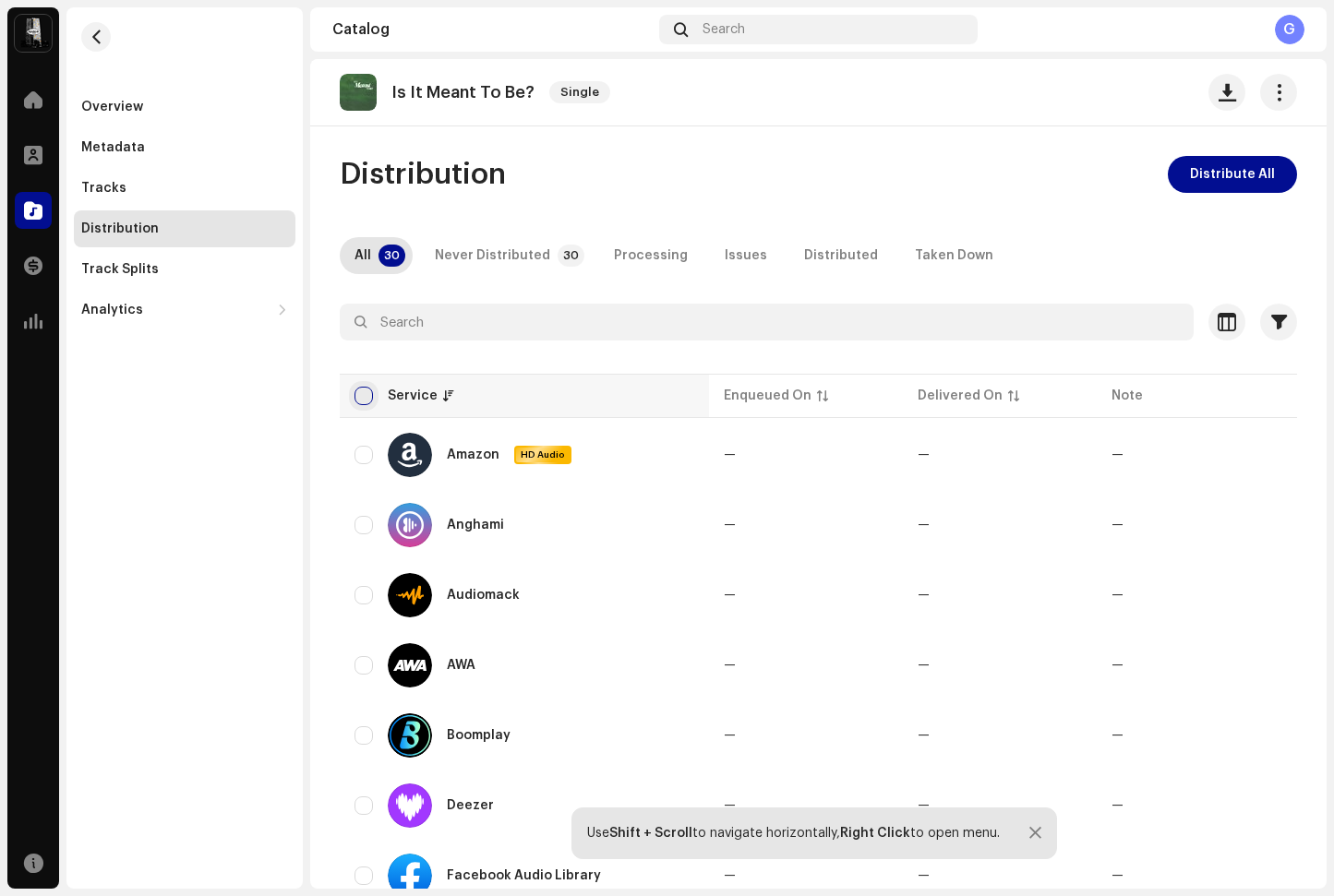
checkbox input "true"
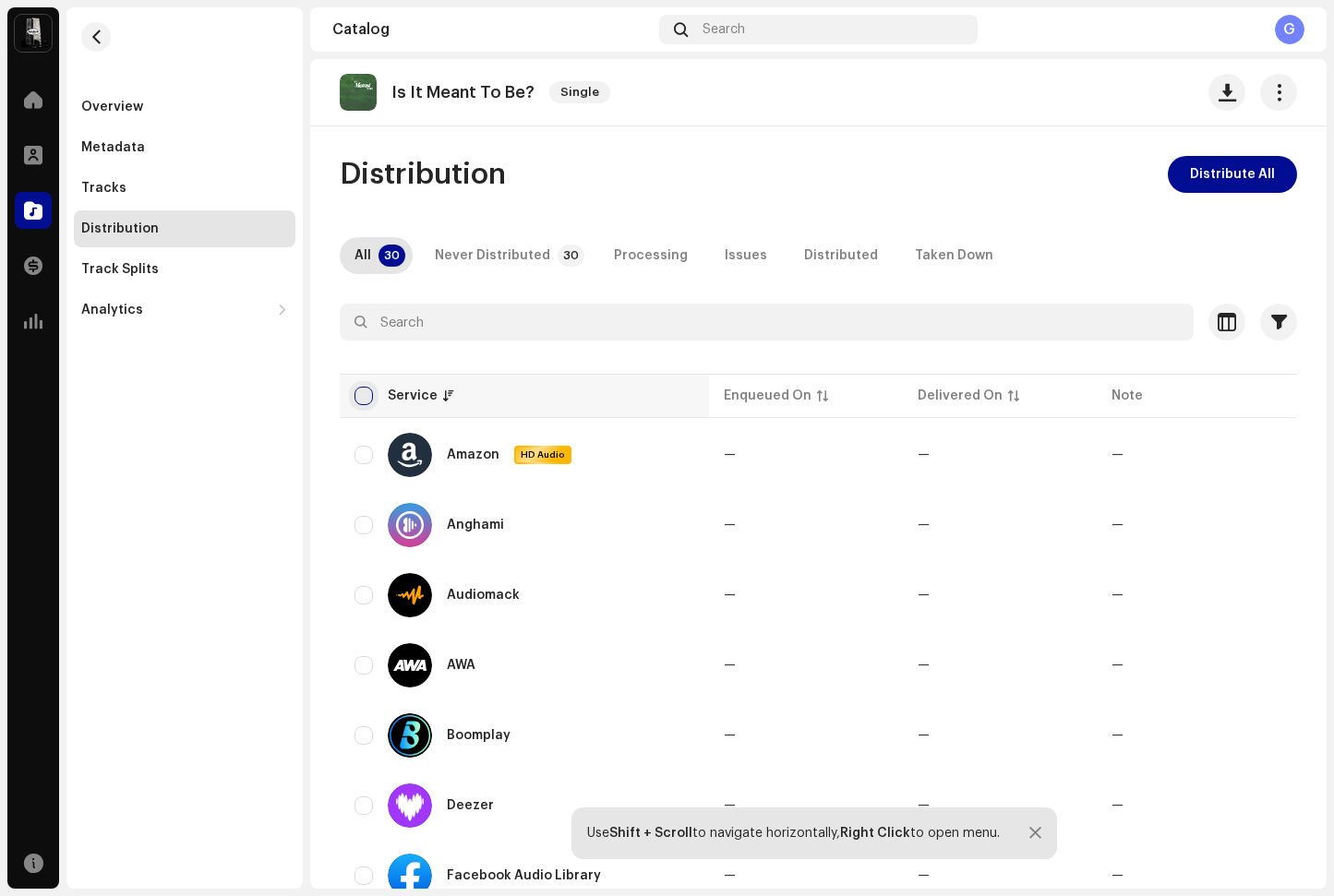
checkbox input "true"
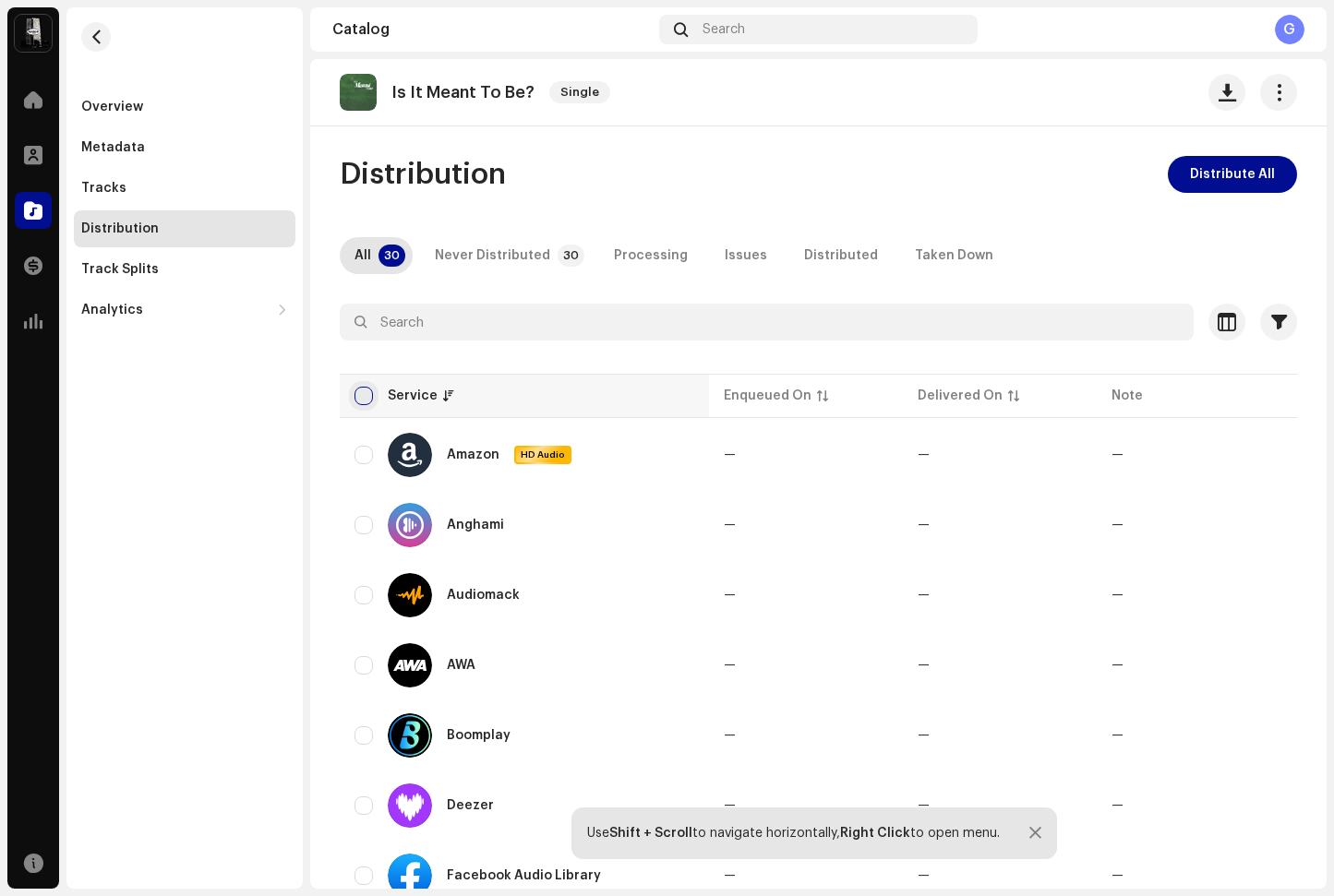
checkbox input "true"
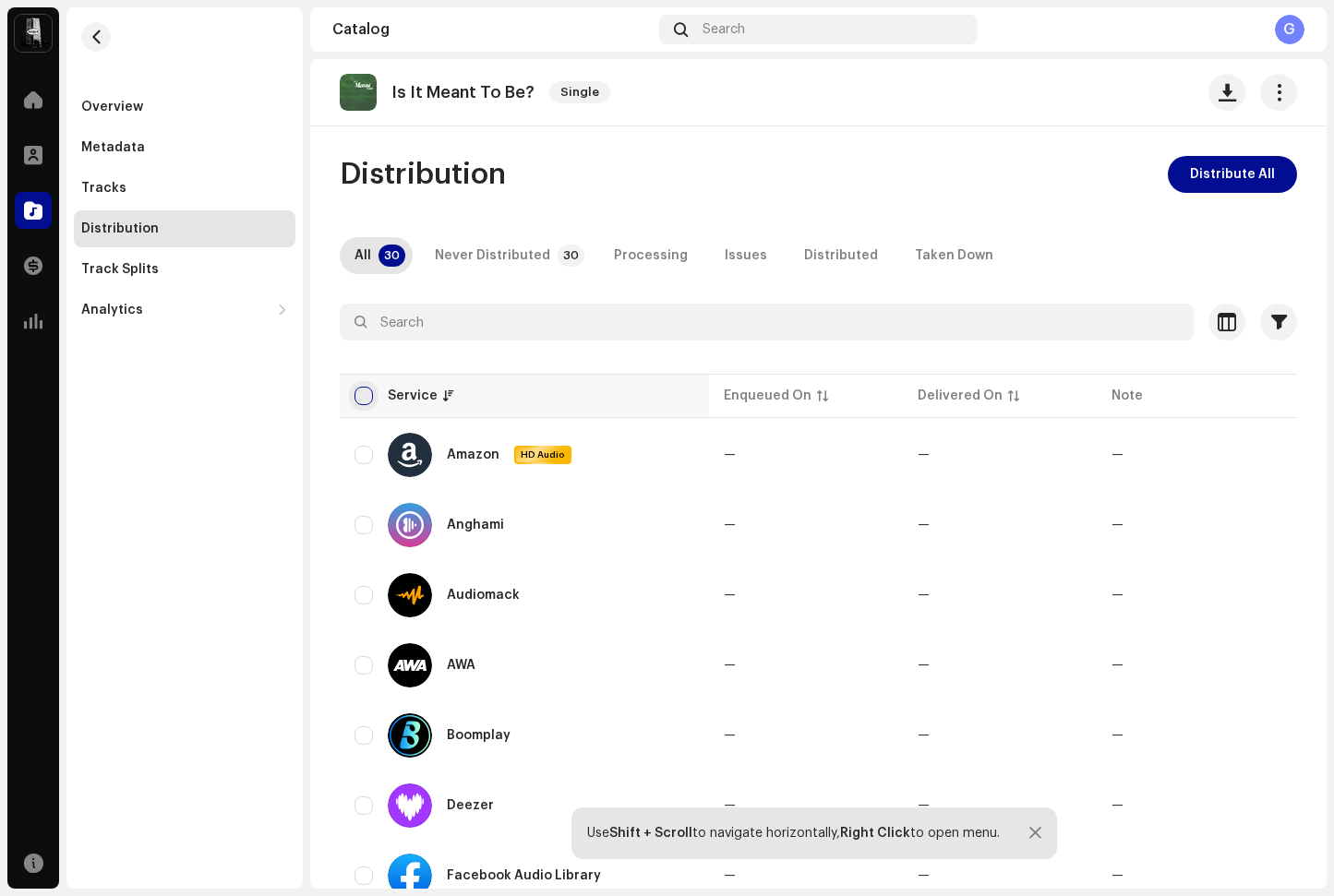
checkbox input "true"
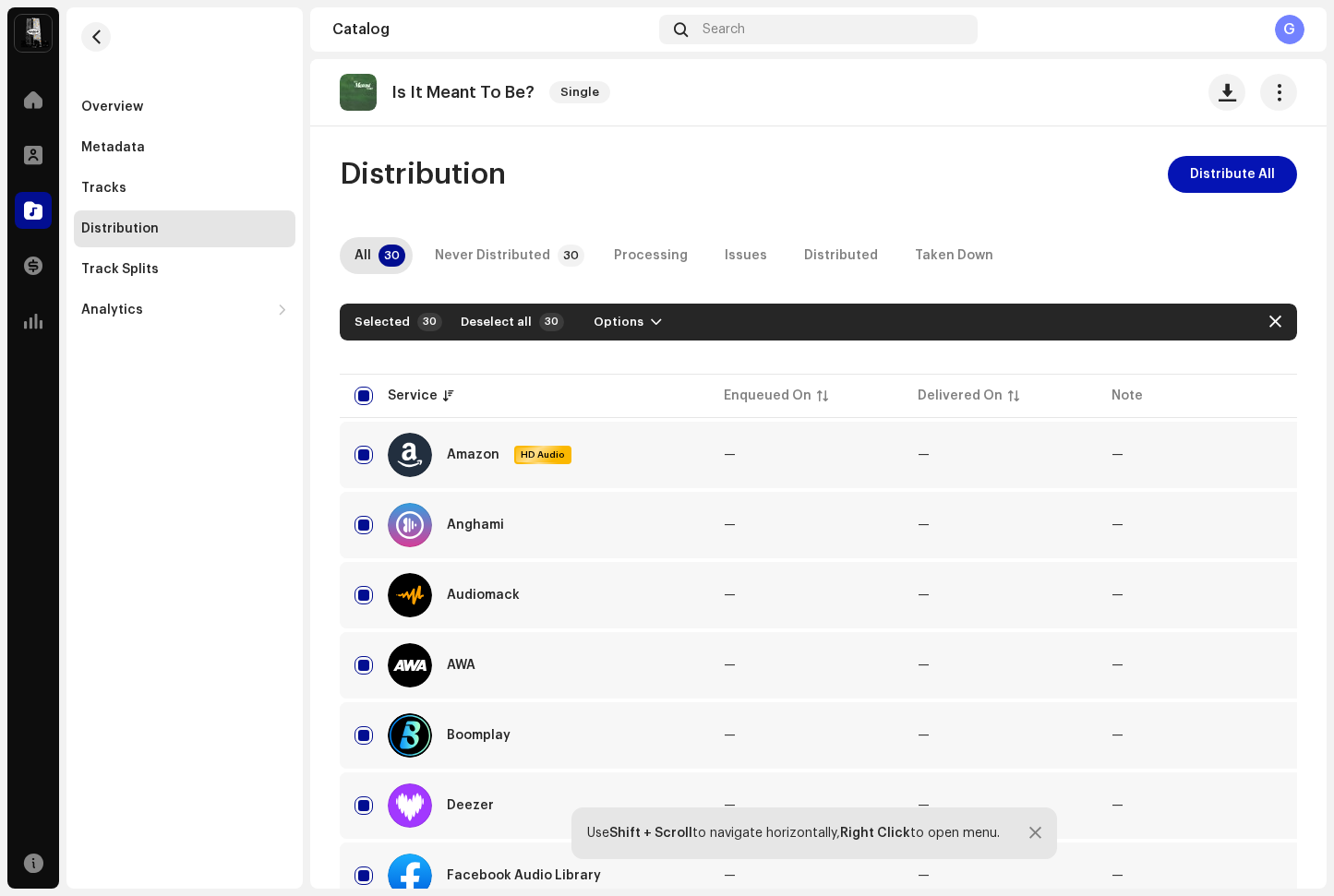
click at [1224, 171] on span "Distribute All" at bounding box center [1232, 174] width 85 height 37
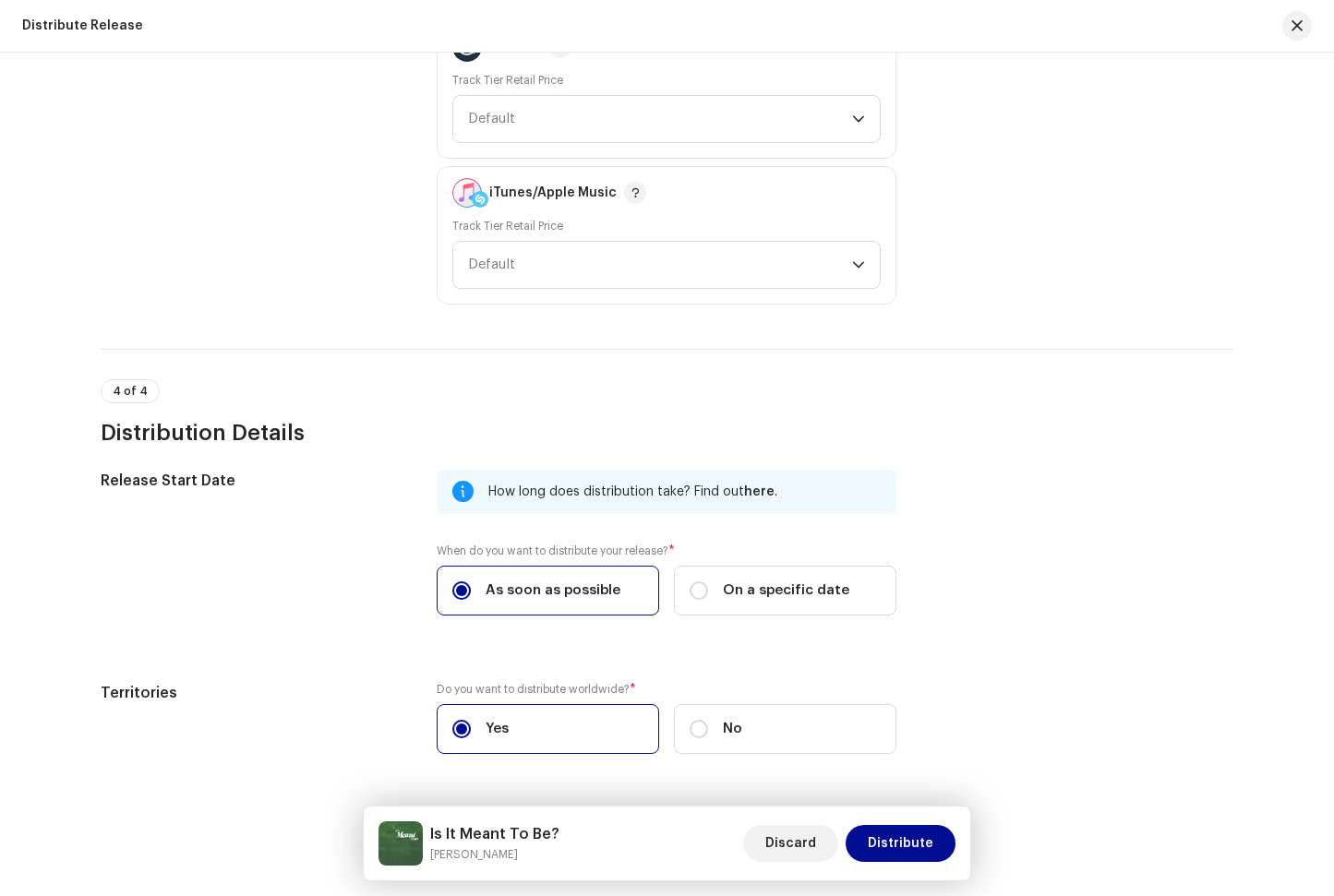
scroll to position [2815, 0]
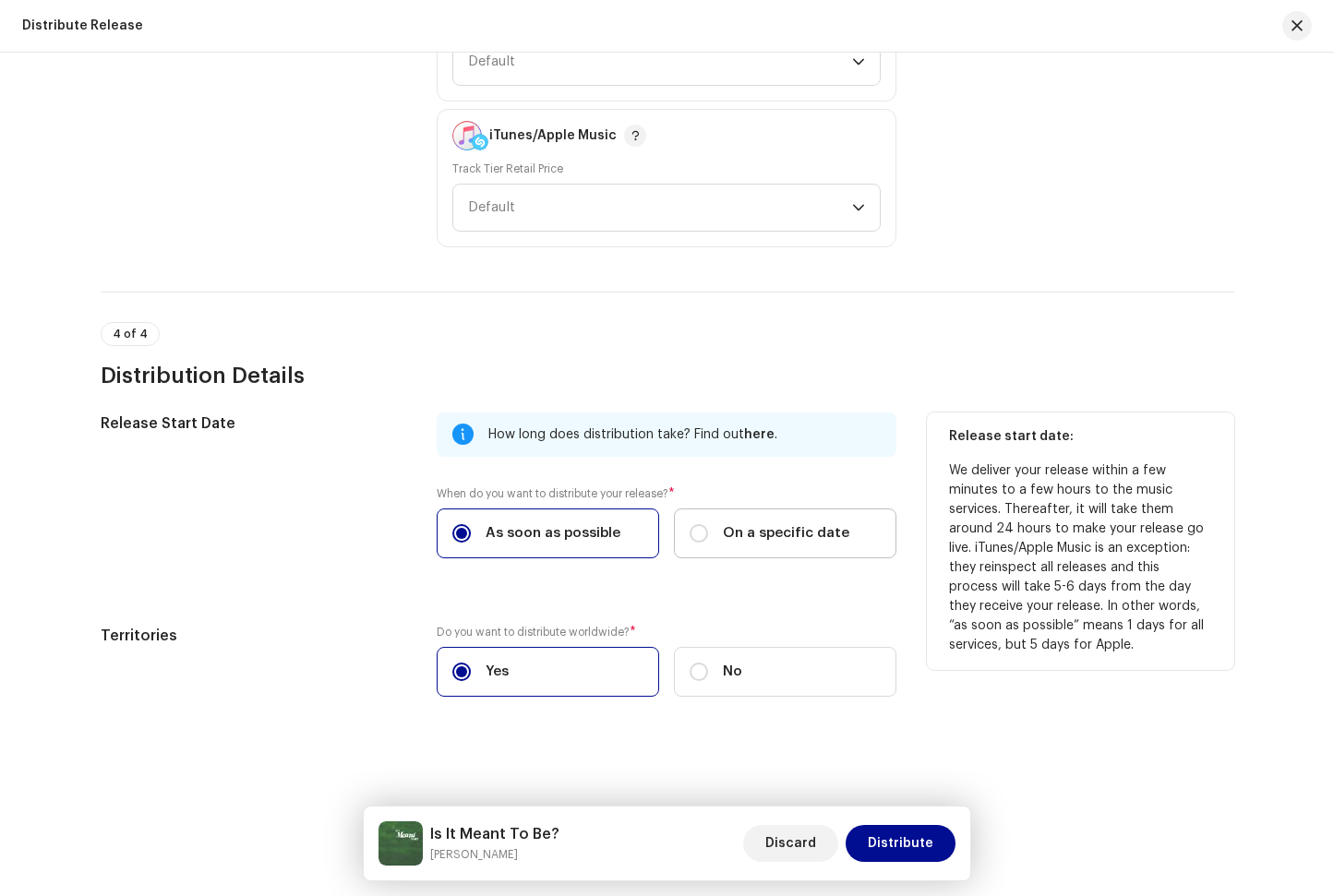
click at [729, 533] on span "On a specific date" at bounding box center [786, 533] width 126 height 20
click at [708, 533] on input "On a specific date" at bounding box center [699, 533] width 18 height 18
radio input "true"
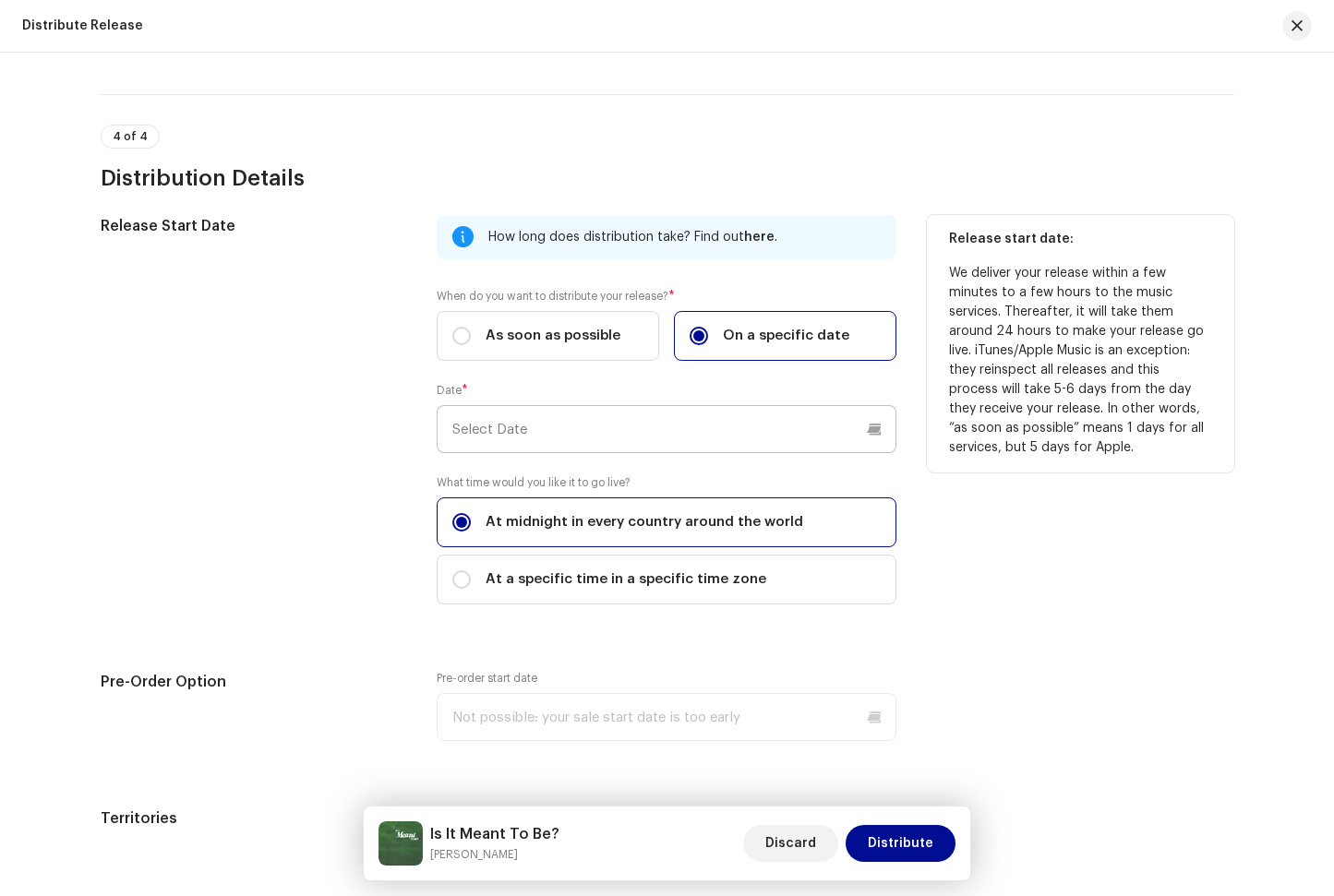
scroll to position [3023, 0]
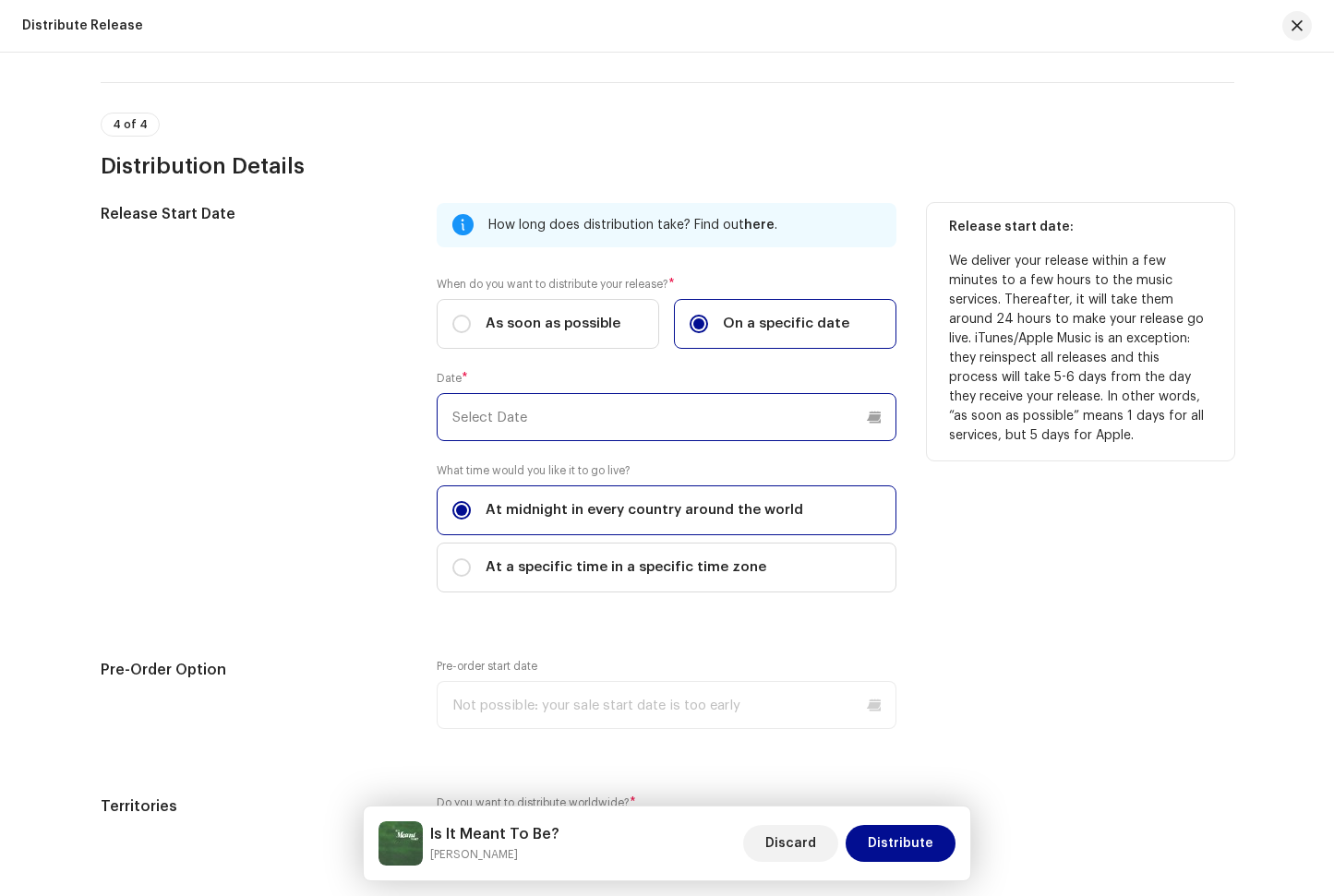
click at [606, 405] on input "text" at bounding box center [667, 416] width 459 height 48
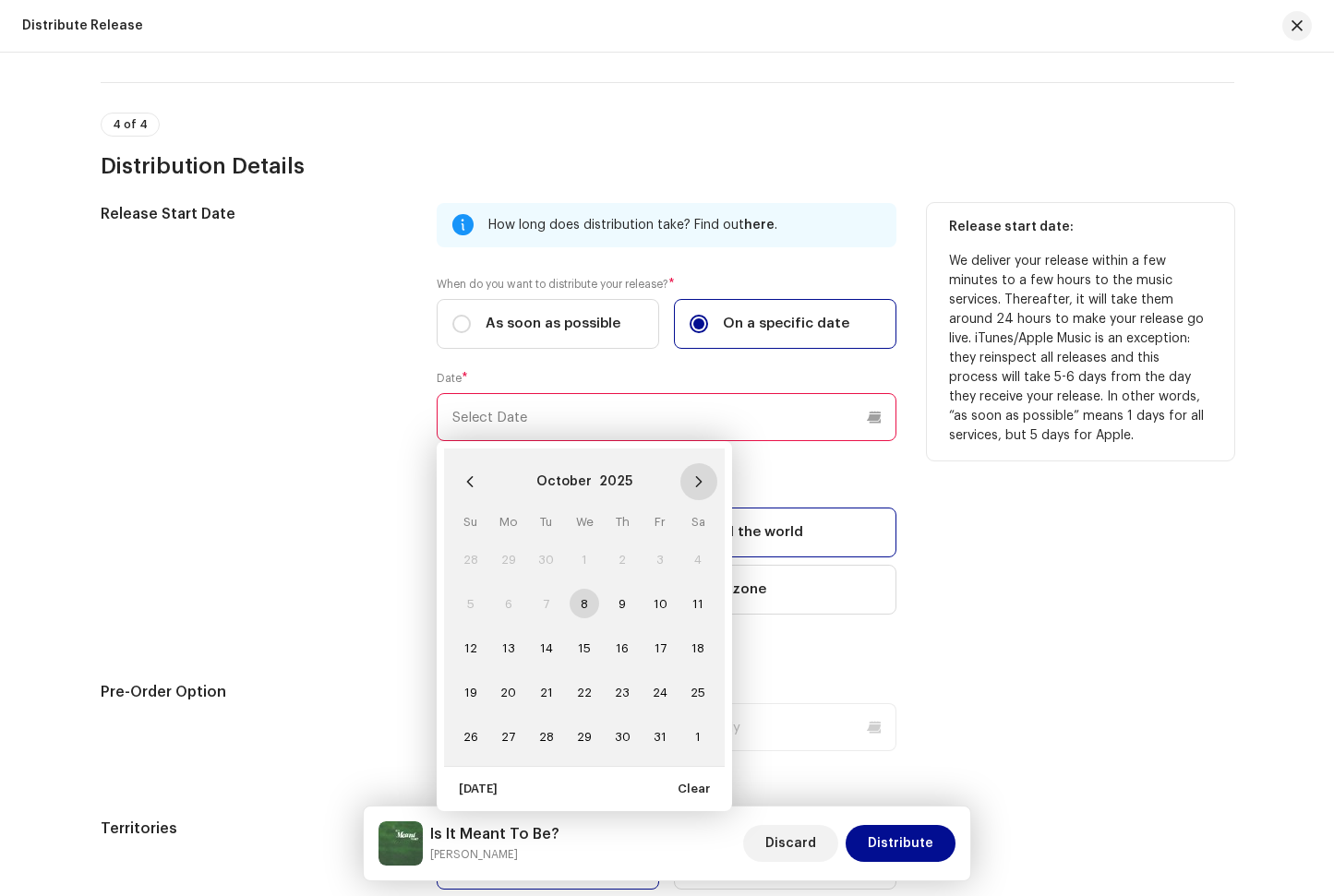
click at [703, 474] on button "Next Month" at bounding box center [699, 482] width 37 height 37
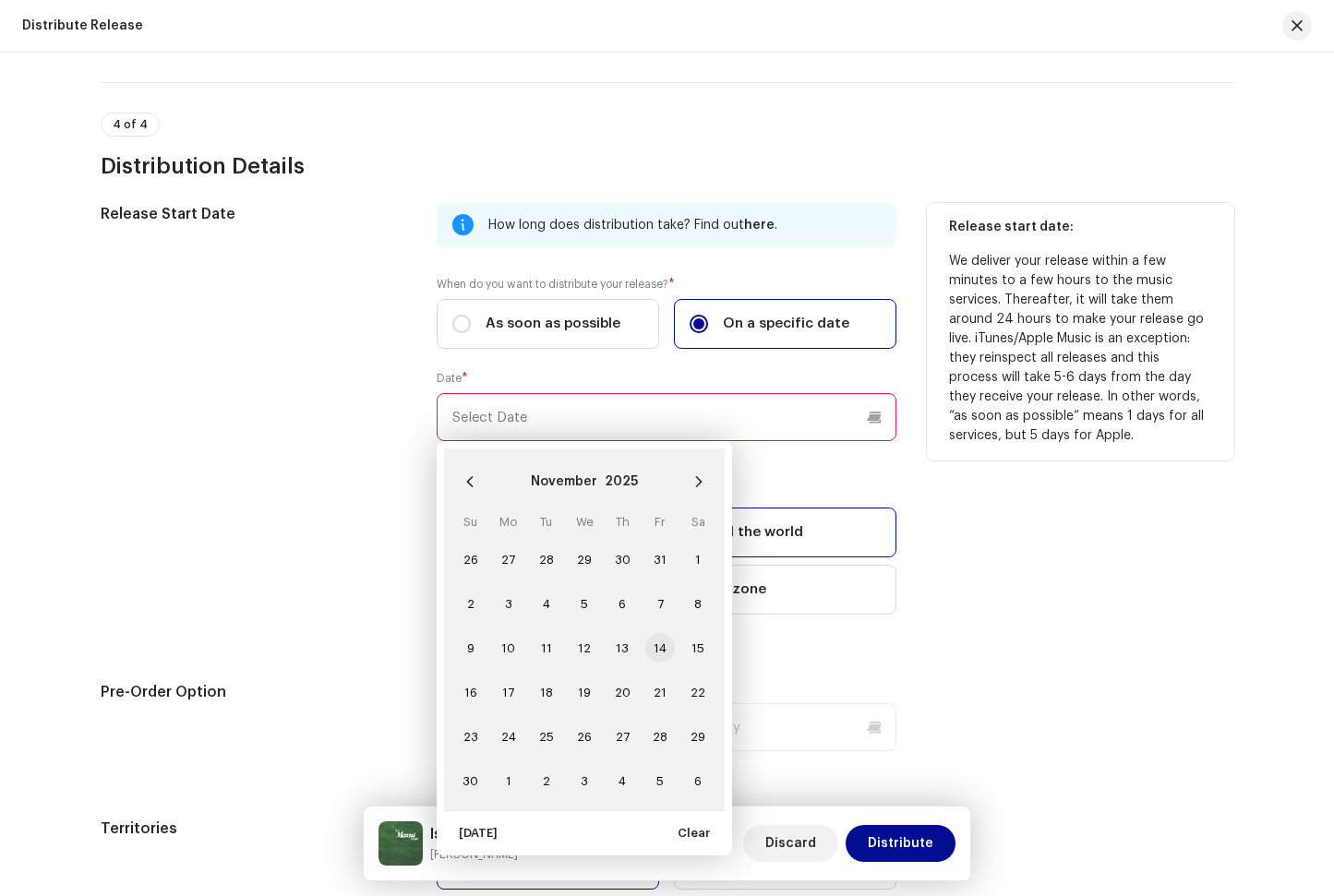
click at [663, 646] on span "14" at bounding box center [660, 648] width 29 height 29
type input "[DATE]"
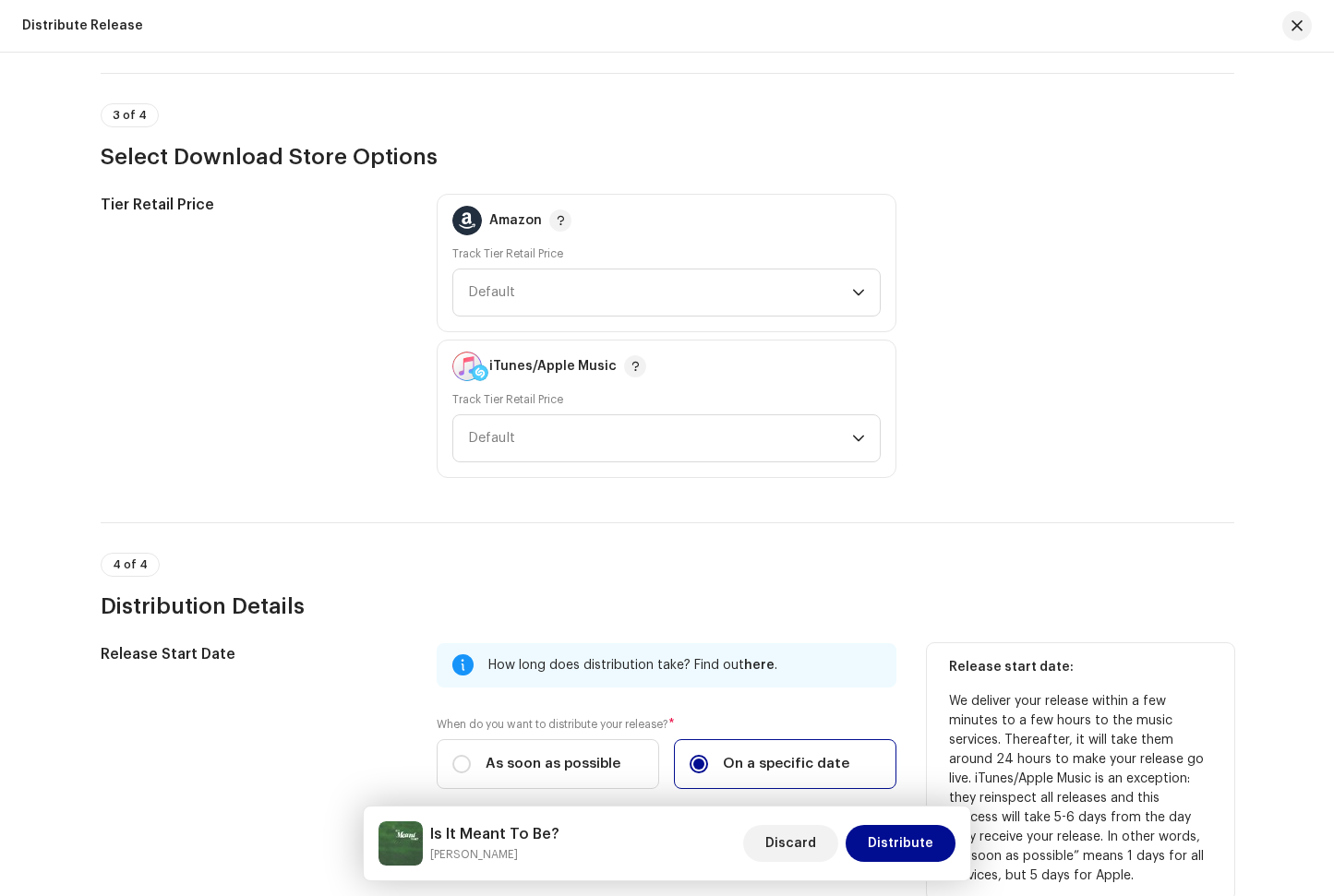
scroll to position [3196, 0]
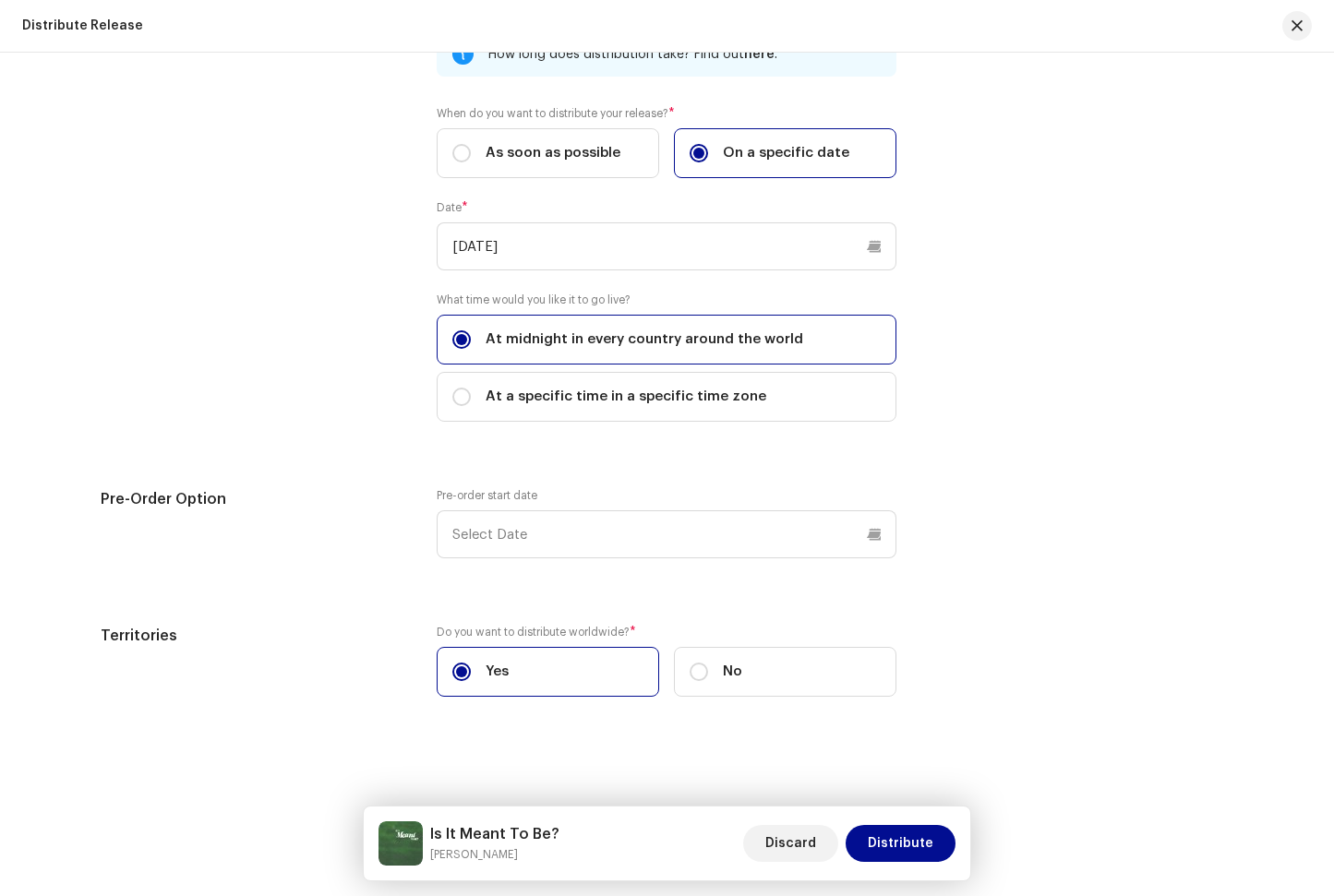
click at [1131, 471] on div "Release Start Date How long does distribution take? Find out here . When do you…" at bounding box center [667, 376] width 1134 height 687
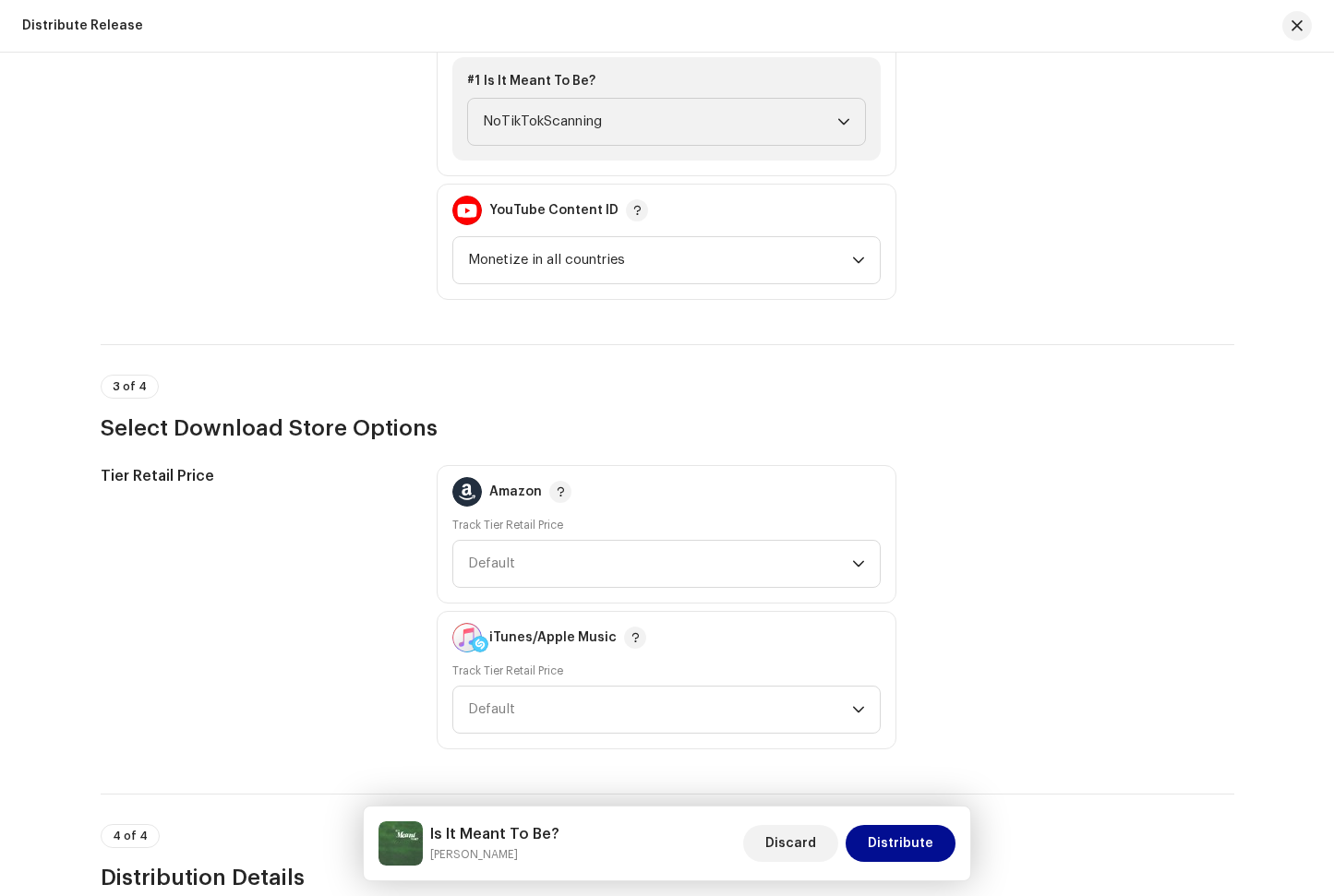
scroll to position [2229, 0]
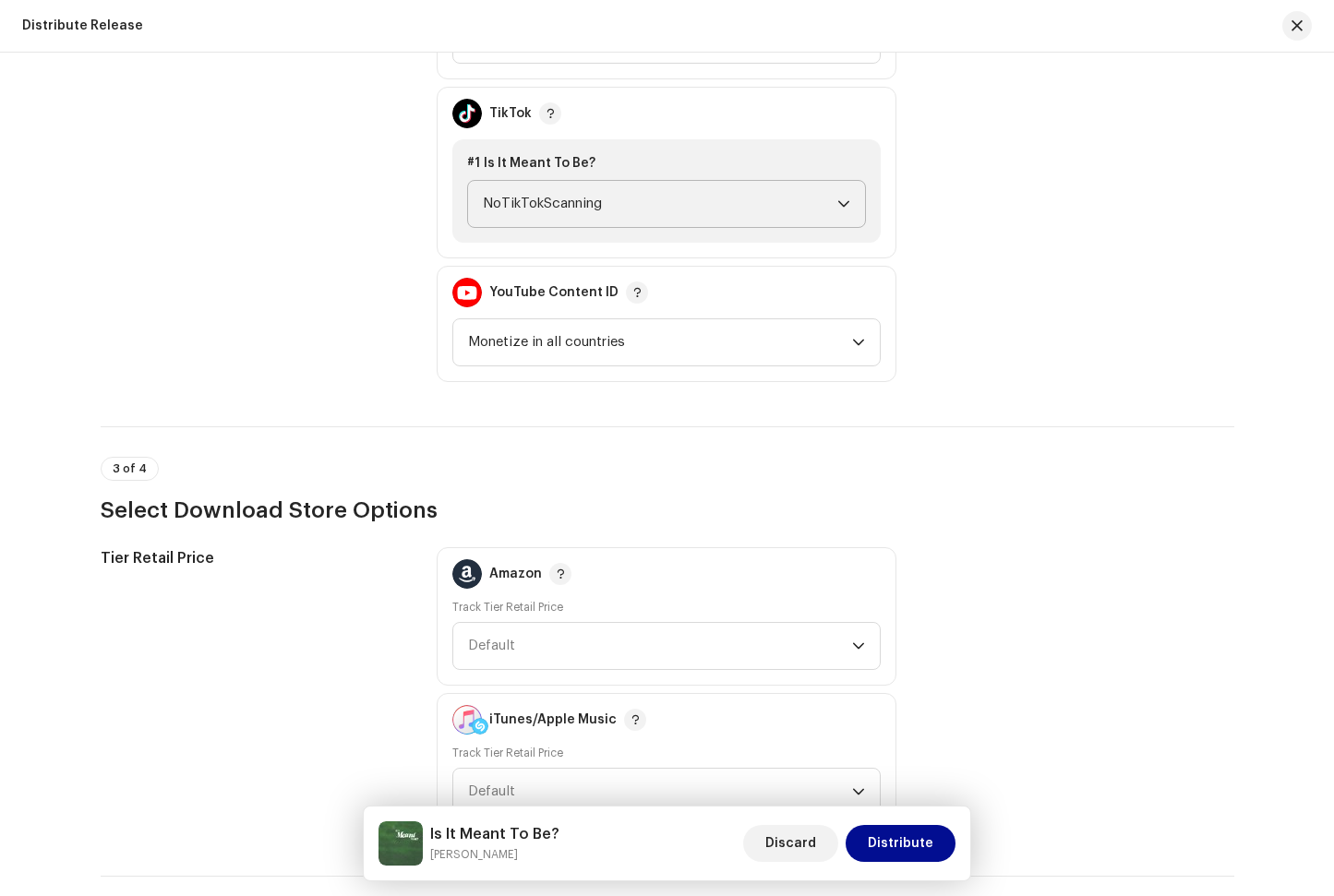
click at [604, 203] on span "NoTikTokScanning" at bounding box center [660, 203] width 354 height 46
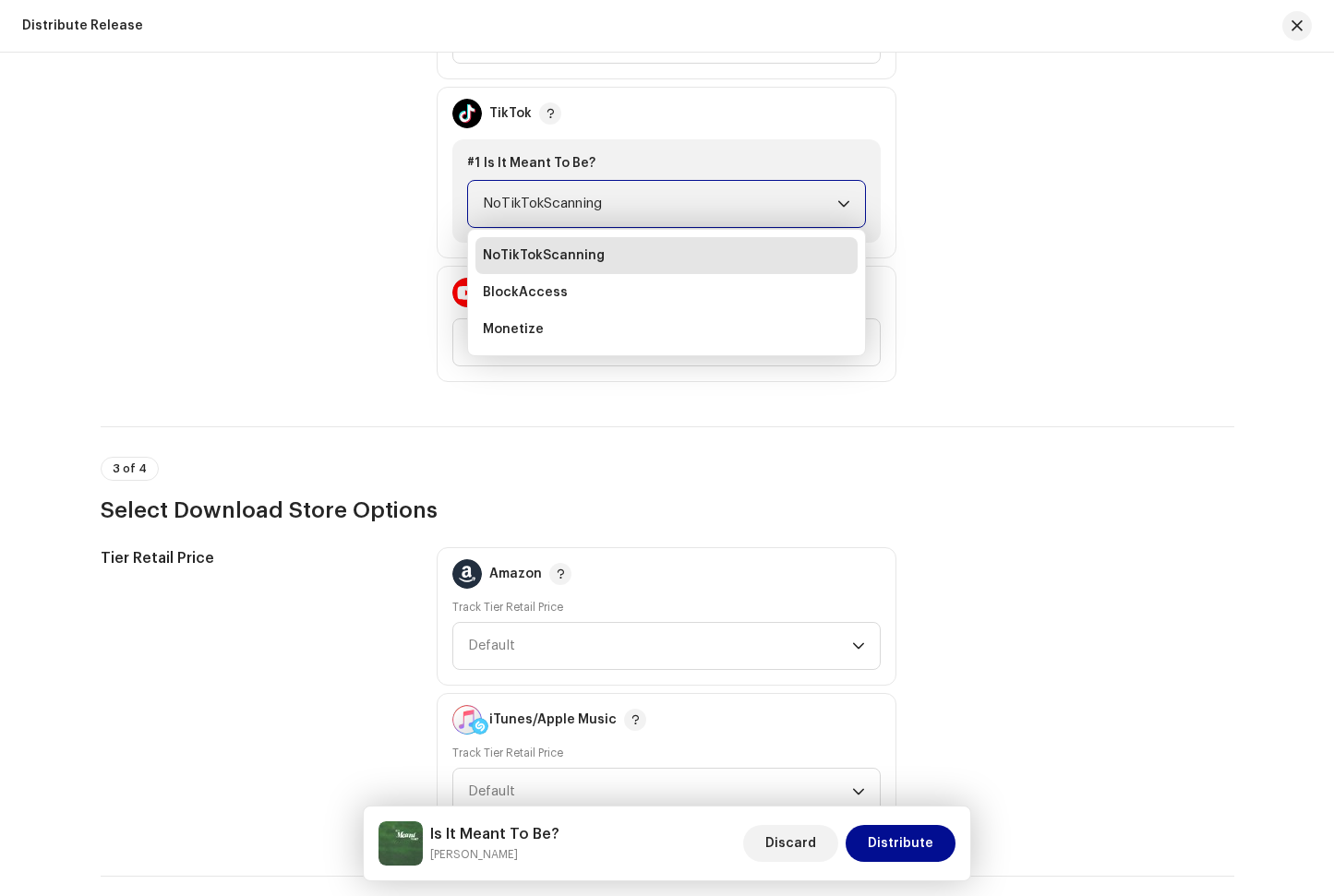
click at [604, 203] on span "NoTikTokScanning" at bounding box center [660, 203] width 354 height 46
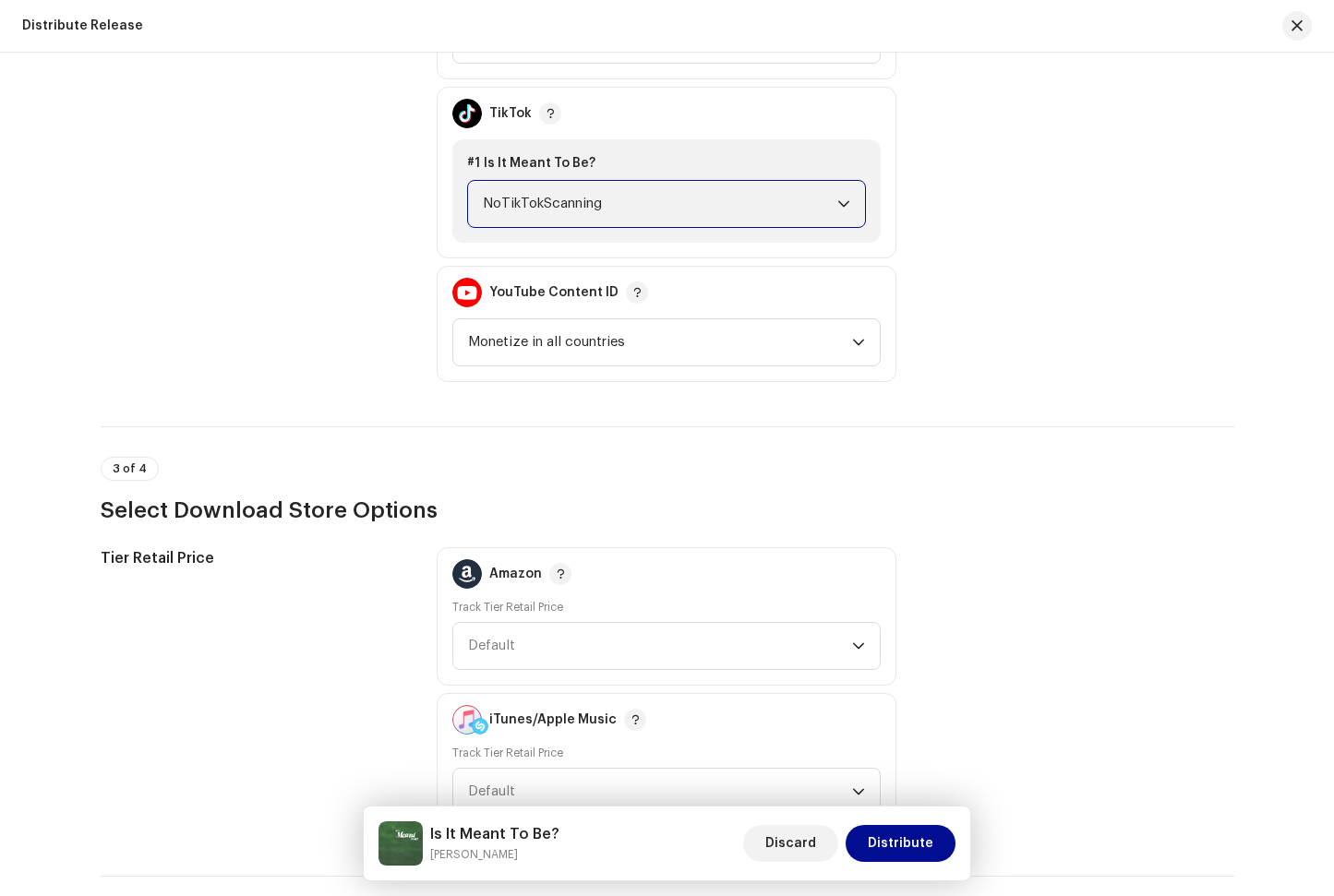
click at [392, 215] on div "Monetization Policy" at bounding box center [254, 172] width 307 height 419
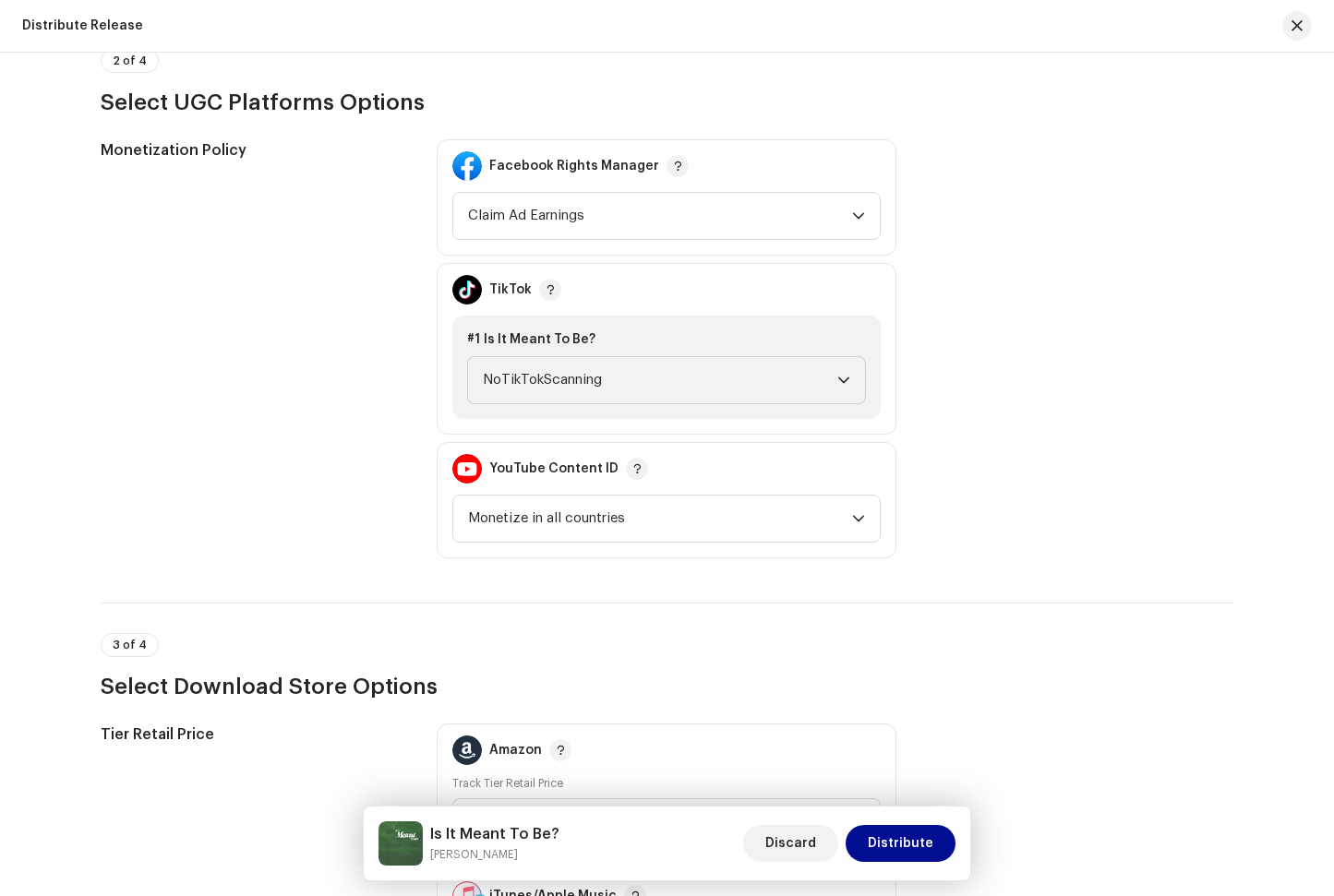
scroll to position [3196, 0]
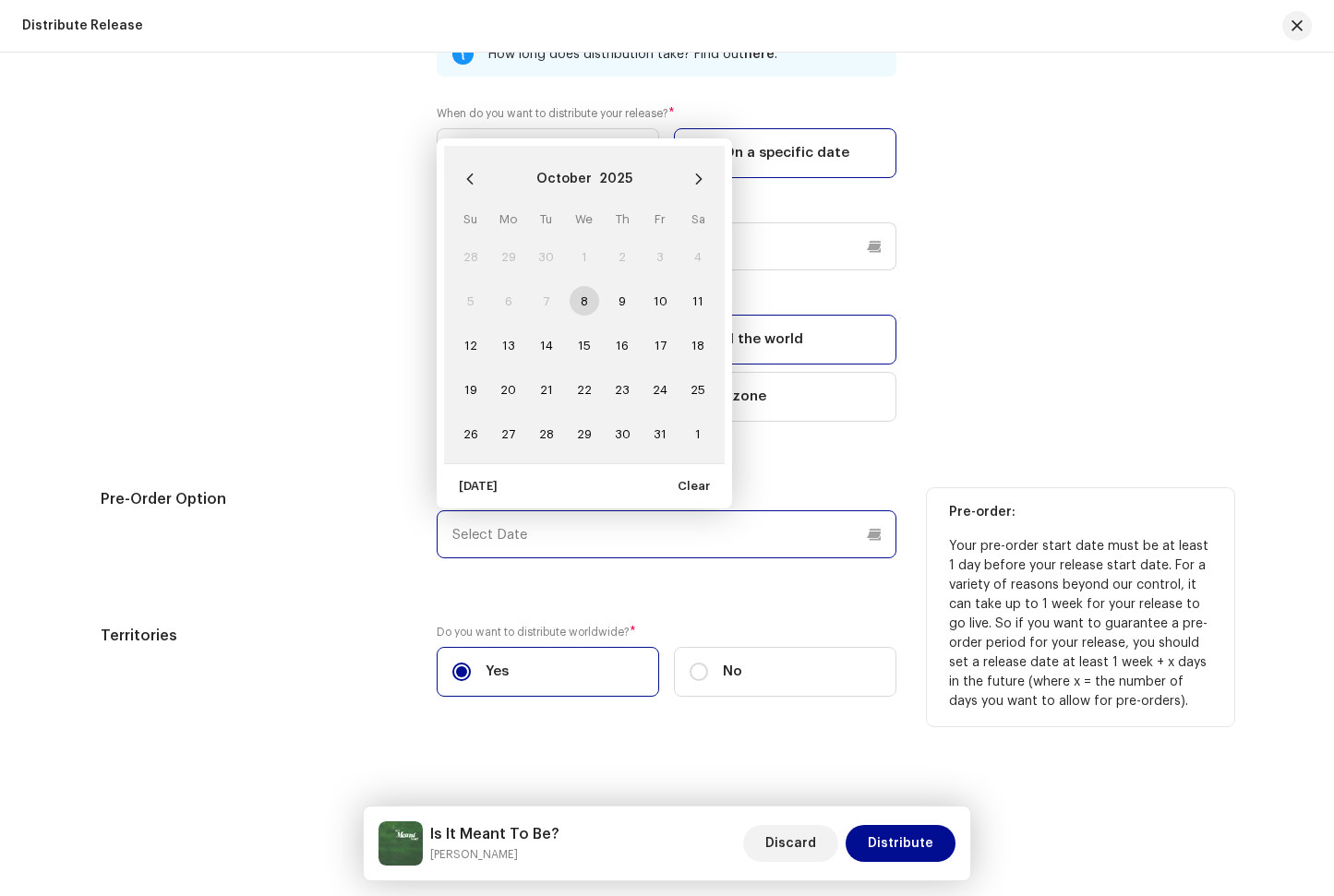
click at [790, 530] on input "text" at bounding box center [667, 534] width 459 height 48
click at [692, 165] on button "Next Month" at bounding box center [699, 179] width 37 height 37
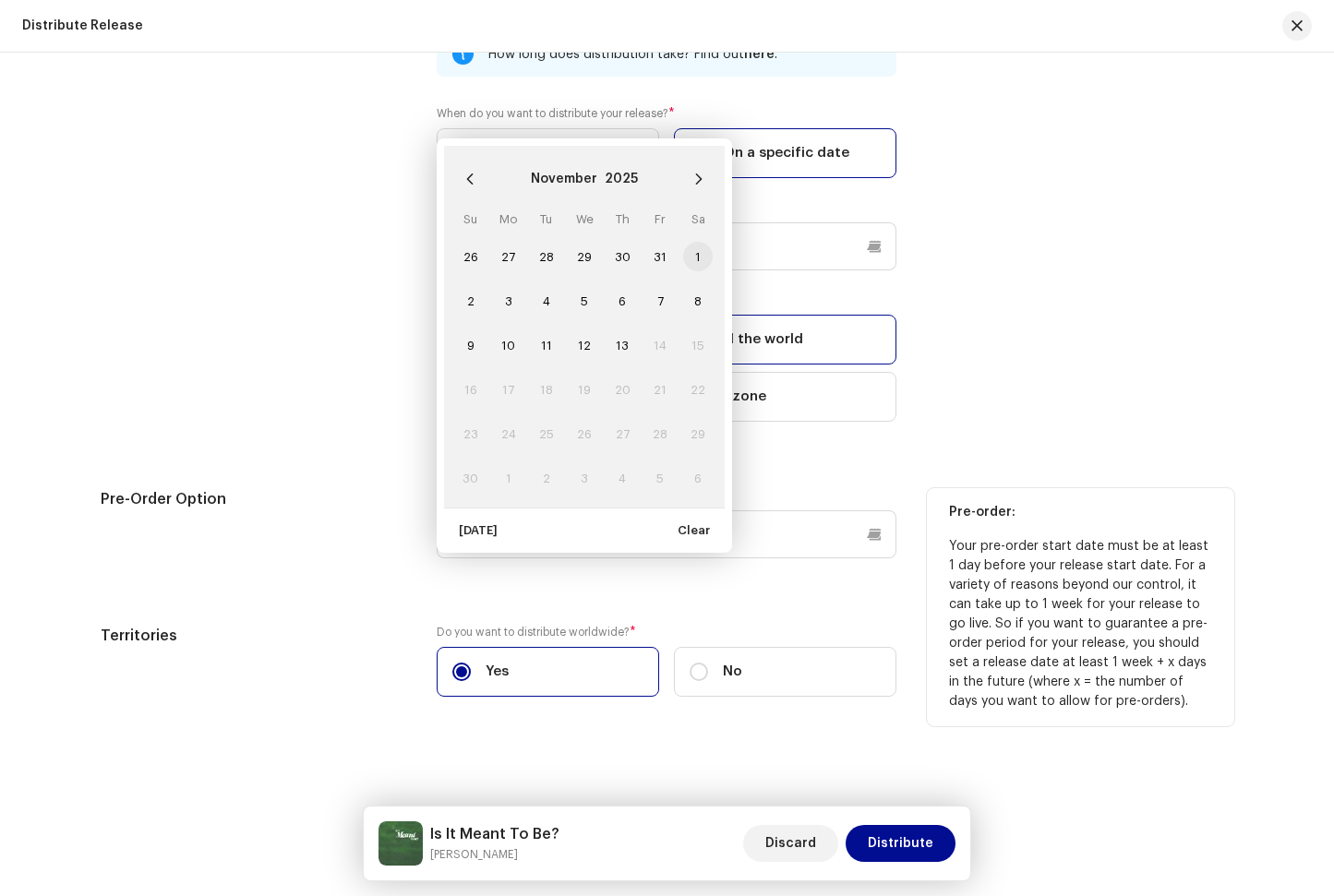
click at [695, 249] on span "1" at bounding box center [698, 257] width 29 height 29
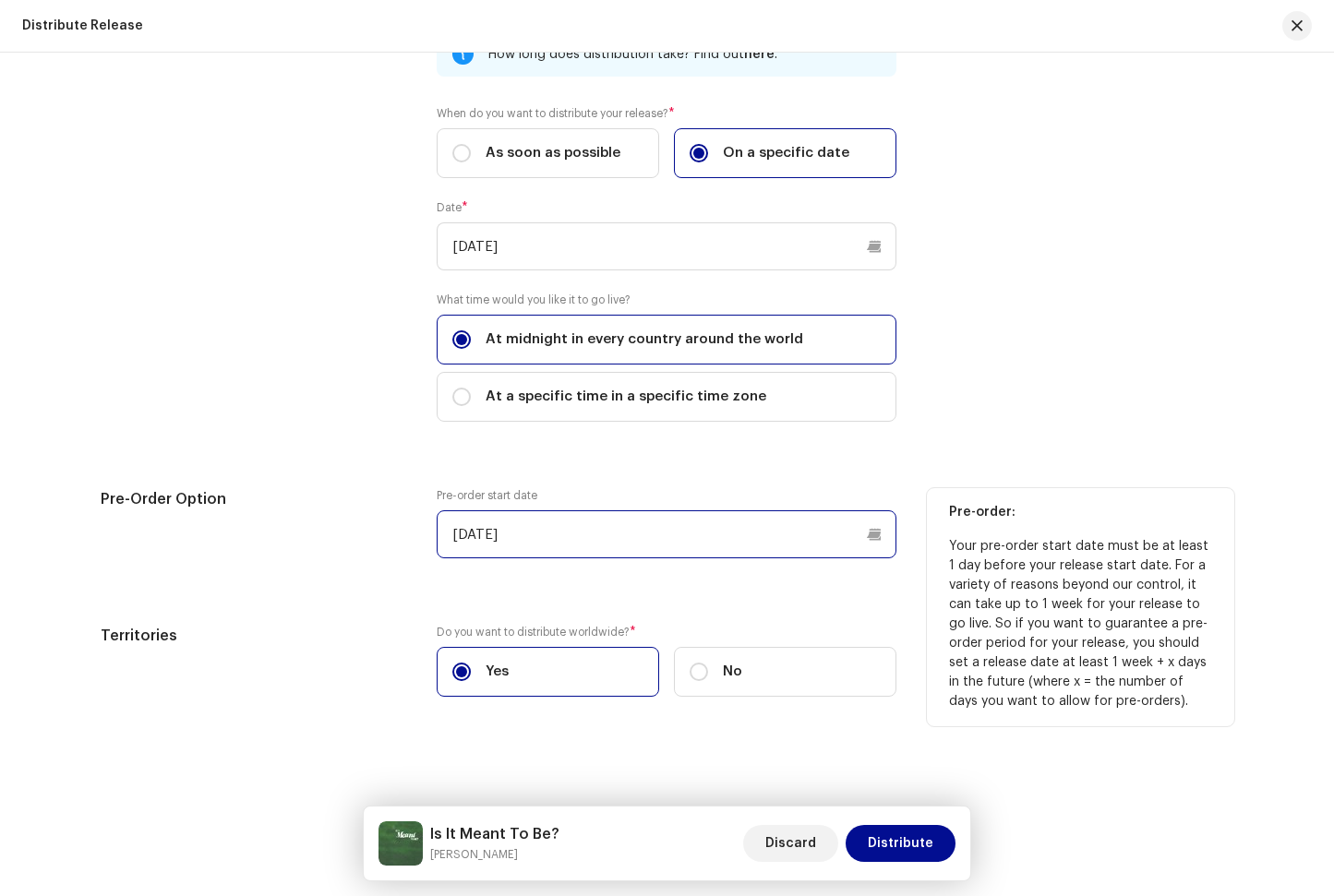
click at [526, 536] on input "[DATE]" at bounding box center [667, 534] width 459 height 48
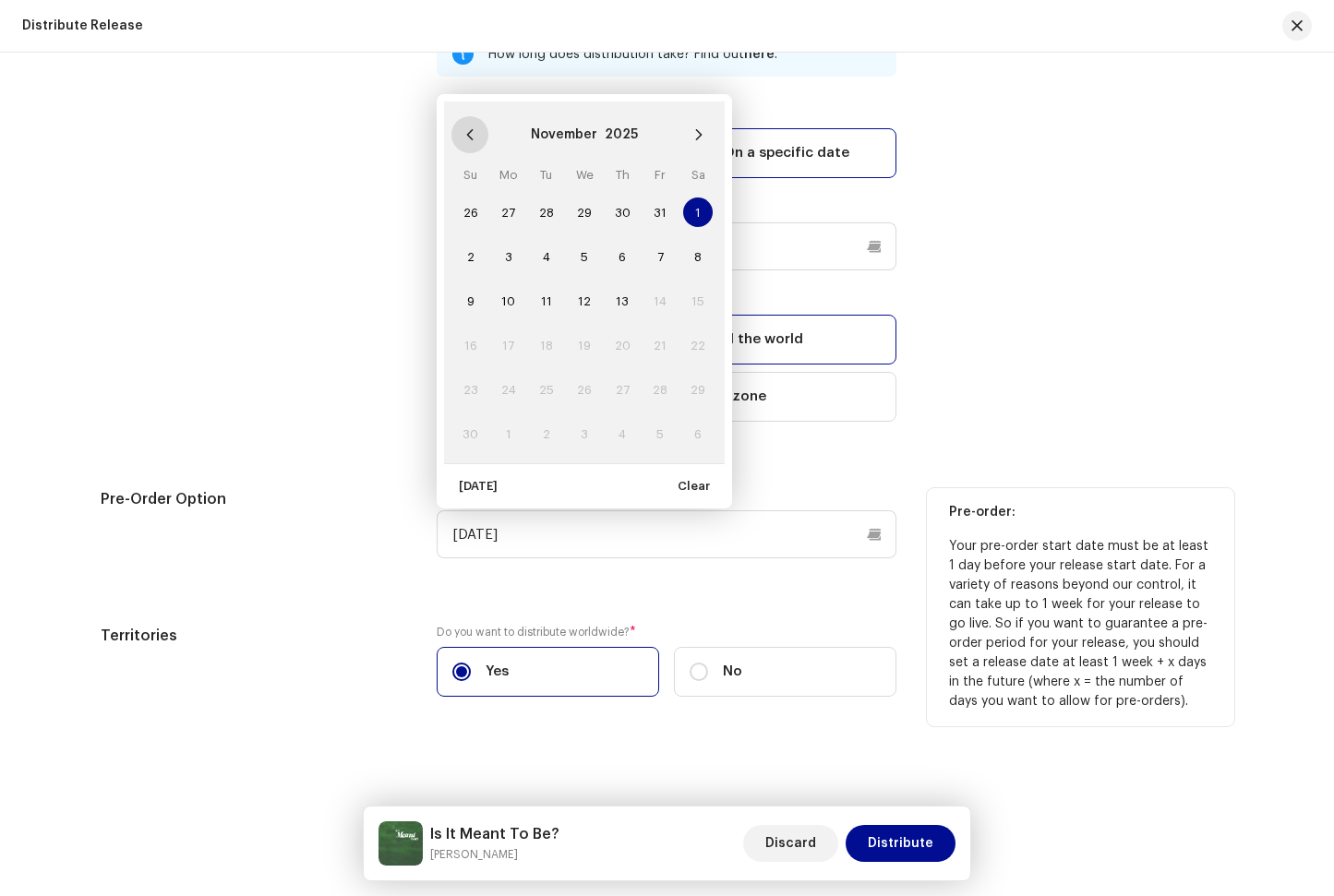
click at [463, 140] on button "Previous Month" at bounding box center [470, 135] width 37 height 37
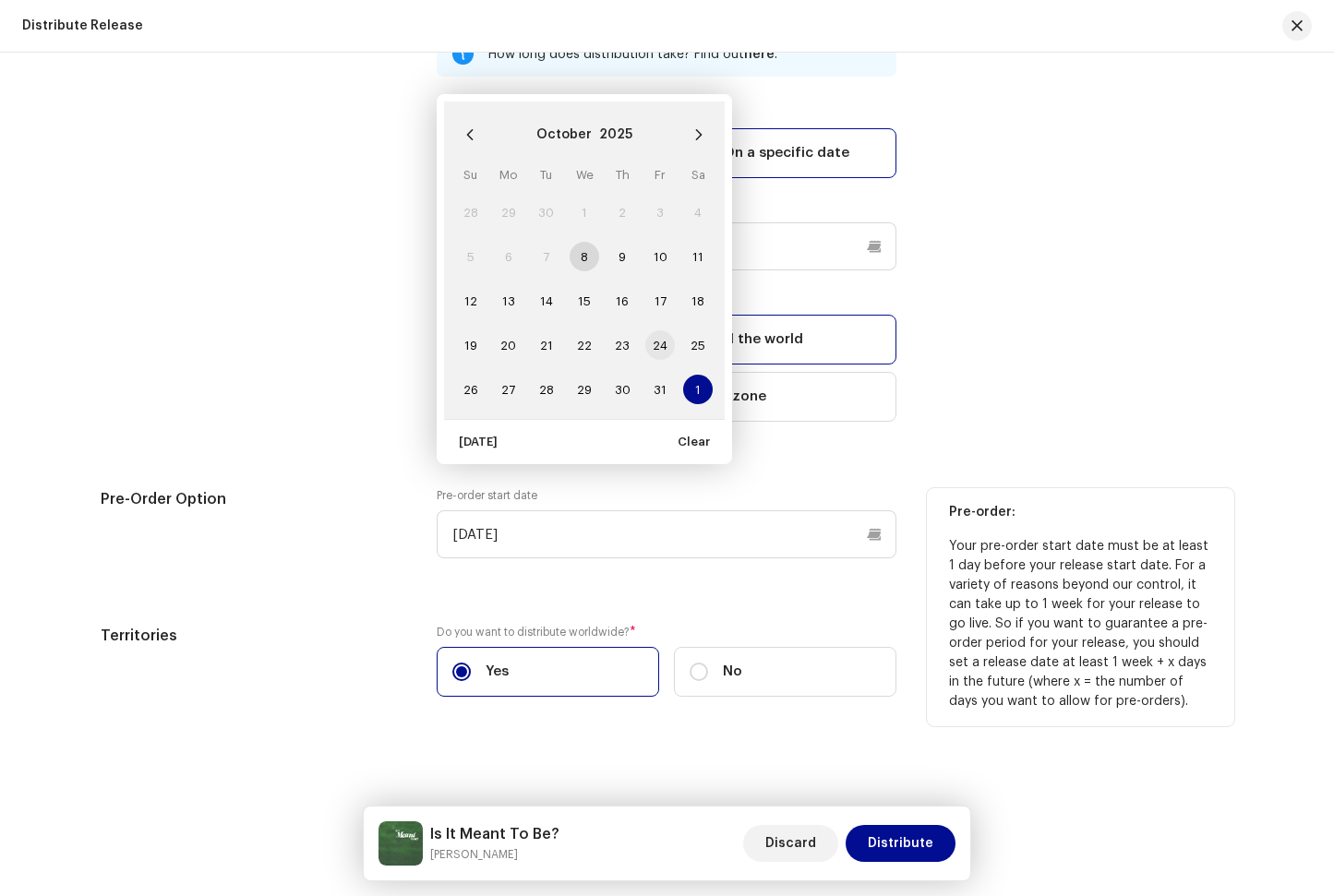
click at [659, 344] on span "24" at bounding box center [660, 345] width 29 height 29
type input "[DATE]"
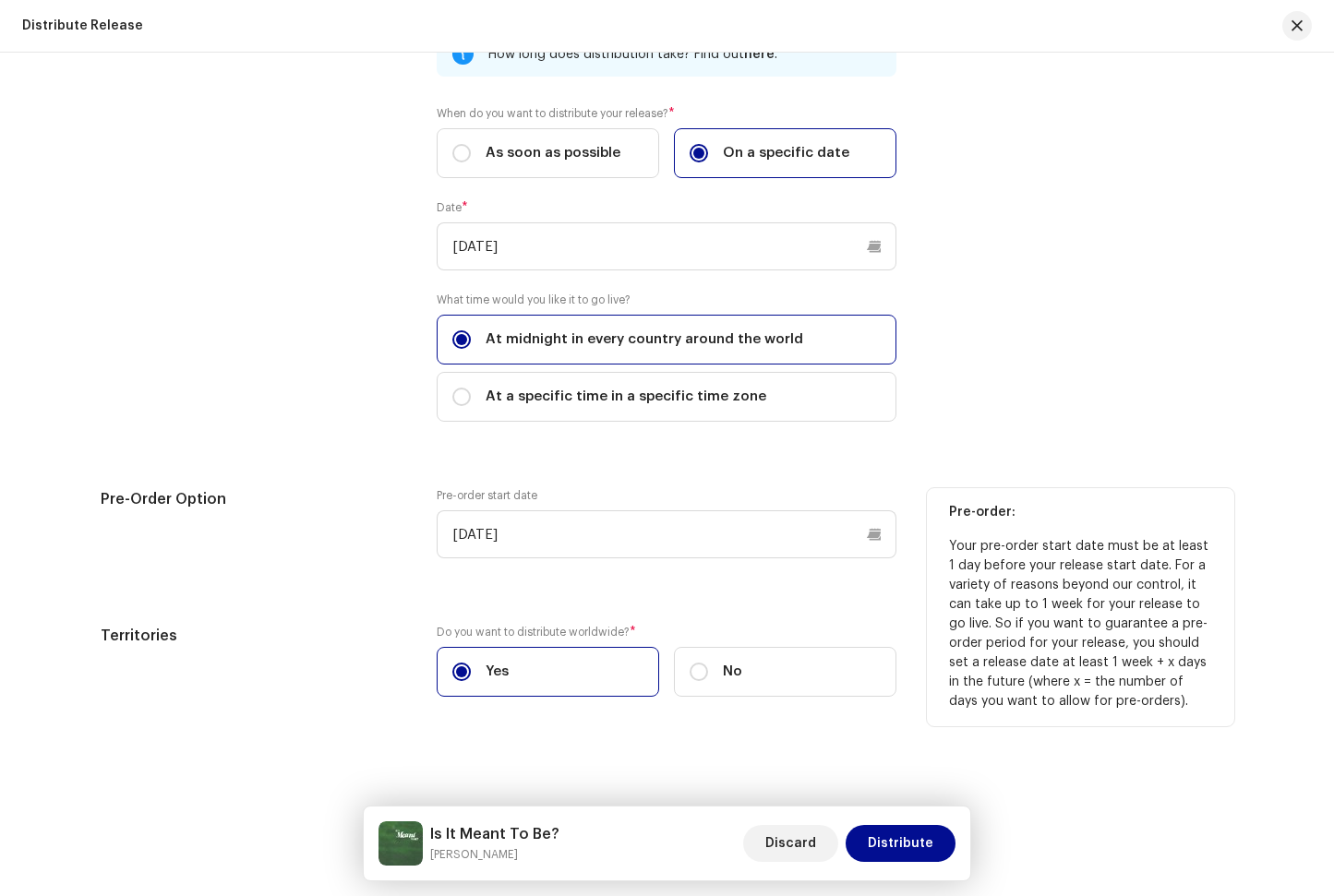
click at [1007, 444] on div "Release Start Date How long does distribution take? Find out here . When do you…" at bounding box center [667, 376] width 1134 height 687
click at [871, 246] on input "[DATE]" at bounding box center [667, 246] width 459 height 48
click at [1146, 471] on div "Release Start Date How long does distribution take? Find out here . When do you…" at bounding box center [667, 376] width 1134 height 687
click at [900, 840] on span "Distribute" at bounding box center [900, 843] width 65 height 37
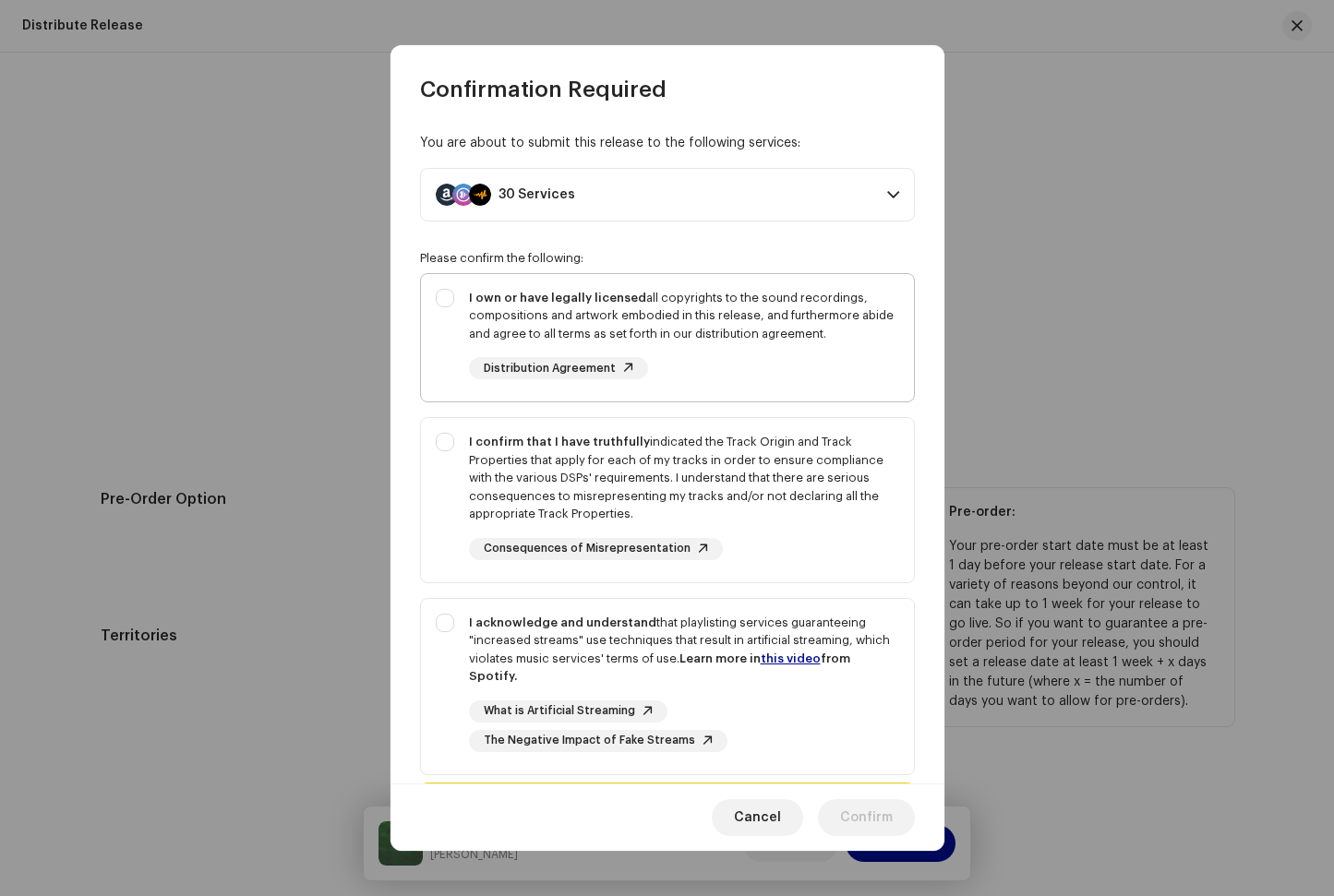
click at [599, 292] on strong "I own or have legally licensed" at bounding box center [558, 298] width 177 height 12
checkbox input "true"
click at [572, 453] on div "I confirm that I have truthfully indicated the Track Origin and Track Propertie…" at bounding box center [684, 478] width 430 height 90
checkbox input "true"
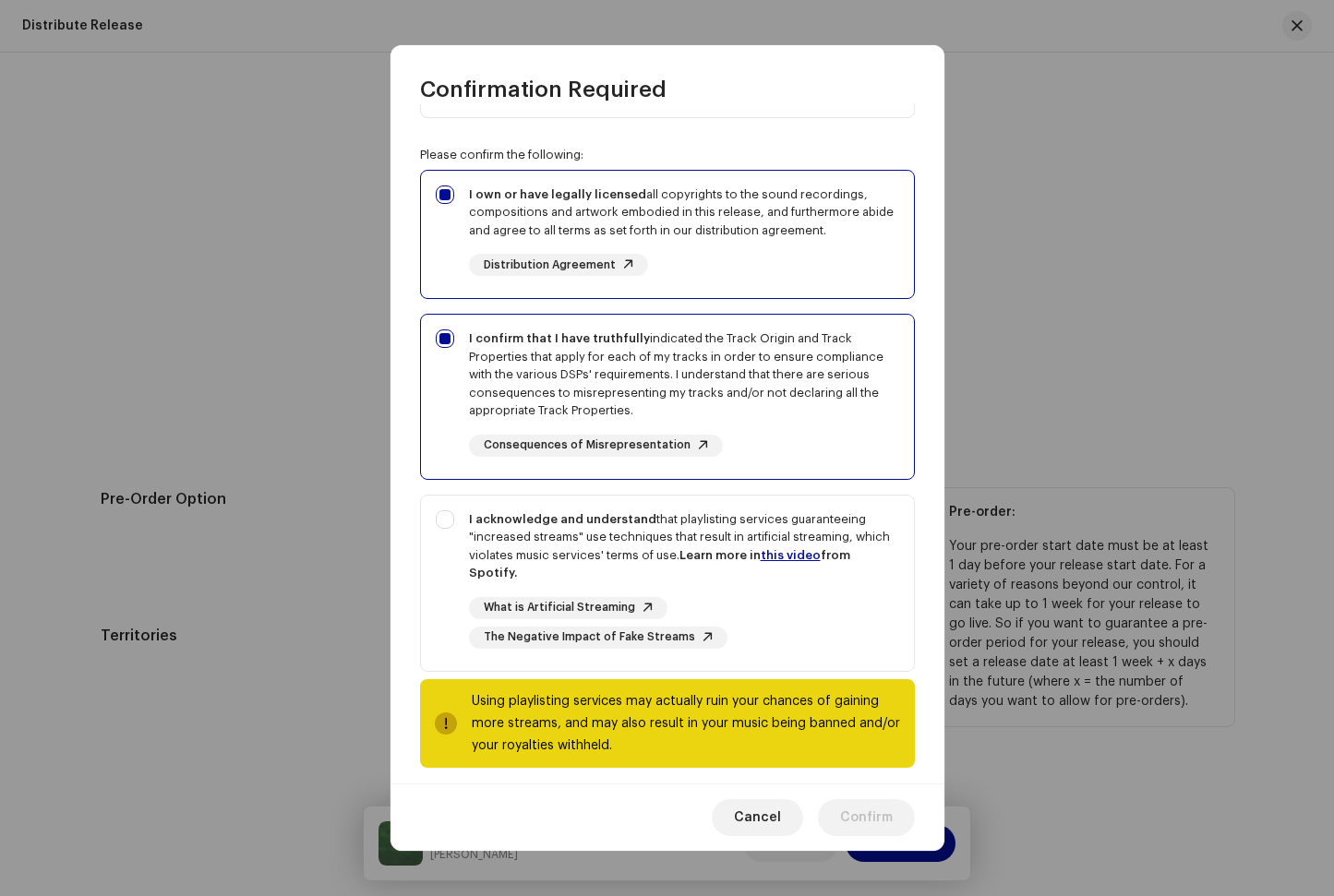
scroll to position [117, 0]
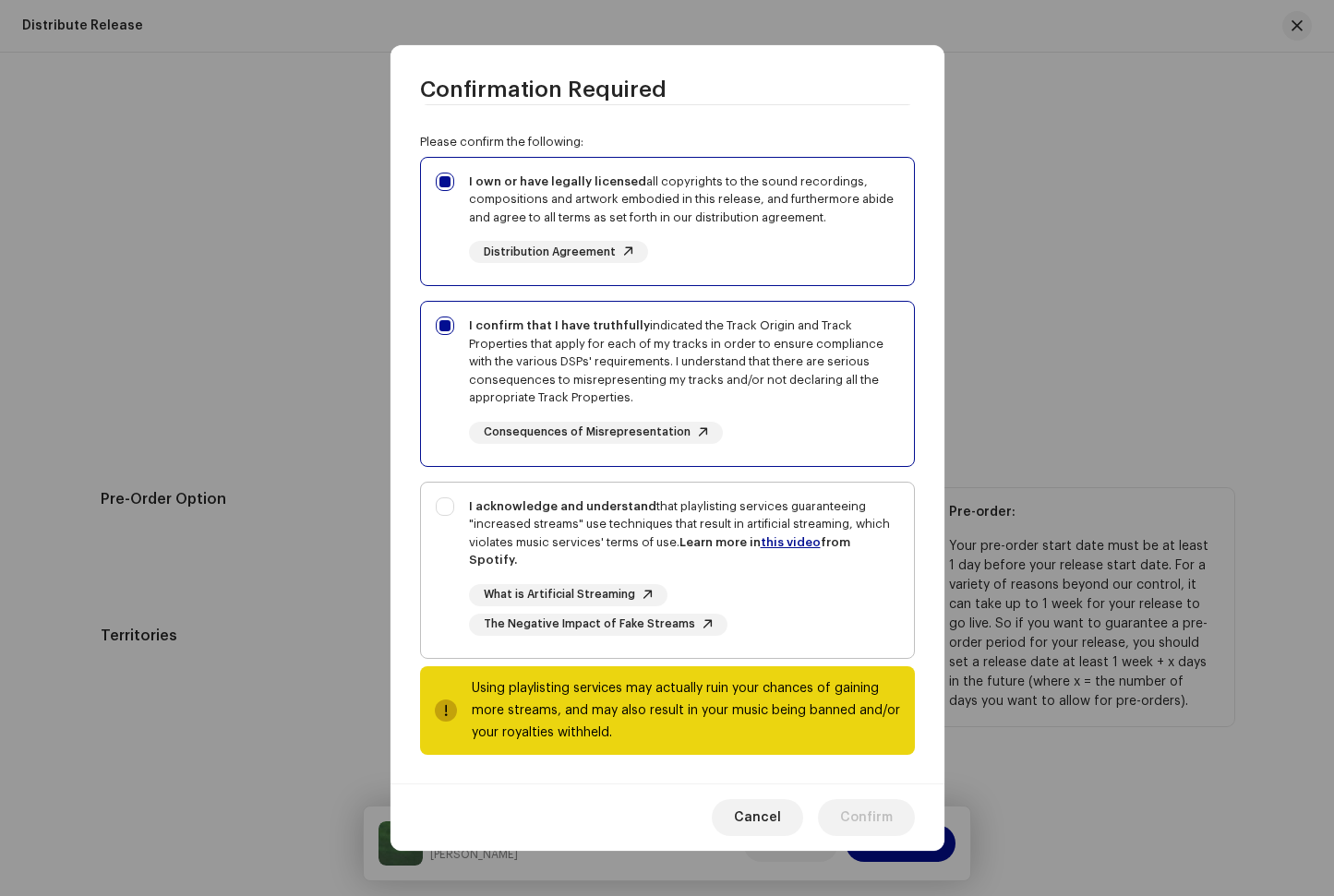
click at [562, 507] on strong "I acknowledge and understand" at bounding box center [562, 506] width 188 height 12
checkbox input "true"
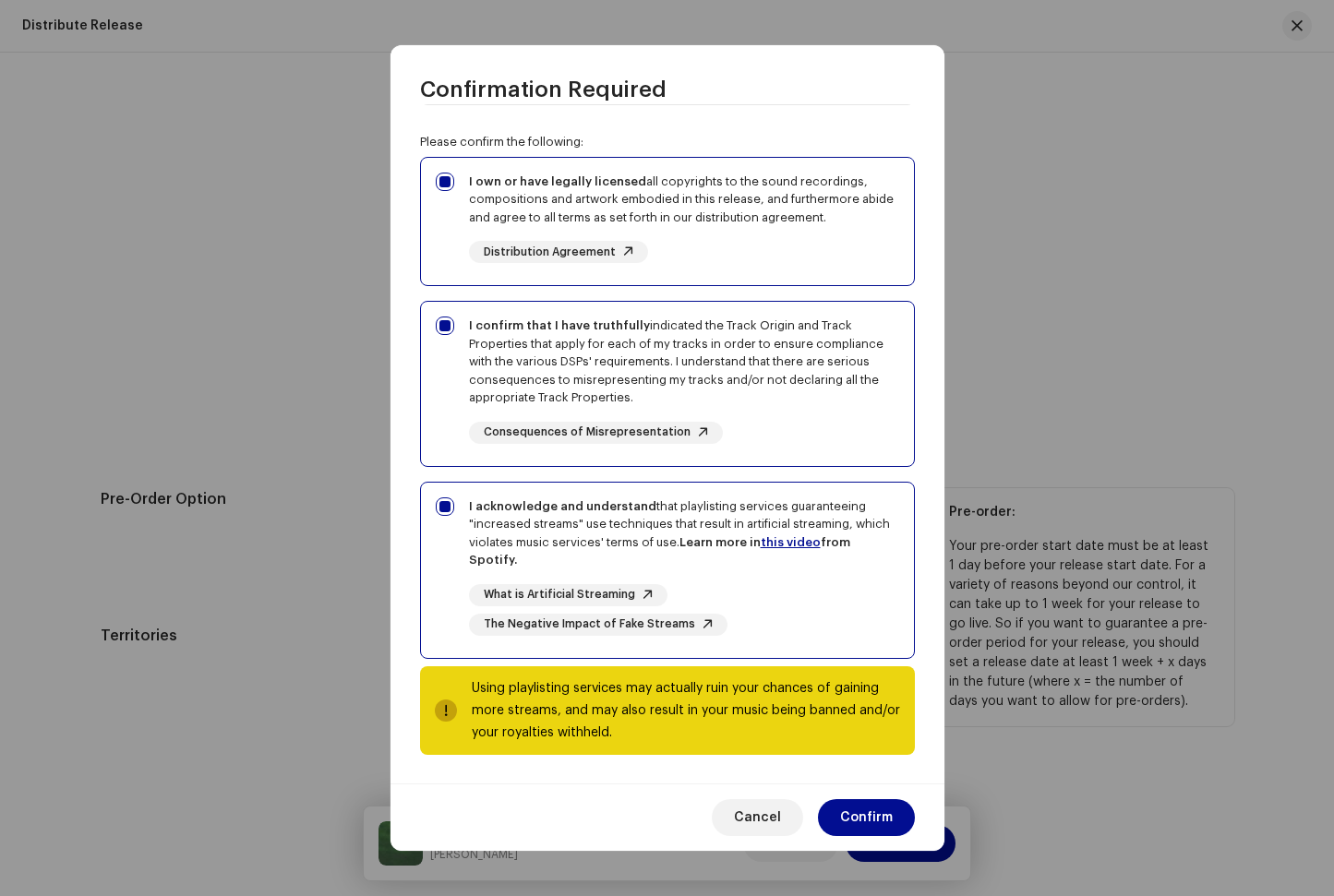
scroll to position [0, 0]
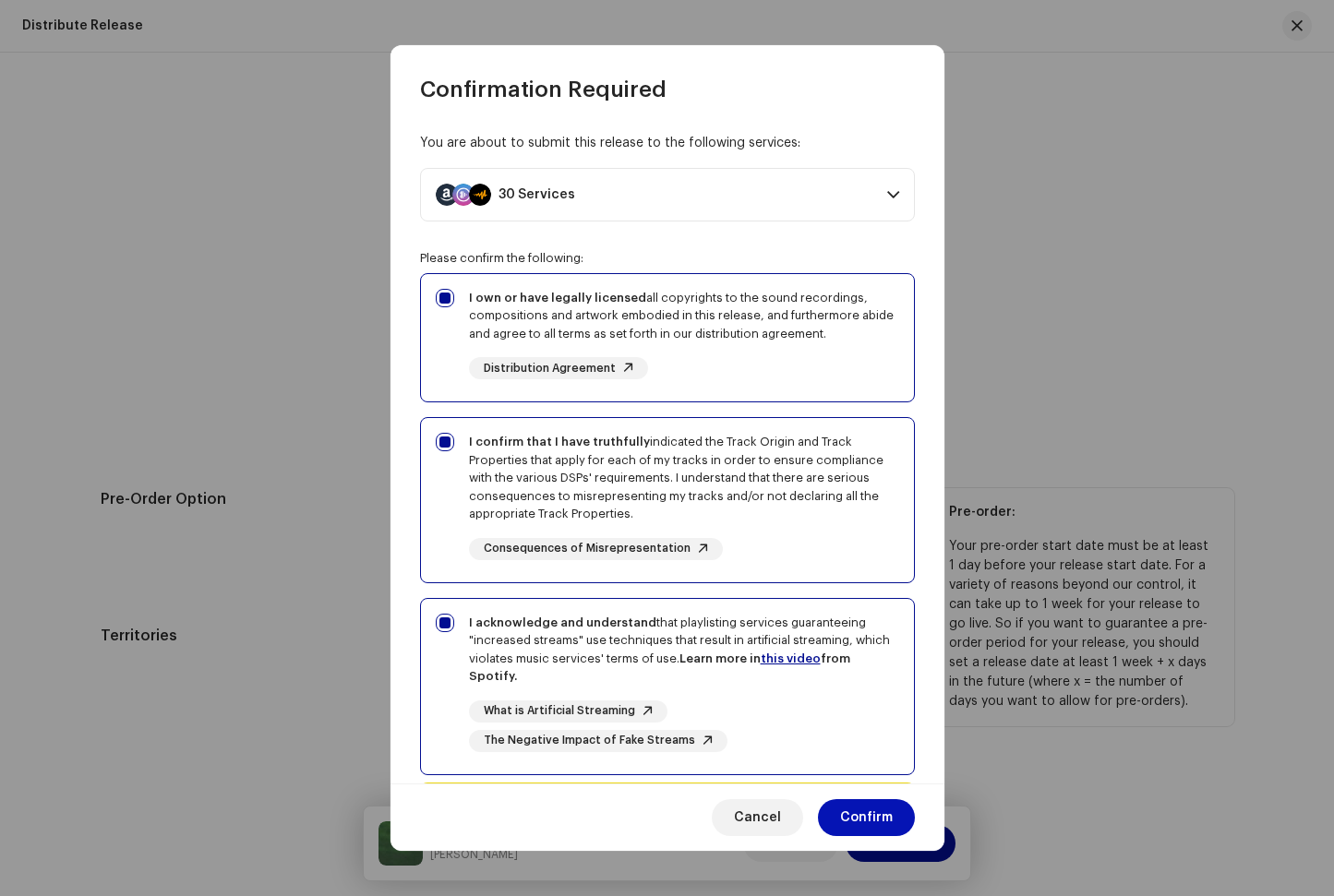
click at [870, 812] on span "Confirm" at bounding box center [866, 818] width 53 height 37
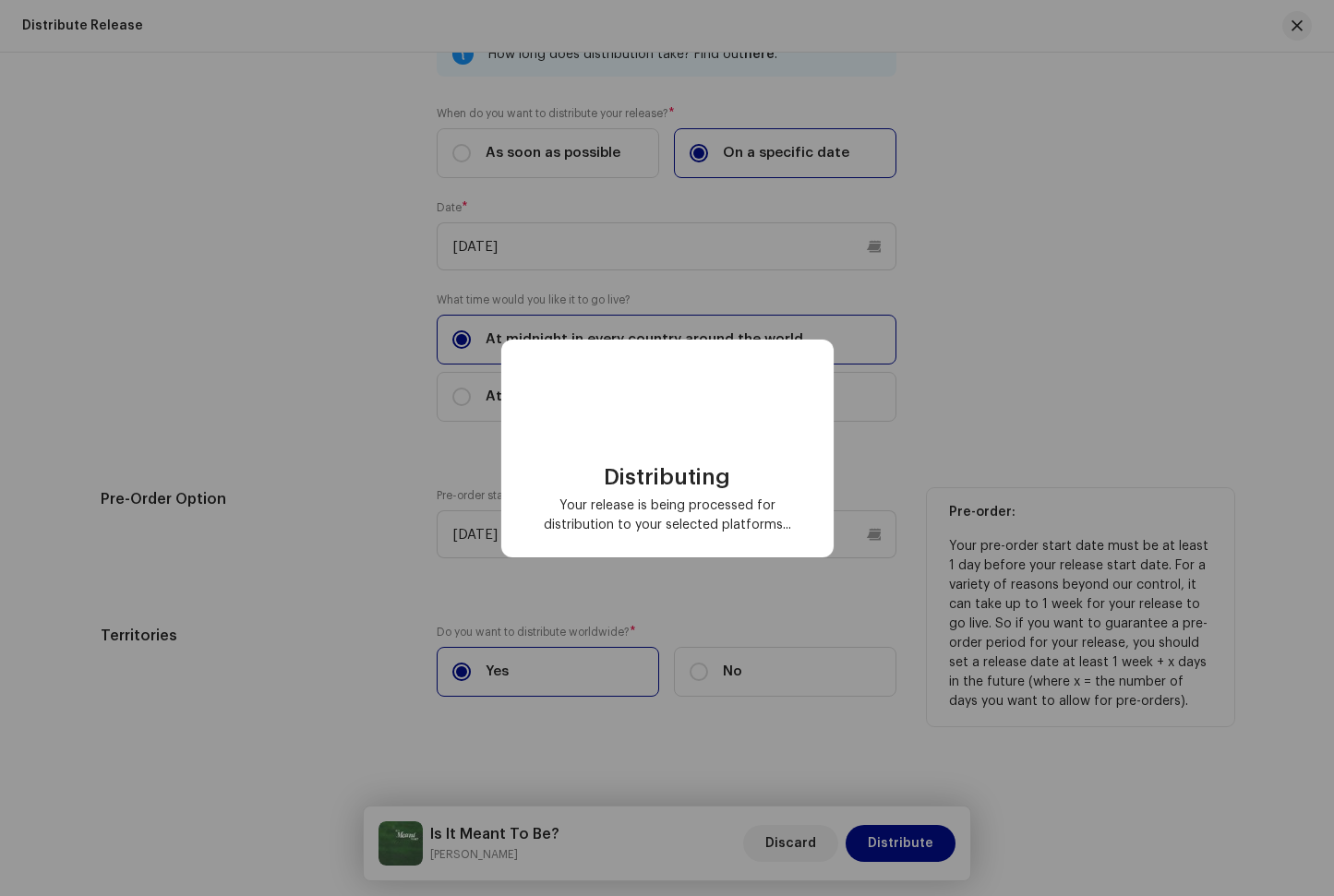
checkbox input "false"
